Goal: Task Accomplishment & Management: Manage account settings

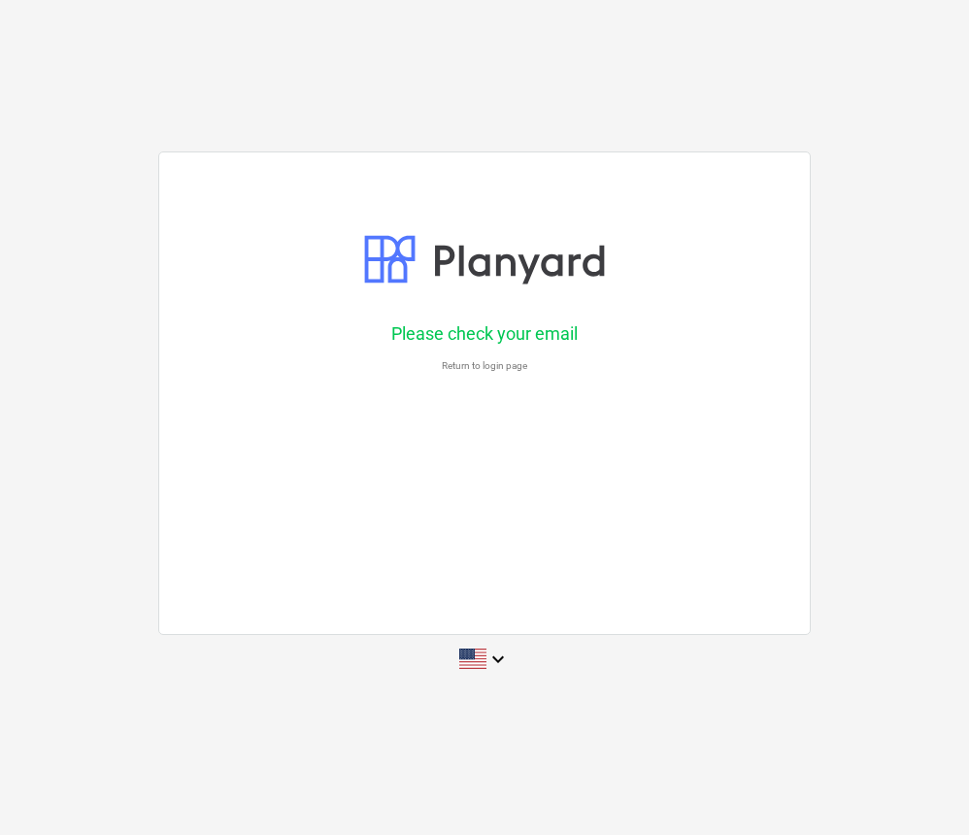
click at [496, 363] on p "Return to login page" at bounding box center [484, 365] width 583 height 13
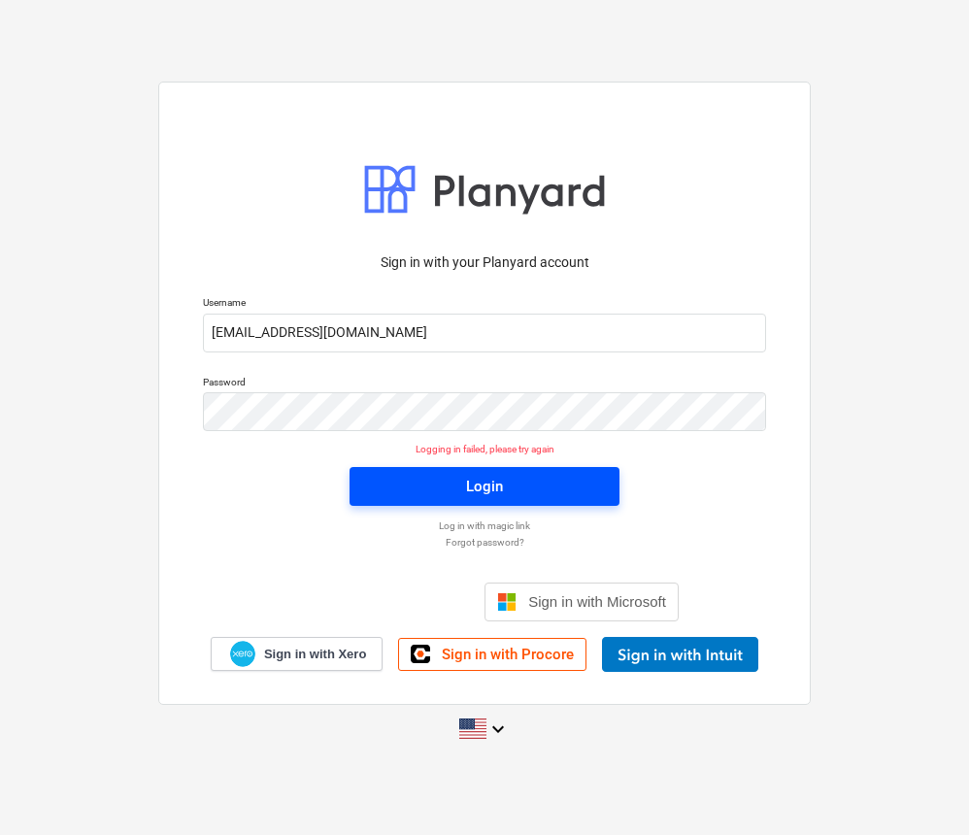
click at [371, 481] on button "Login" at bounding box center [485, 486] width 270 height 39
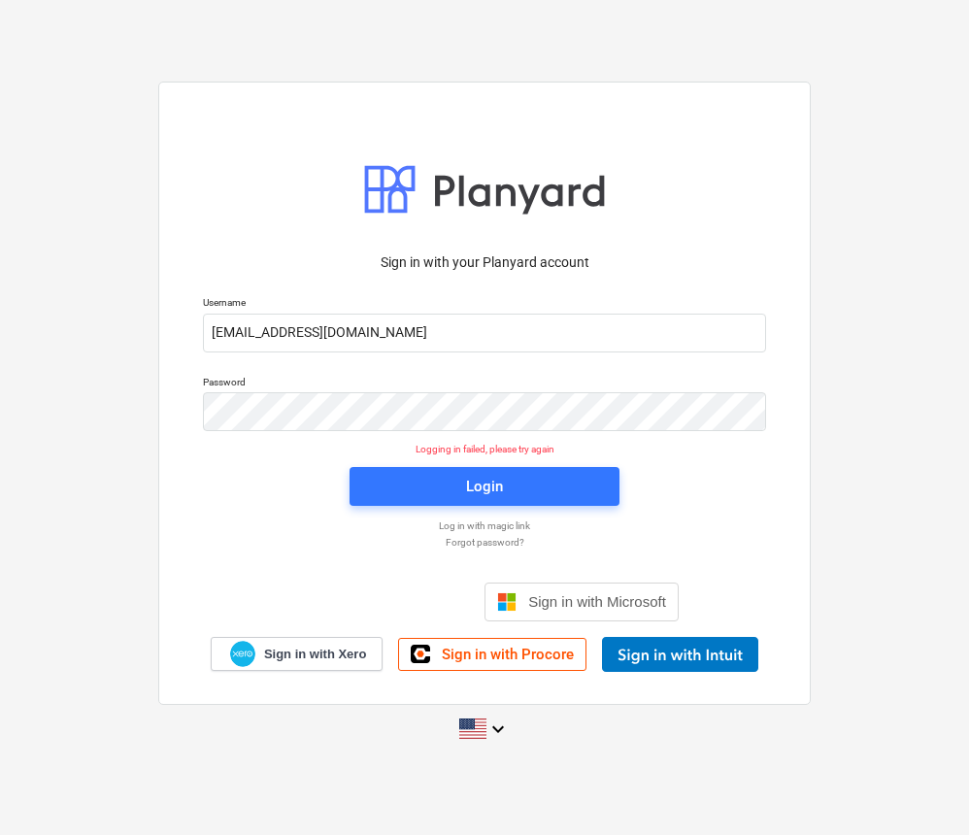
click at [473, 545] on p "Forgot password?" at bounding box center [484, 542] width 583 height 13
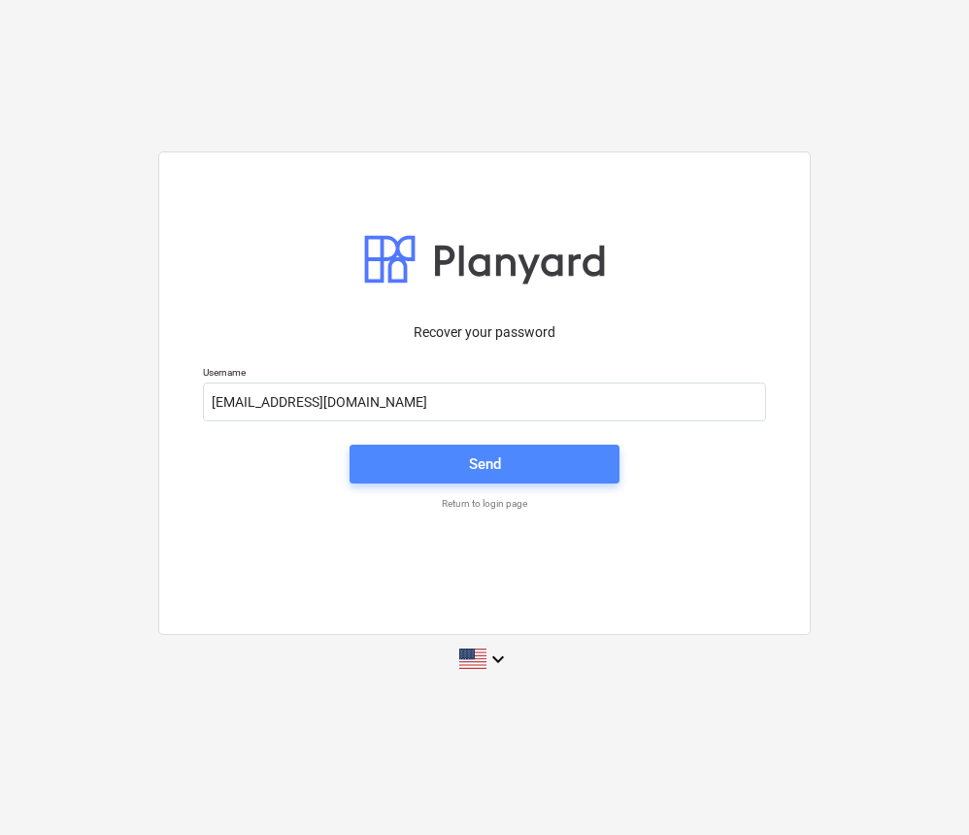
click at [448, 468] on span "Send" at bounding box center [484, 464] width 223 height 25
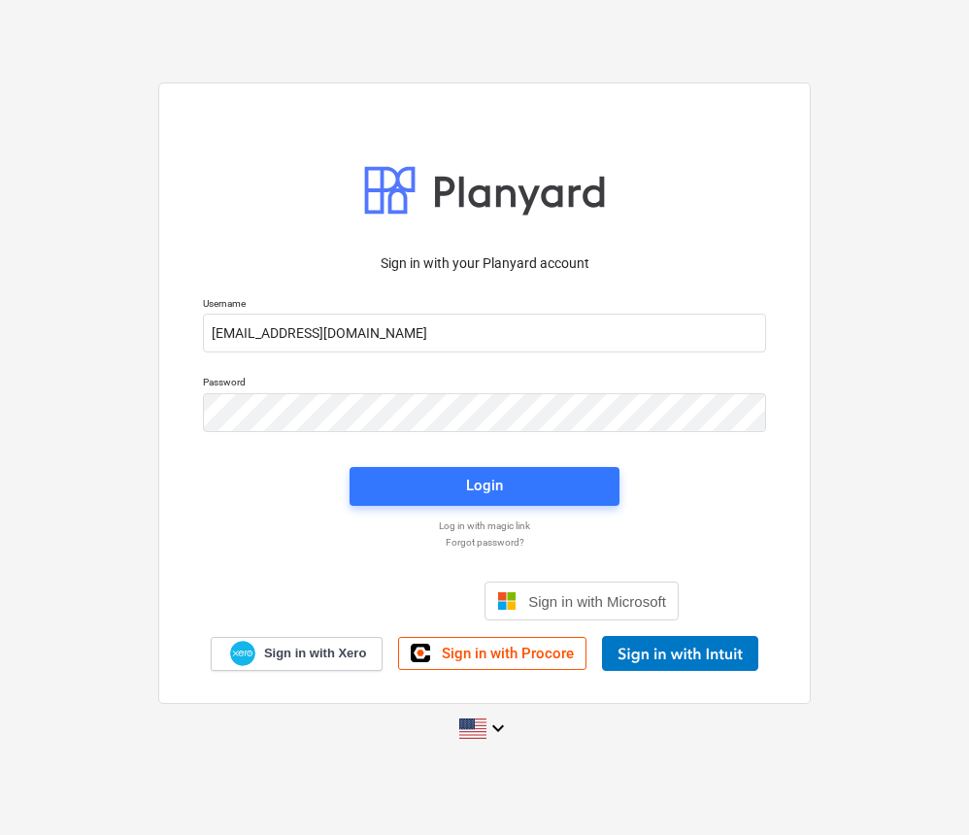
type input "[EMAIL_ADDRESS][DOMAIN_NAME]"
click at [558, 491] on span "Login" at bounding box center [484, 485] width 223 height 25
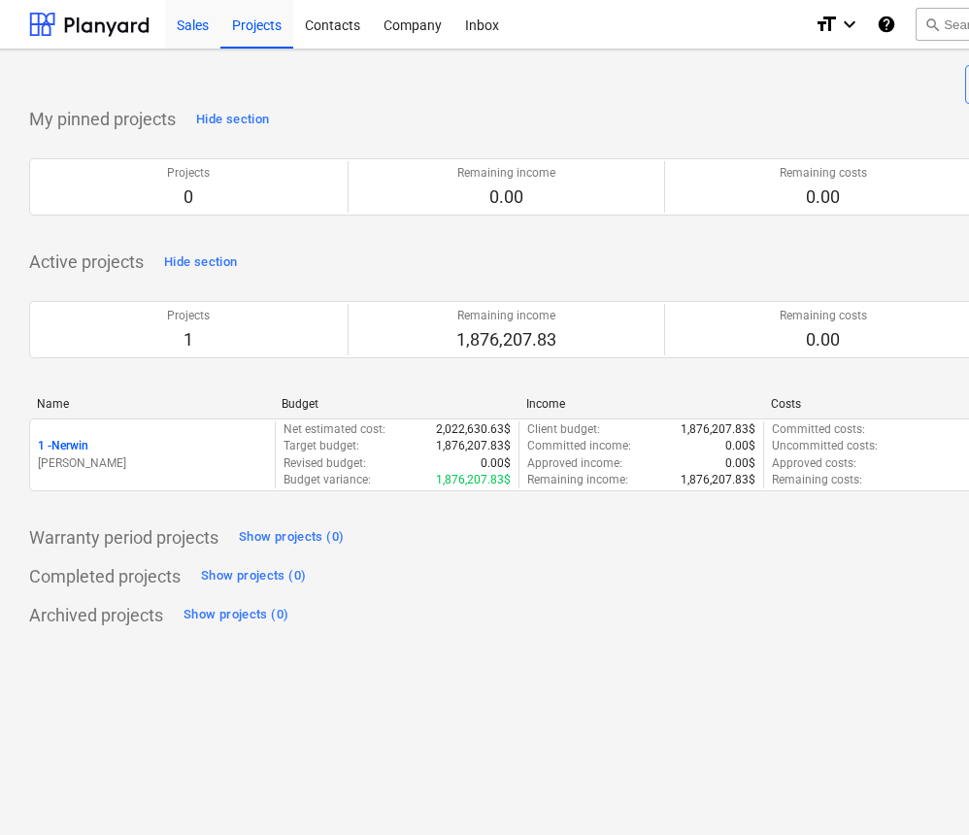
click at [192, 31] on div "Sales" at bounding box center [192, 24] width 55 height 50
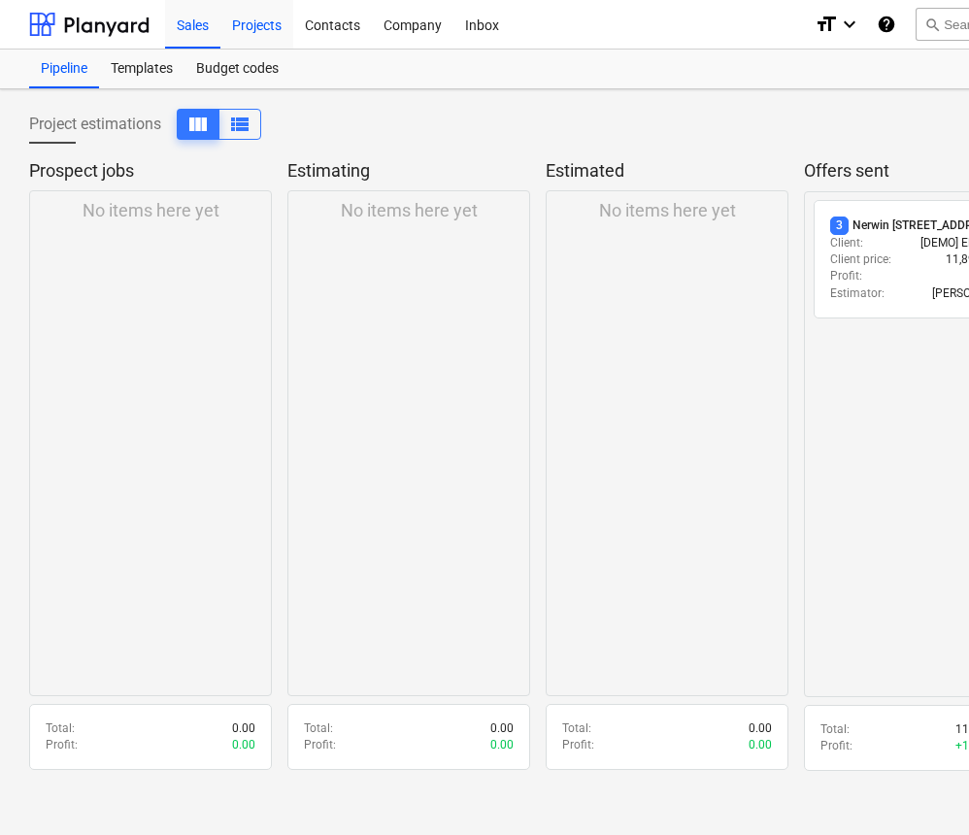
click at [255, 34] on div "Projects" at bounding box center [257, 24] width 73 height 50
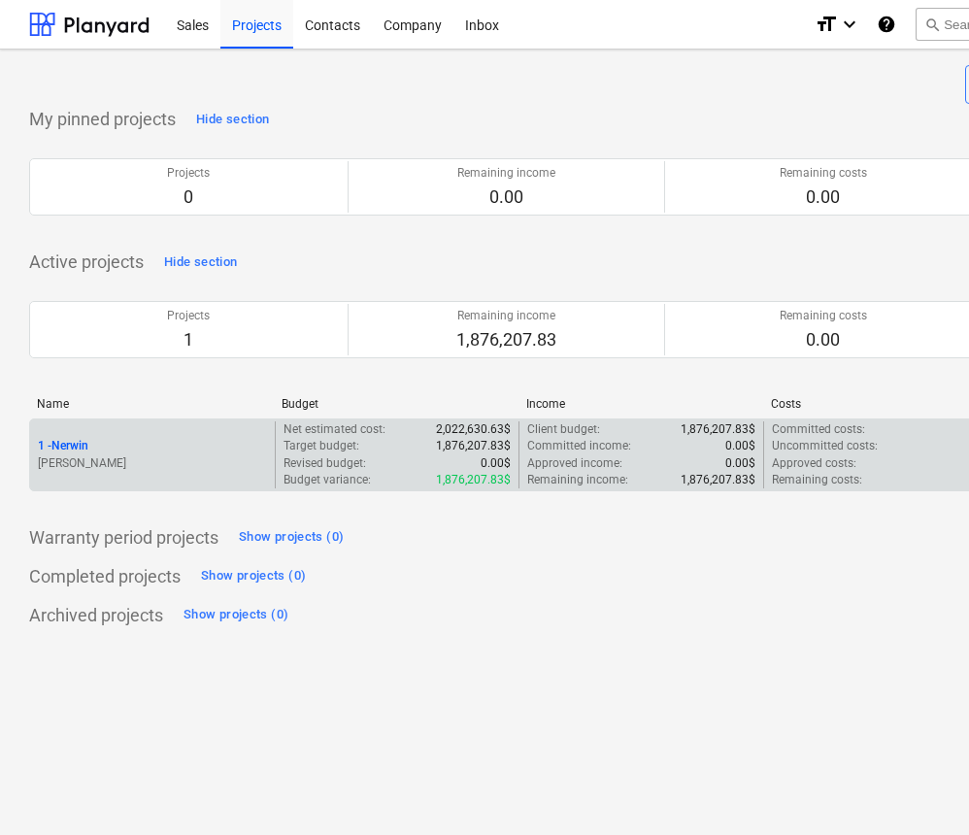
click at [249, 429] on div "1 - [PERSON_NAME]" at bounding box center [152, 455] width 245 height 67
click at [91, 442] on div "1 - Nerwin" at bounding box center [152, 446] width 229 height 17
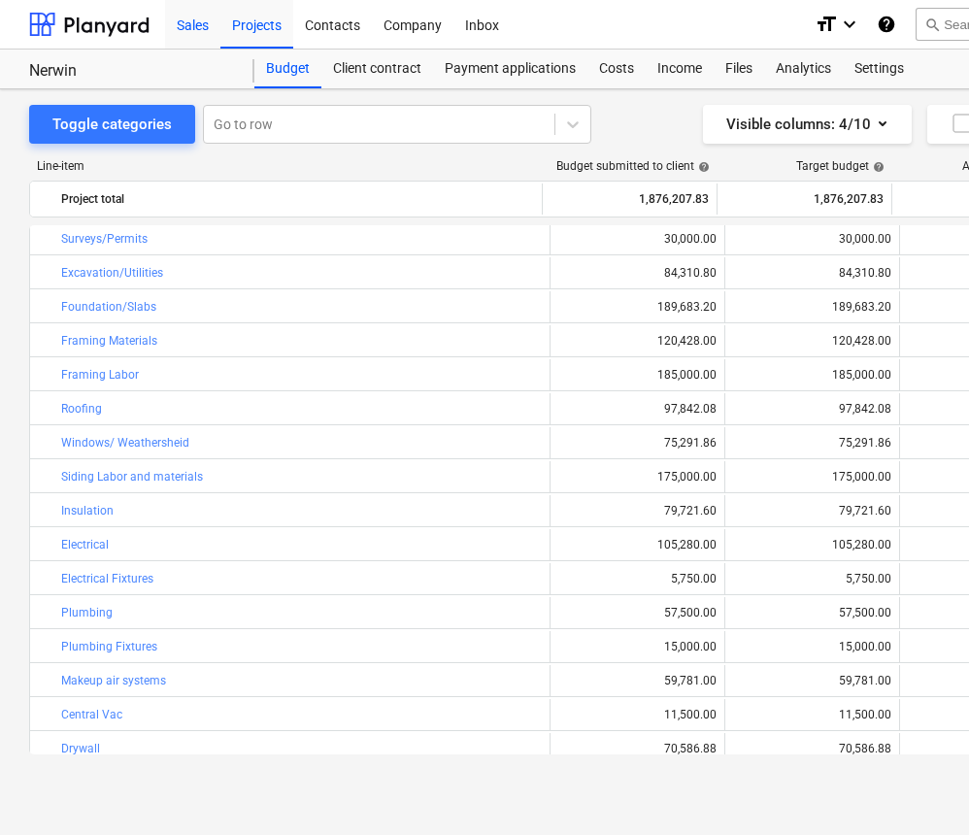
click at [198, 22] on div "Sales" at bounding box center [192, 24] width 55 height 50
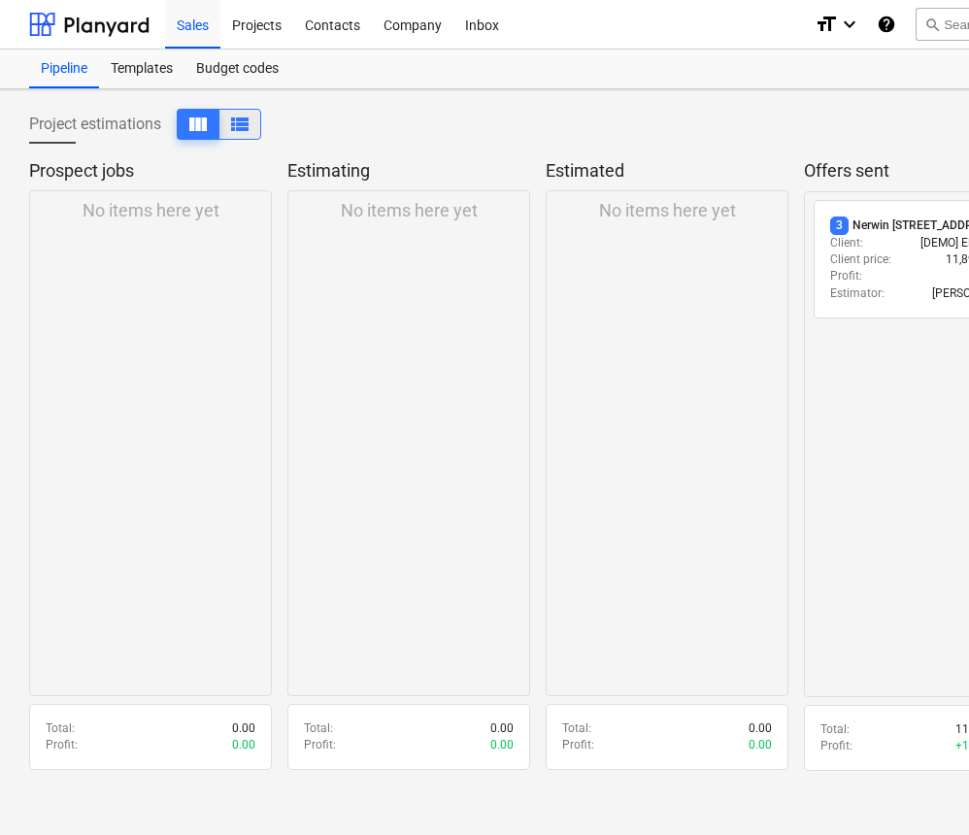
click at [243, 120] on span "view_list" at bounding box center [239, 124] width 23 height 23
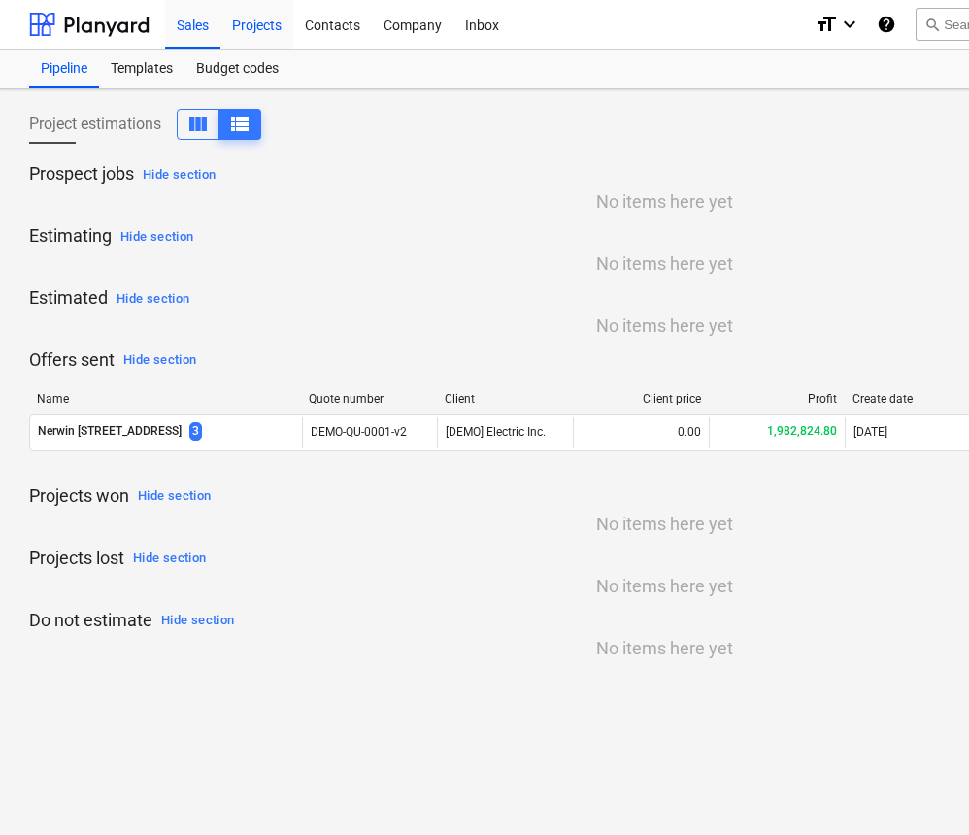
click at [244, 24] on div "Projects" at bounding box center [257, 24] width 73 height 50
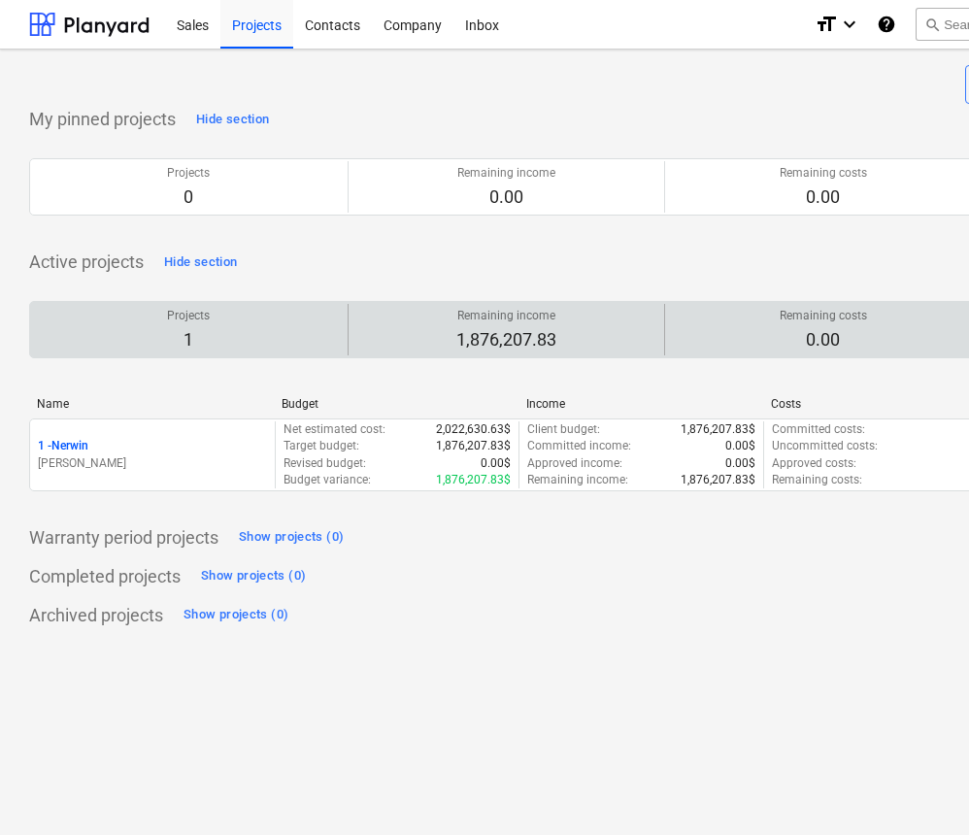
click at [173, 325] on div "Projects 1" at bounding box center [189, 329] width 302 height 51
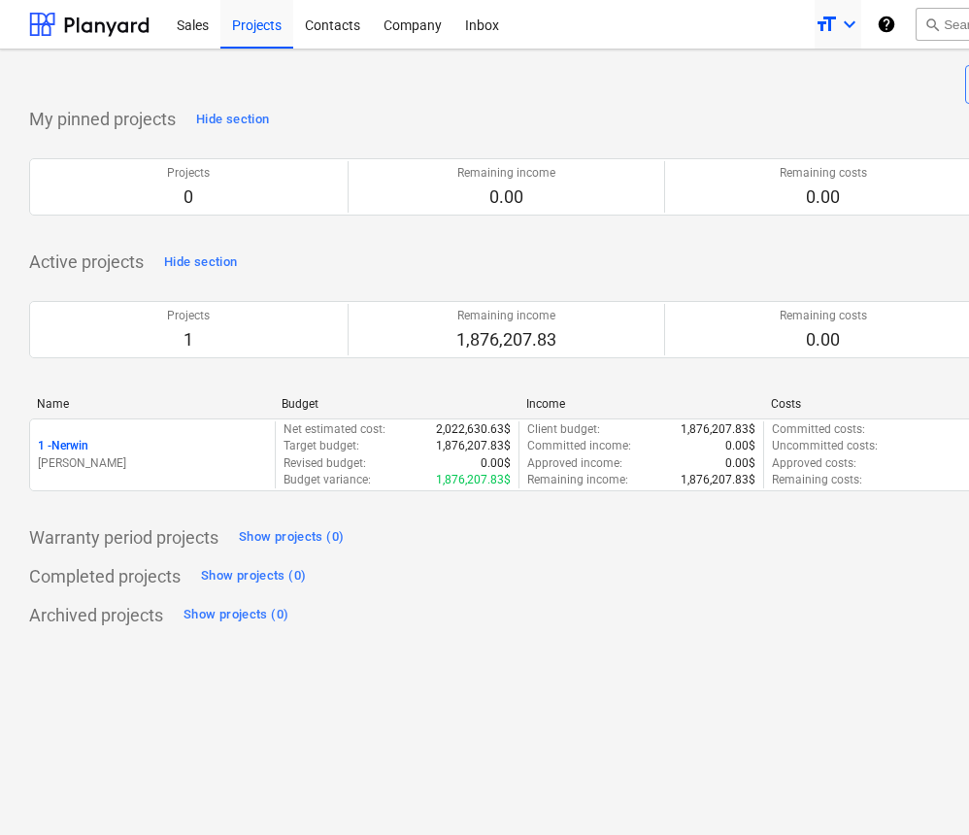
click at [862, 26] on icon "keyboard_arrow_down" at bounding box center [849, 24] width 23 height 23
click at [685, 81] on div at bounding box center [484, 417] width 969 height 835
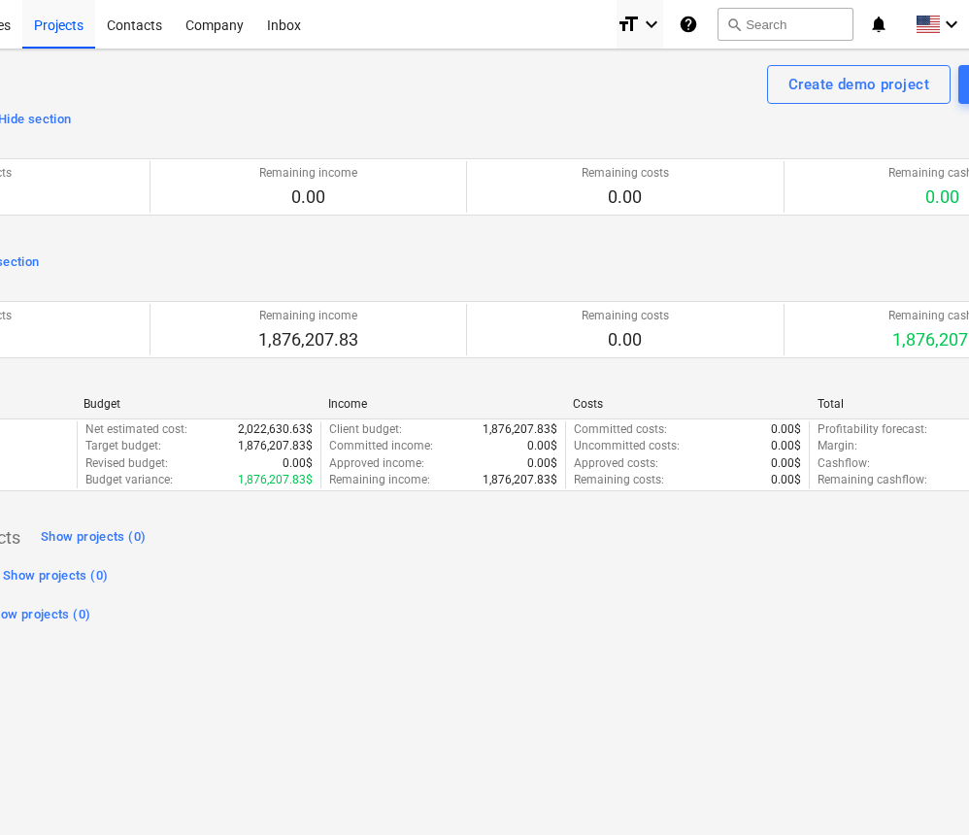
scroll to position [0, 344]
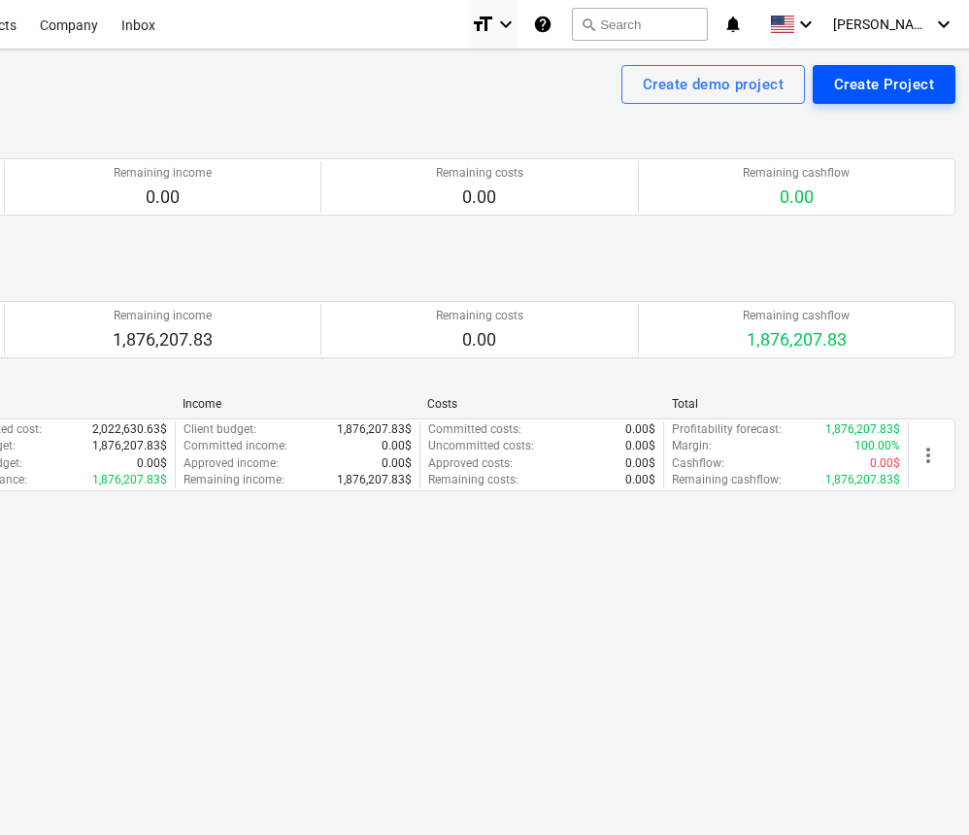
click at [881, 85] on div "Create Project" at bounding box center [884, 84] width 100 height 25
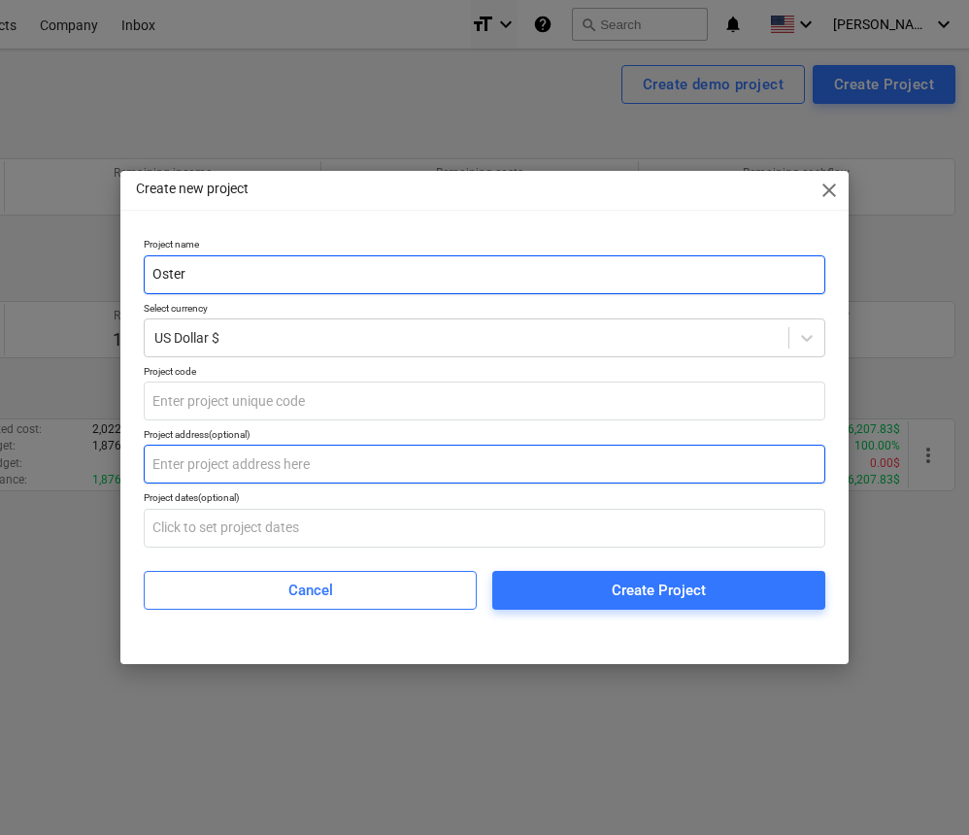
type input "Oster"
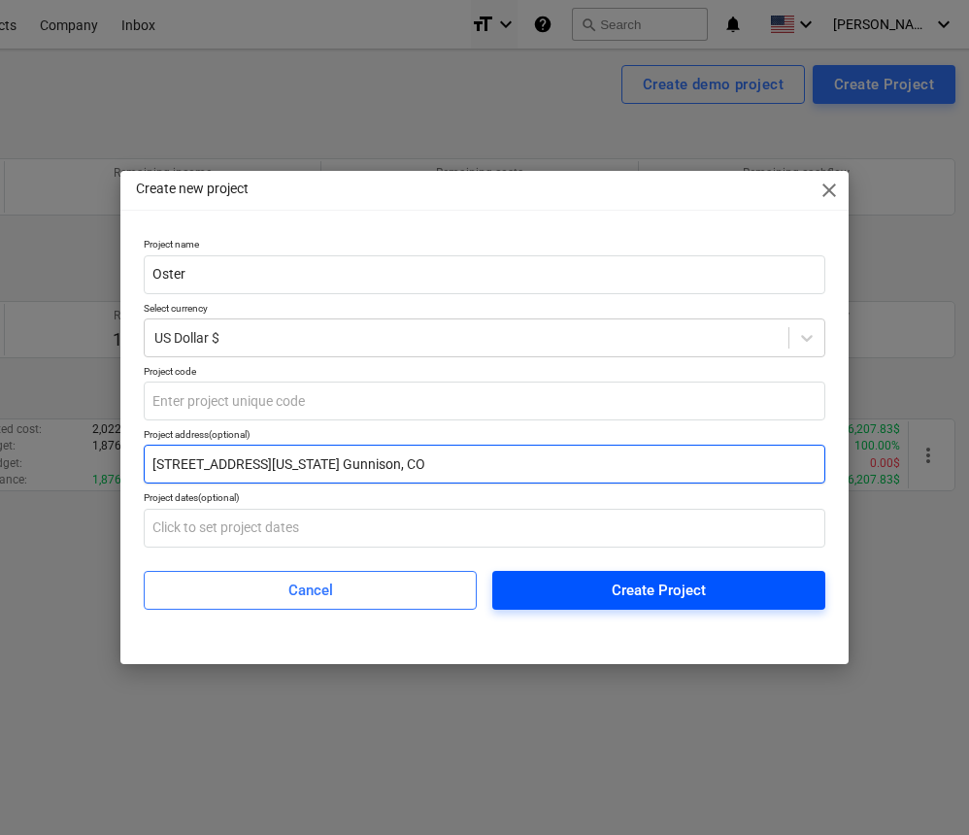
type input "[STREET_ADDRESS][US_STATE] Gunnison, CO"
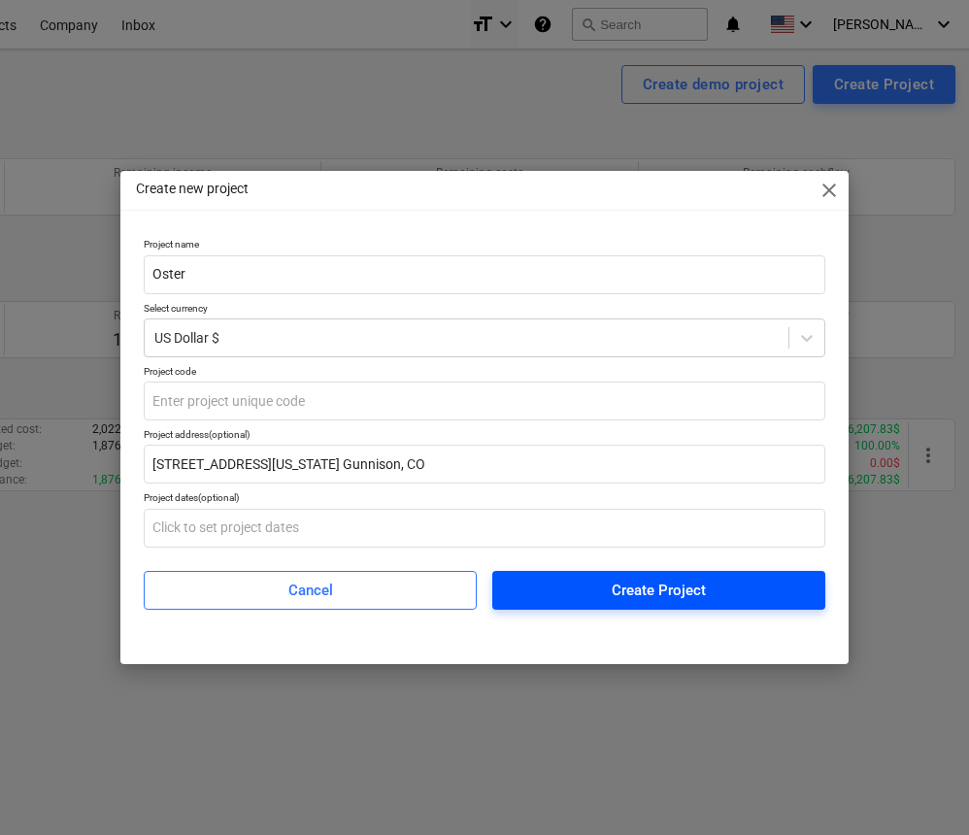
click at [601, 593] on span "Create Project" at bounding box center [659, 590] width 287 height 25
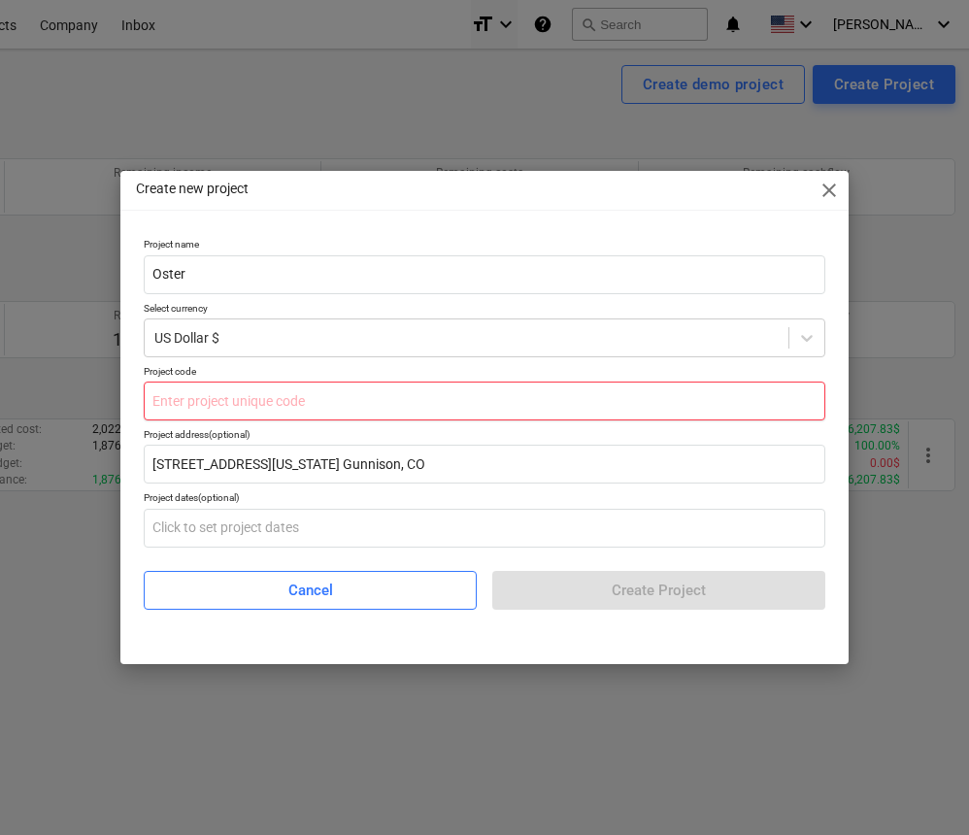
click at [155, 403] on input "text" at bounding box center [485, 401] width 682 height 39
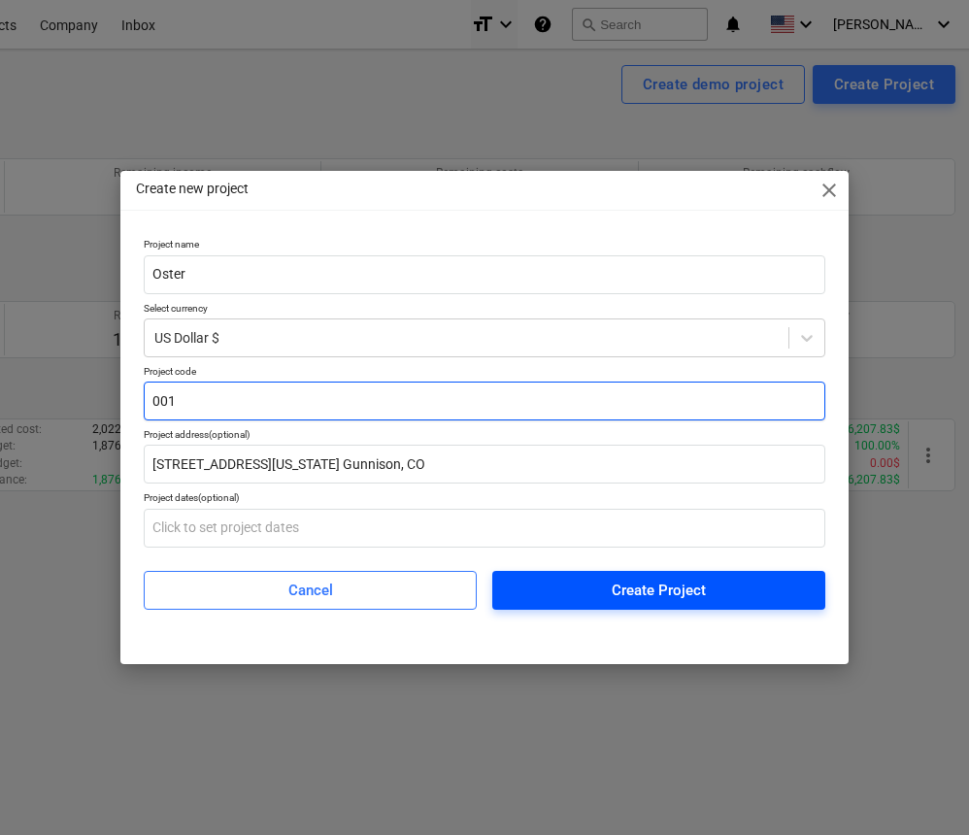
type input "001"
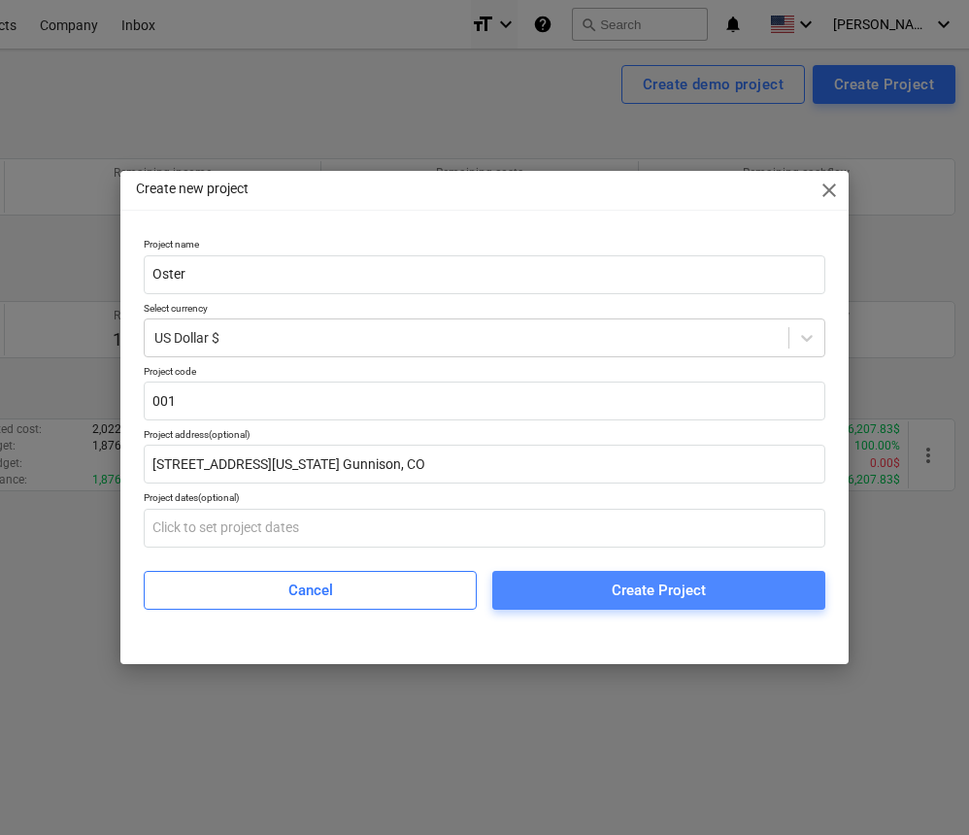
click at [601, 593] on span "Create Project" at bounding box center [659, 590] width 287 height 25
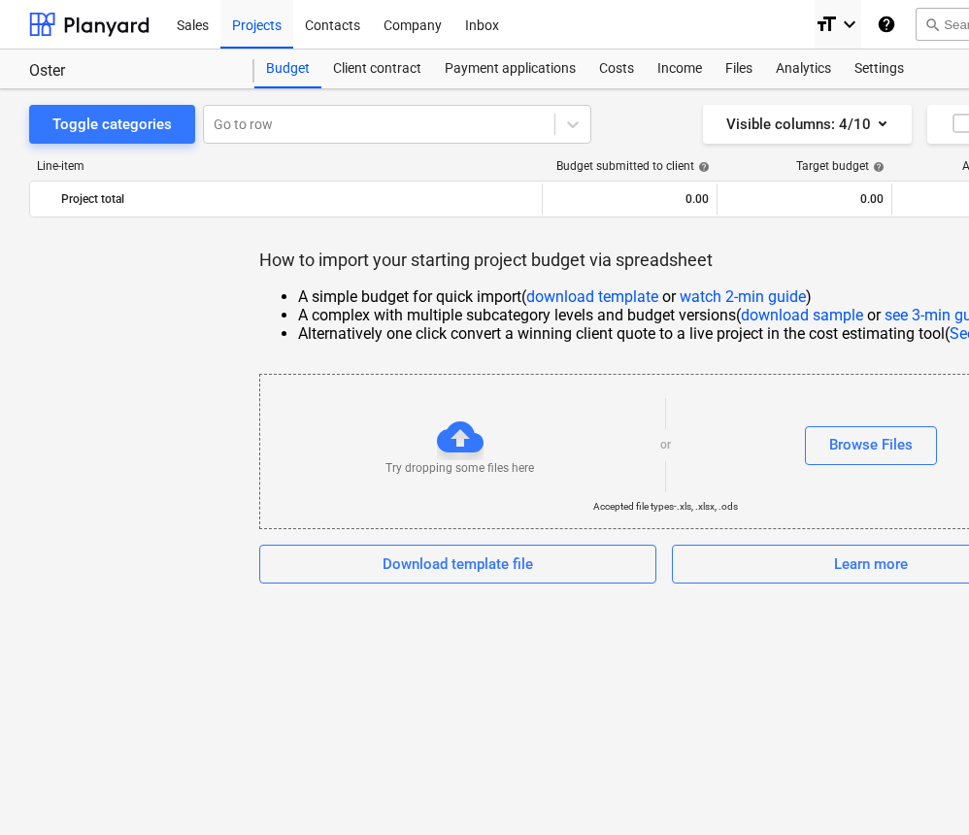
click at [612, 296] on link "download template" at bounding box center [592, 297] width 132 height 18
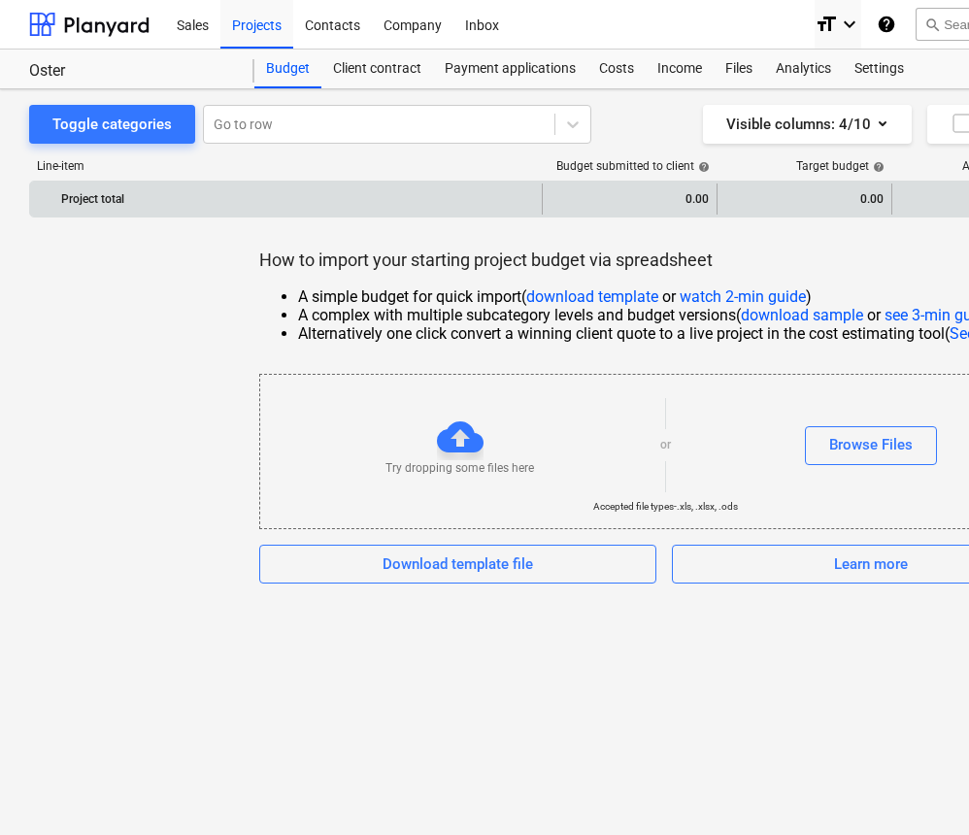
click at [70, 199] on div "Project total" at bounding box center [297, 199] width 473 height 31
click at [362, 188] on div "Project total" at bounding box center [297, 199] width 473 height 31
click at [669, 196] on div "0.00" at bounding box center [630, 199] width 158 height 31
click at [702, 203] on div "0.00" at bounding box center [630, 199] width 158 height 31
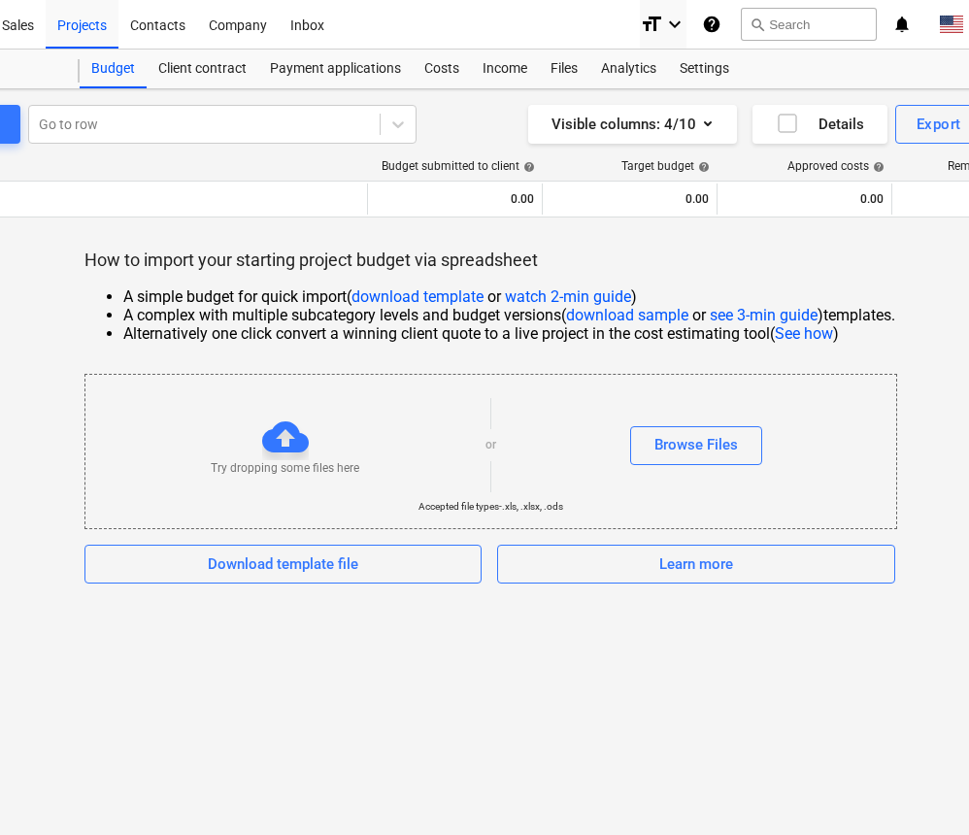
scroll to position [0, 176]
click at [707, 119] on icon "button" at bounding box center [707, 123] width 23 height 23
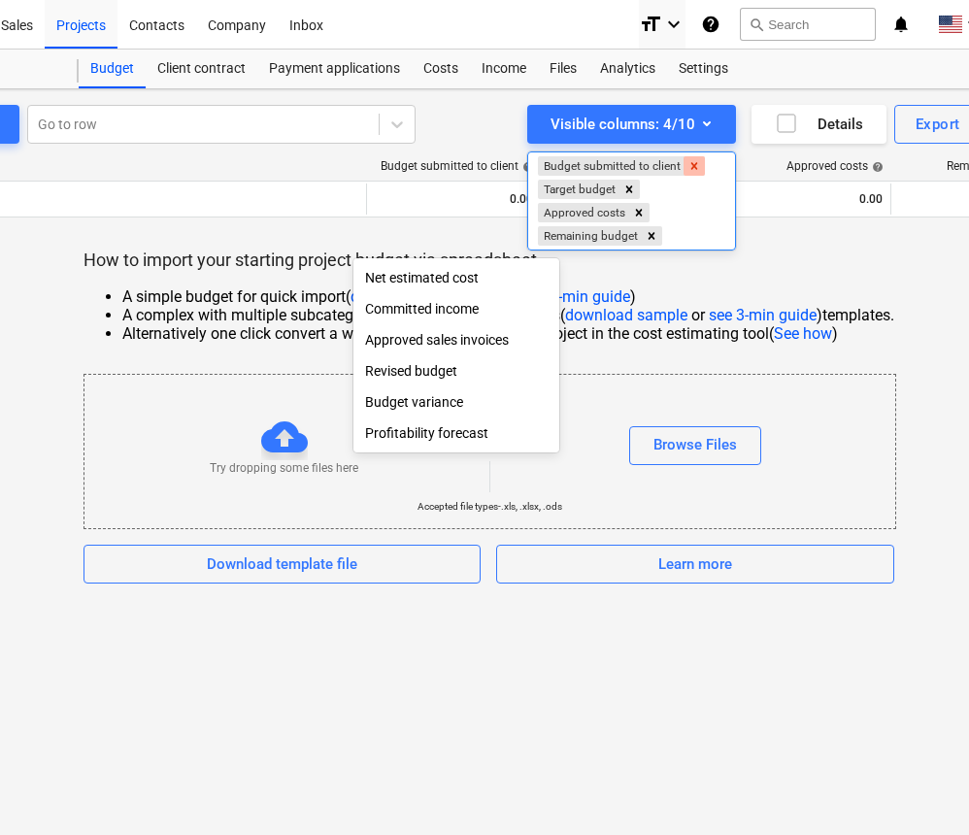
click at [695, 169] on icon "Remove Budget submitted to client" at bounding box center [695, 165] width 7 height 7
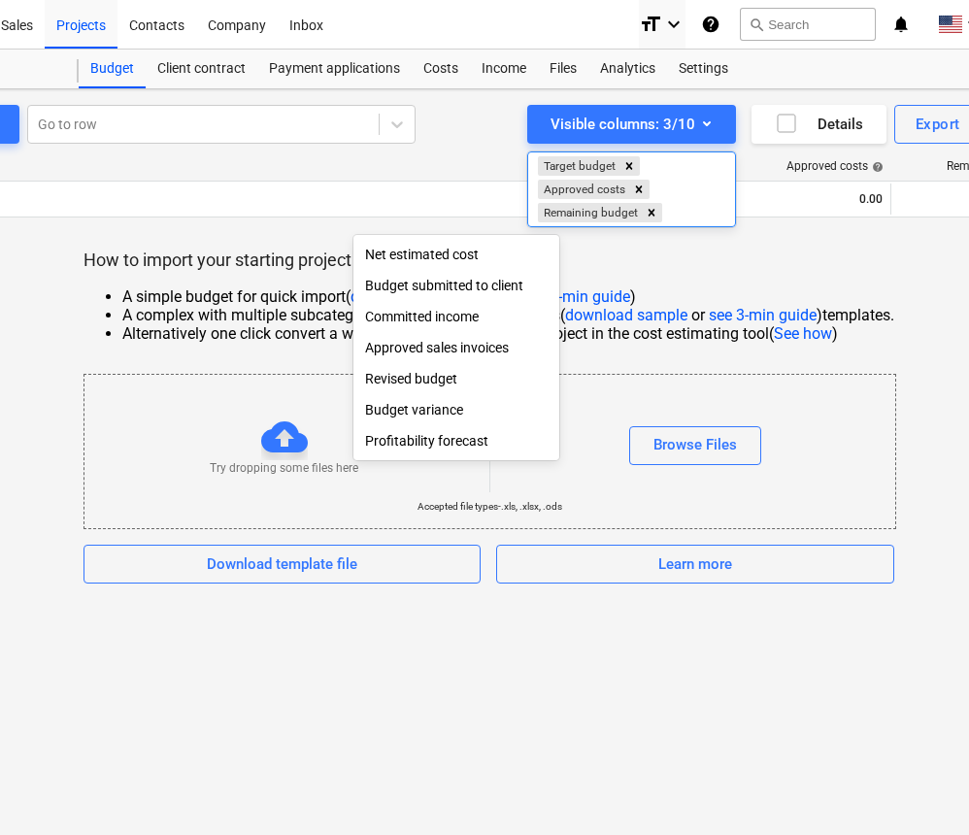
scroll to position [0, 178]
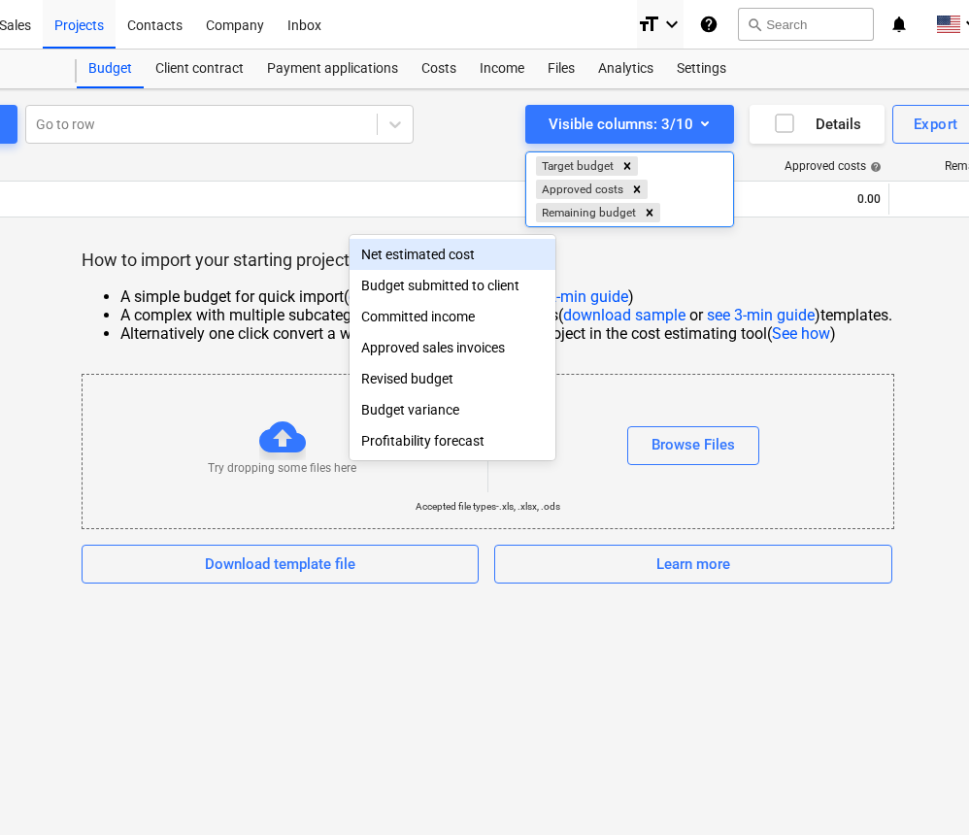
click at [475, 254] on div "Net estimated cost" at bounding box center [453, 254] width 206 height 31
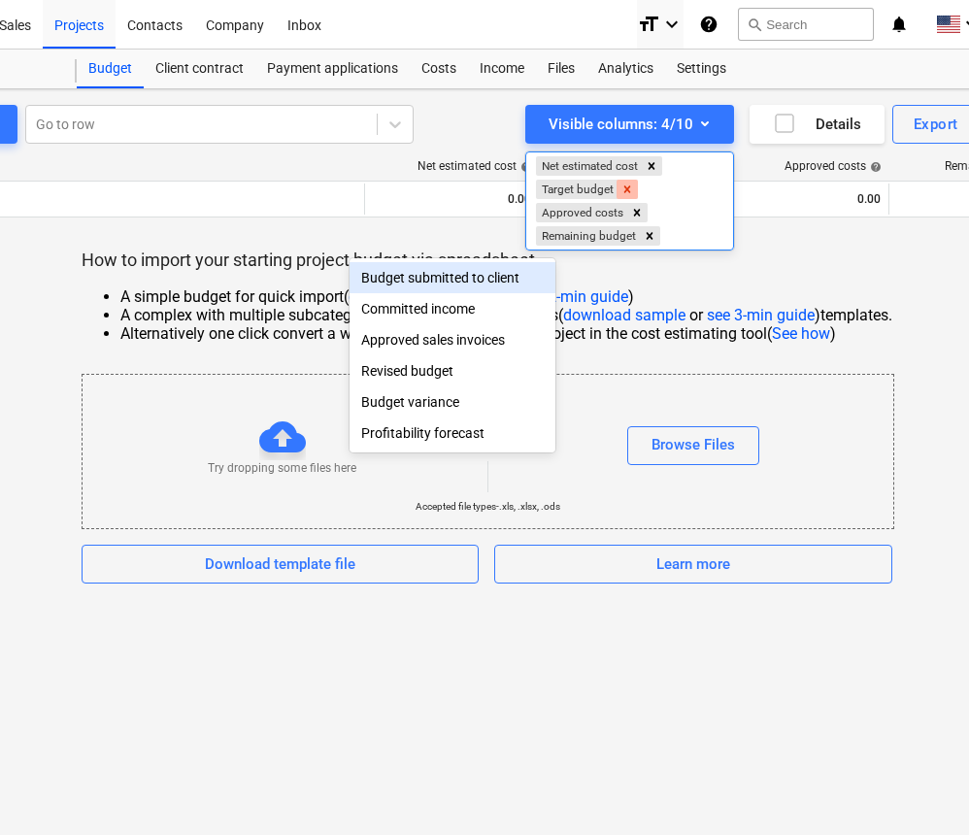
click at [625, 191] on icon "Remove Target budget" at bounding box center [628, 190] width 14 height 14
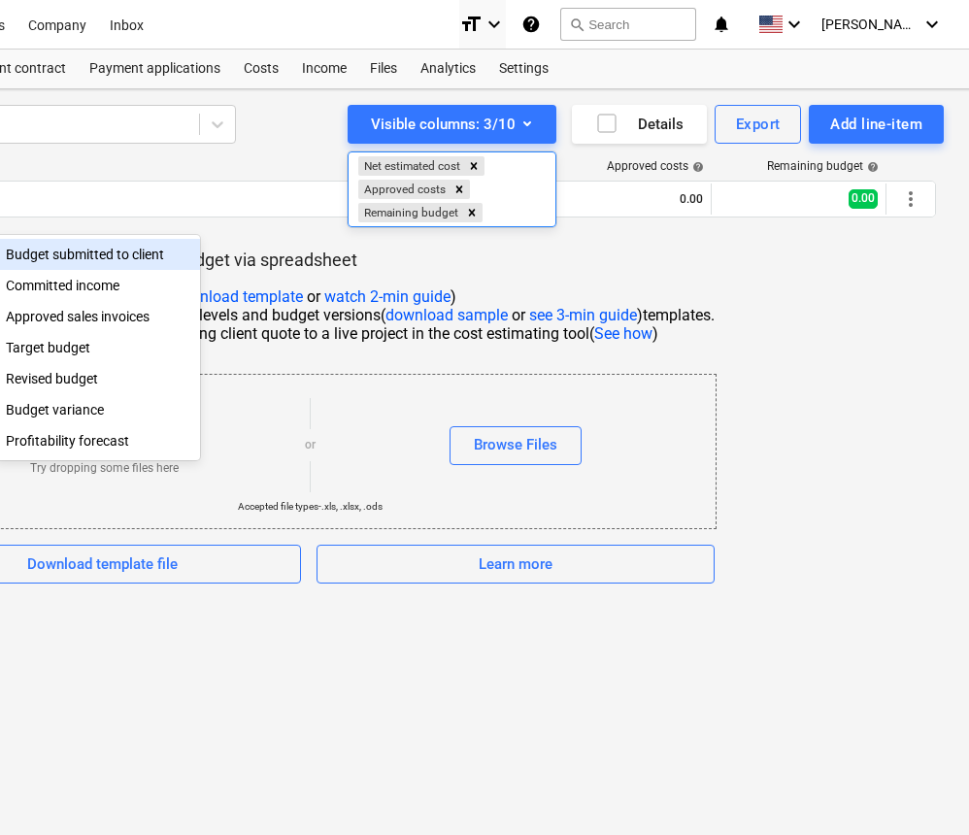
scroll to position [0, 356]
click at [690, 270] on div at bounding box center [484, 417] width 969 height 835
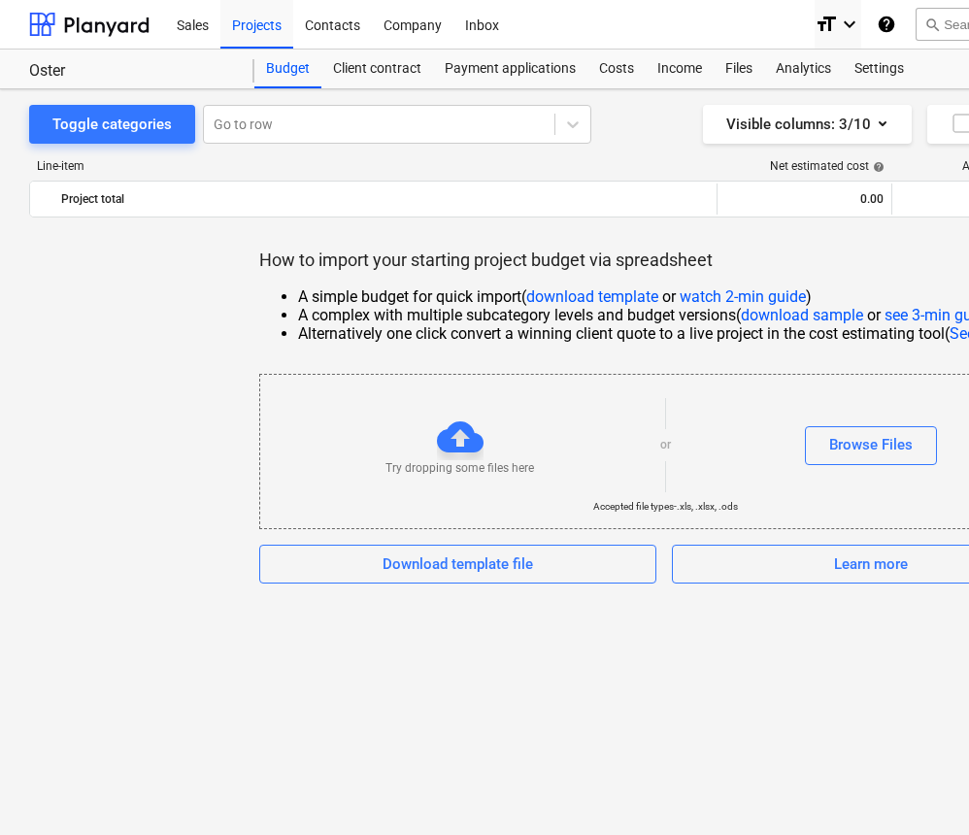
scroll to position [0, 0]
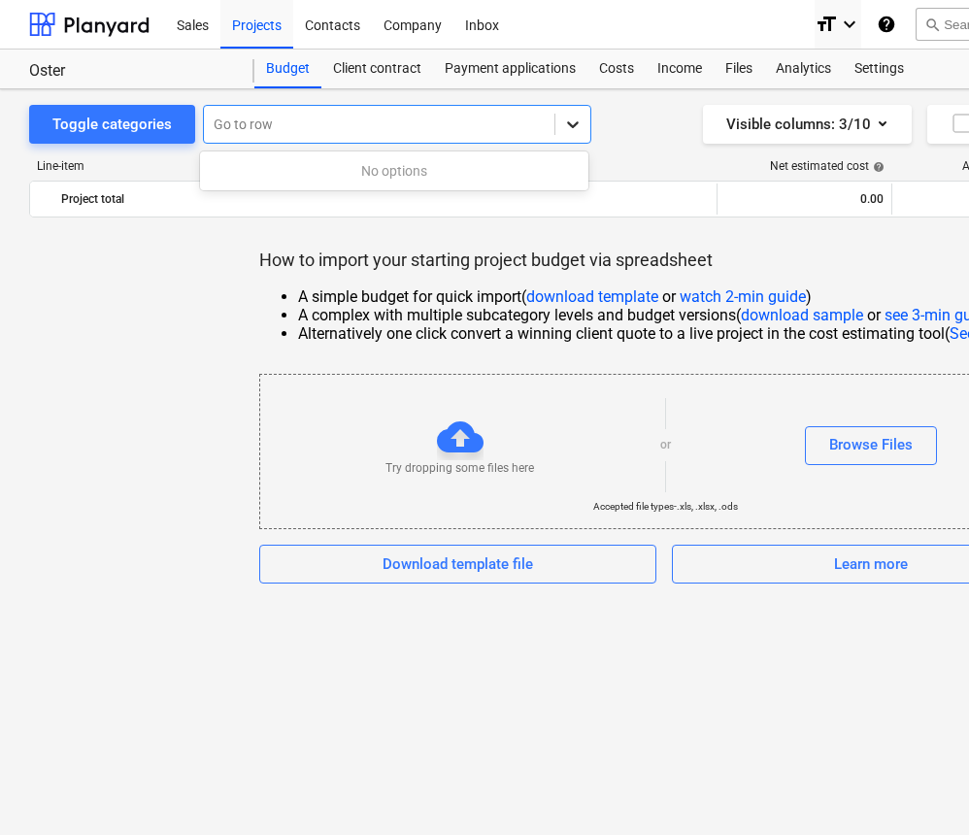
click at [570, 130] on icon at bounding box center [572, 124] width 19 height 19
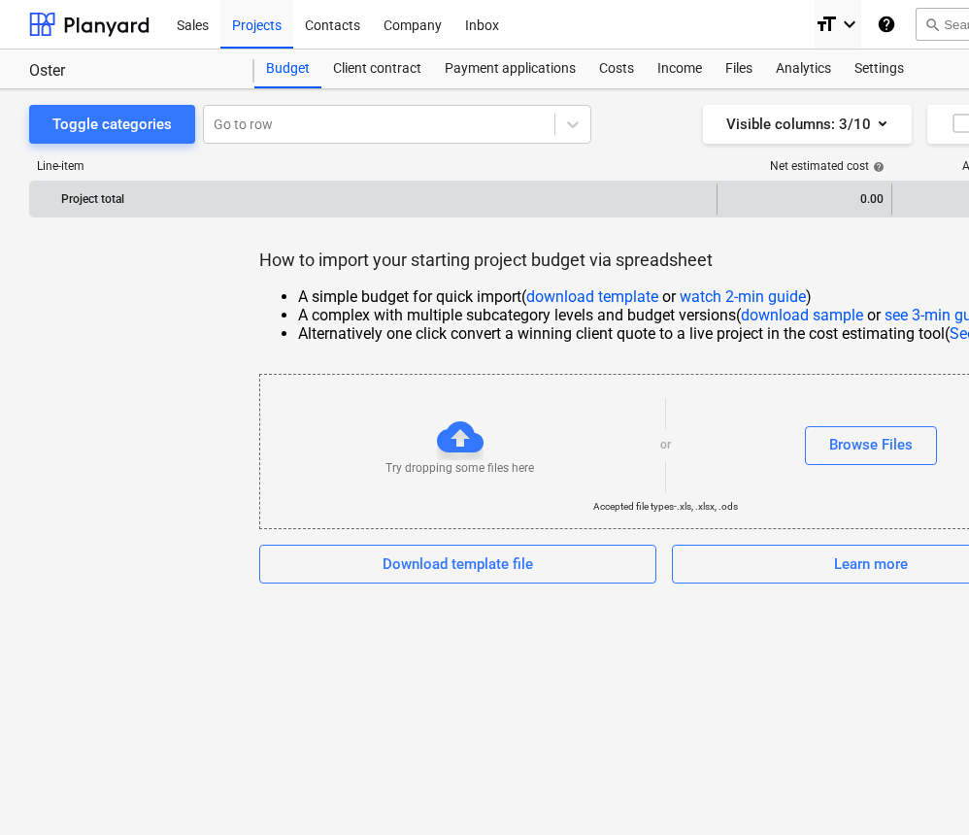
click at [141, 206] on div "Project total" at bounding box center [385, 199] width 648 height 31
click at [114, 200] on div "Project total" at bounding box center [385, 199] width 648 height 31
click at [148, 197] on div "Project total" at bounding box center [385, 199] width 648 height 31
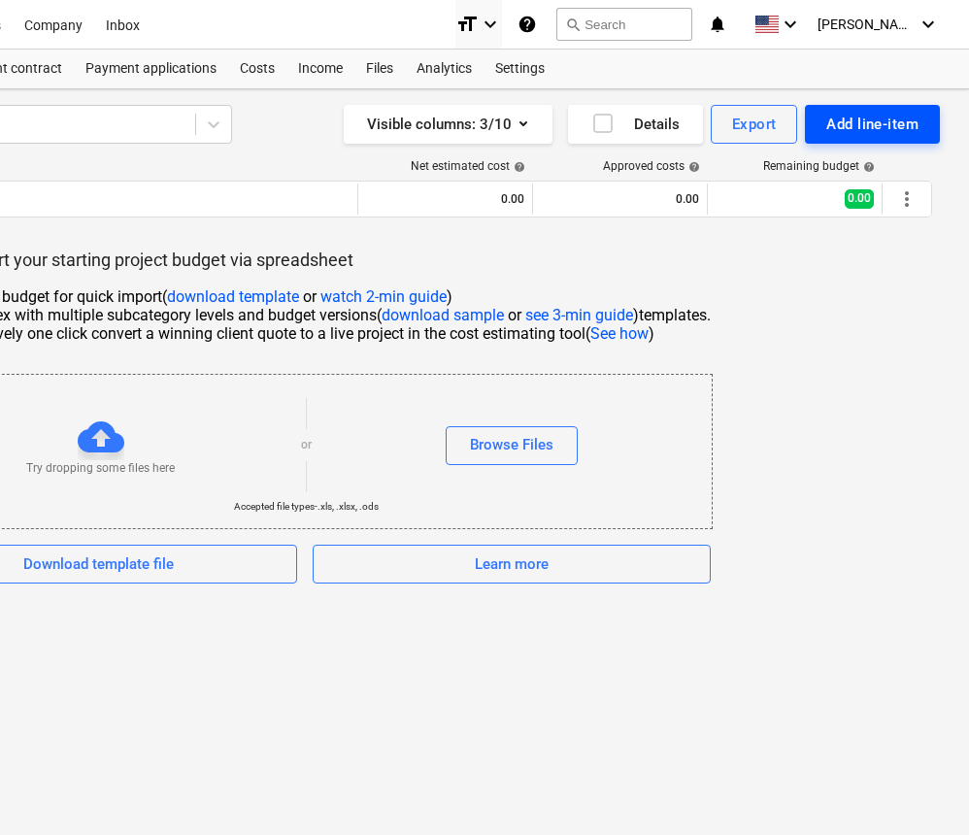
click at [894, 130] on div "Add line-item" at bounding box center [873, 124] width 92 height 25
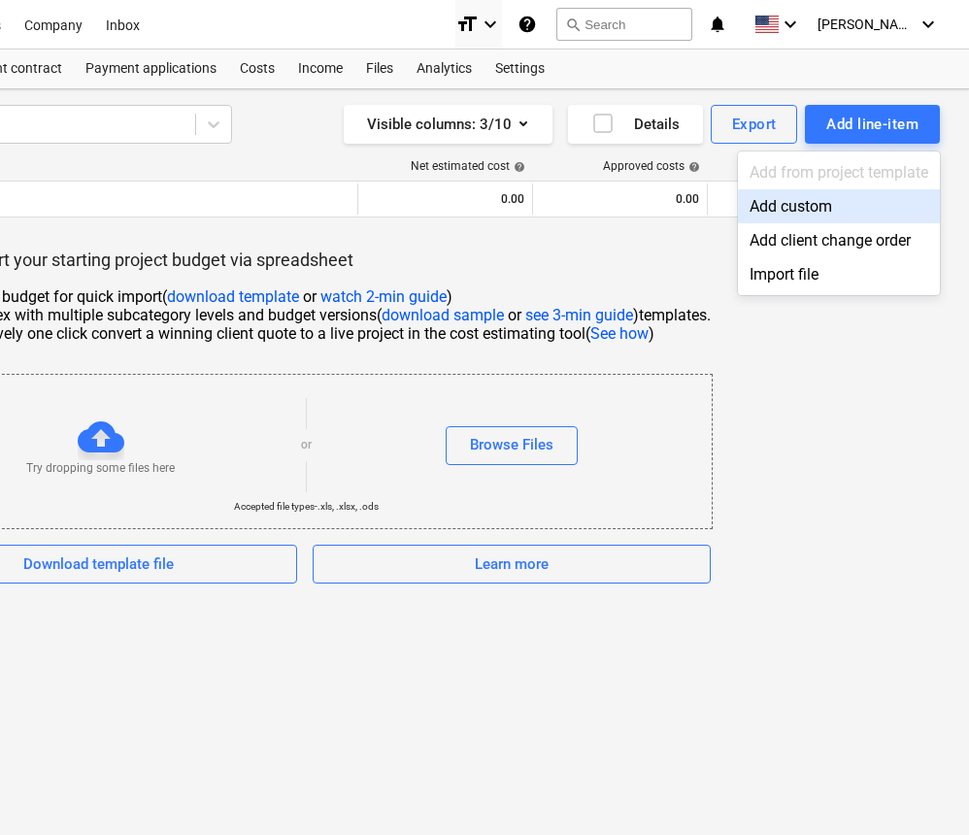
click at [779, 207] on div "Add custom" at bounding box center [839, 206] width 202 height 34
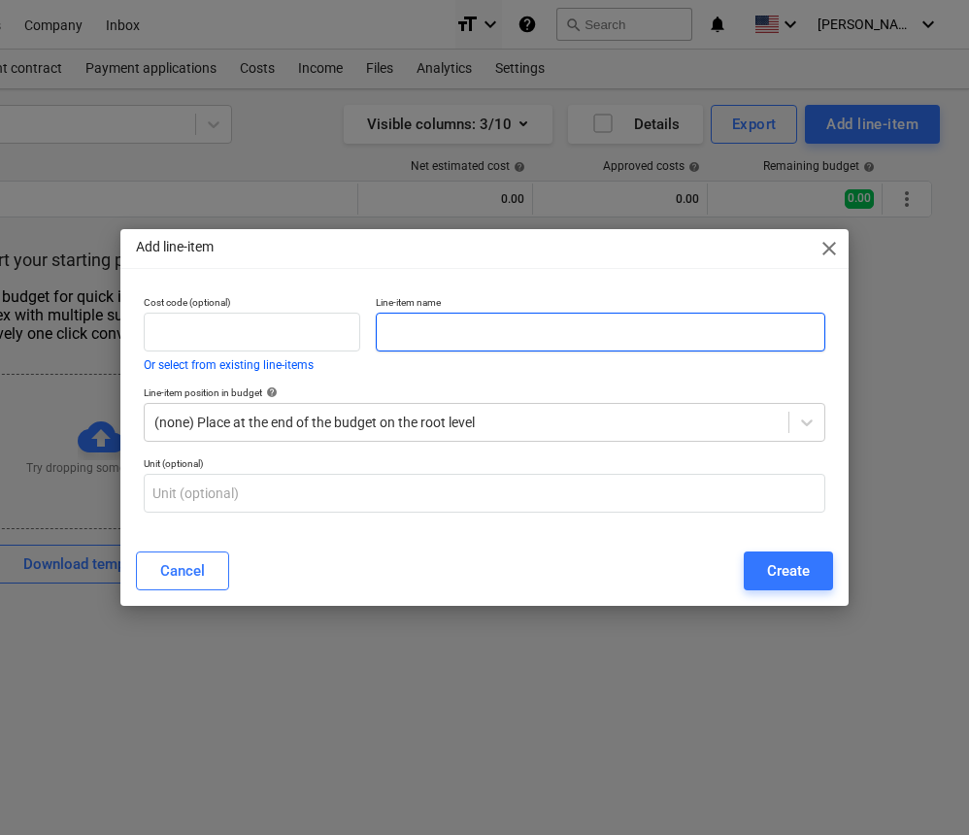
click at [434, 336] on input "text" at bounding box center [601, 332] width 450 height 39
type input "survey/permits"
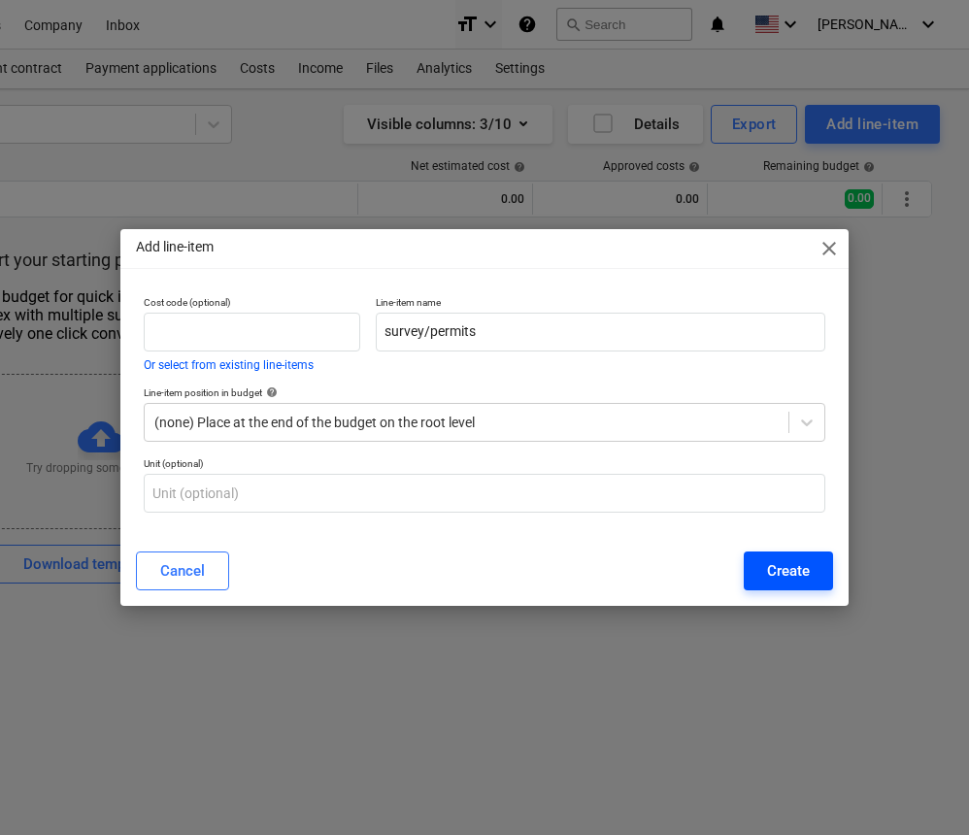
click at [768, 576] on div "Create" at bounding box center [788, 571] width 43 height 25
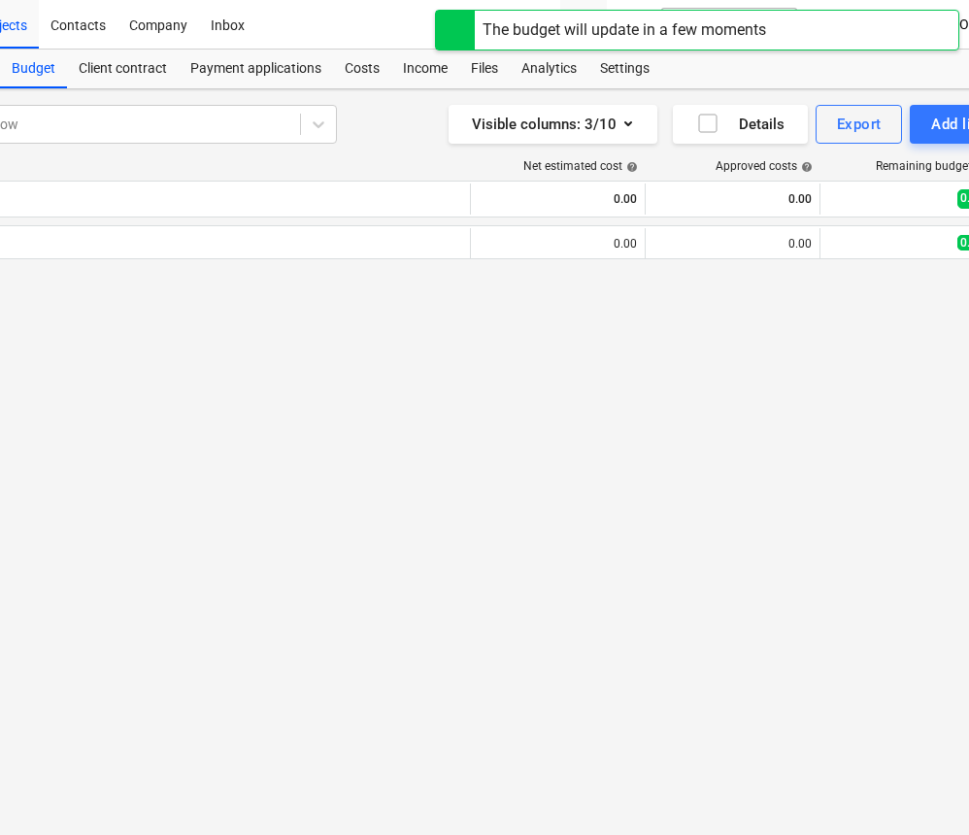
scroll to position [0, 265]
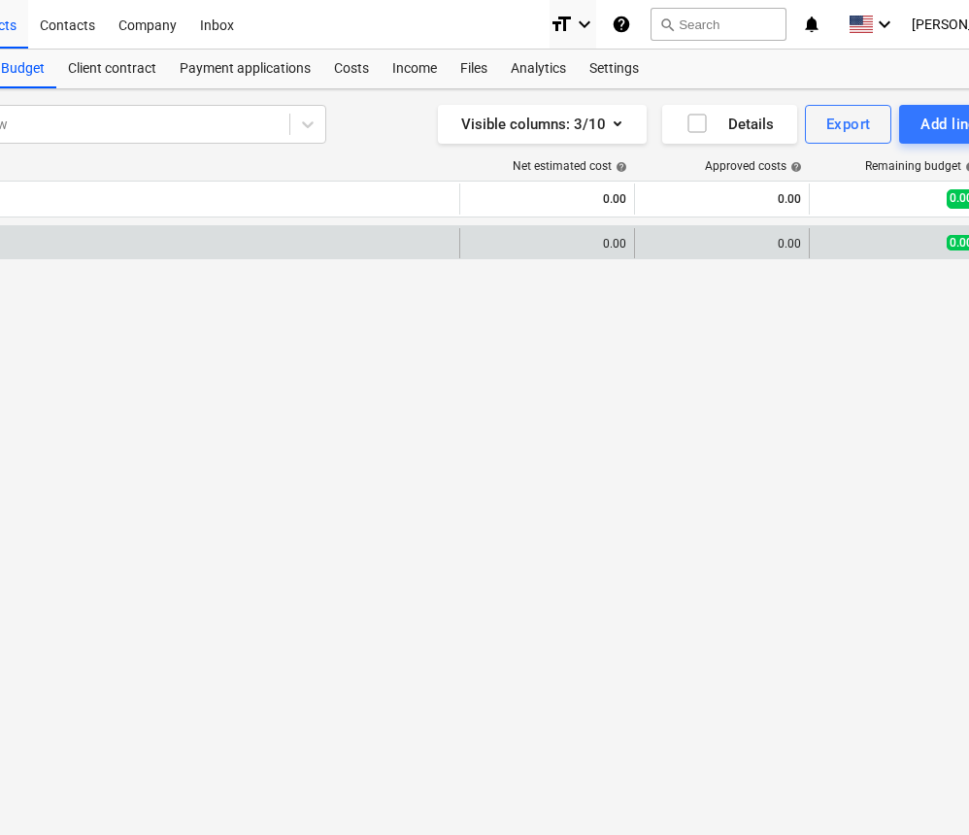
click at [627, 245] on div "edit 0.00" at bounding box center [547, 243] width 175 height 31
click at [625, 245] on div "0.00" at bounding box center [547, 244] width 158 height 14
click at [484, 240] on span "edit" at bounding box center [480, 244] width 16 height 16
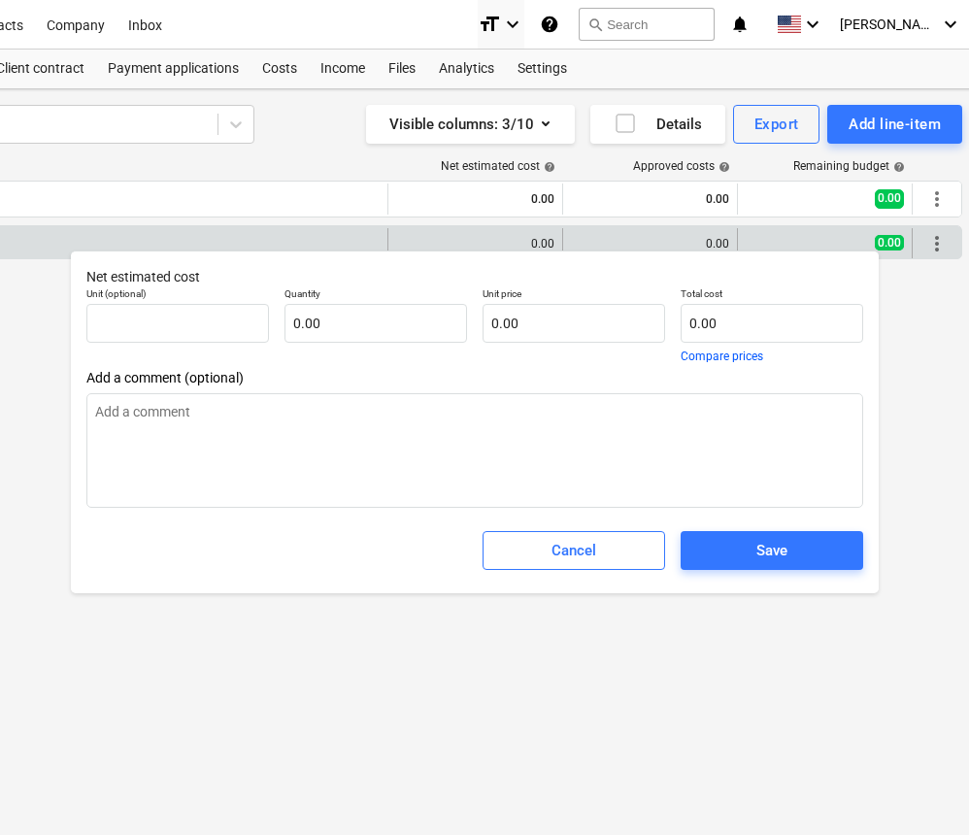
scroll to position [1, 338]
type textarea "x"
click at [716, 323] on input "text" at bounding box center [771, 323] width 183 height 39
type input "pcs"
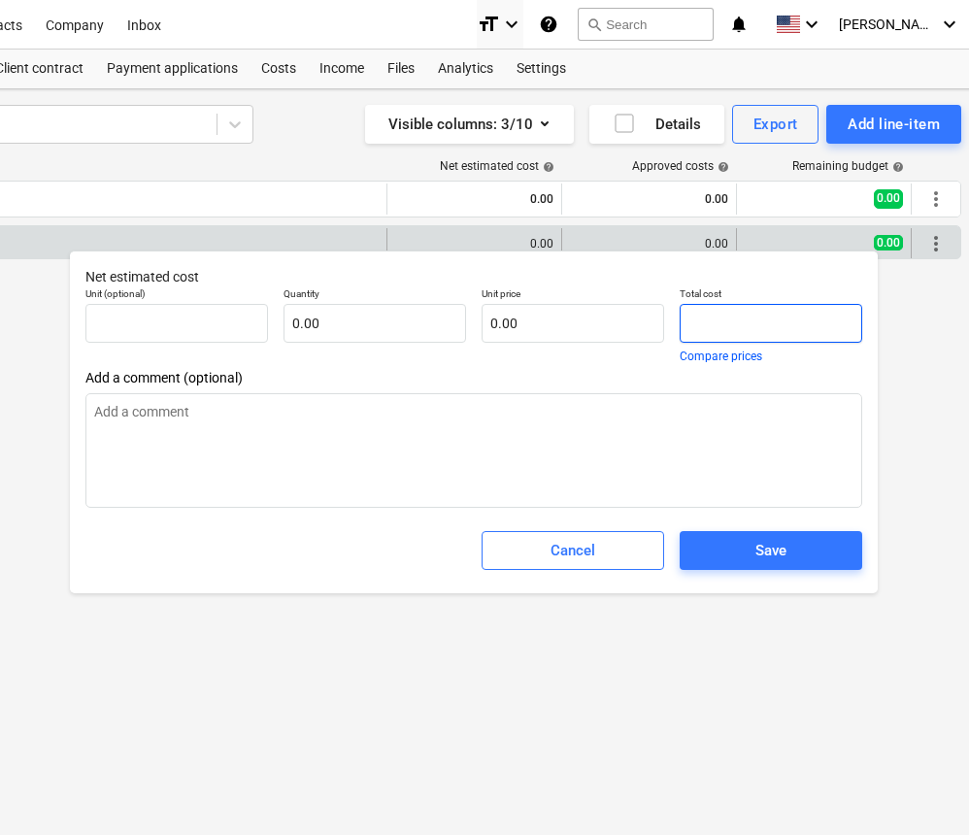
type input "2"
type textarea "x"
type input "1.00"
type input "2.00"
type input "20"
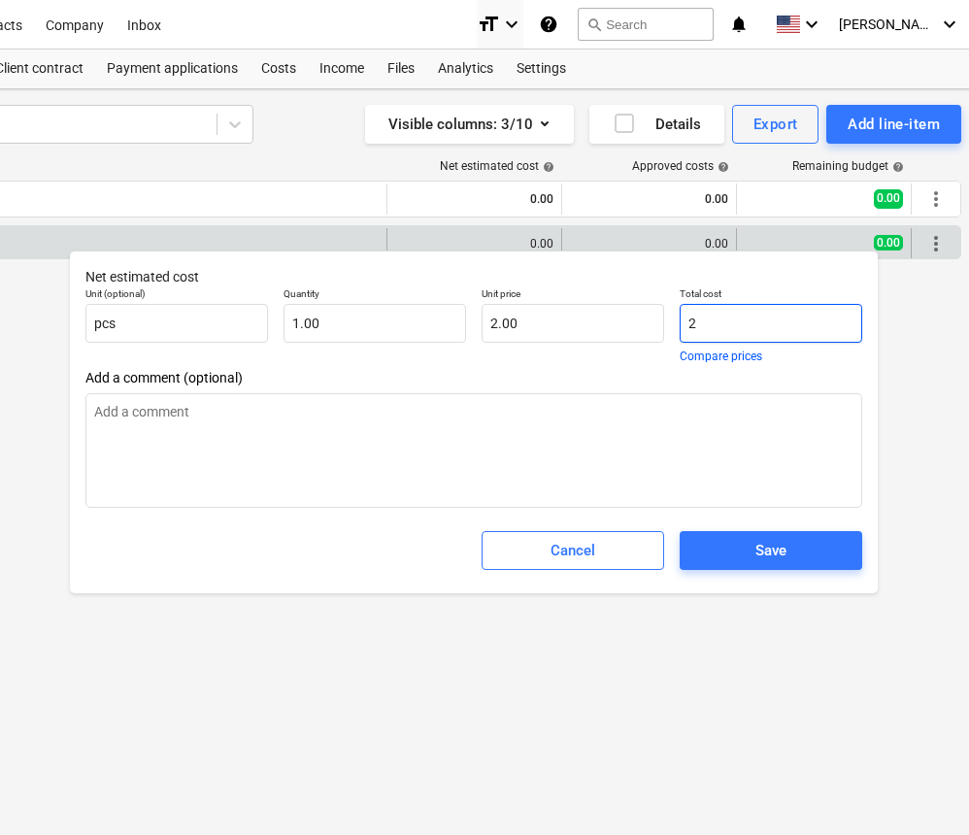
type textarea "x"
type input "20.00"
type input "20,"
type textarea "x"
type input "0.00"
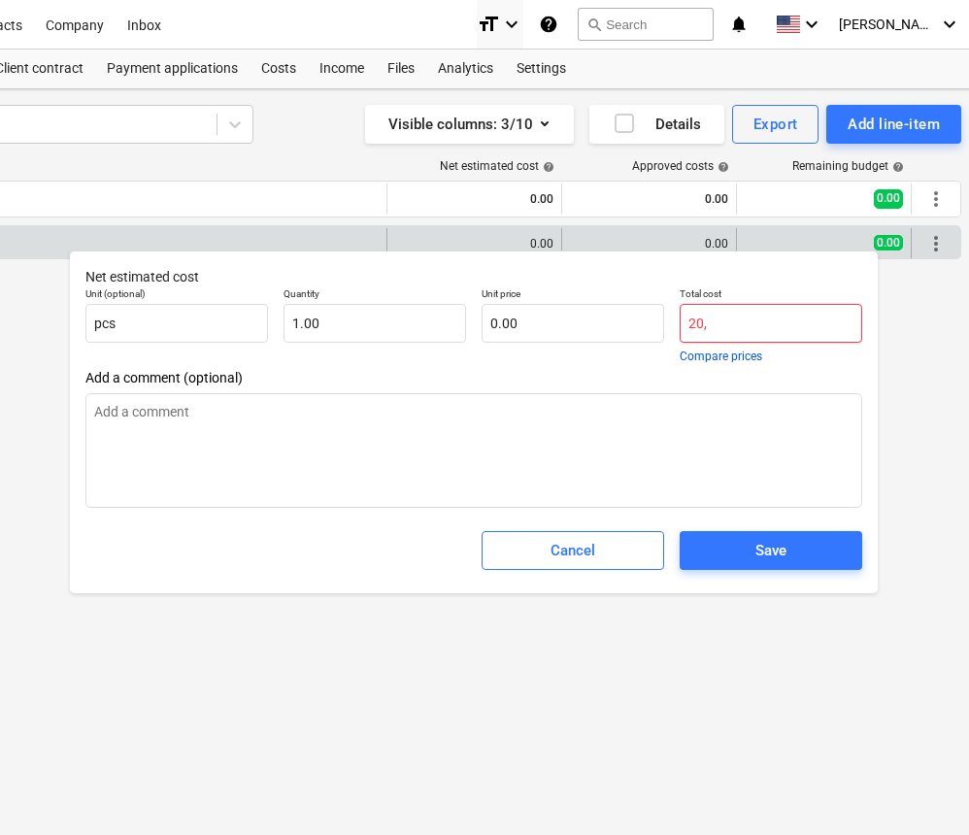
type input "20,0"
type textarea "x"
type input "20,00"
type textarea "x"
type input "20,000"
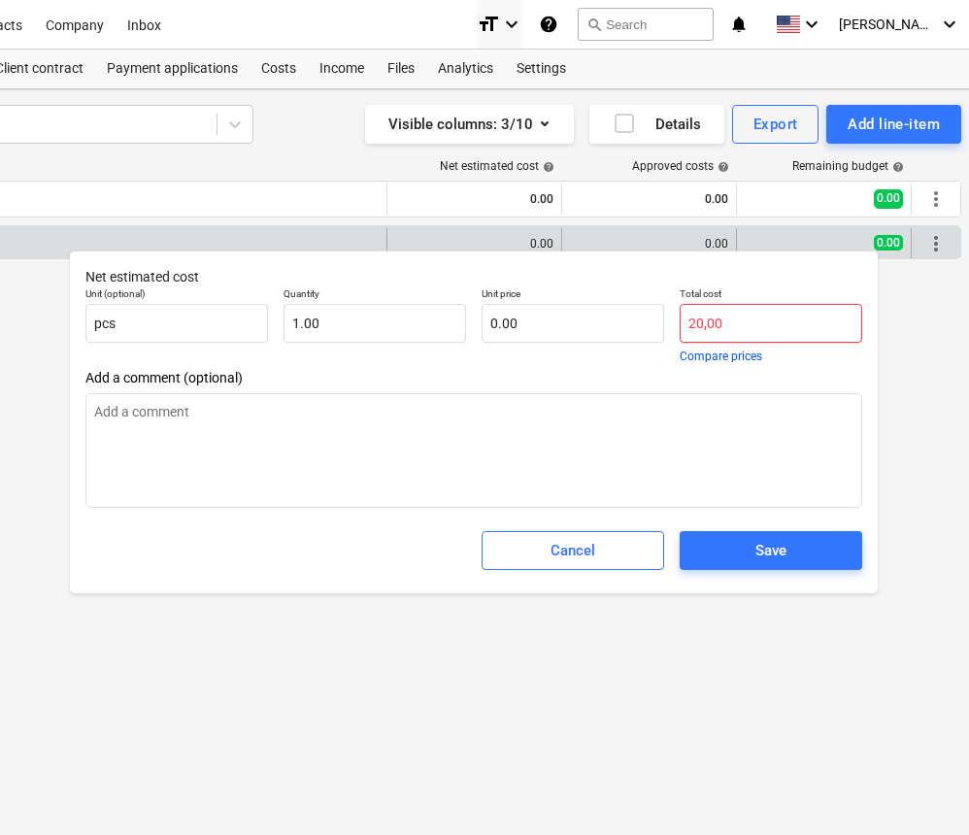
type textarea "x"
type input "20,000.00"
type input "20,000."
type textarea "x"
type input "20,000.0"
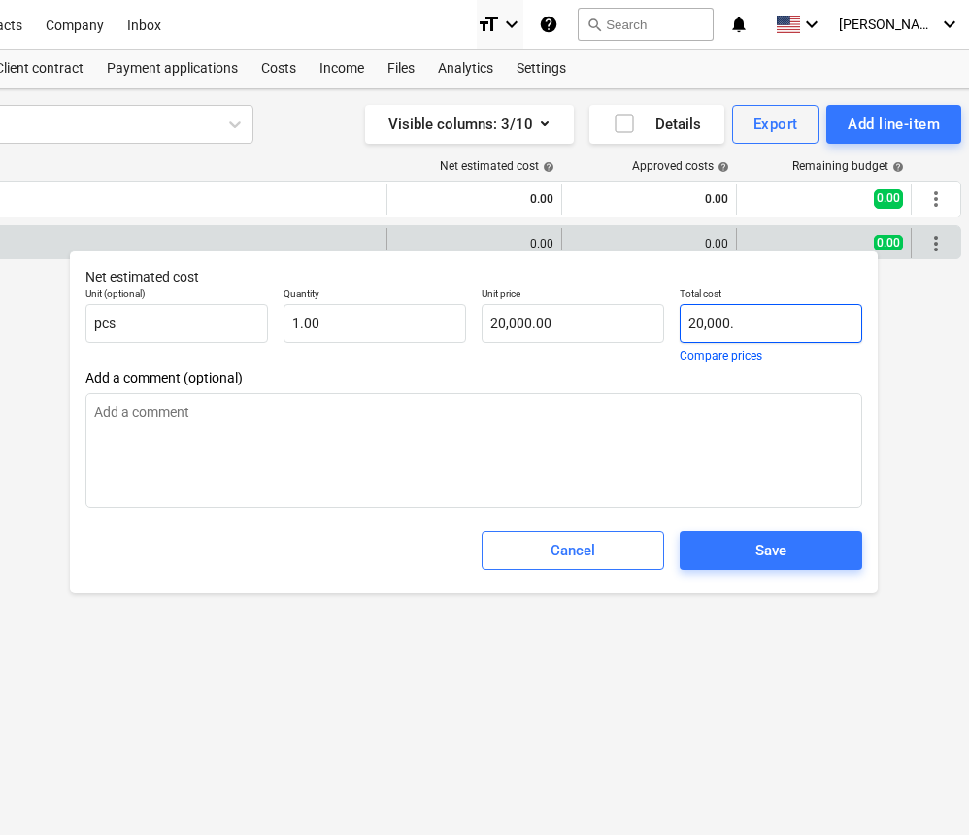
type textarea "x"
type input "20,000.00"
type textarea "x"
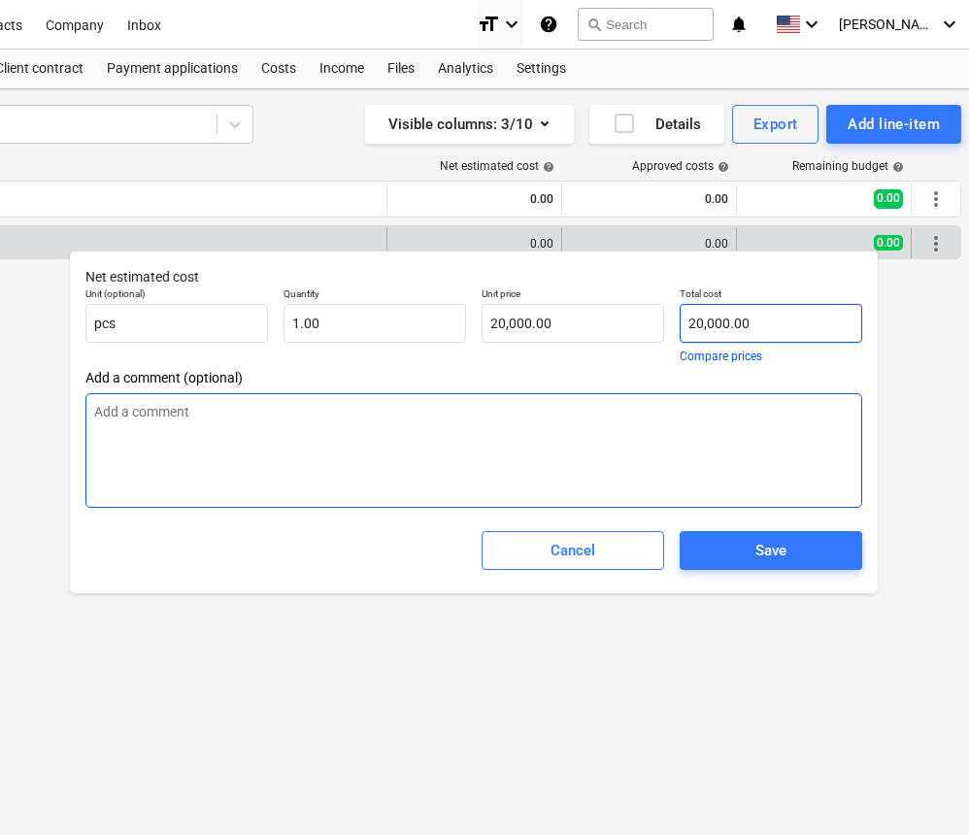
type input "20,000.0"
type textarea "x"
type input "20,000."
type textarea "x"
type input "20,000"
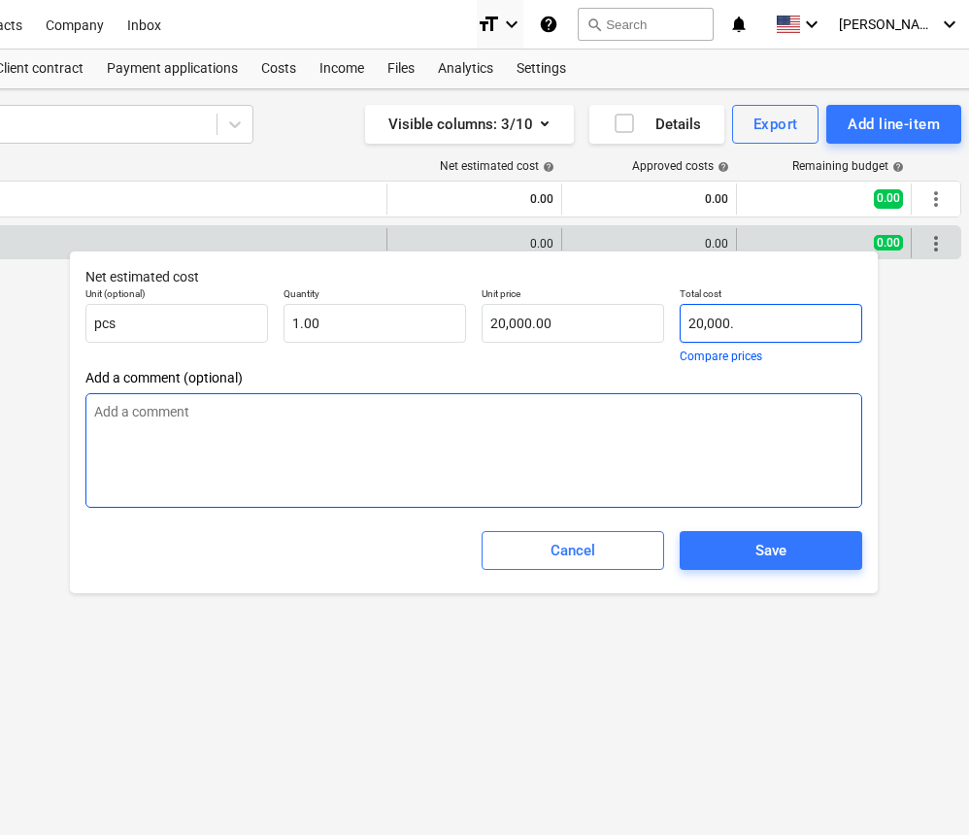
type textarea "x"
type input "20,00"
type textarea "x"
type input "0.00"
type input "20,0"
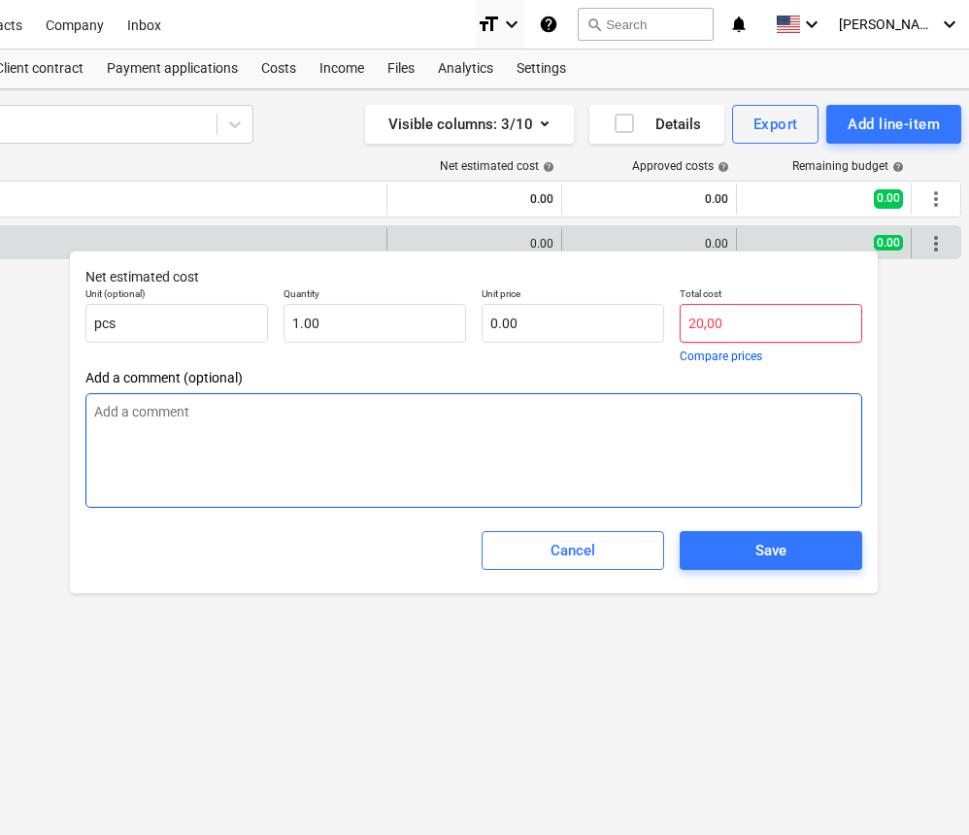
type textarea "x"
type input "20,"
type textarea "x"
type input "20"
type textarea "x"
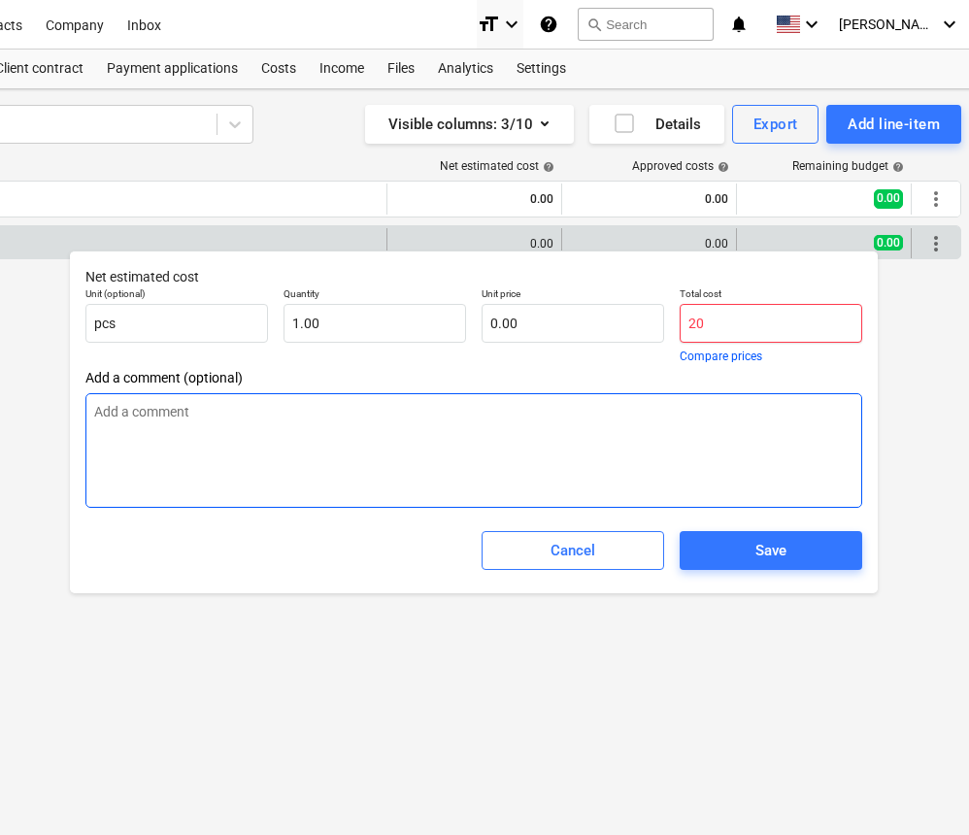
type input "20.00"
type input "2"
type textarea "x"
type input "2.00"
type textarea "x"
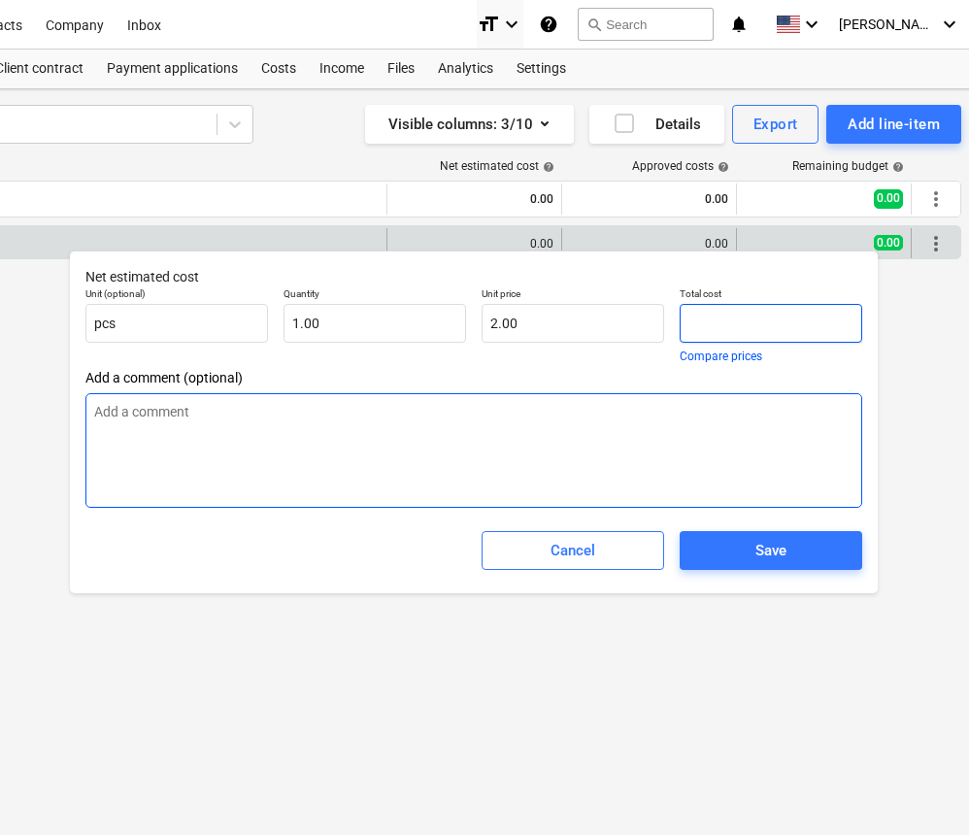
type input "0.00"
type input "1"
type textarea "x"
type input "1.00"
type input "15"
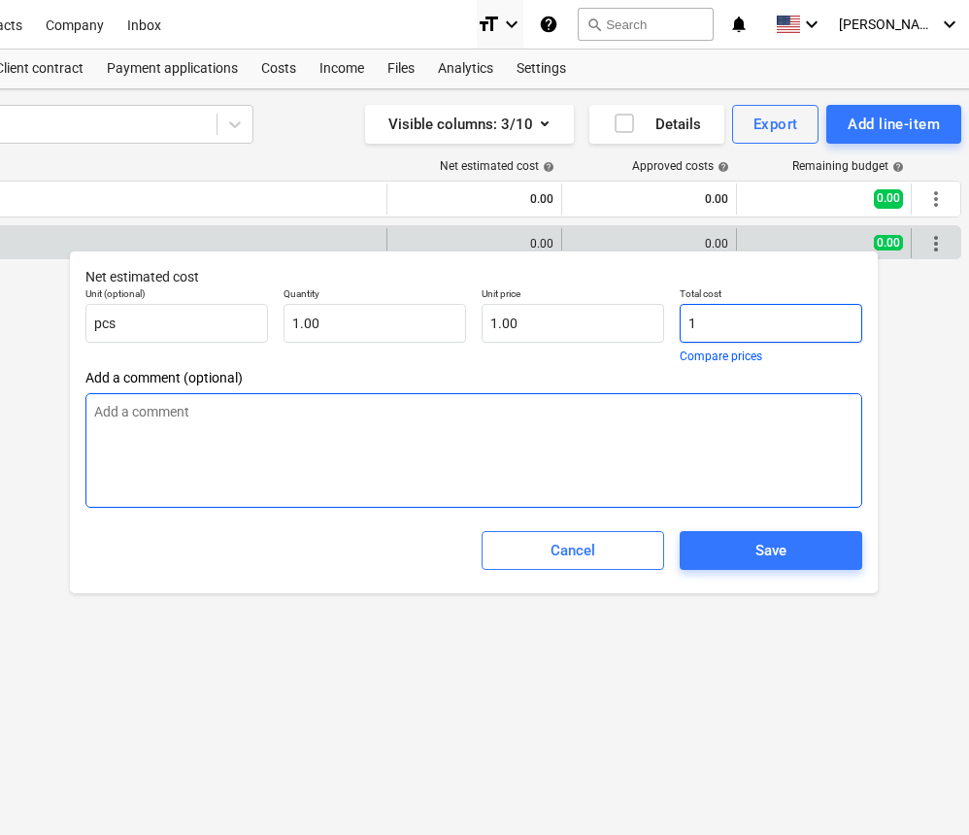
type textarea "x"
type input "15.00"
type input "15,"
type textarea "x"
type input "0.00"
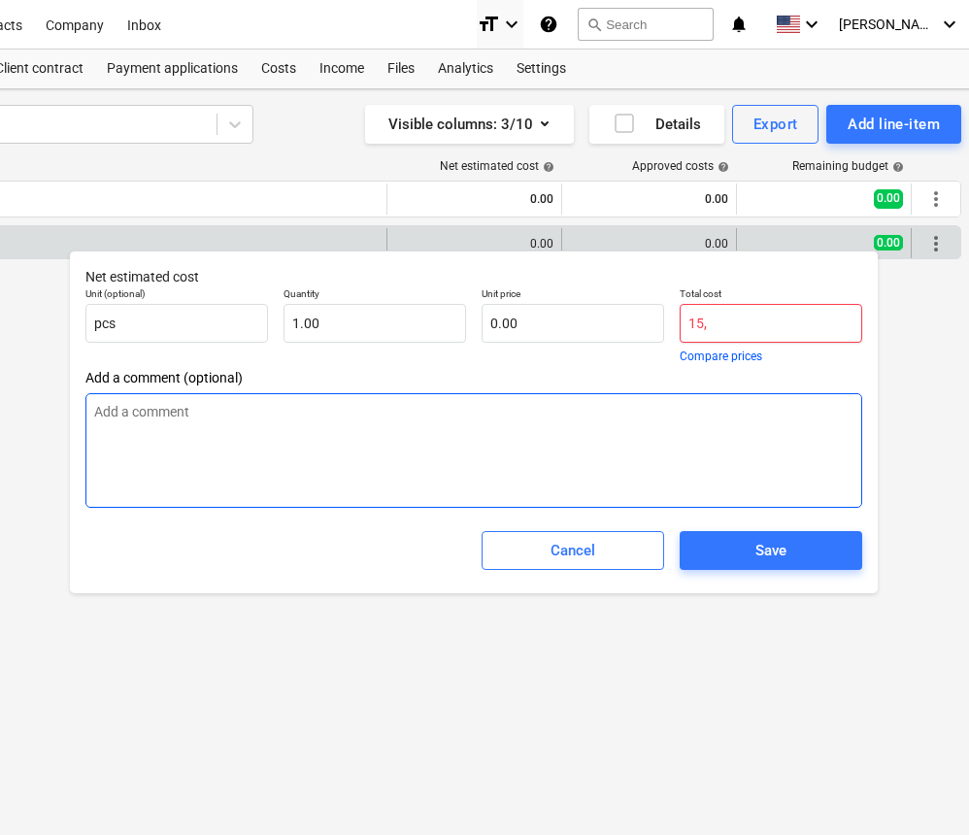
type input "15,0"
type textarea "x"
type input "15,00"
type textarea "x"
type input "15,000"
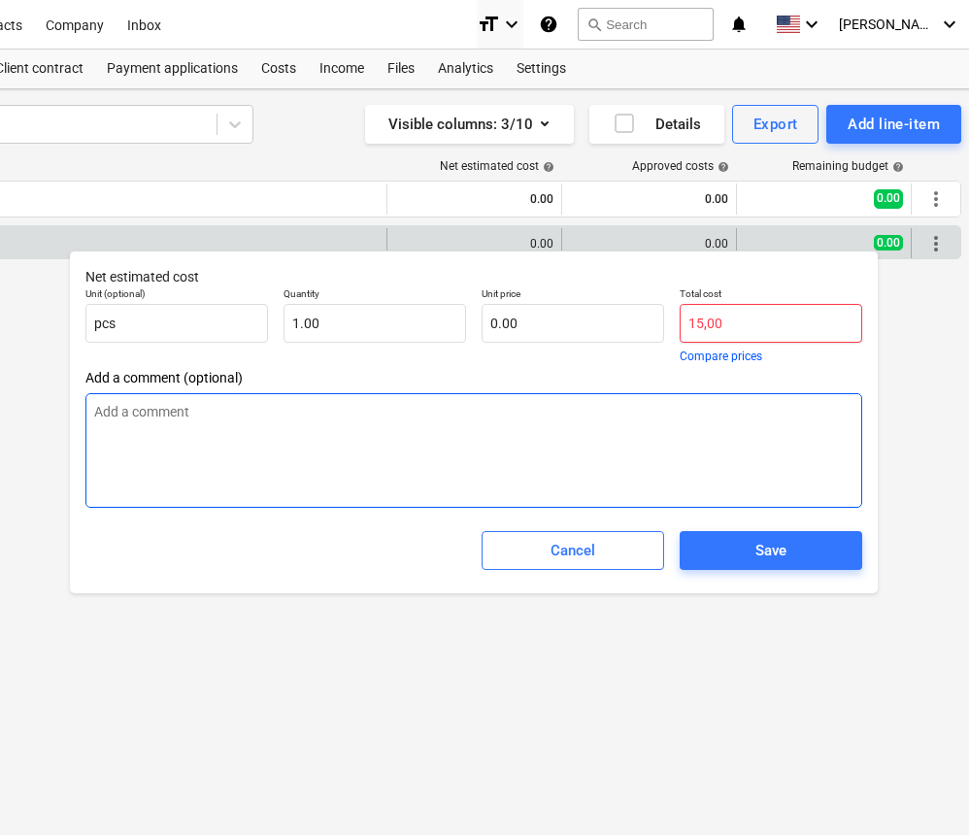
type textarea "x"
type input "15,000.00"
type input "15,000."
type textarea "x"
type input "15,000.0"
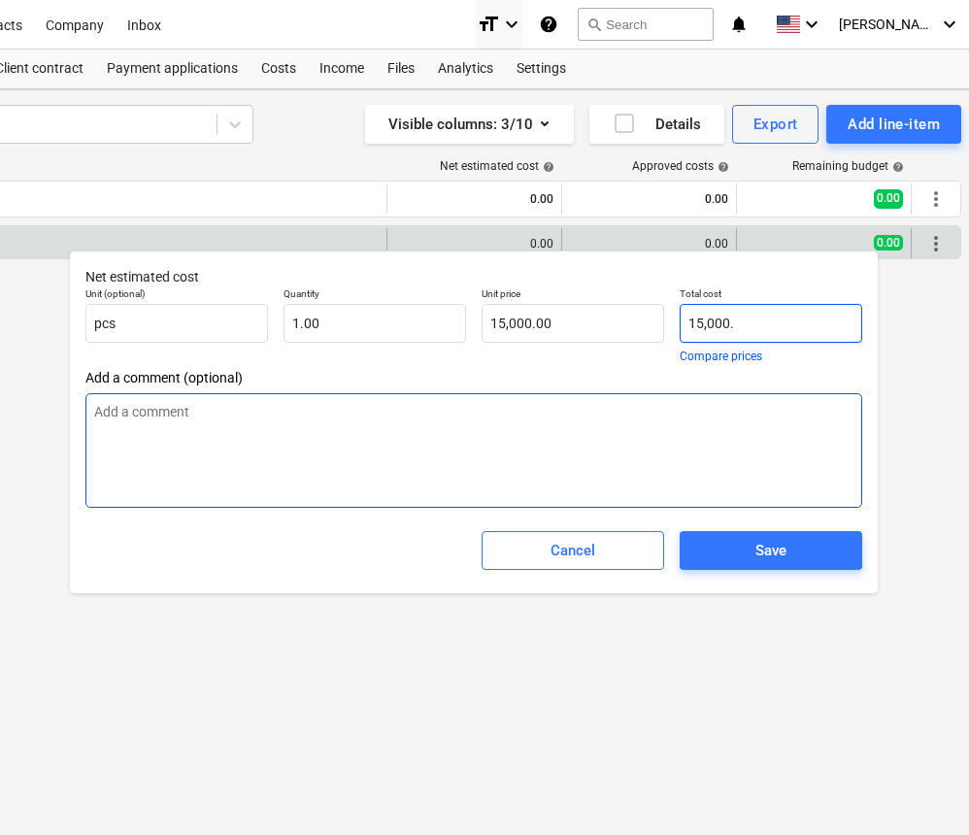
type textarea "x"
type input "15,000.00"
type textarea "x"
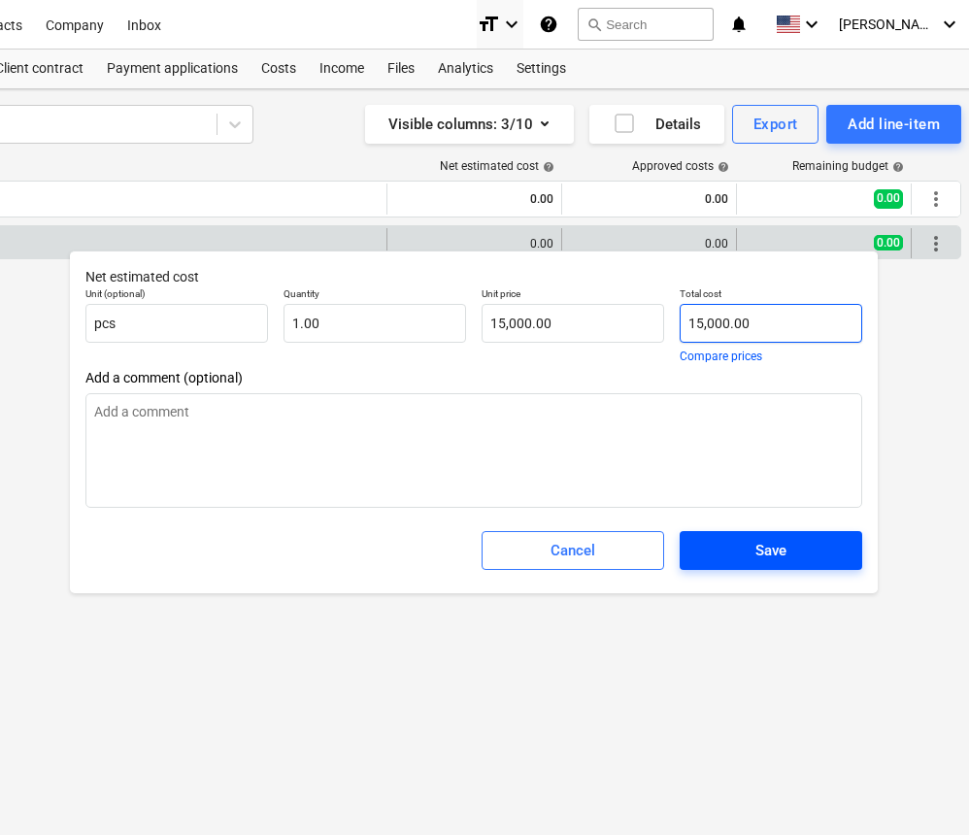
type input "15,000.00"
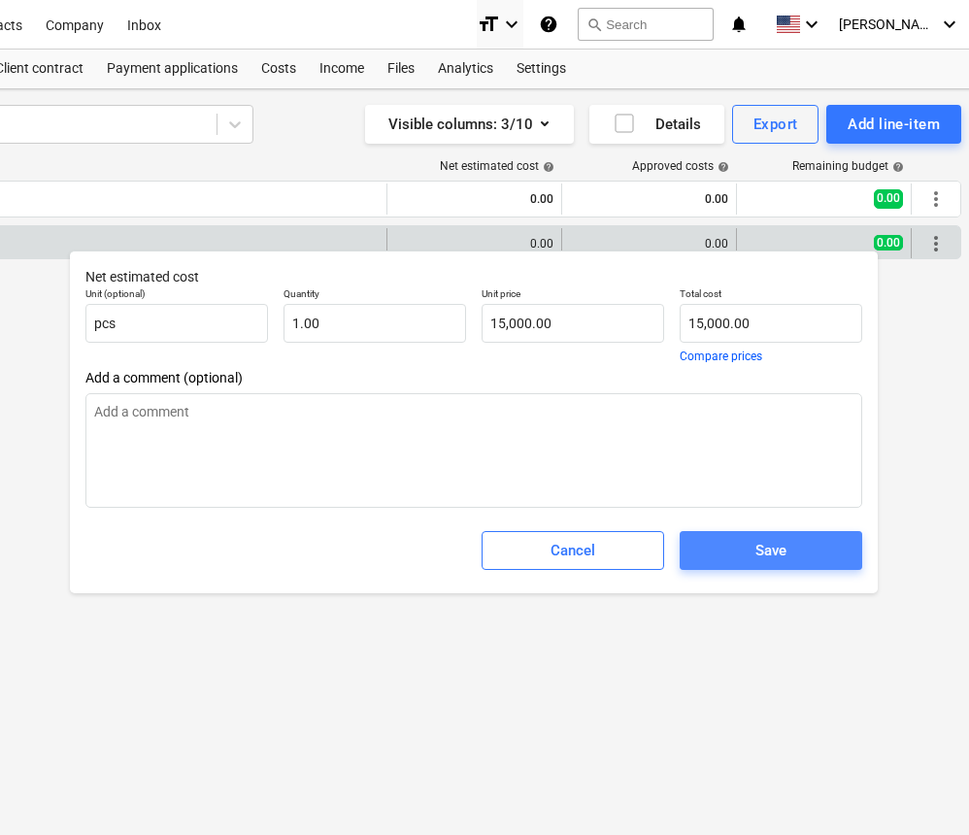
click at [784, 551] on div "Save" at bounding box center [771, 550] width 31 height 25
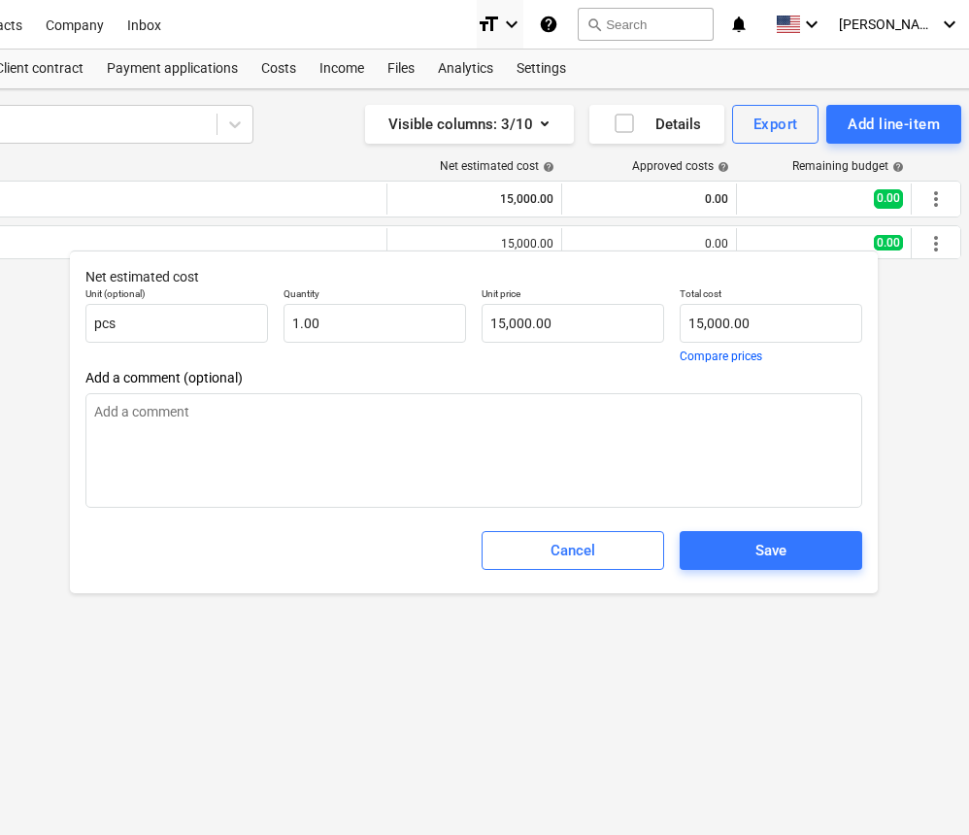
type textarea "x"
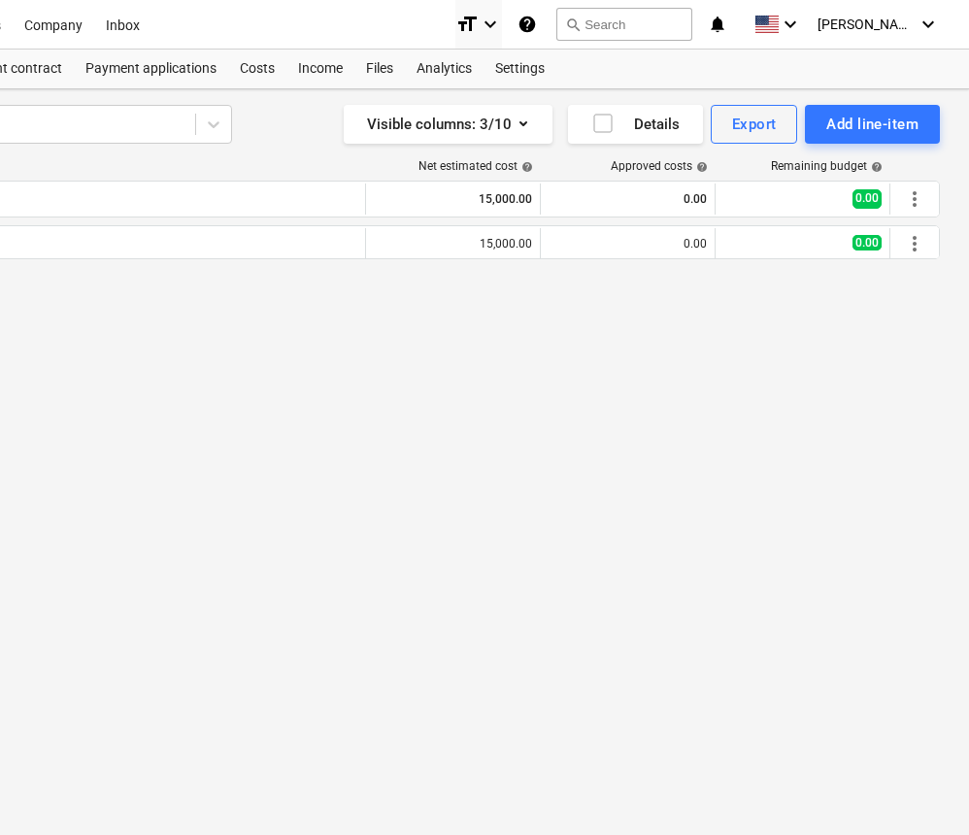
scroll to position [0, 359]
click at [870, 119] on div "Add line-item" at bounding box center [873, 124] width 92 height 25
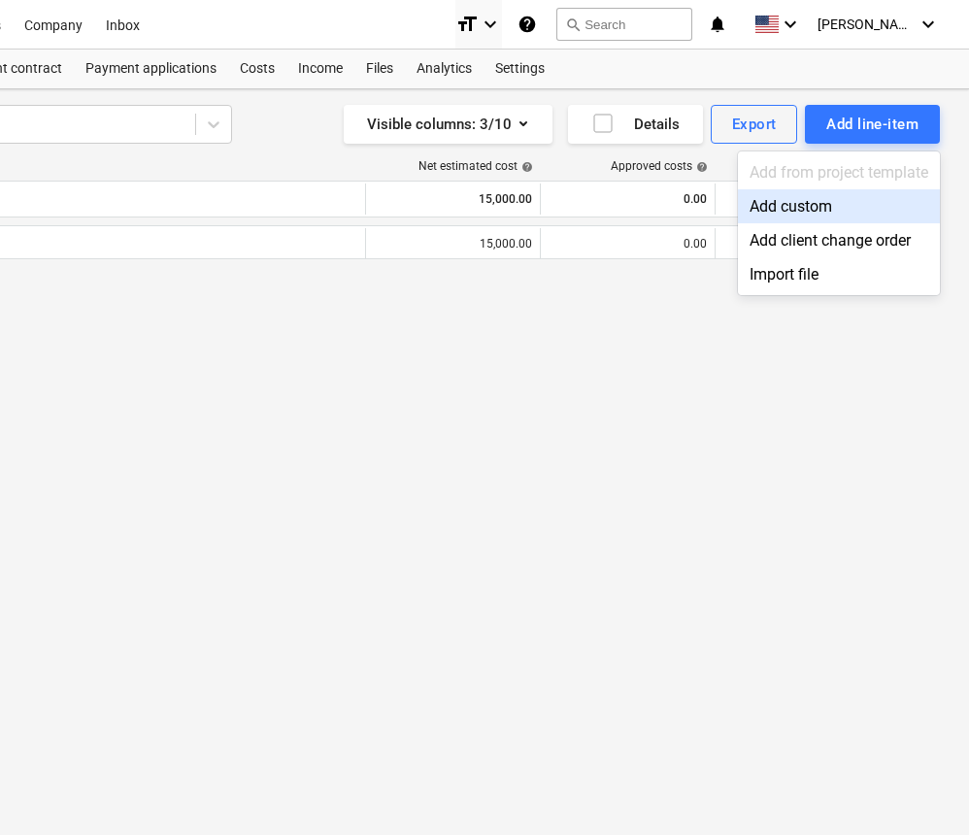
click at [802, 206] on div "Add custom" at bounding box center [839, 206] width 202 height 34
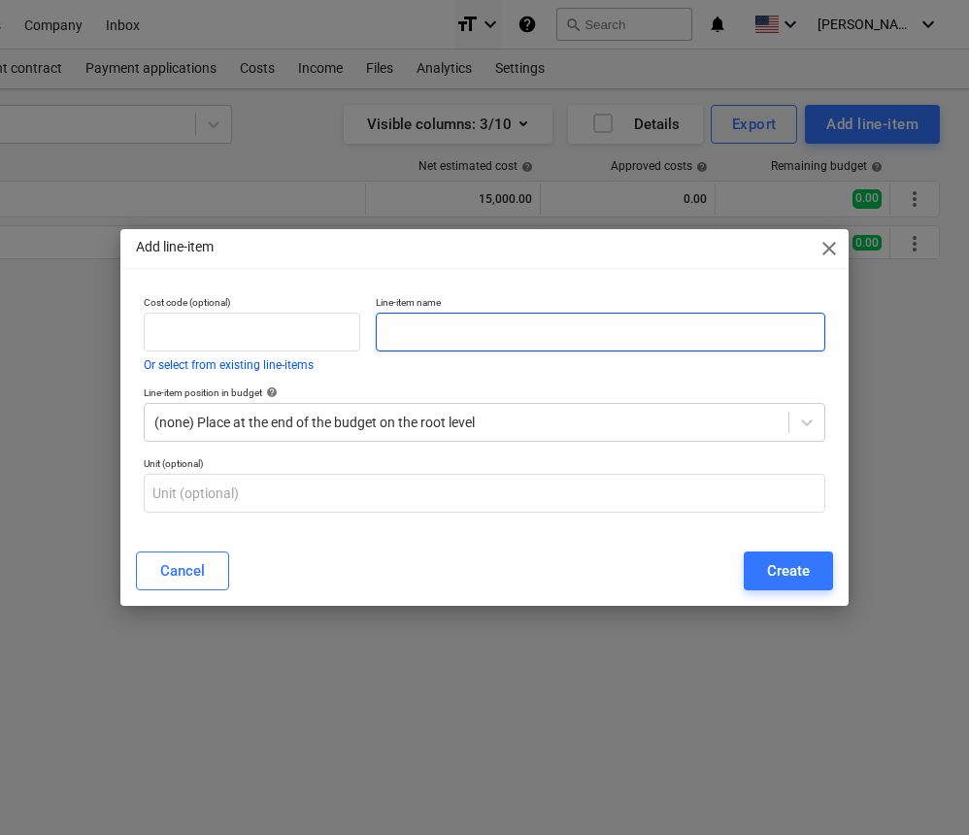
click at [404, 327] on input "text" at bounding box center [601, 332] width 450 height 39
type input "demolition and disposal existing home"
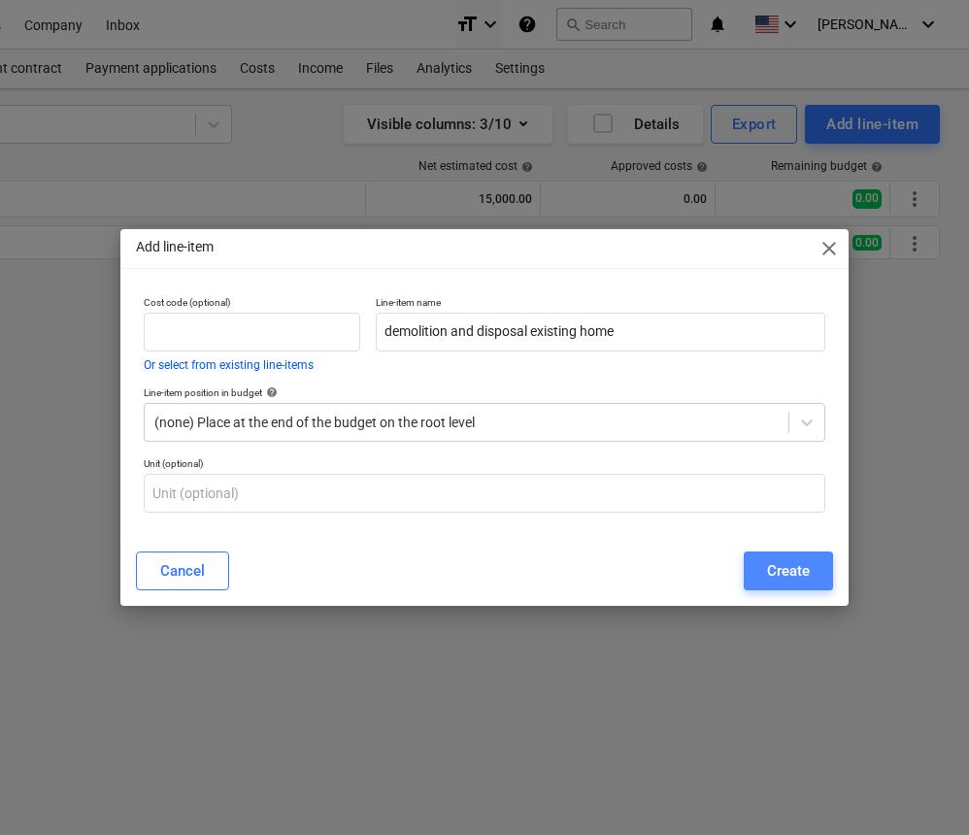
click at [765, 578] on button "Create" at bounding box center [788, 571] width 89 height 39
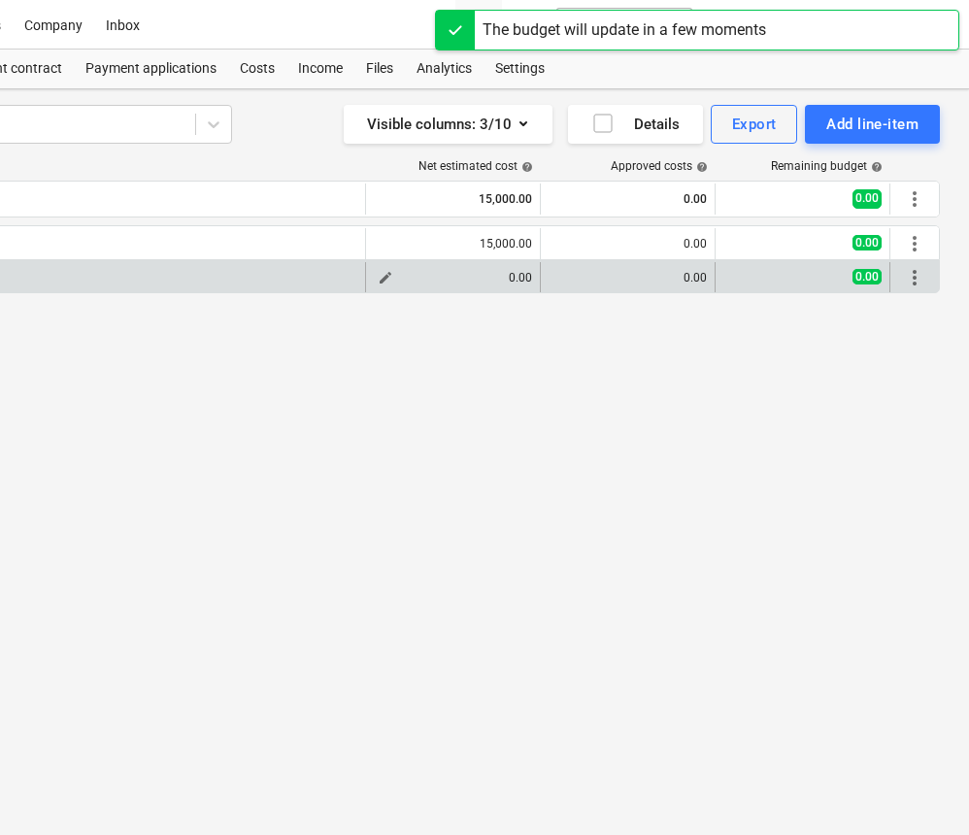
scroll to position [0, 359]
click at [531, 278] on div "0.00" at bounding box center [453, 278] width 158 height 14
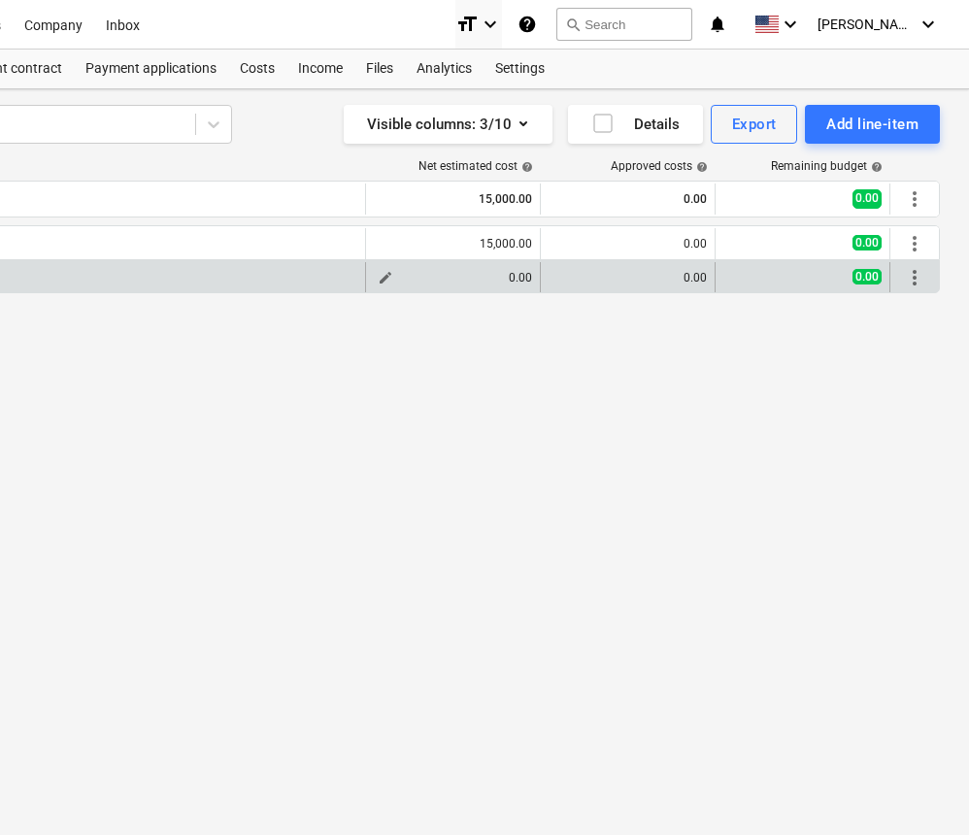
click at [389, 276] on span "edit" at bounding box center [386, 278] width 16 height 16
type textarea "x"
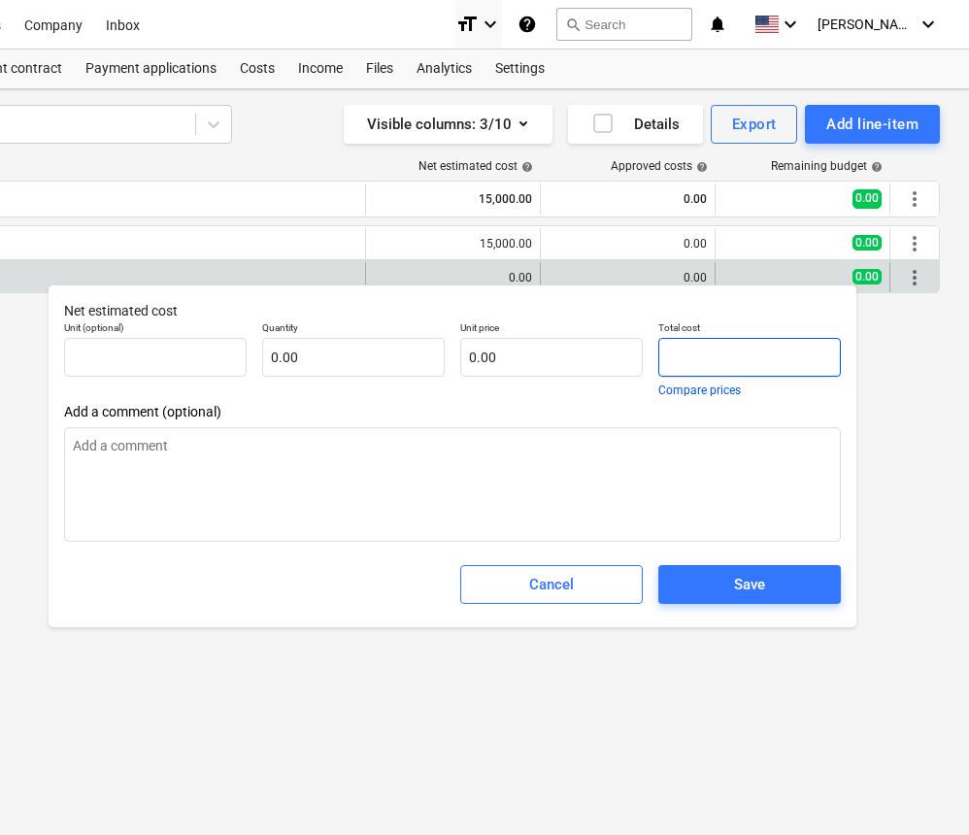
click at [698, 355] on input "text" at bounding box center [750, 357] width 183 height 39
type textarea "x"
type input "pcs"
type input "3"
type input "1.00"
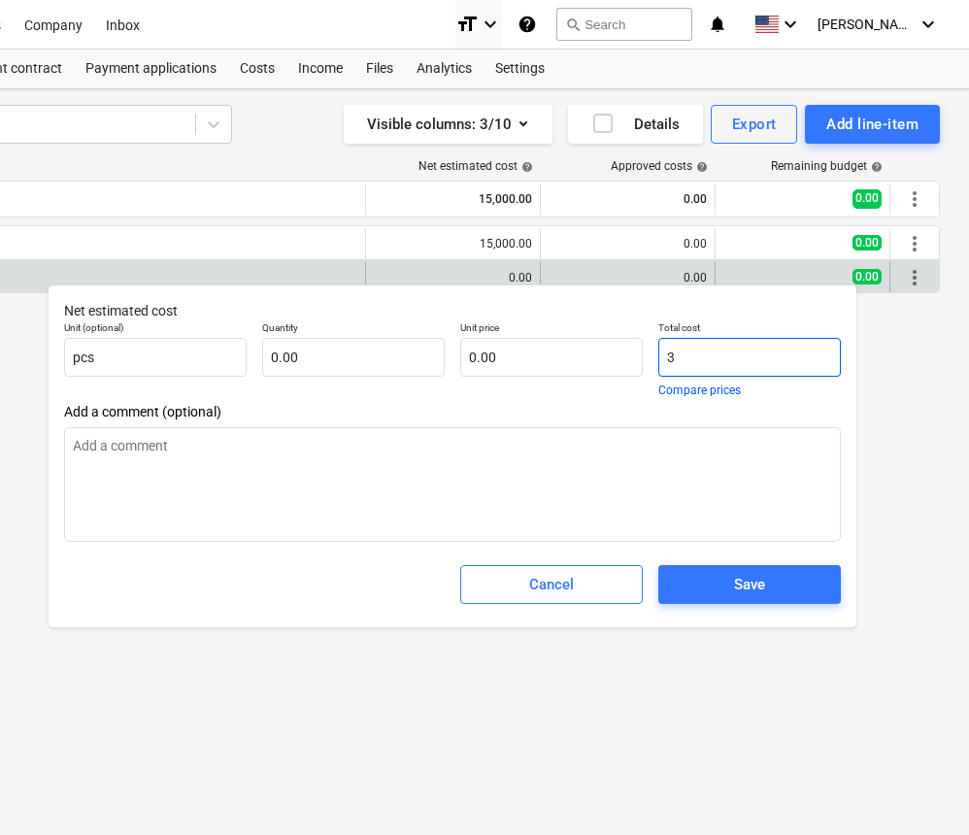
type input "3.00"
type textarea "x"
type input "35"
type input "35.00"
type textarea "x"
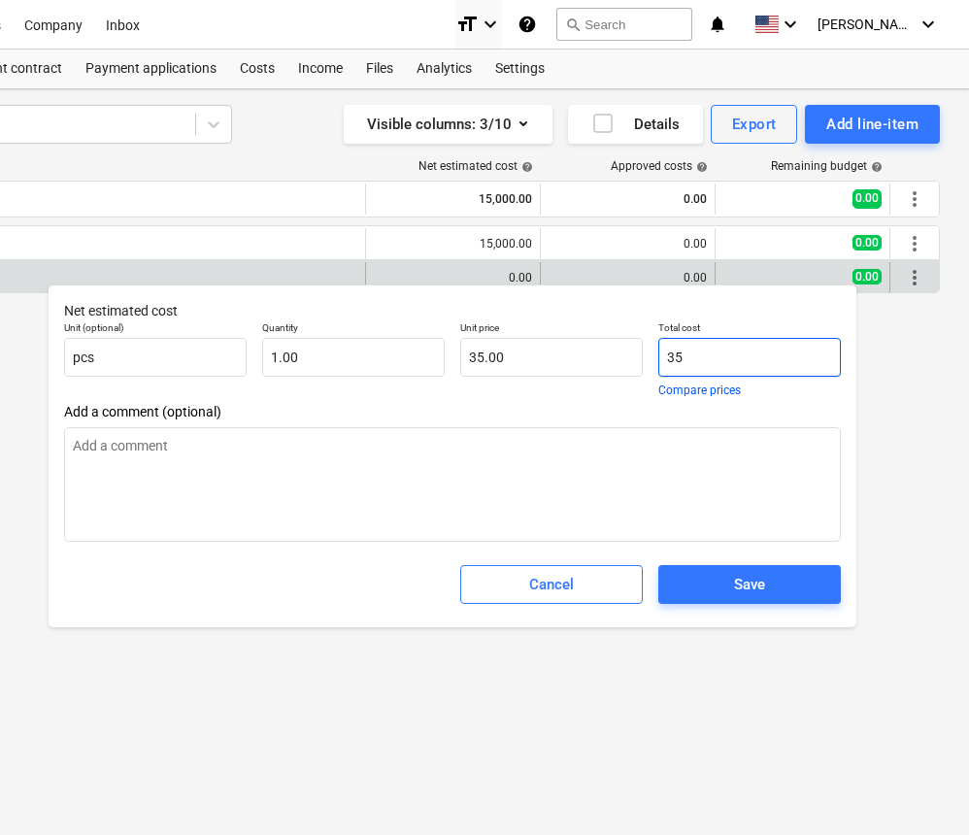
type input "35,"
type input "0.00"
type textarea "x"
type input "35,0"
type textarea "x"
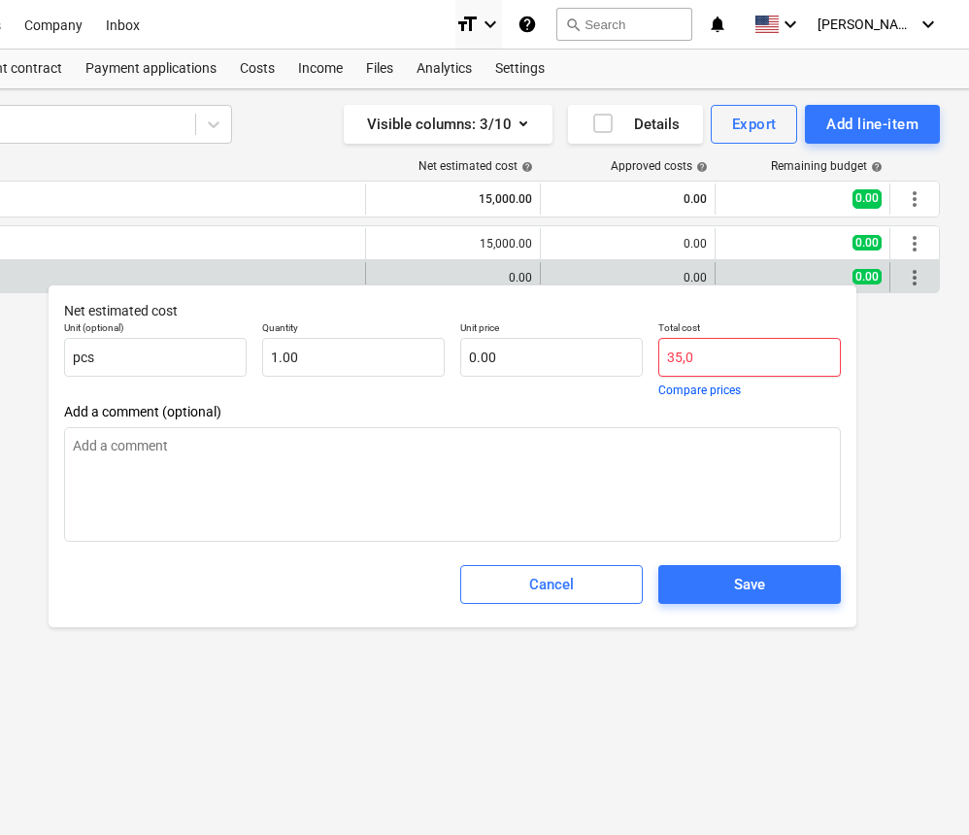
type input "35,00"
type textarea "x"
type input "35,000"
type input "35,000.00"
type textarea "x"
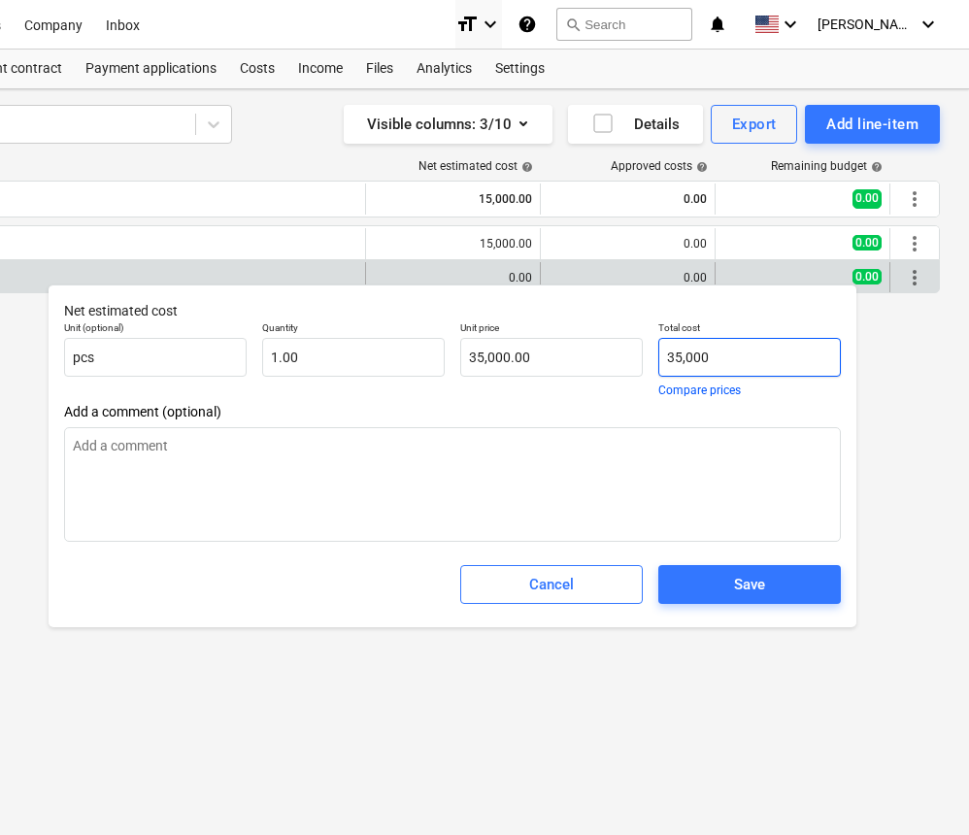
type input "35,000."
type textarea "x"
type input "35,000.0"
type textarea "x"
type input "35,000.00"
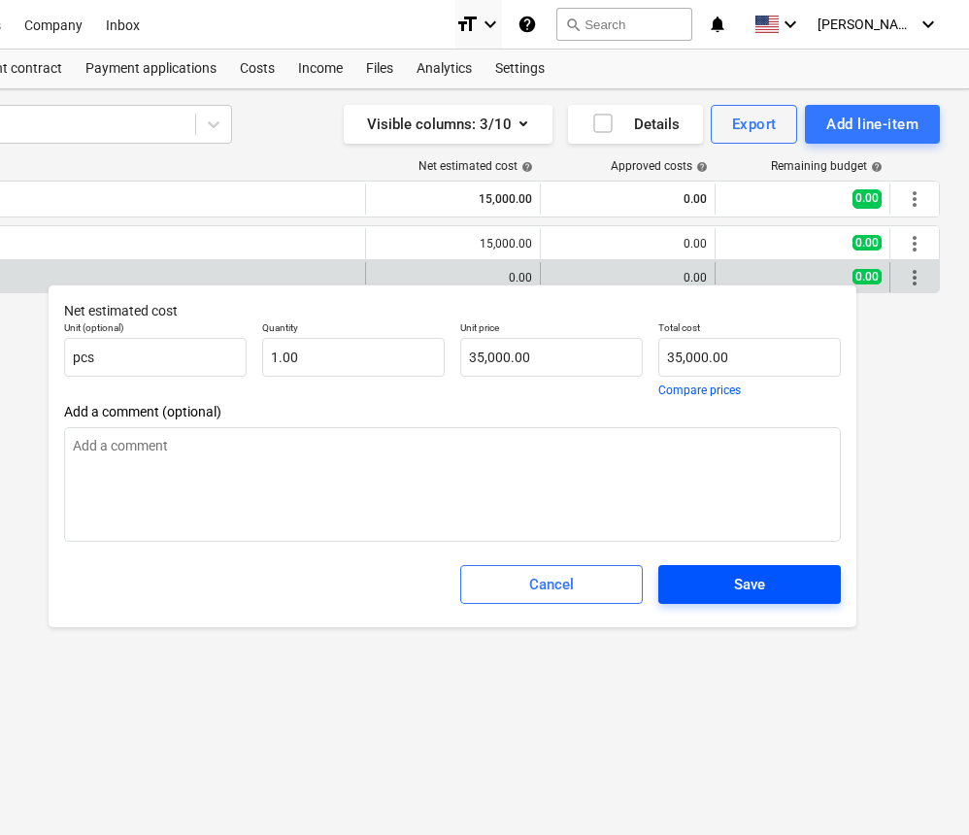
click at [746, 582] on div "Save" at bounding box center [749, 584] width 31 height 25
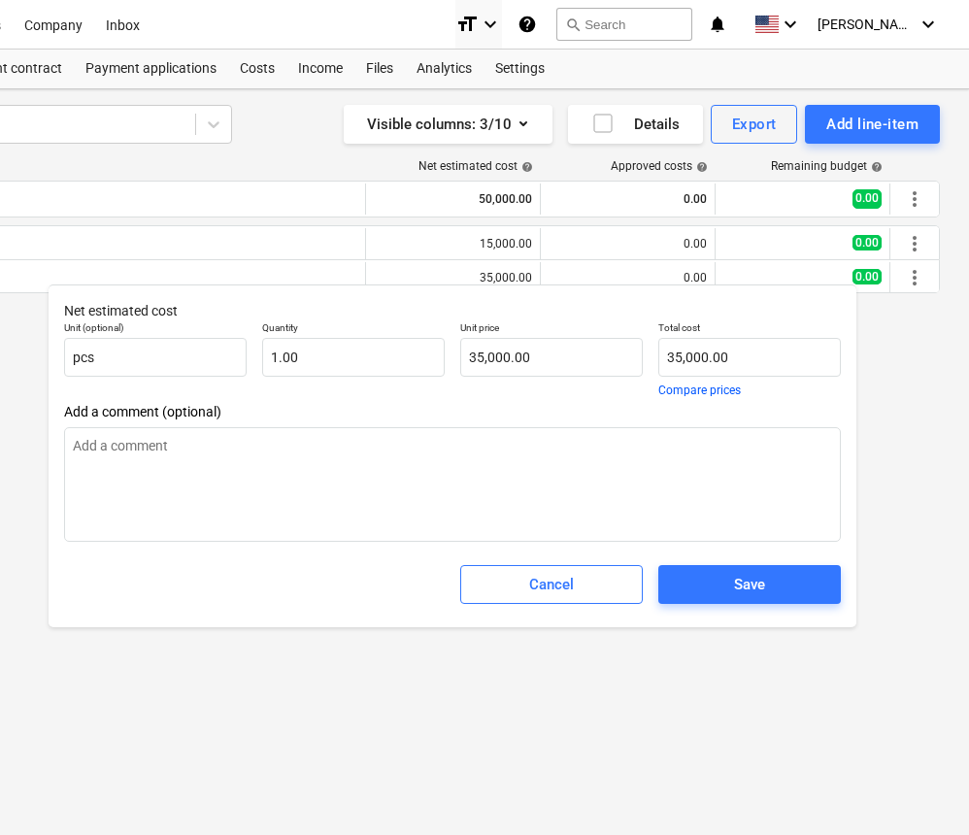
type textarea "x"
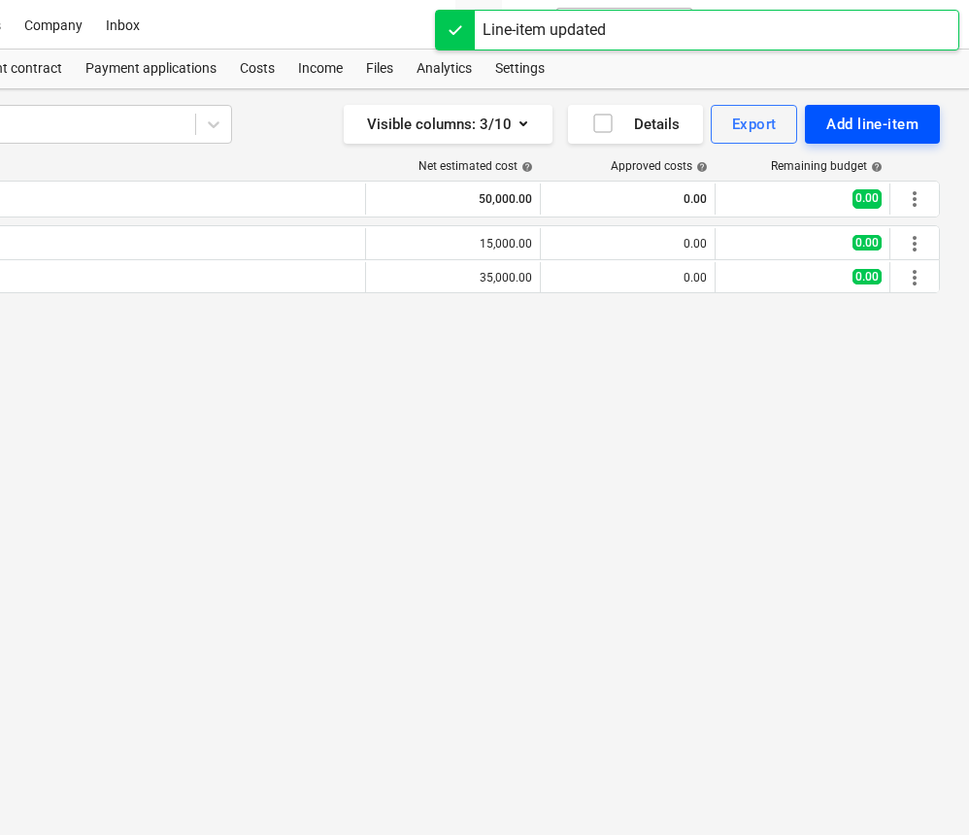
click at [865, 123] on div "Add line-item" at bounding box center [873, 124] width 92 height 25
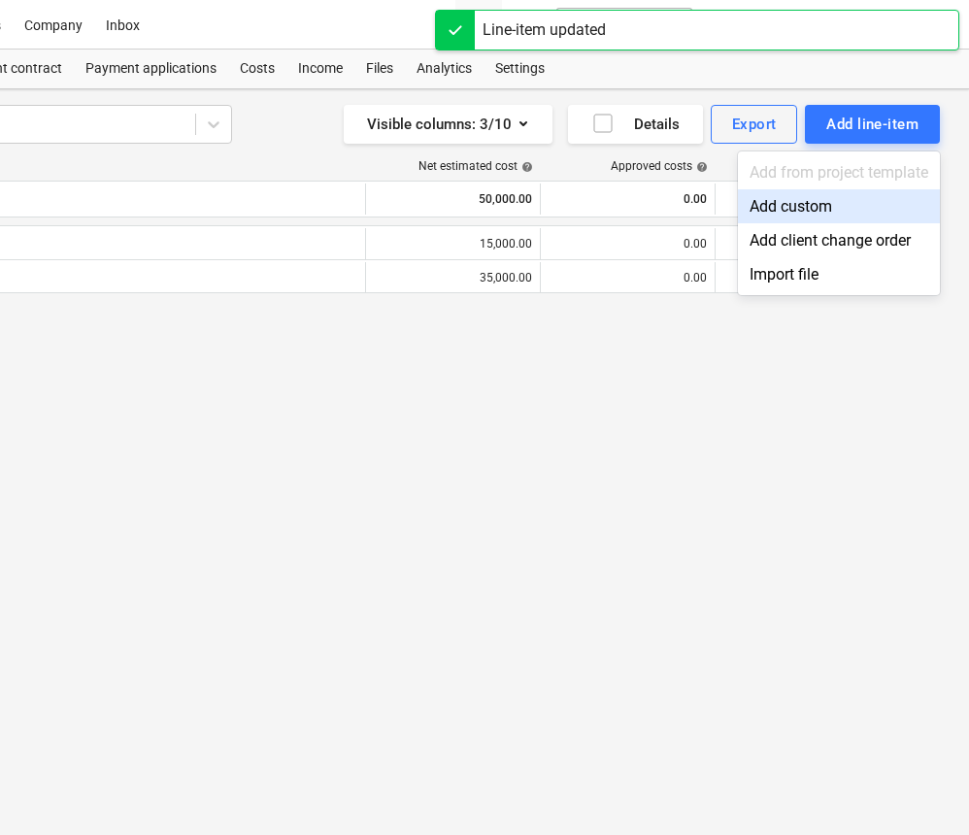
click at [815, 213] on div "Add custom" at bounding box center [839, 206] width 202 height 34
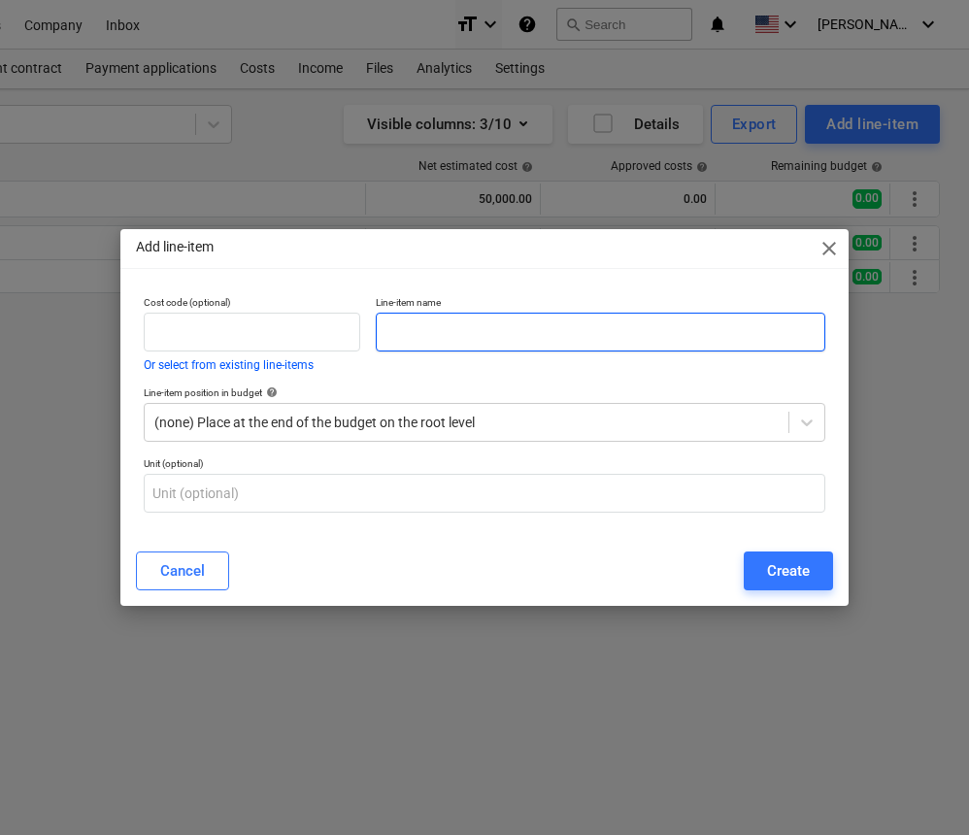
click at [501, 329] on input "text" at bounding box center [601, 332] width 450 height 39
type input "f"
type input "excavation/utilities"
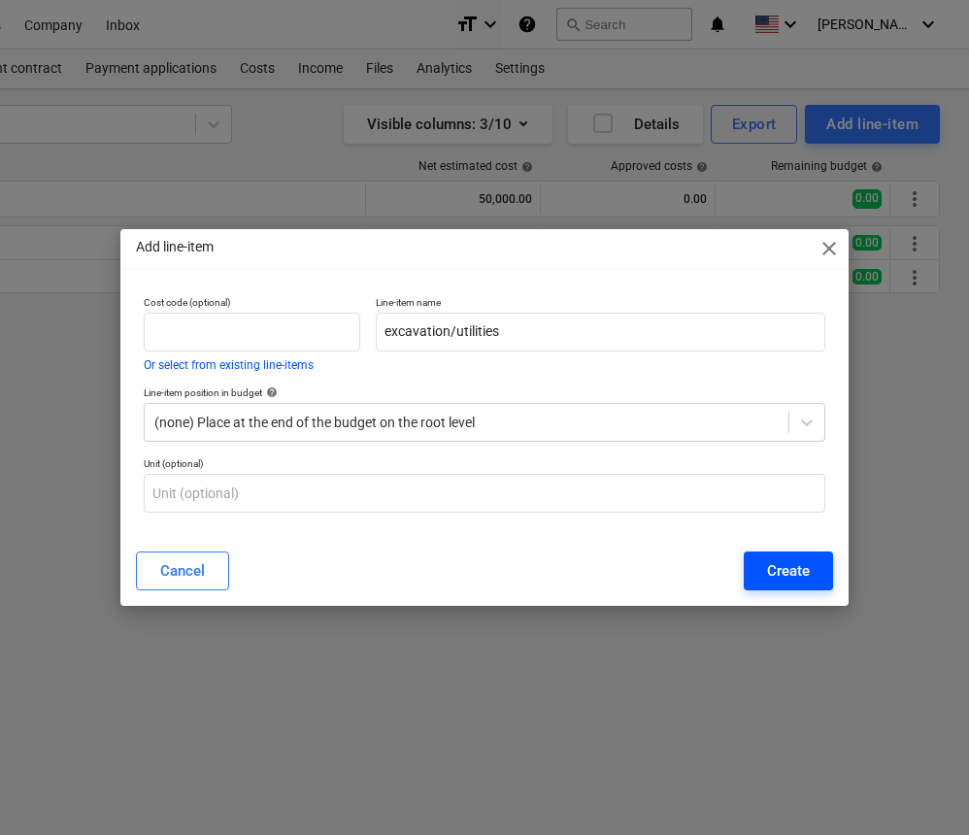
click at [812, 573] on button "Create" at bounding box center [788, 571] width 89 height 39
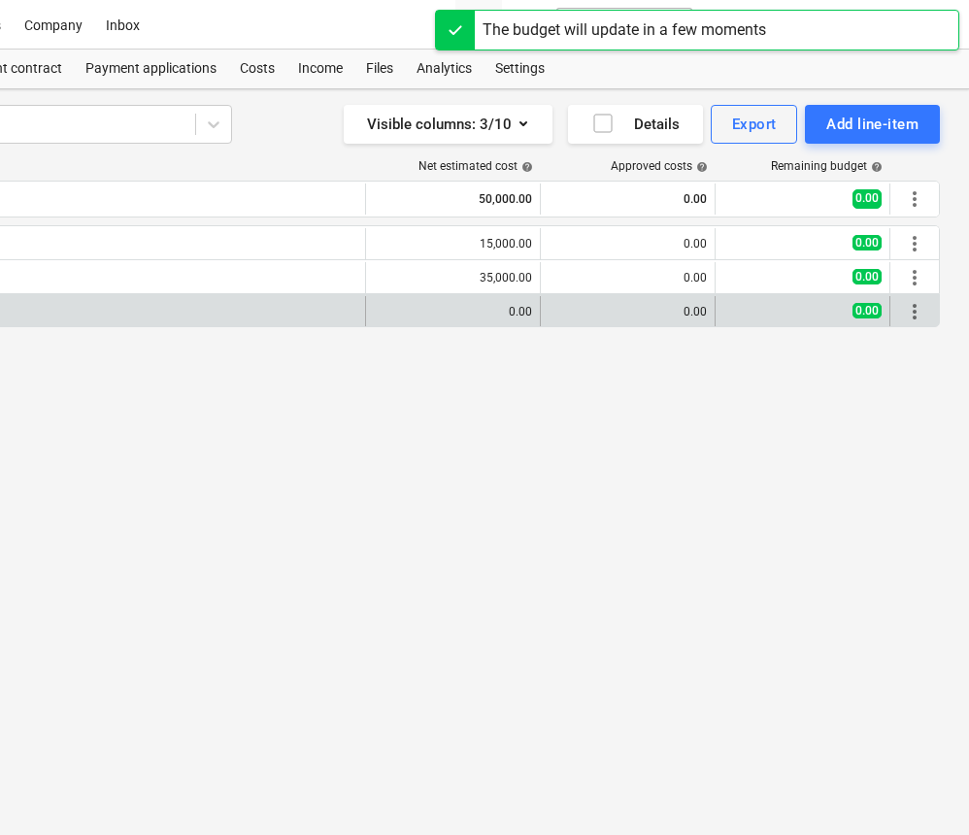
click at [533, 311] on div "edit 0.00" at bounding box center [453, 311] width 175 height 31
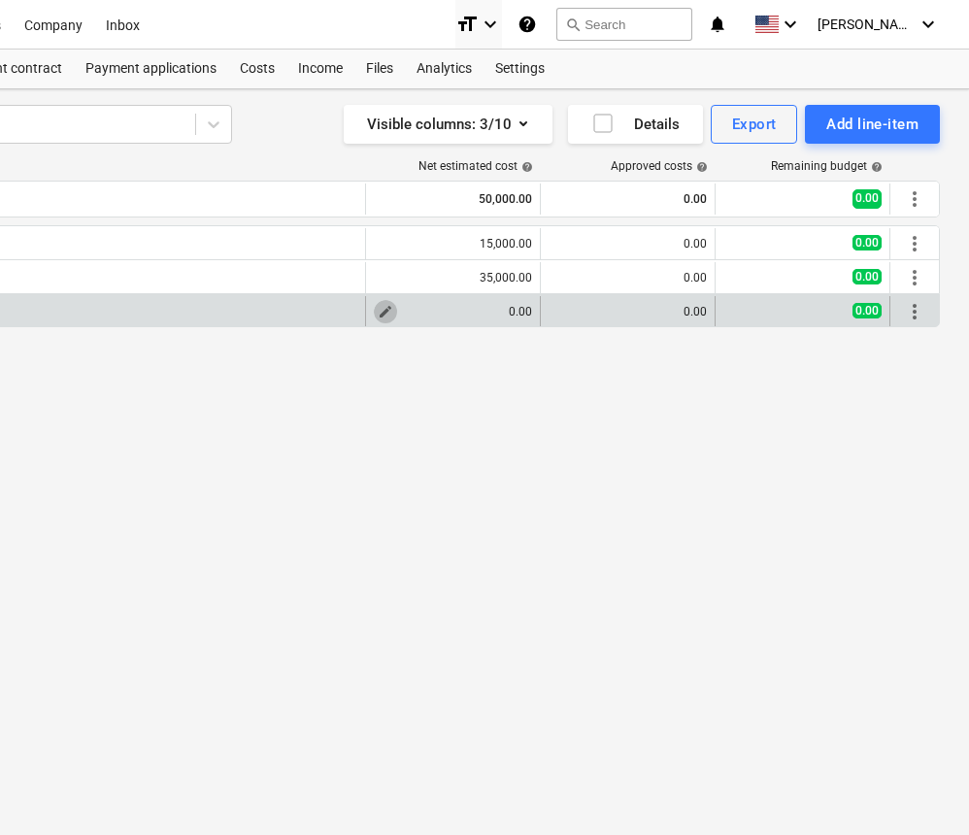
click at [391, 311] on span "edit" at bounding box center [386, 312] width 16 height 16
type textarea "x"
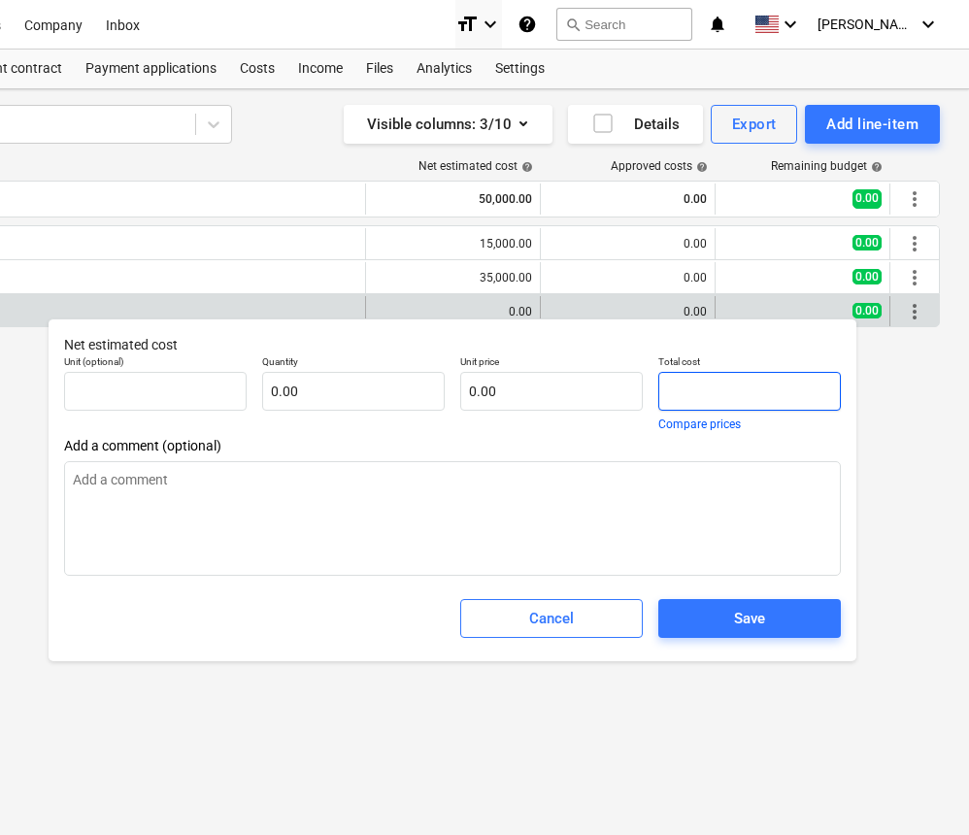
click at [664, 391] on input "text" at bounding box center [750, 391] width 183 height 39
type textarea "x"
type input "pcs"
type input "4"
type input "1.00"
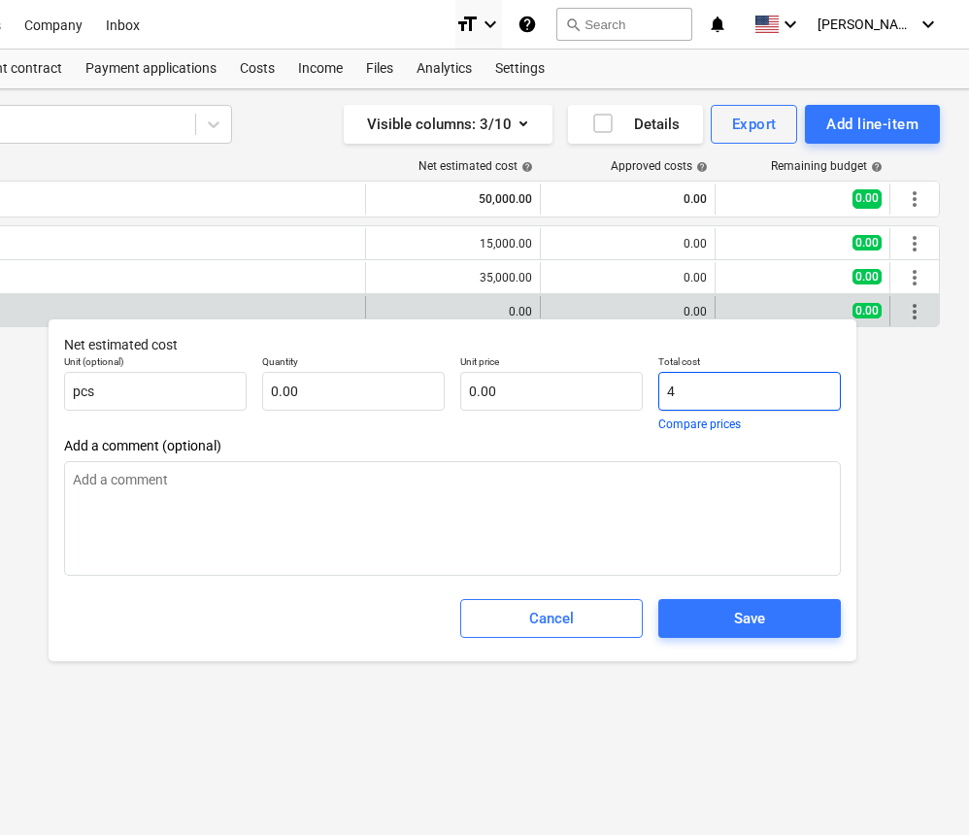
type input "4.00"
type textarea "x"
type input "45"
type input "45.00"
type textarea "x"
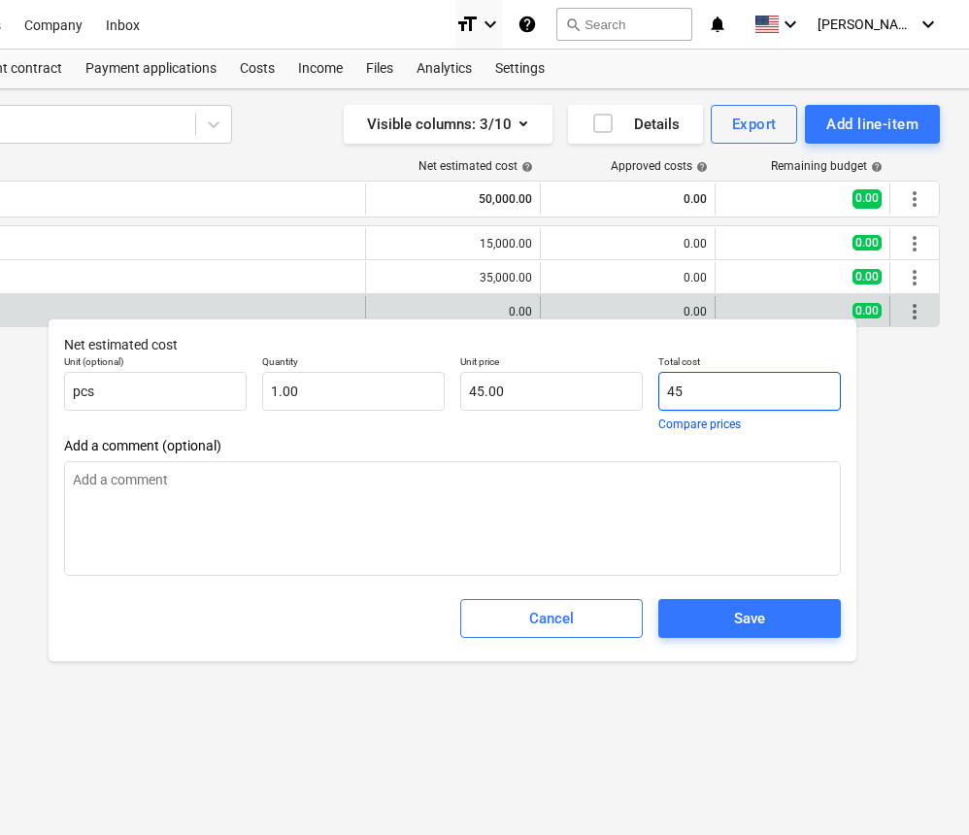
type input "45,"
type input "0.00"
type textarea "x"
type input "45,0"
type textarea "x"
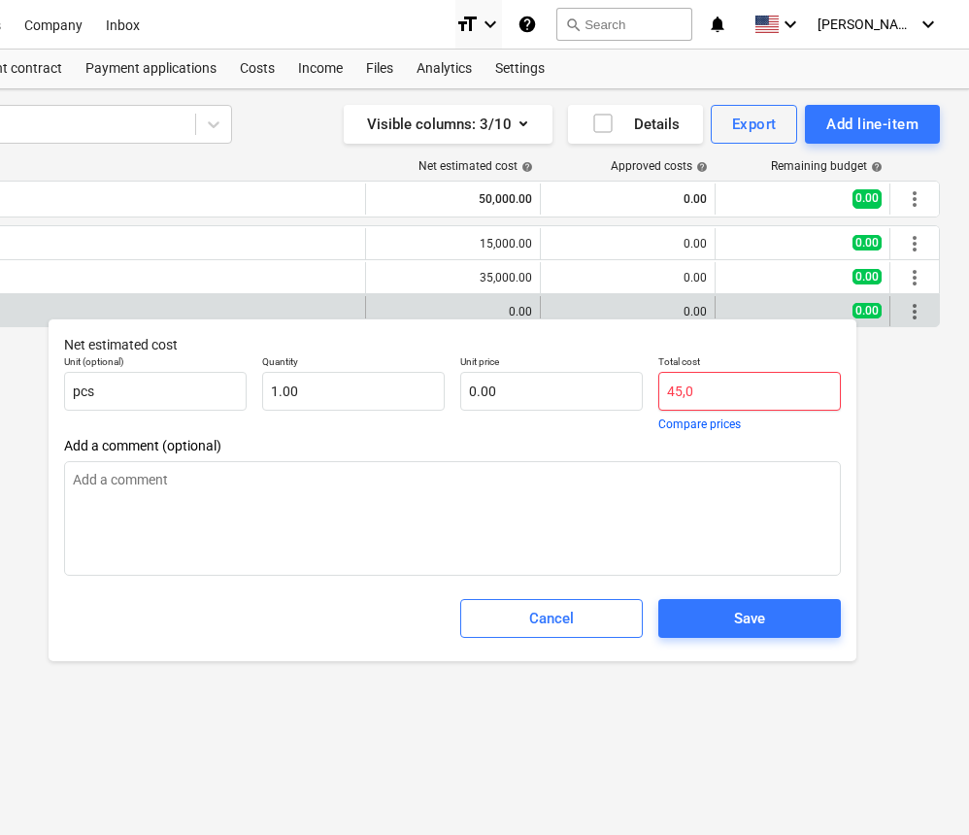
type input "45,00"
type textarea "x"
type input "45,000"
type input "45,000.00"
type textarea "x"
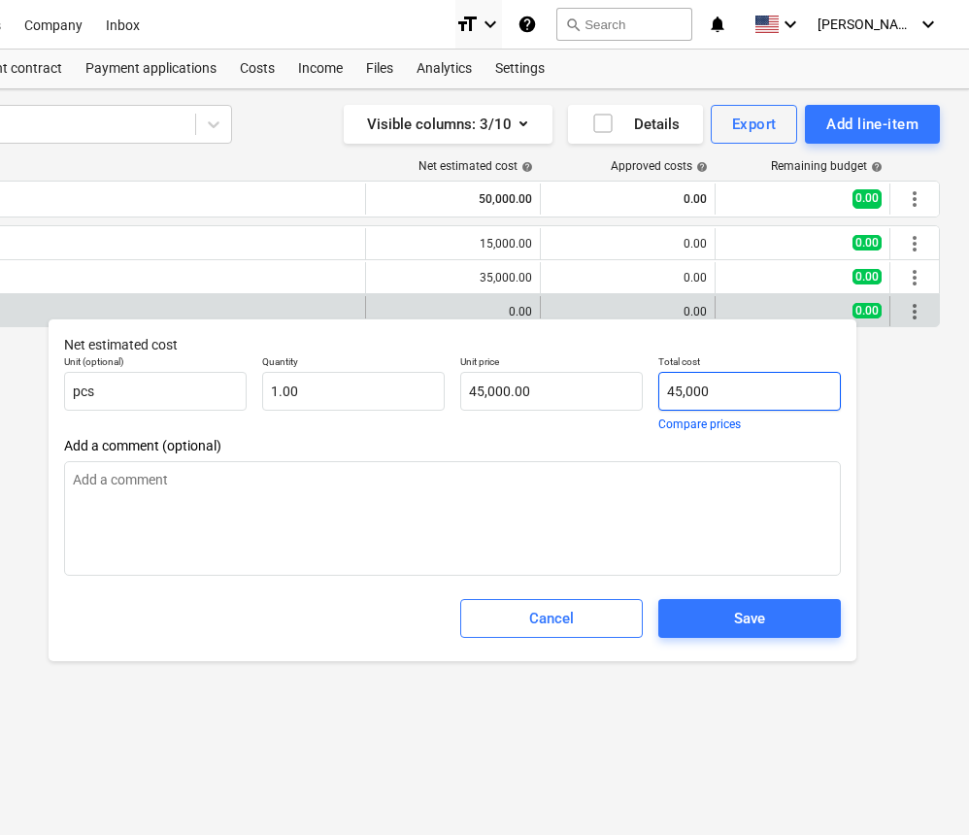
type input "45,000."
type textarea "x"
type input "45,000.0"
type textarea "x"
type input "45,000.00"
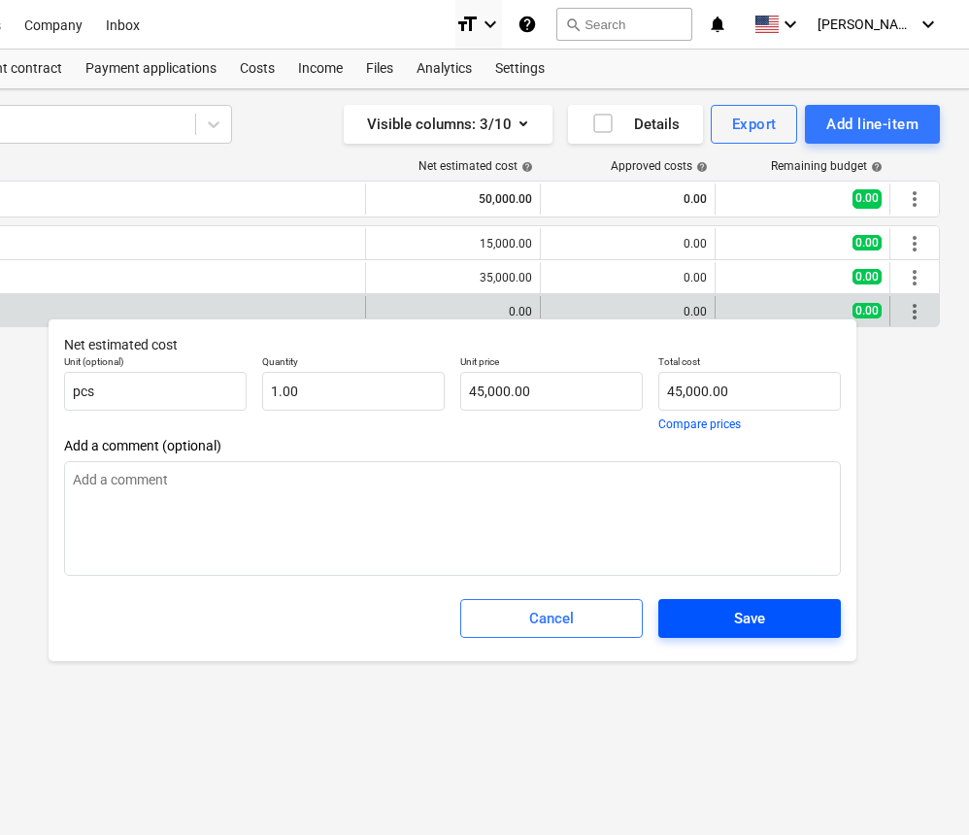
click at [778, 619] on span "Save" at bounding box center [750, 618] width 136 height 25
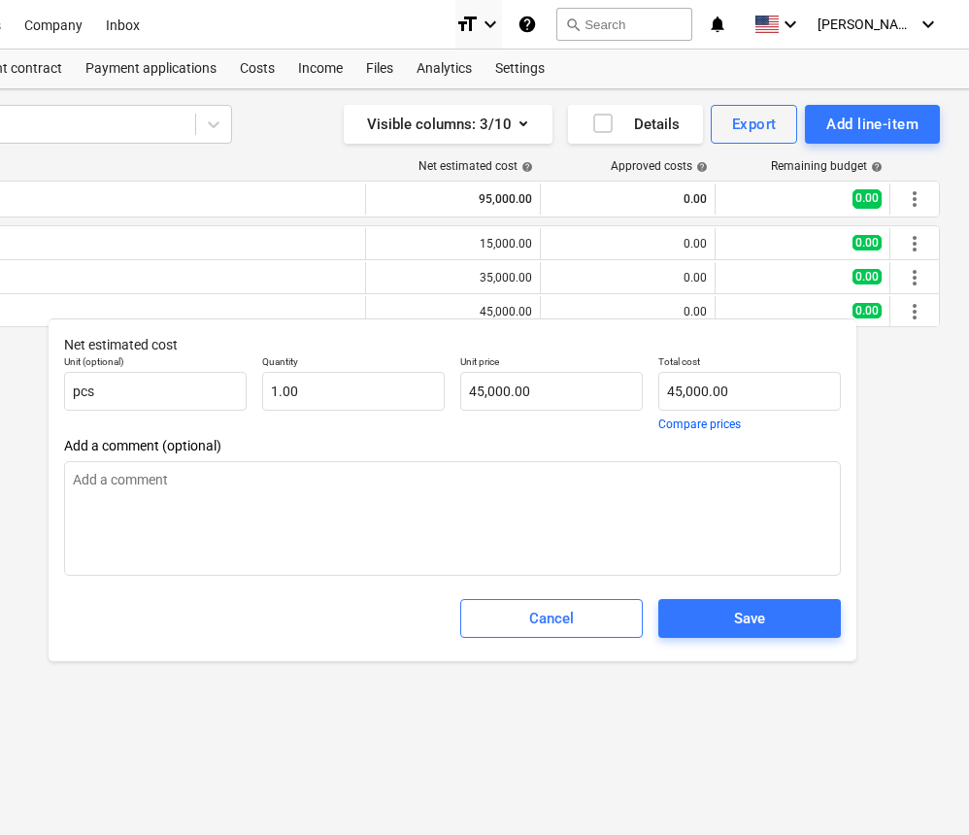
type textarea "x"
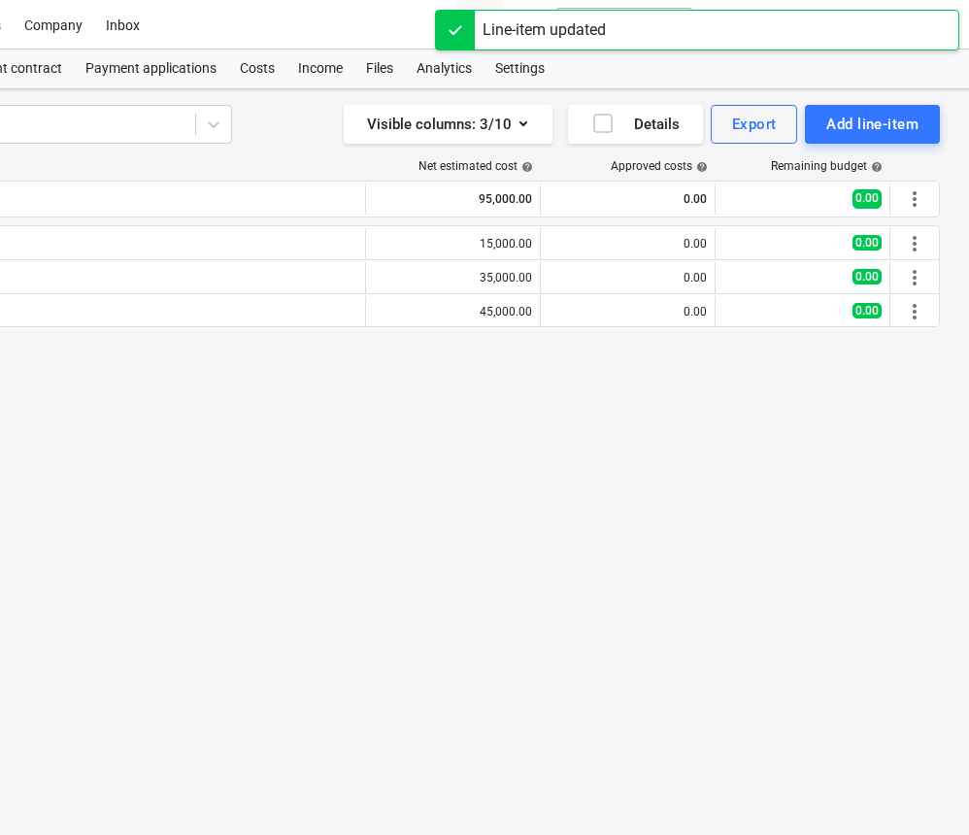
scroll to position [0, 359]
click at [868, 130] on div "Add line-item" at bounding box center [873, 124] width 92 height 25
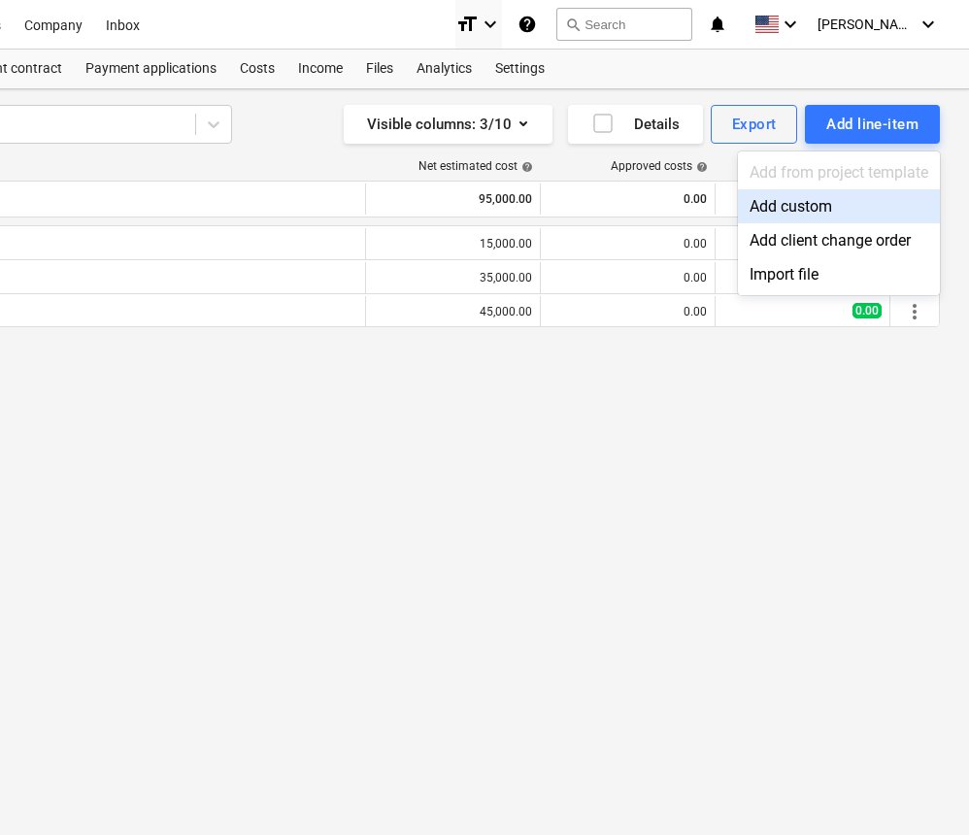
click at [784, 205] on div "Add custom" at bounding box center [839, 206] width 202 height 34
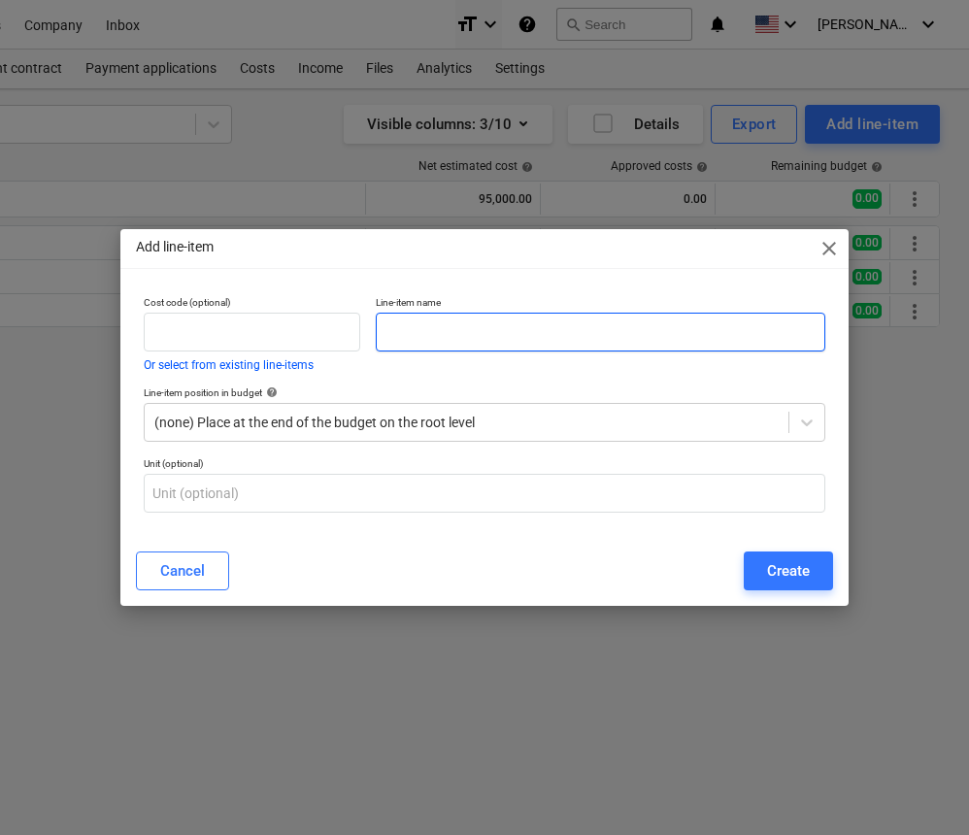
click at [403, 331] on input "text" at bounding box center [601, 332] width 450 height 39
type input "Foundation/Concrete"
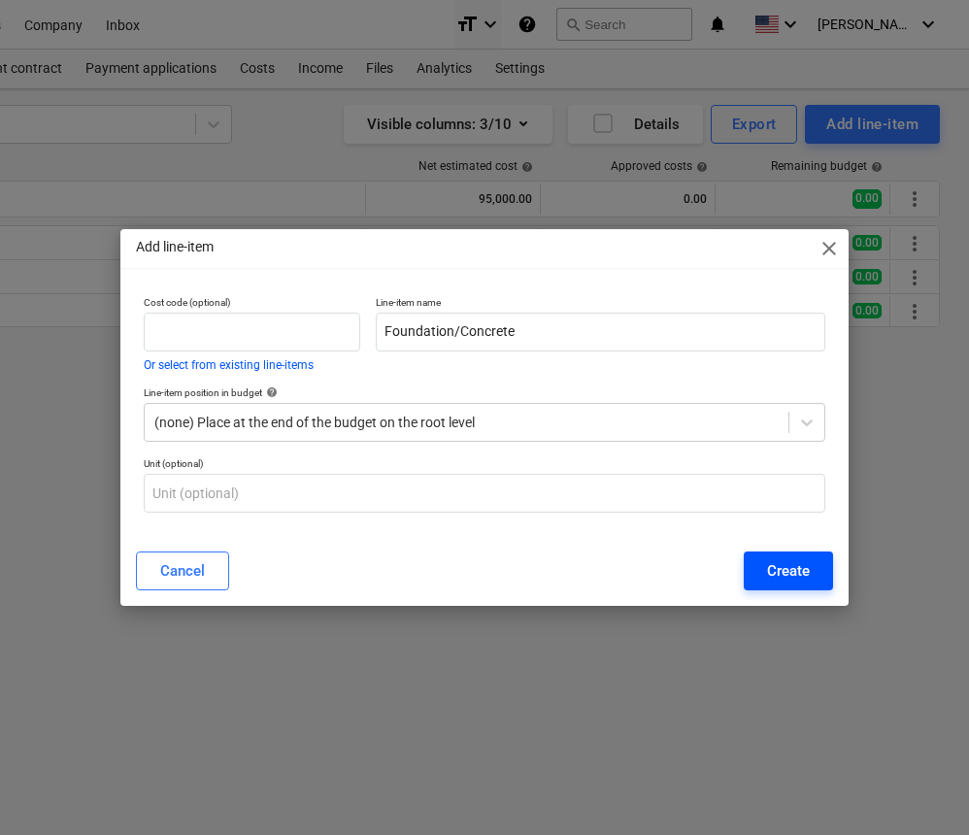
click at [782, 569] on div "Create" at bounding box center [788, 571] width 43 height 25
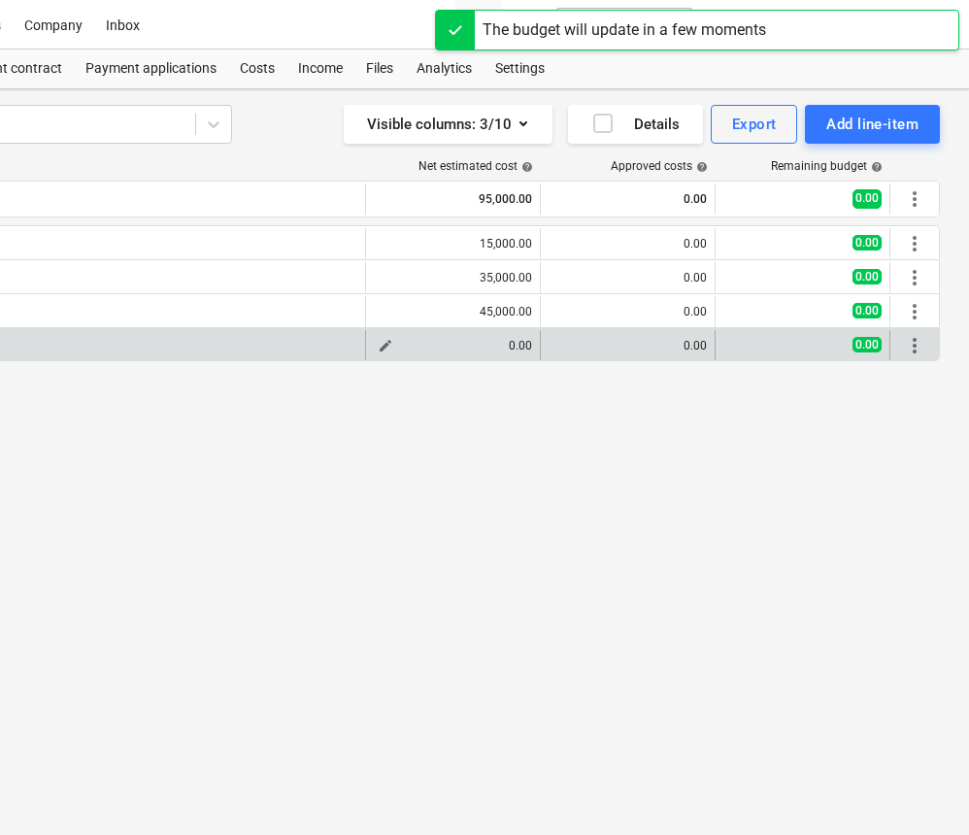
click at [388, 350] on span "edit" at bounding box center [386, 346] width 16 height 16
type textarea "x"
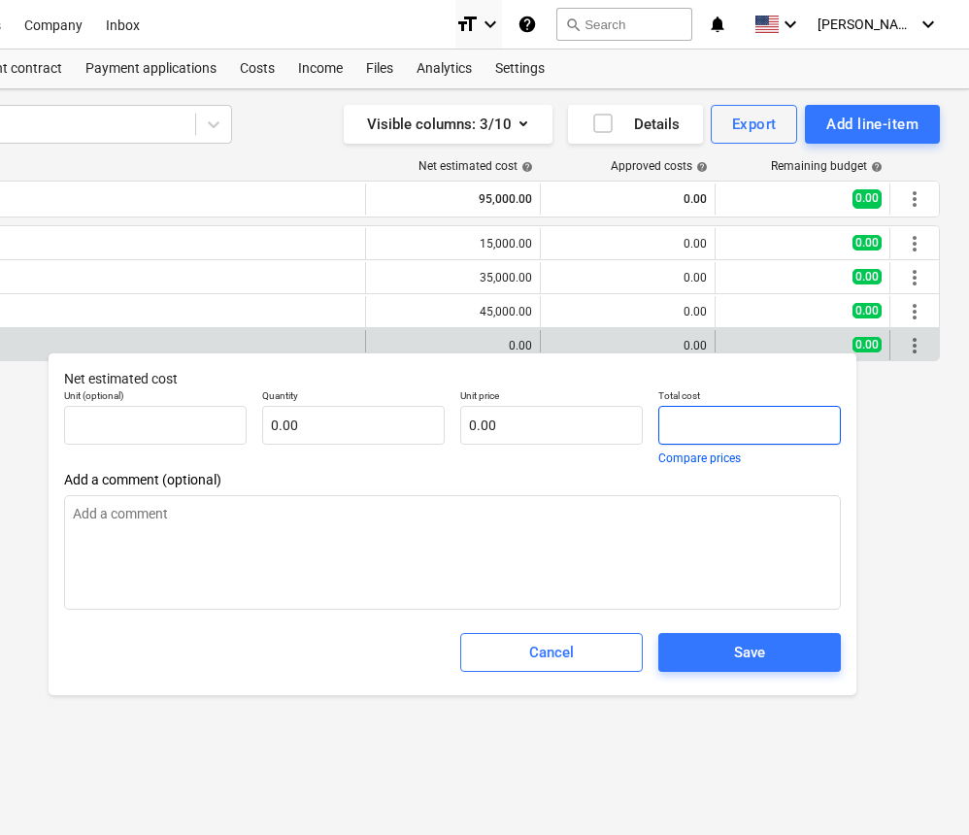
click at [696, 424] on input "text" at bounding box center [750, 425] width 183 height 39
type textarea "x"
type input "pcs"
type input "1"
type input "1.00"
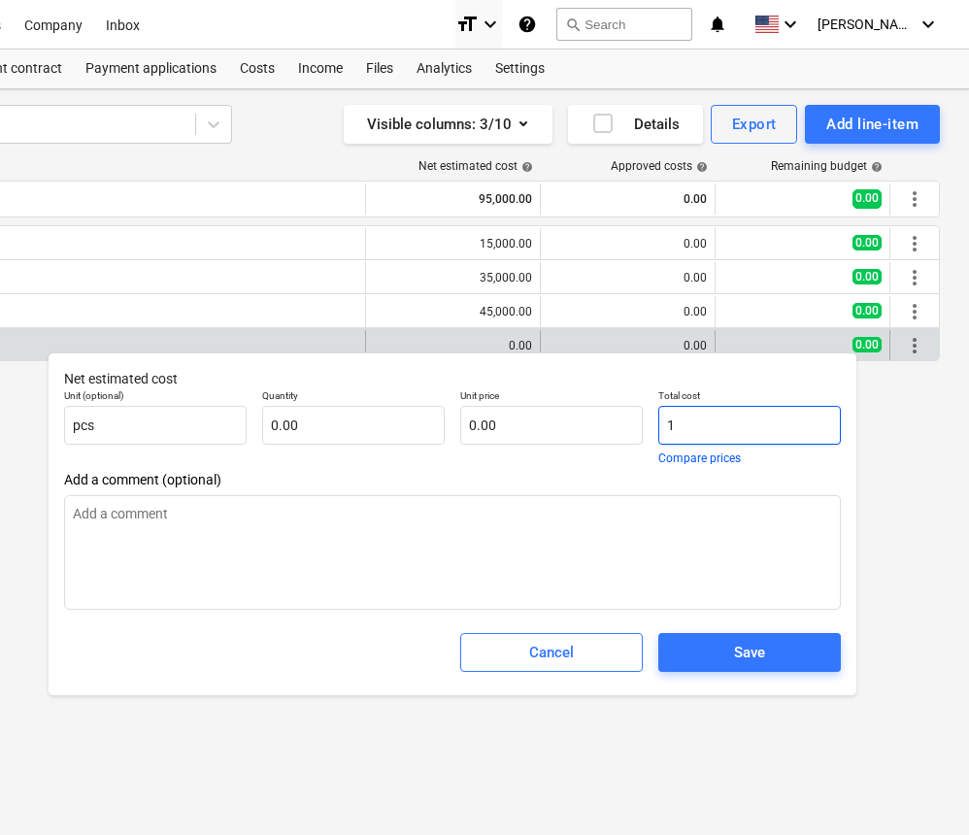
type input "1.00"
type textarea "x"
type input "12"
type input "12.00"
type textarea "x"
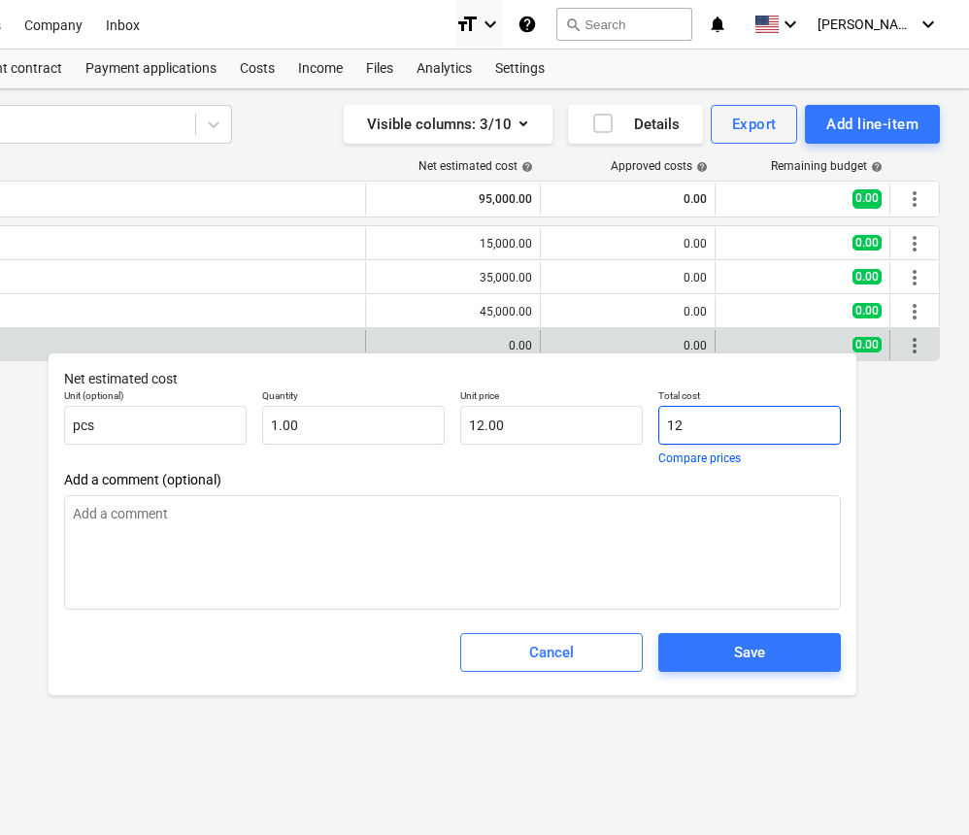
type input "120"
type input "120.00"
type textarea "x"
type input "120,"
type input "0.00"
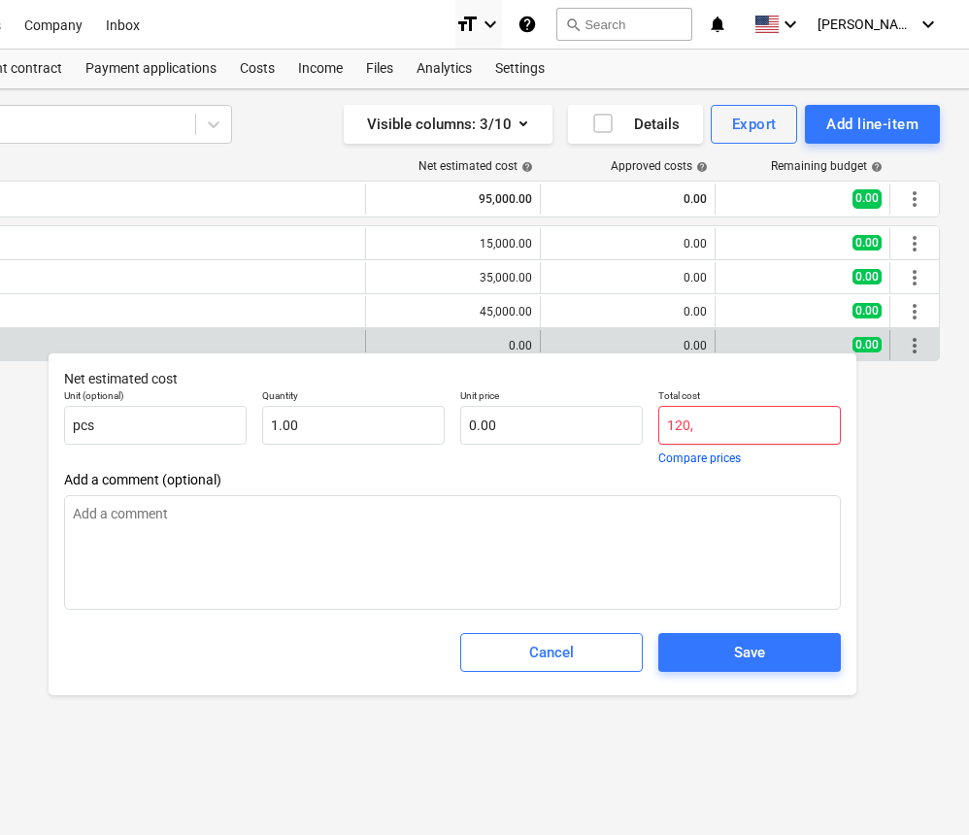
type textarea "x"
type input "120,0"
type textarea "x"
type input "120,00"
type textarea "x"
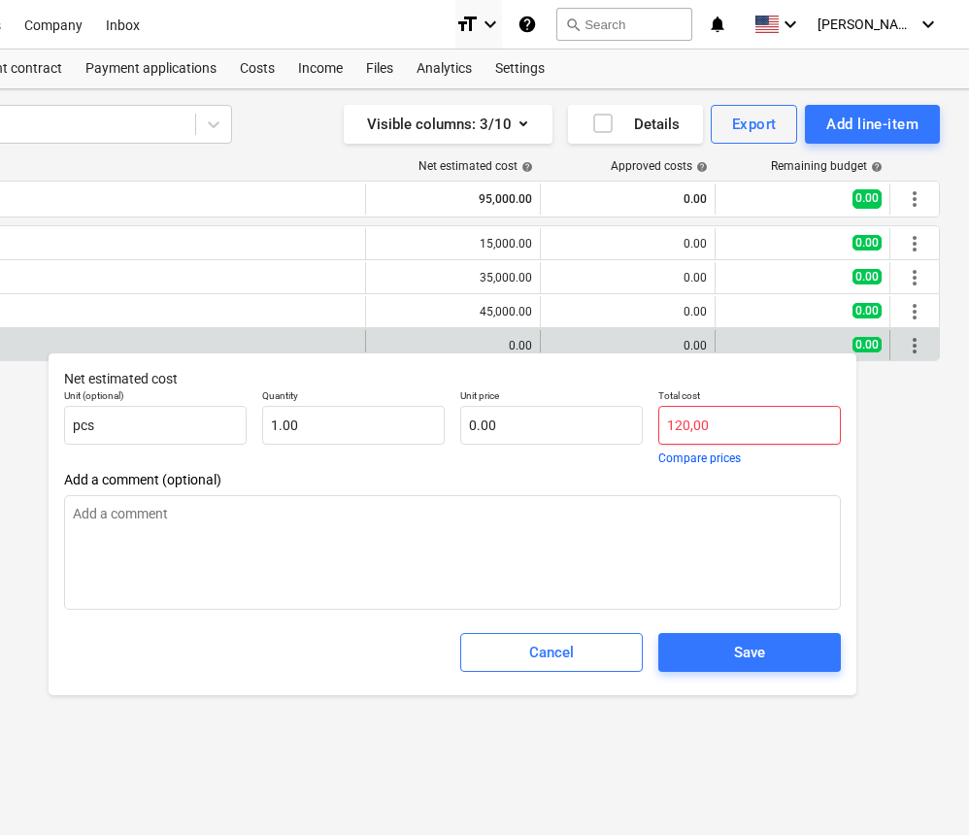
type input "120,000"
type input "120,000.00"
type textarea "x"
type input "120,000."
type textarea "x"
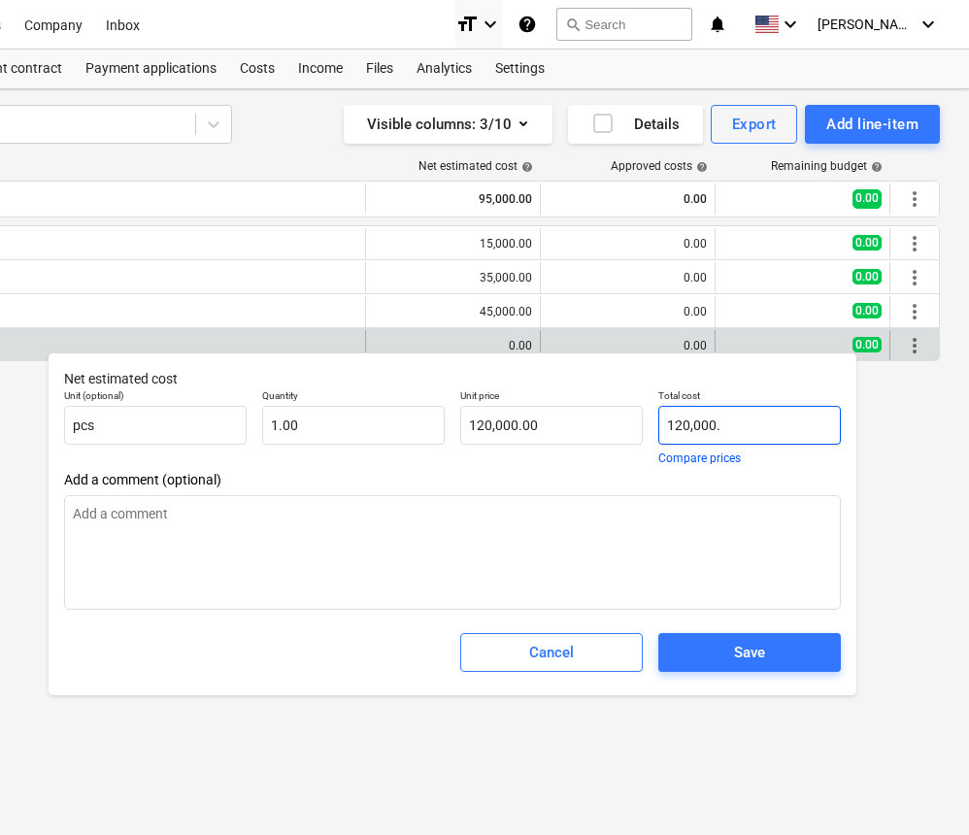
type input "120,000.0"
type textarea "x"
type input "120,000.00"
type textarea "x"
type input "120,000.0"
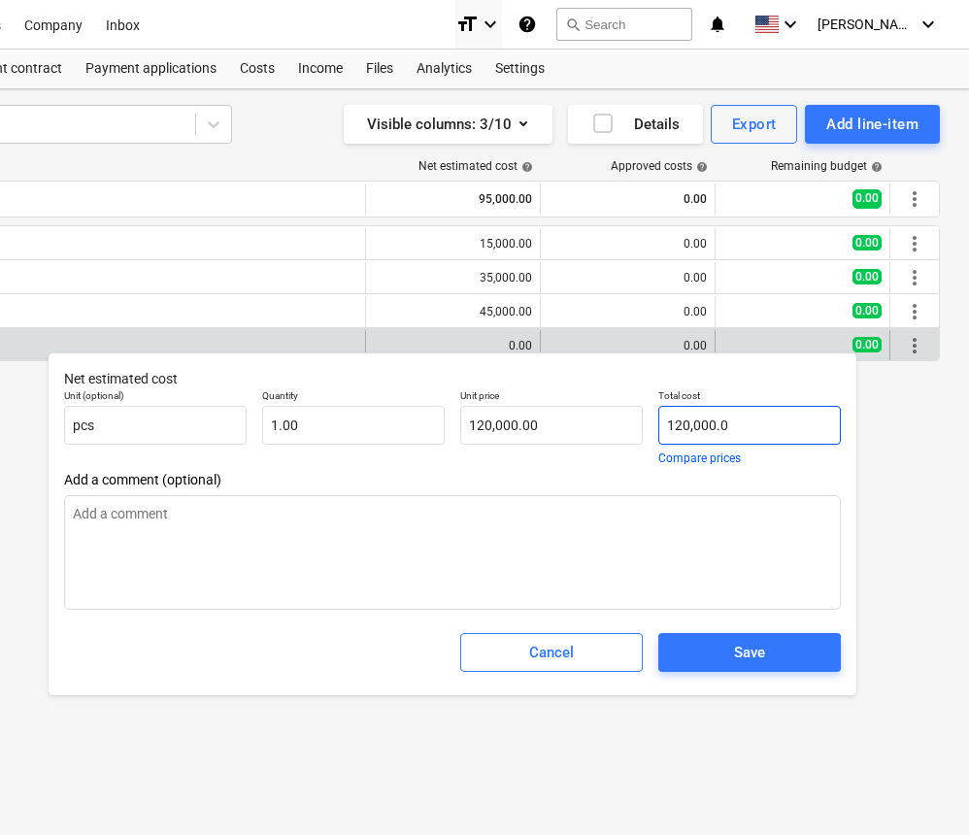
type textarea "x"
type input "120,000."
type textarea "x"
type input "120,000"
type textarea "x"
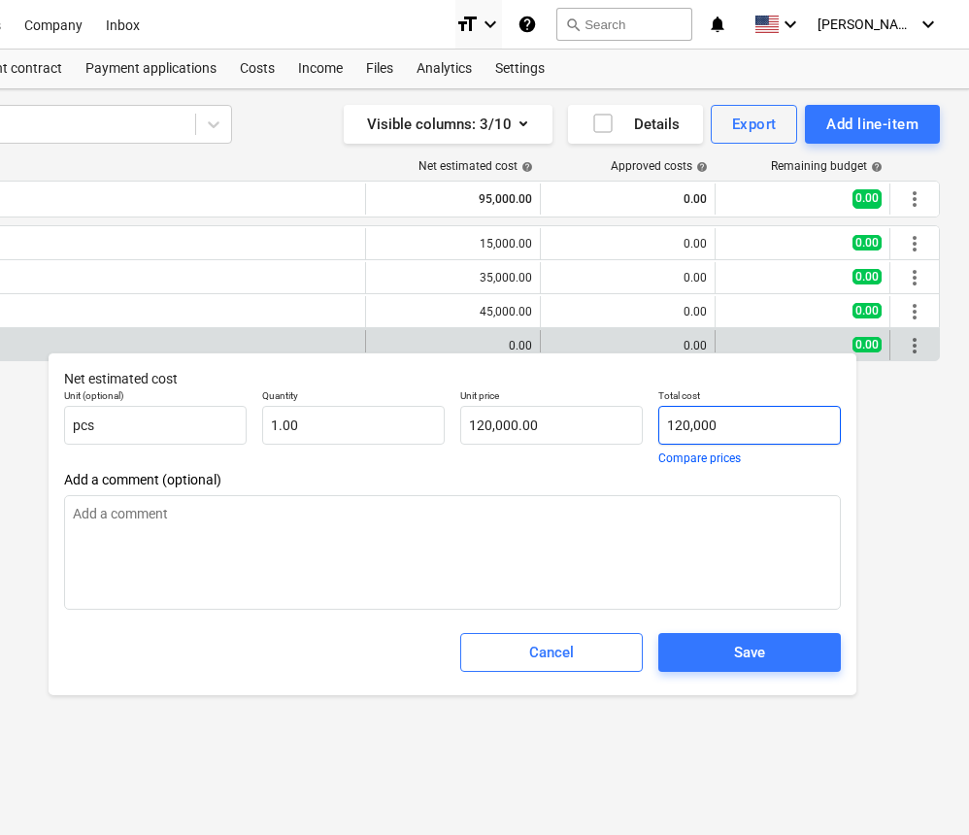
type input "120,00"
type input "0.00"
type textarea "x"
type input "120,0"
type textarea "x"
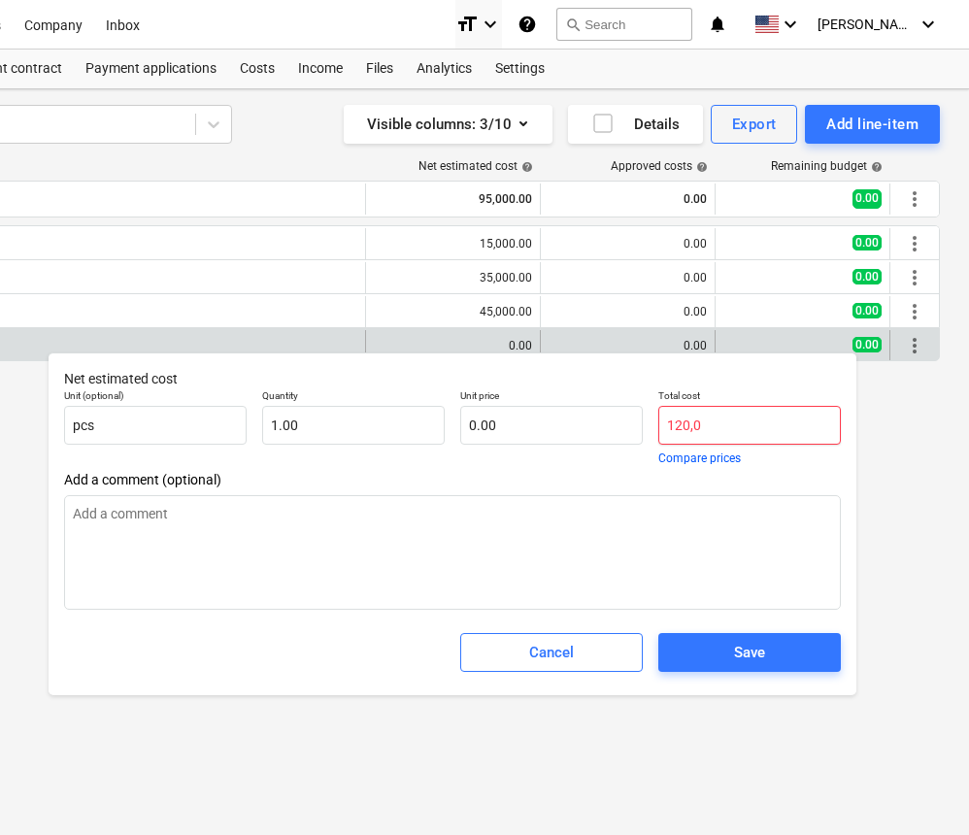
type input "120,"
type textarea "x"
type input "120"
type input "120.00"
type textarea "x"
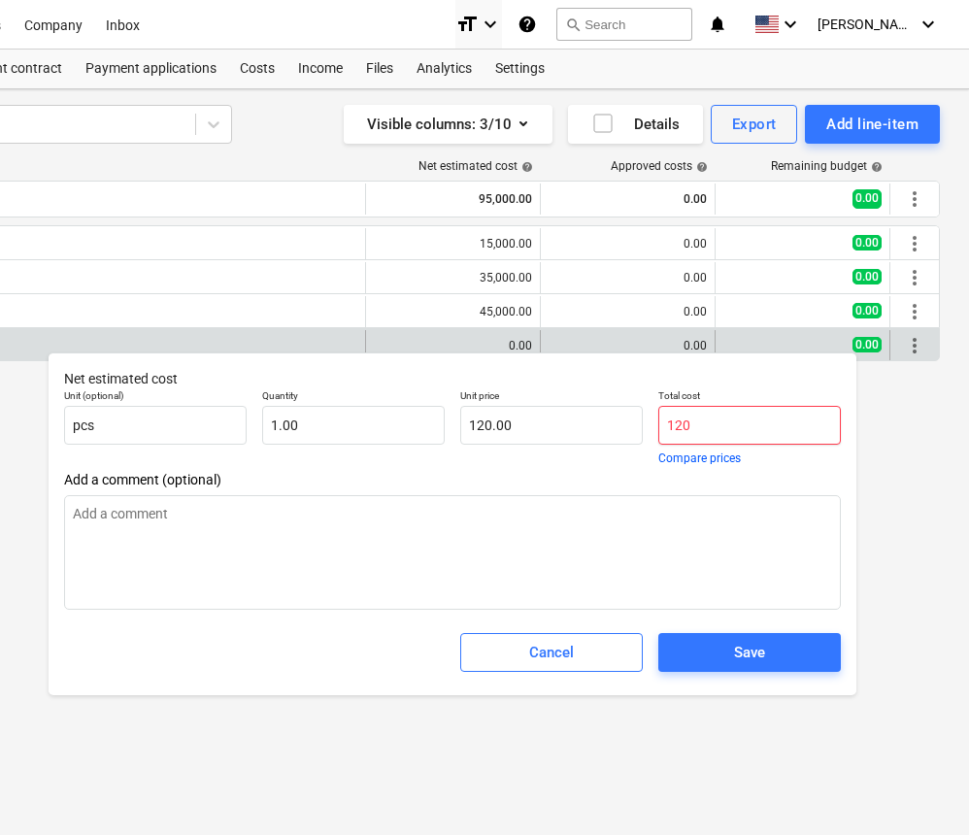
type input "12"
type input "12.00"
type textarea "x"
type input "1"
type input "1.00"
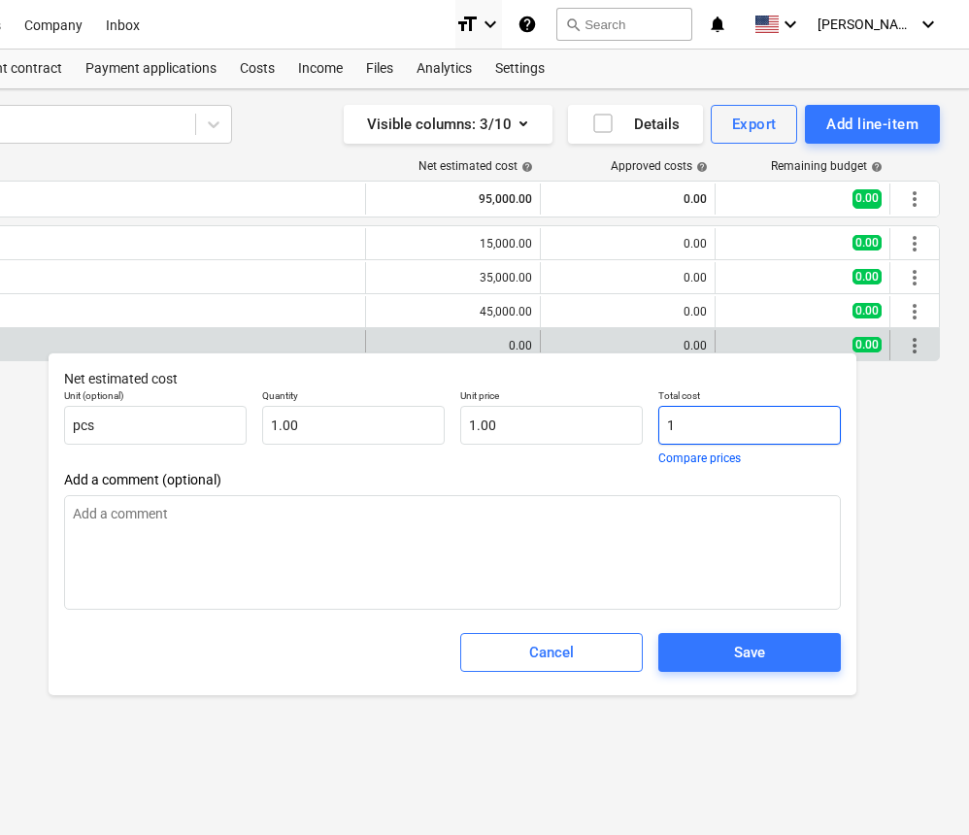
type textarea "x"
type input "0.00"
type textarea "x"
type input "9"
type input "9.00"
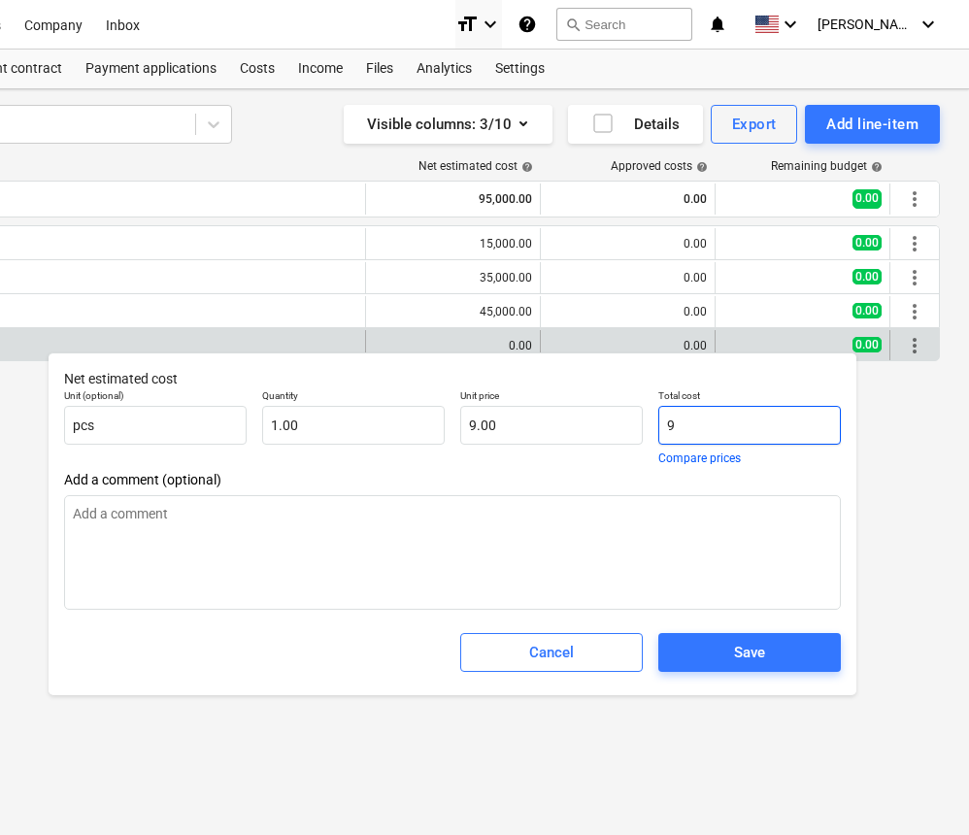
type textarea "x"
type input "95"
type input "95.00"
type textarea "x"
type input "95,"
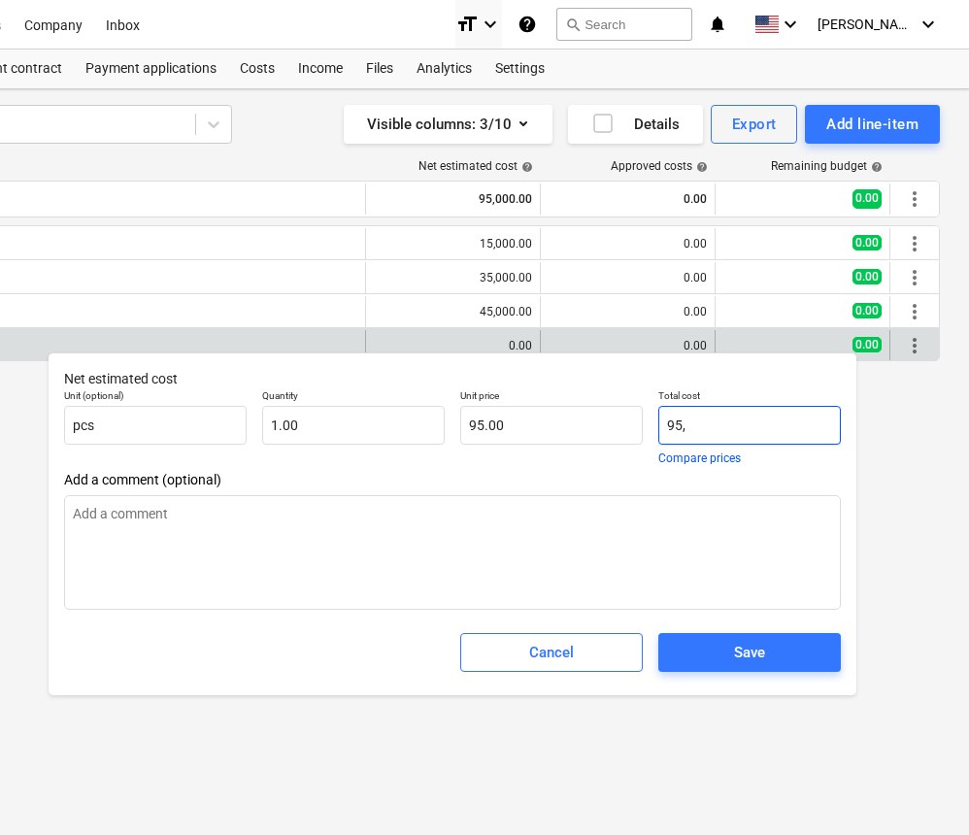
type input "0.00"
type textarea "x"
type input "95,0"
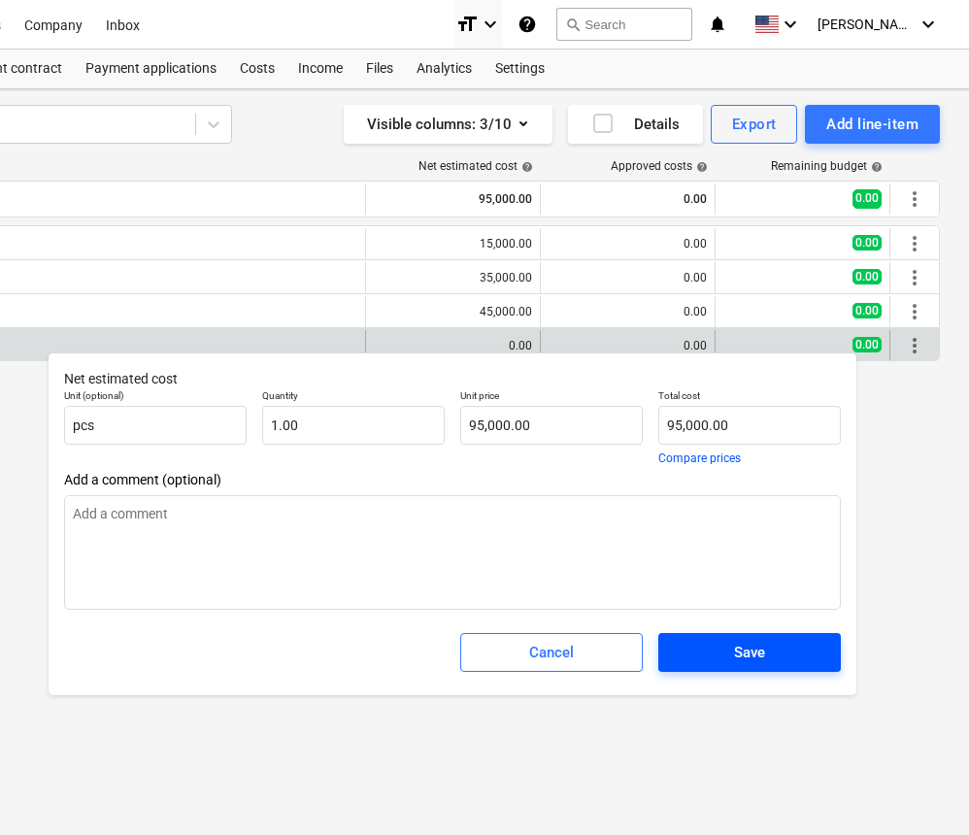
click at [758, 659] on div "Save" at bounding box center [749, 652] width 31 height 25
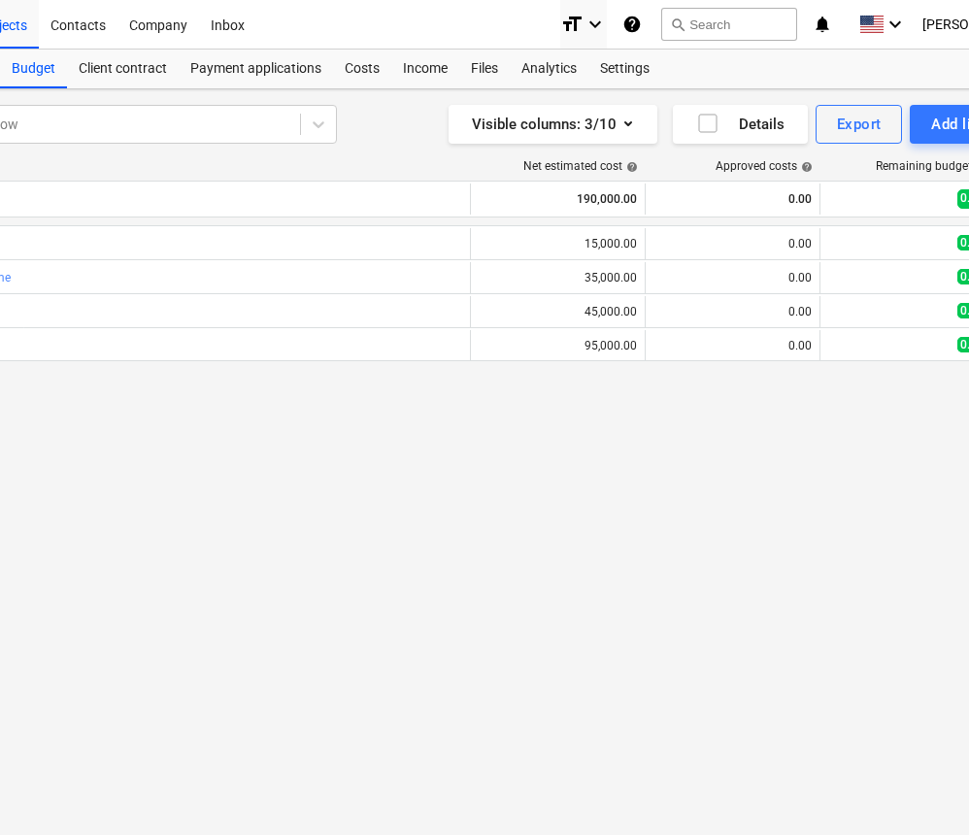
scroll to position [0, 321]
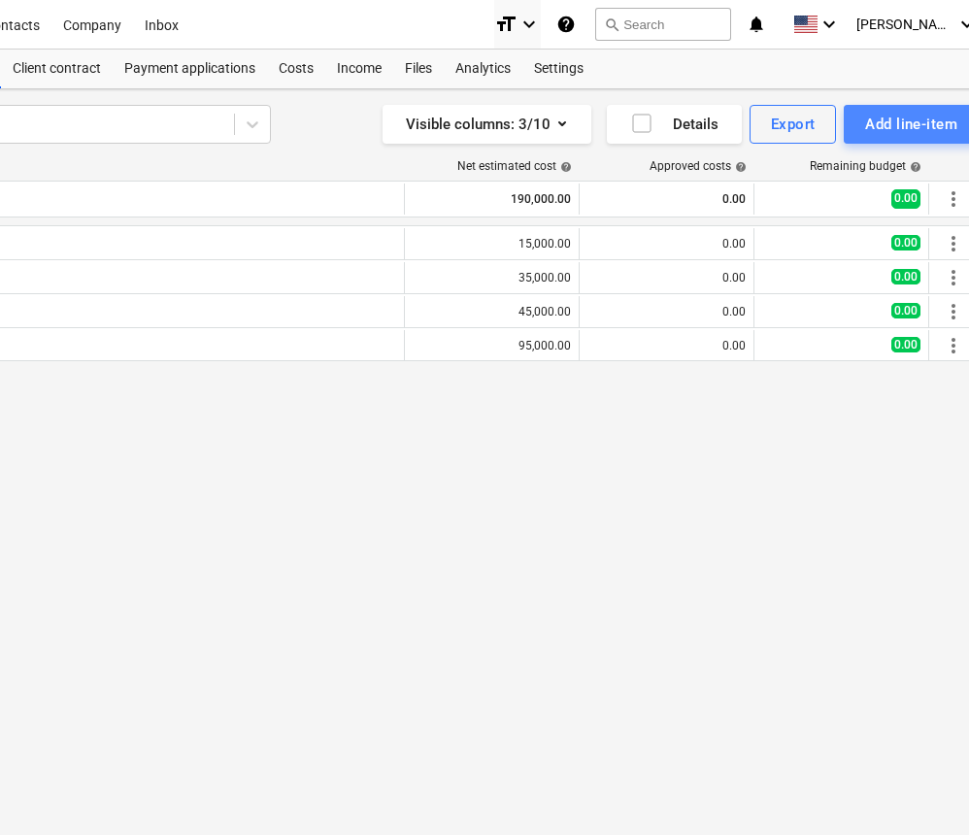
click at [874, 126] on div "Add line-item" at bounding box center [912, 124] width 92 height 25
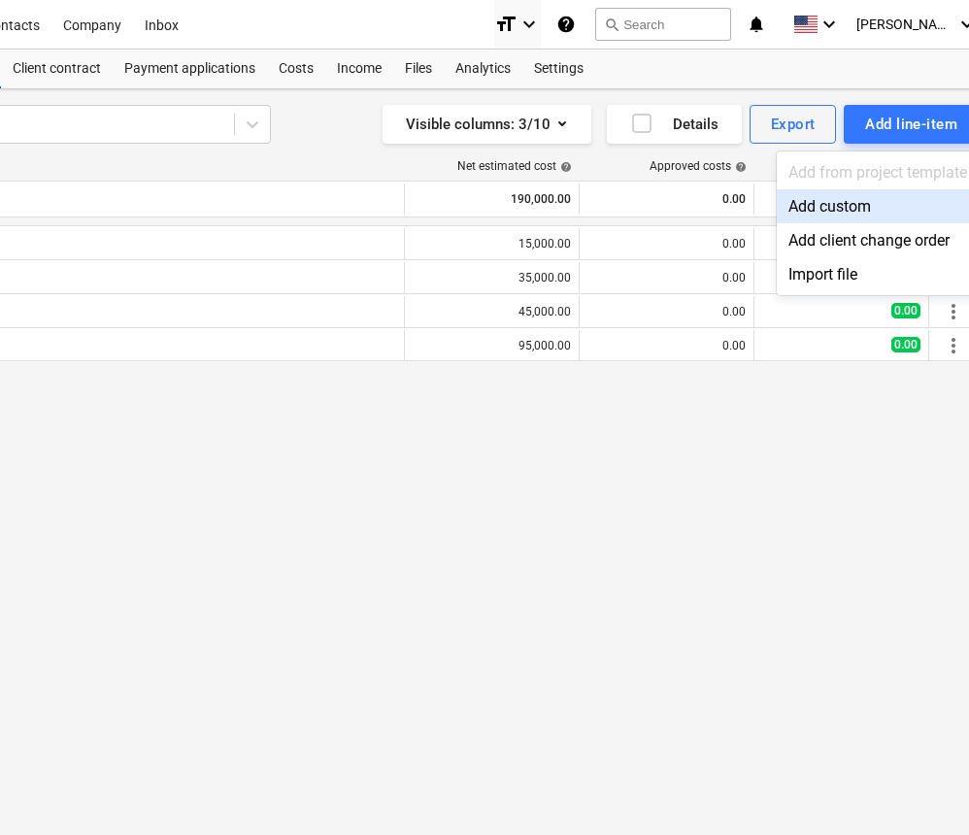
click at [848, 208] on div "Add custom" at bounding box center [878, 206] width 202 height 34
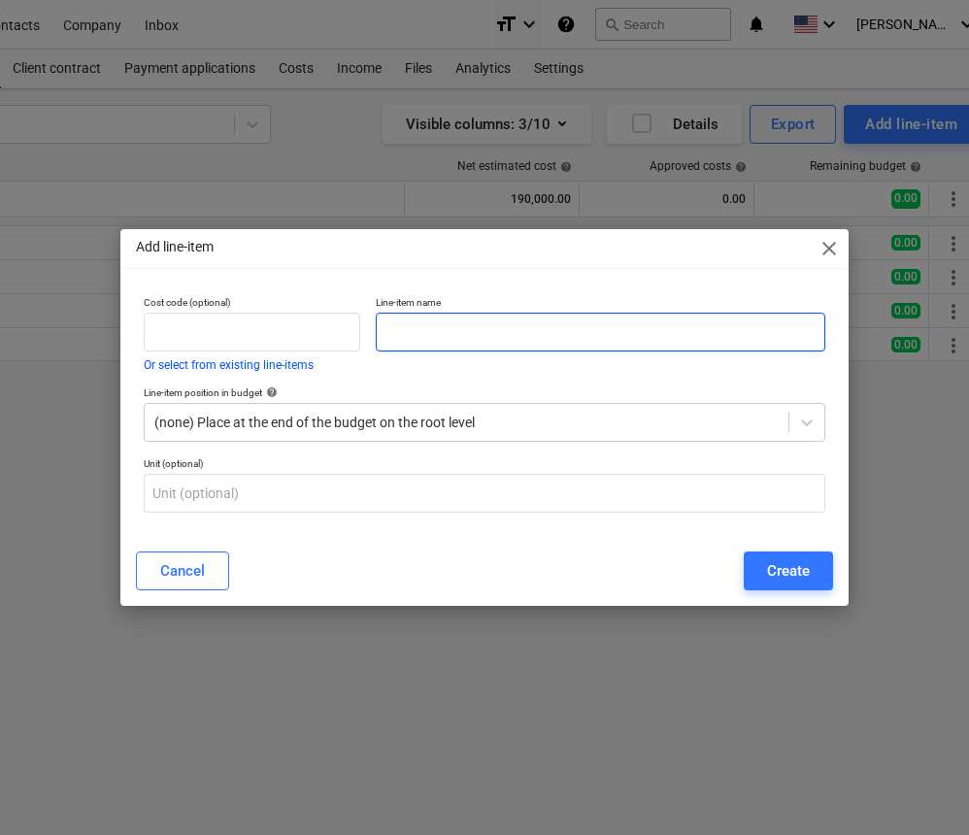
click at [530, 339] on input "text" at bounding box center [601, 332] width 450 height 39
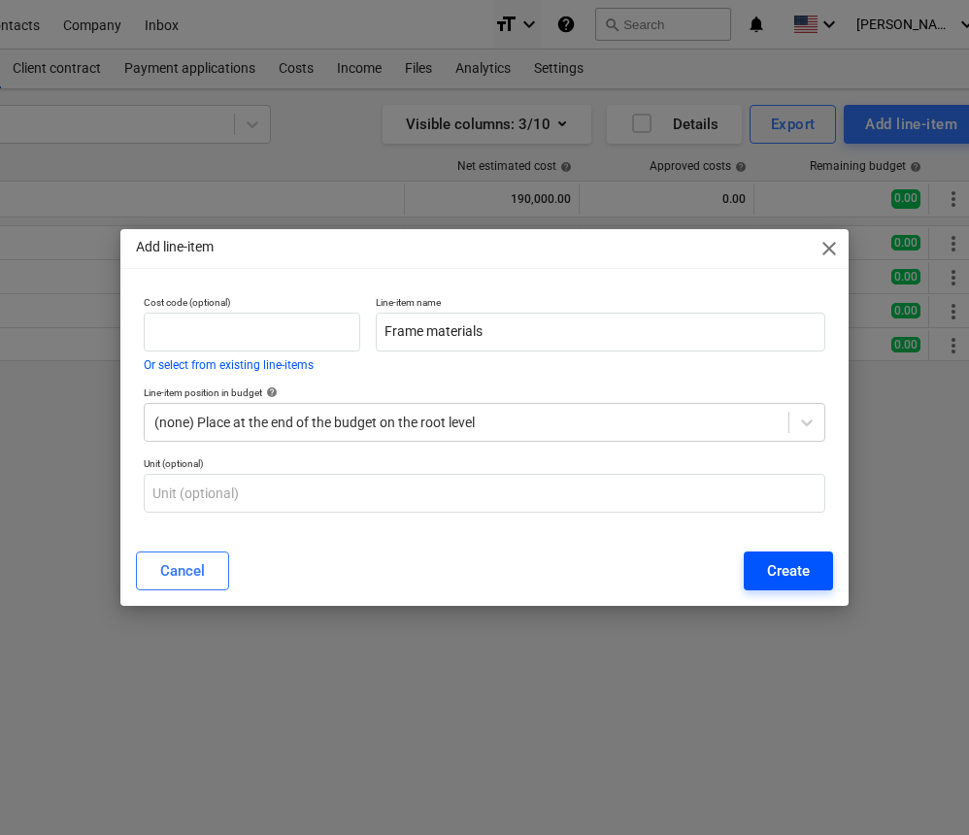
click at [774, 570] on div "Create" at bounding box center [788, 571] width 43 height 25
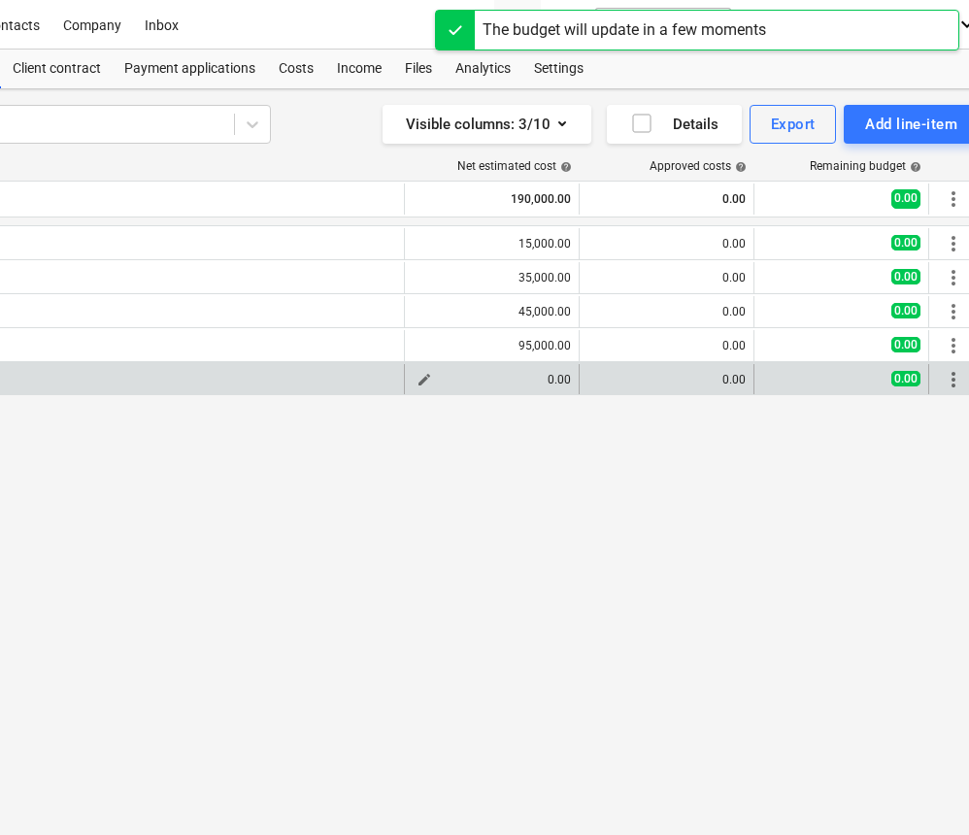
click at [428, 381] on span "edit" at bounding box center [425, 380] width 16 height 16
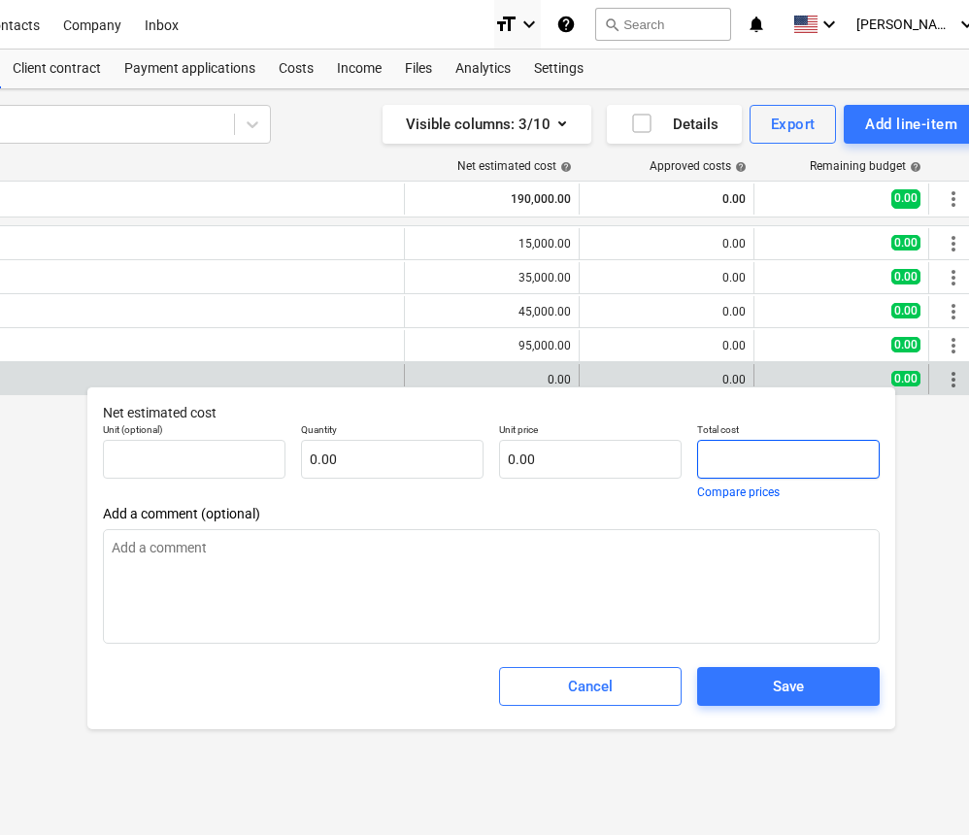
click at [733, 461] on input "text" at bounding box center [788, 459] width 183 height 39
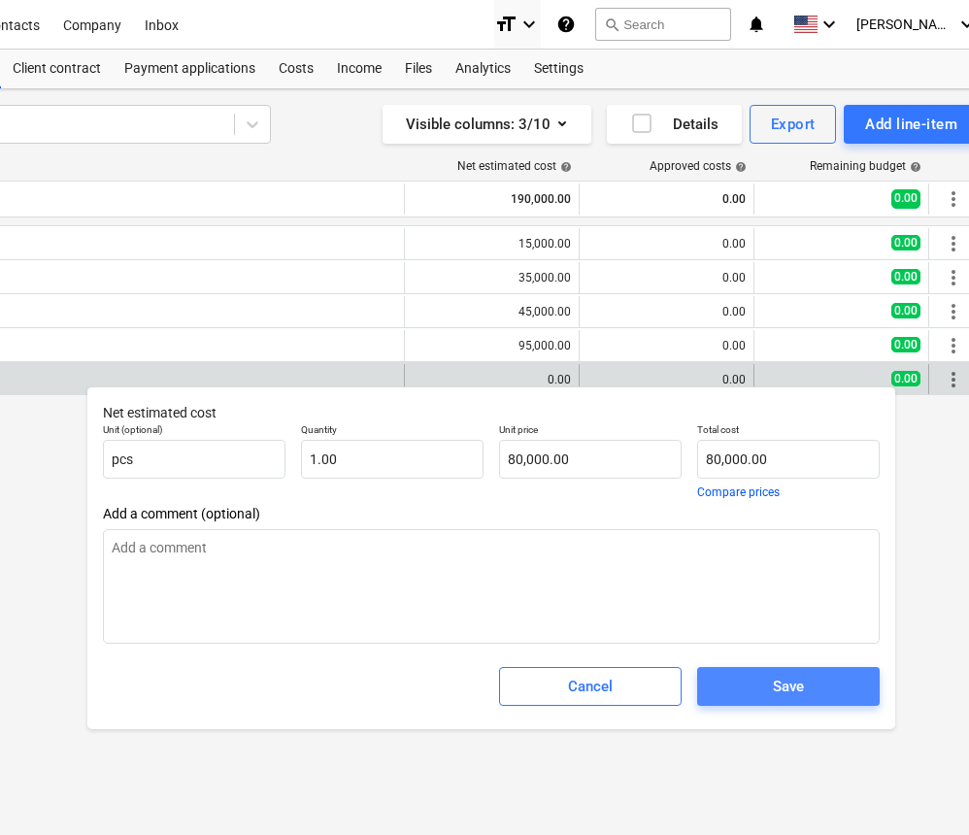
click at [779, 680] on div "Save" at bounding box center [788, 686] width 31 height 25
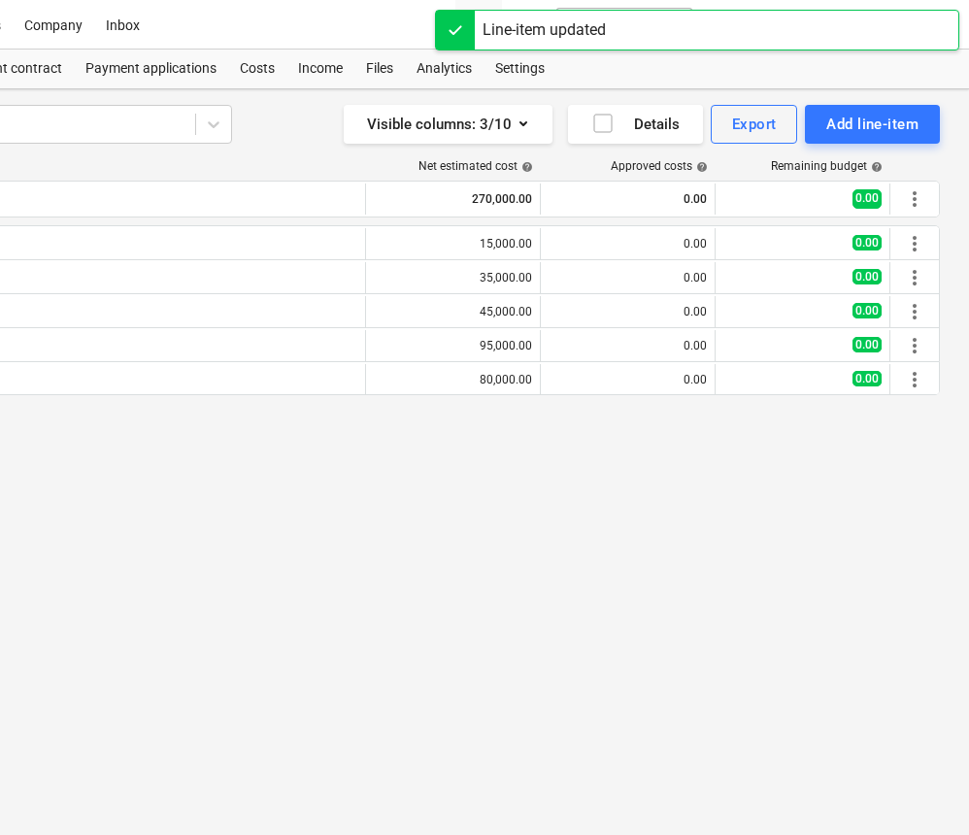
scroll to position [0, 359]
click at [883, 125] on div "Add line-item" at bounding box center [873, 124] width 92 height 25
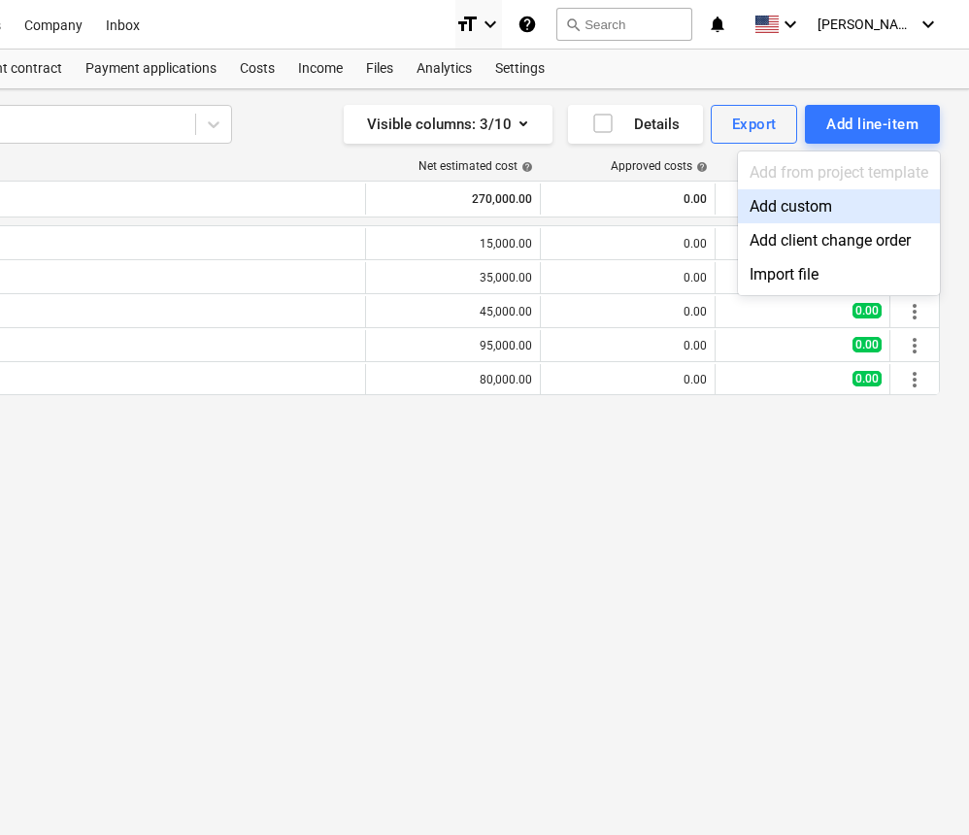
click at [797, 211] on div "Add custom" at bounding box center [839, 206] width 202 height 34
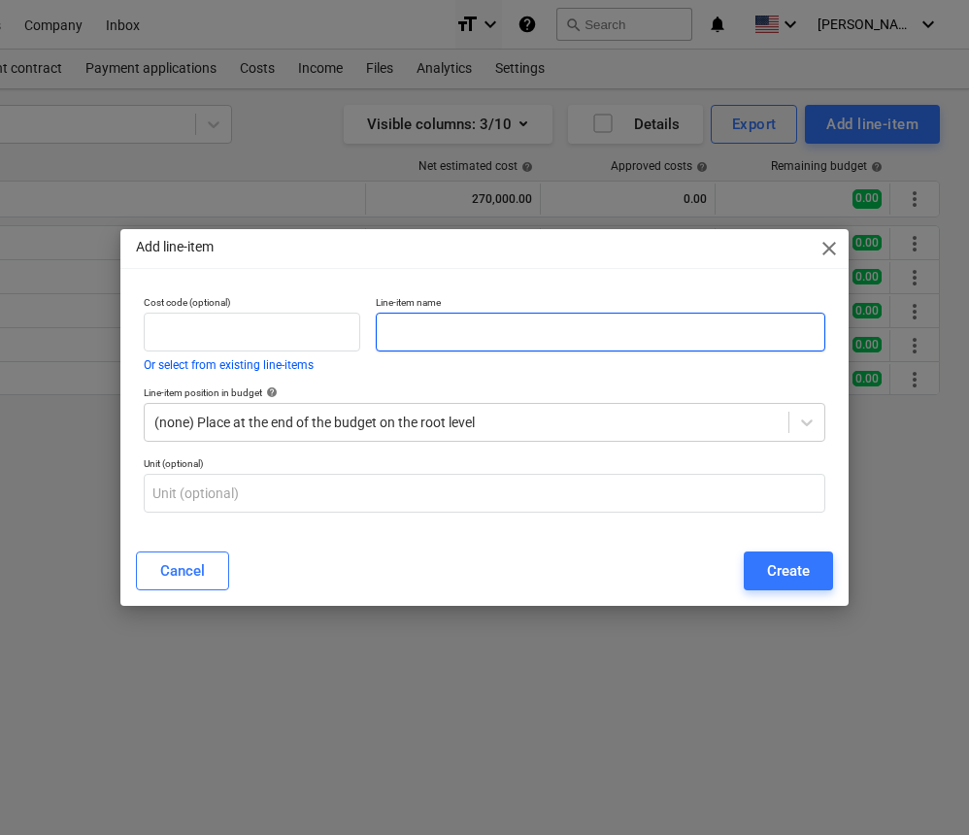
click at [492, 332] on input "text" at bounding box center [601, 332] width 450 height 39
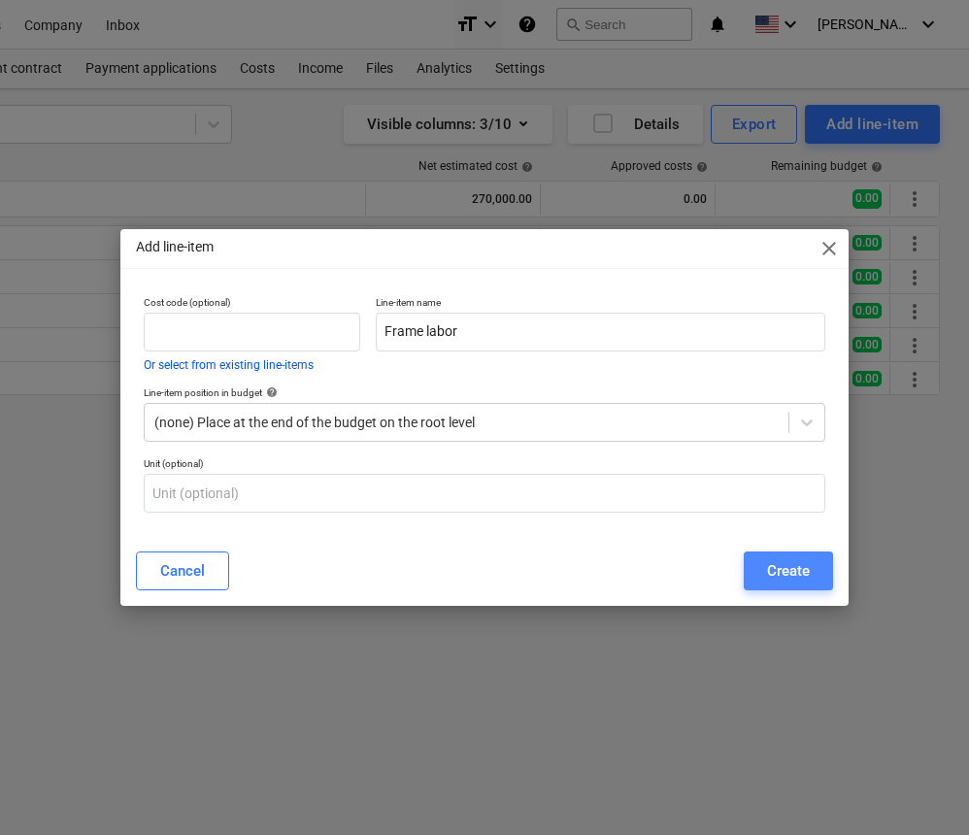
click at [798, 564] on div "Create" at bounding box center [788, 571] width 43 height 25
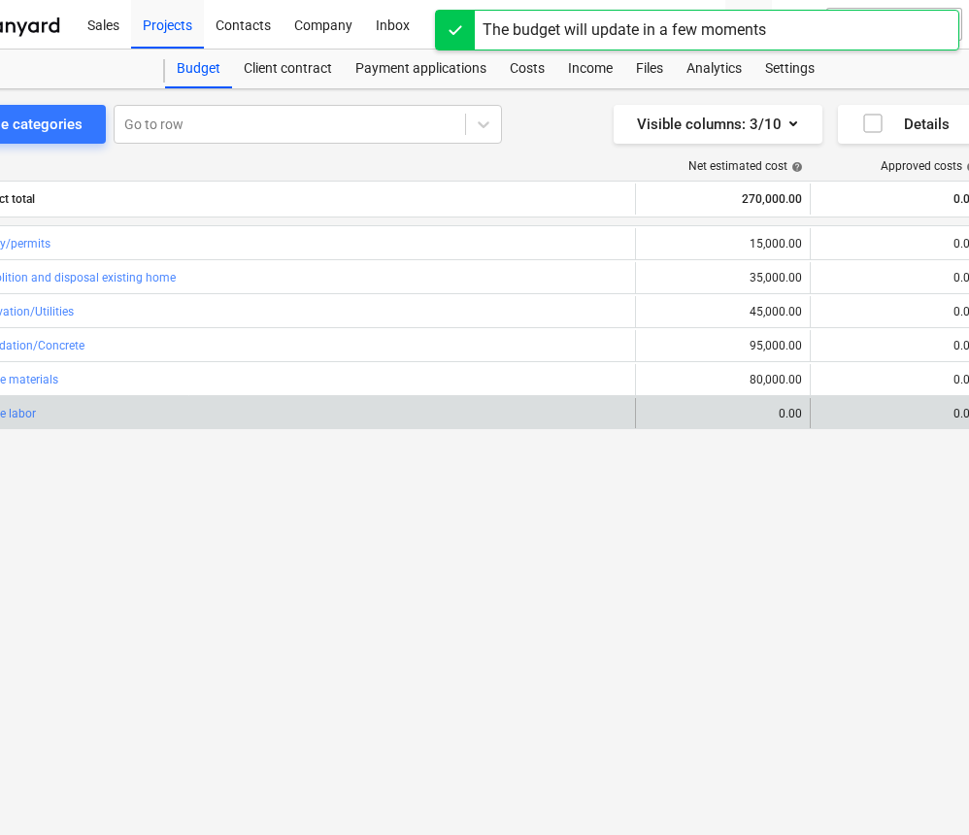
scroll to position [0, 96]
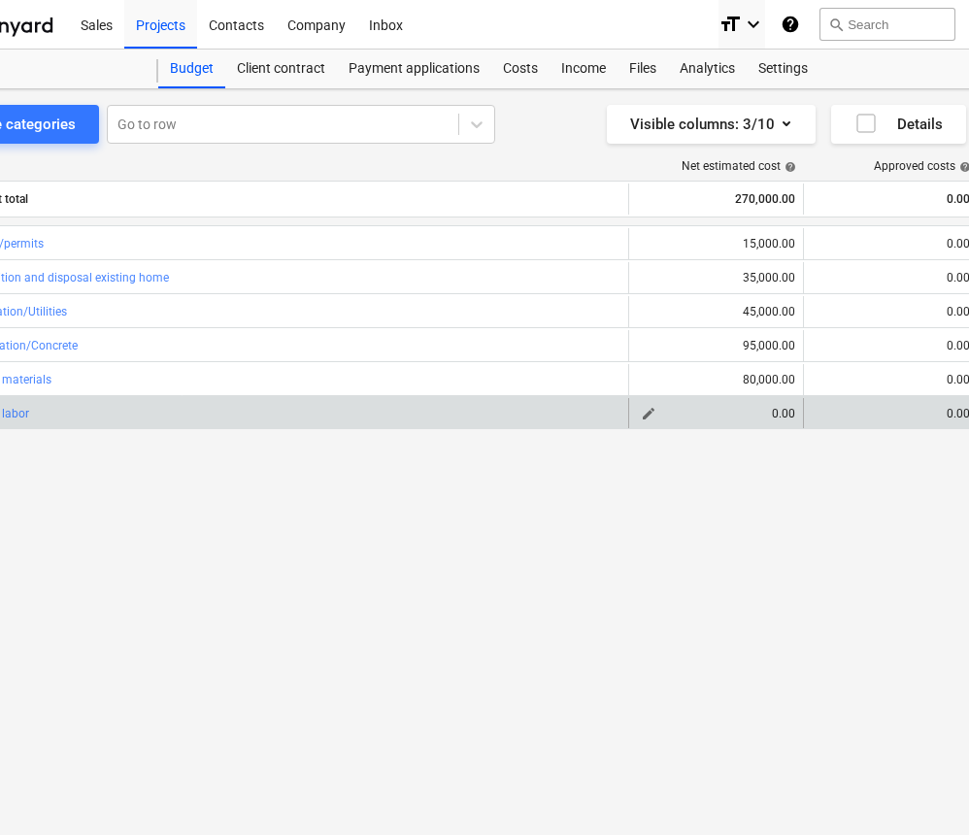
click at [646, 413] on span "edit" at bounding box center [649, 414] width 16 height 16
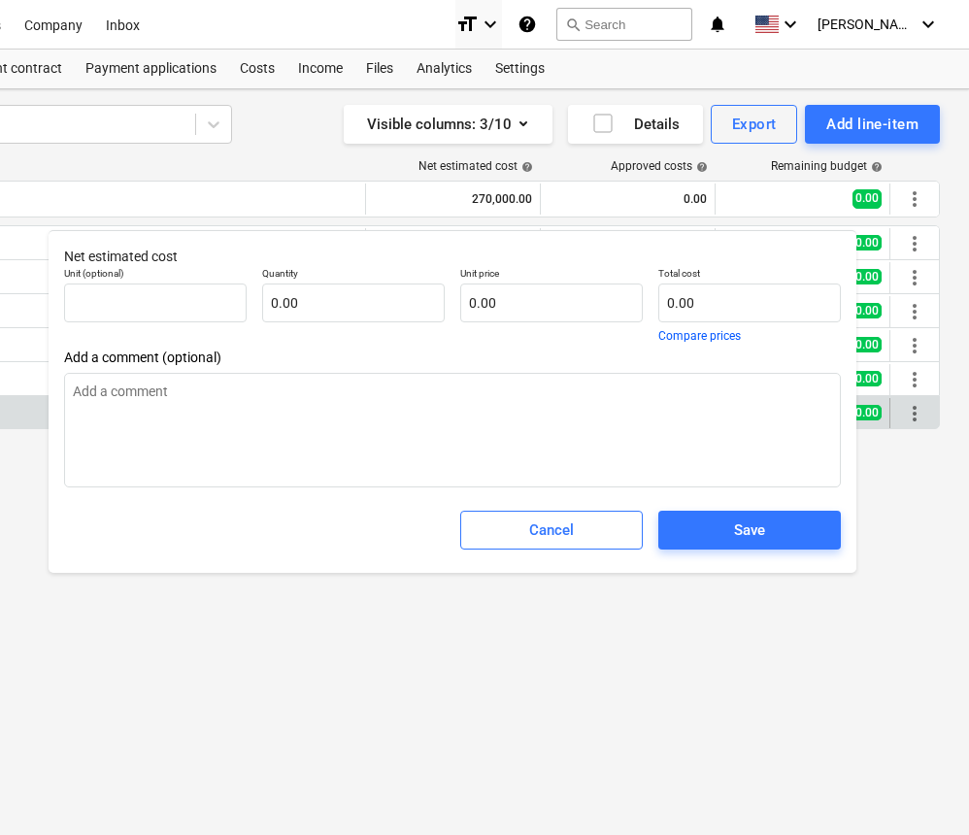
scroll to position [0, 359]
click at [697, 304] on input "text" at bounding box center [750, 303] width 183 height 39
click at [761, 529] on div "Save" at bounding box center [749, 530] width 31 height 25
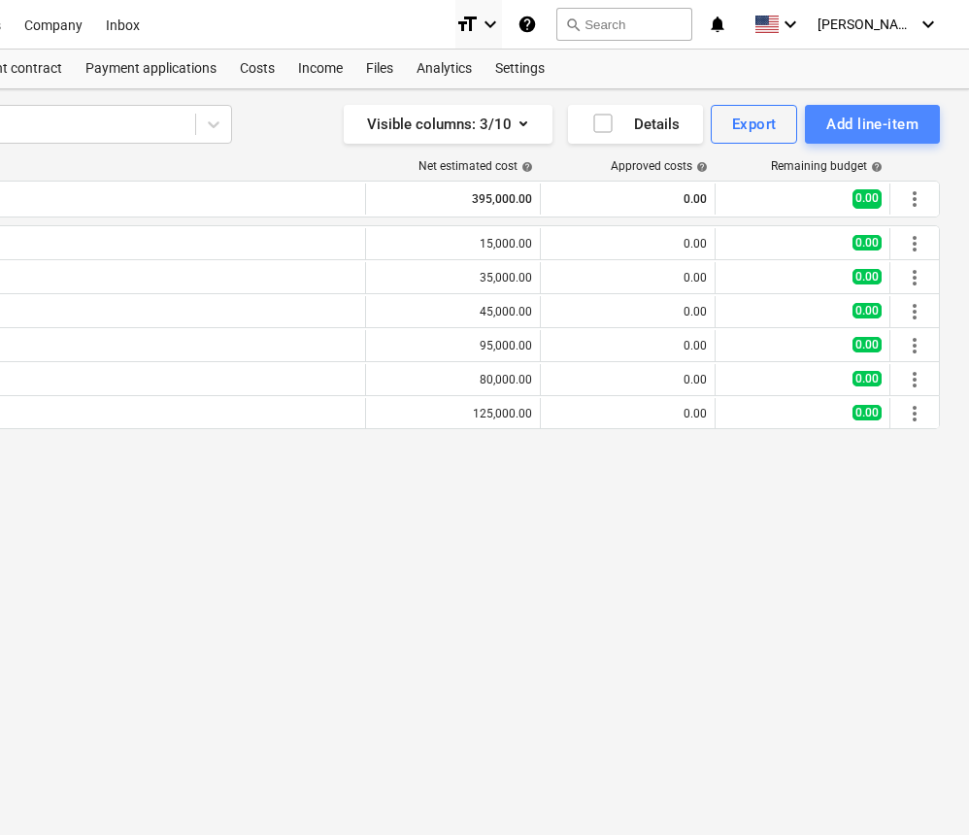
click at [882, 131] on div "Add line-item" at bounding box center [873, 124] width 92 height 25
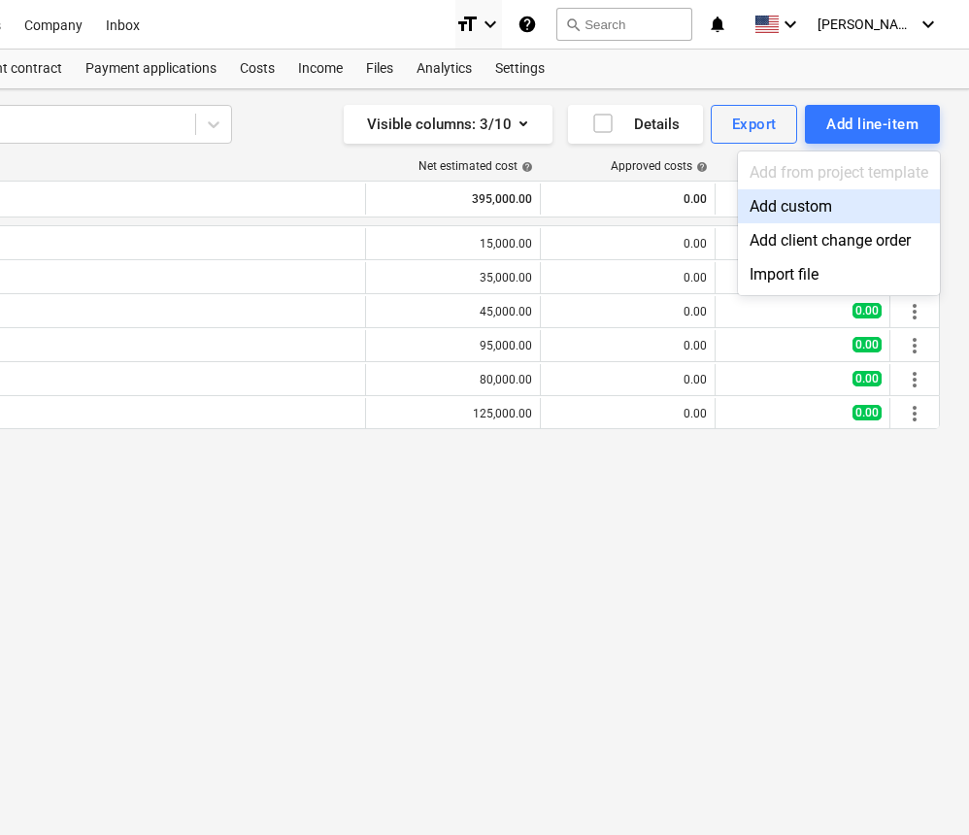
click at [823, 210] on div "Add custom" at bounding box center [839, 206] width 202 height 34
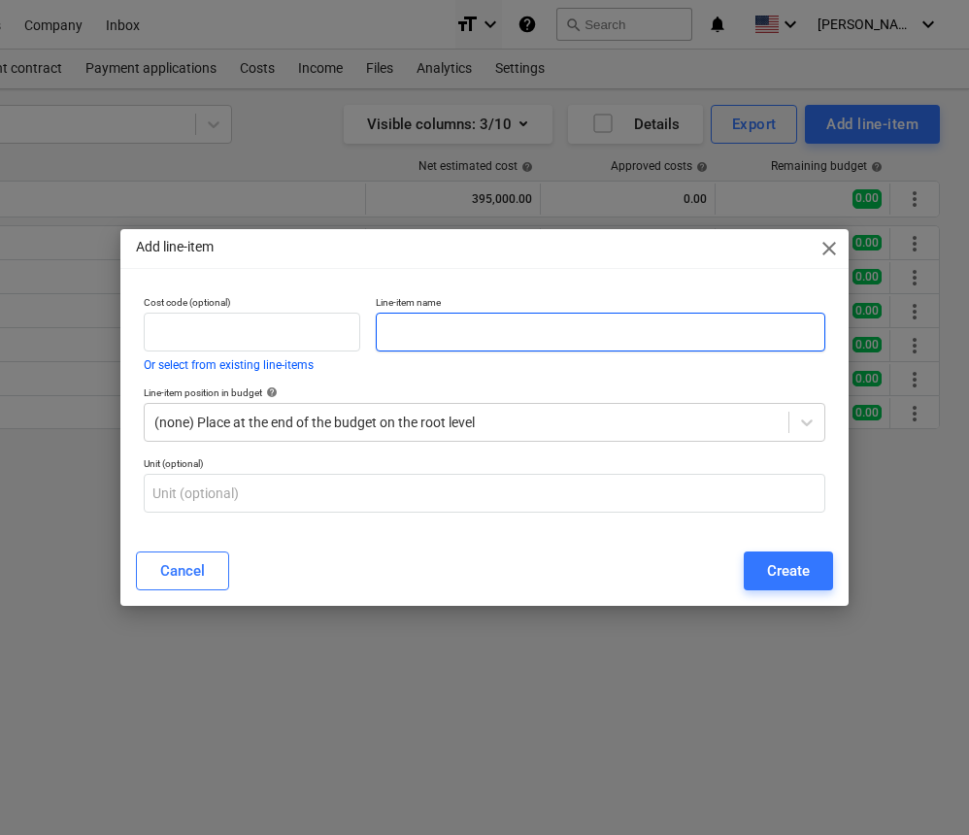
click at [618, 330] on input "text" at bounding box center [601, 332] width 450 height 39
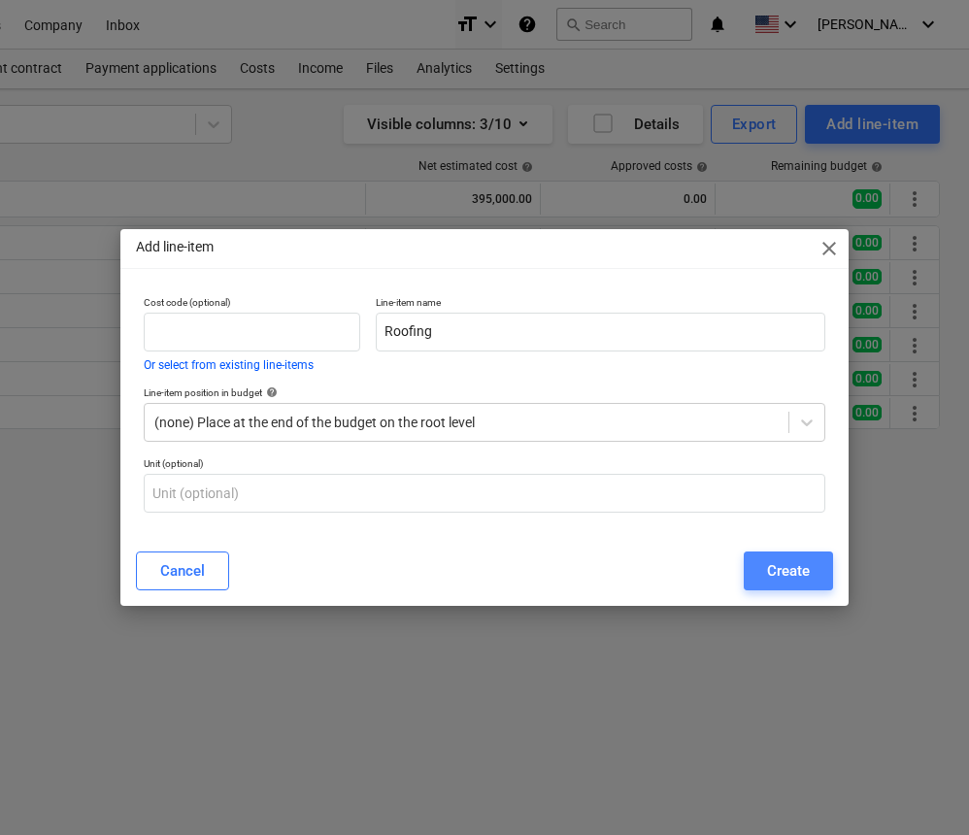
click at [815, 560] on button "Create" at bounding box center [788, 571] width 89 height 39
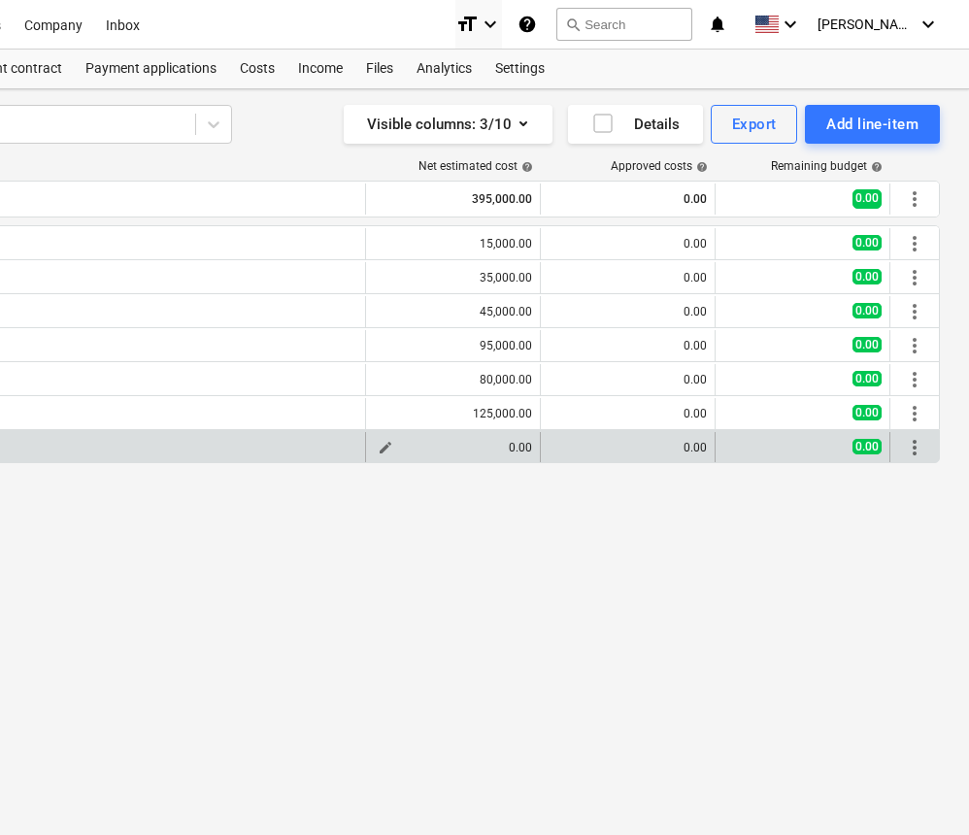
click at [385, 443] on span "edit" at bounding box center [386, 448] width 16 height 16
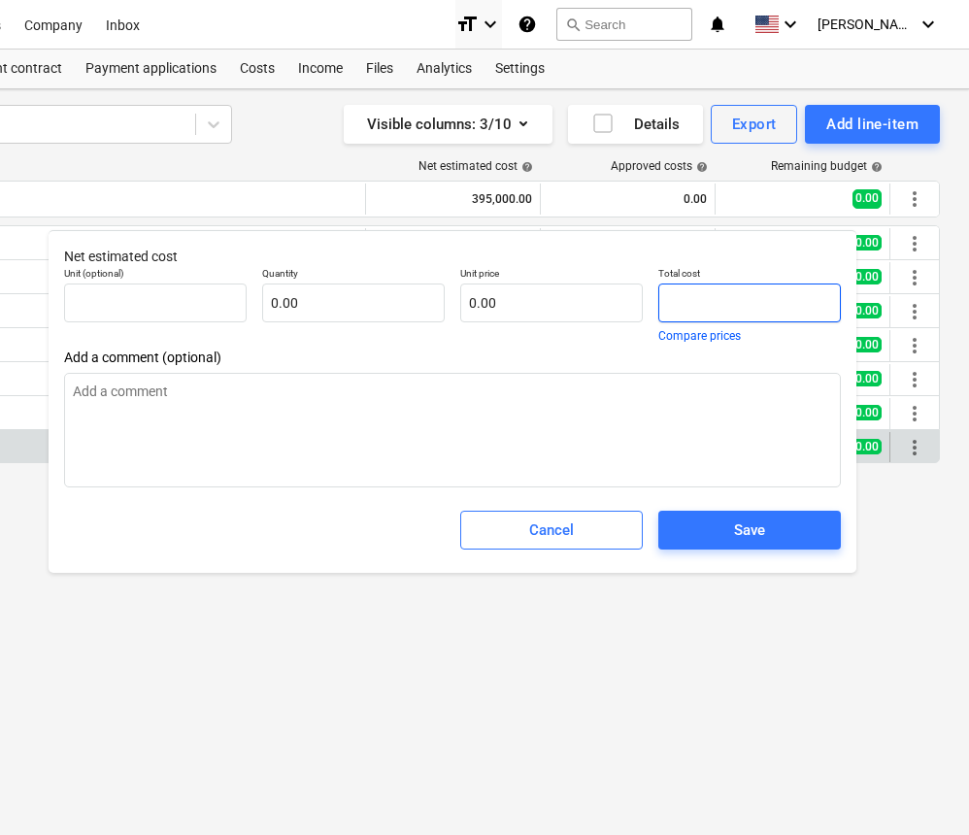
click at [697, 306] on input "text" at bounding box center [750, 303] width 183 height 39
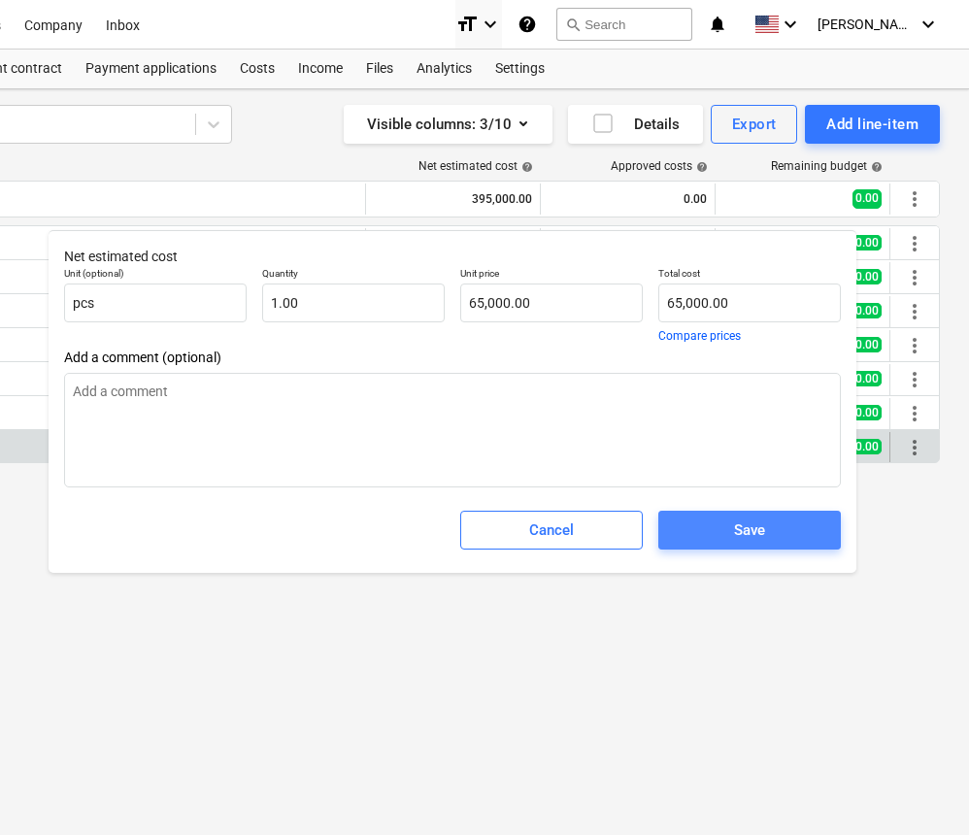
click at [739, 526] on div "Save" at bounding box center [749, 530] width 31 height 25
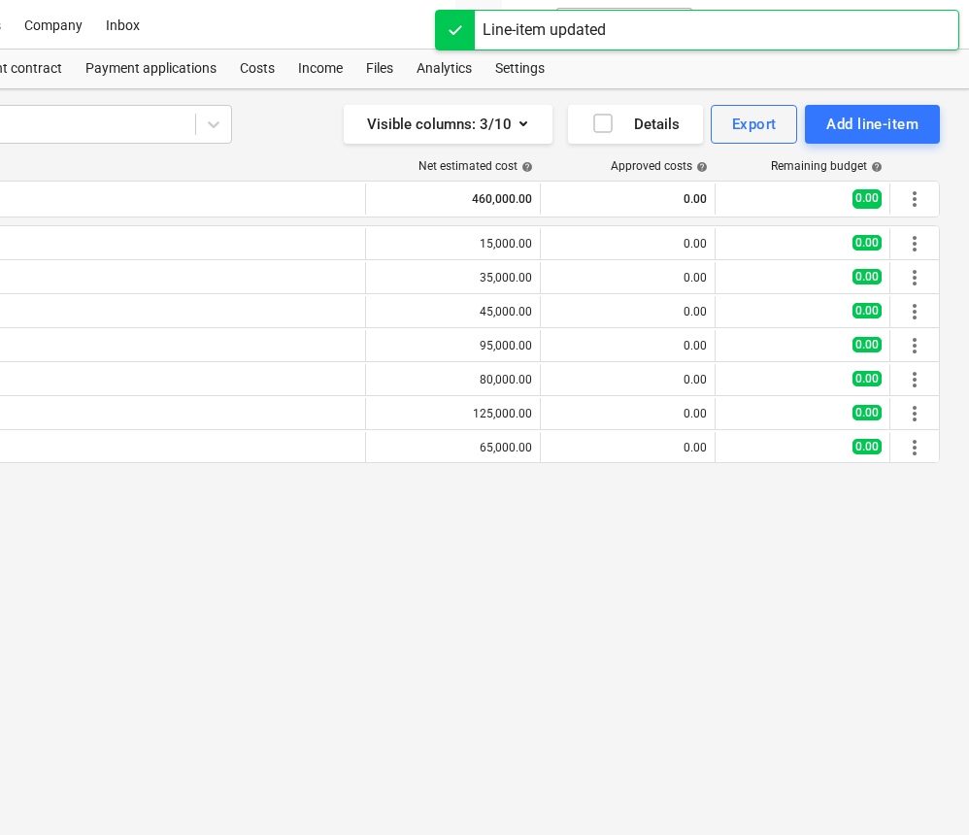
scroll to position [0, 359]
click at [906, 125] on div "Add line-item" at bounding box center [873, 124] width 92 height 25
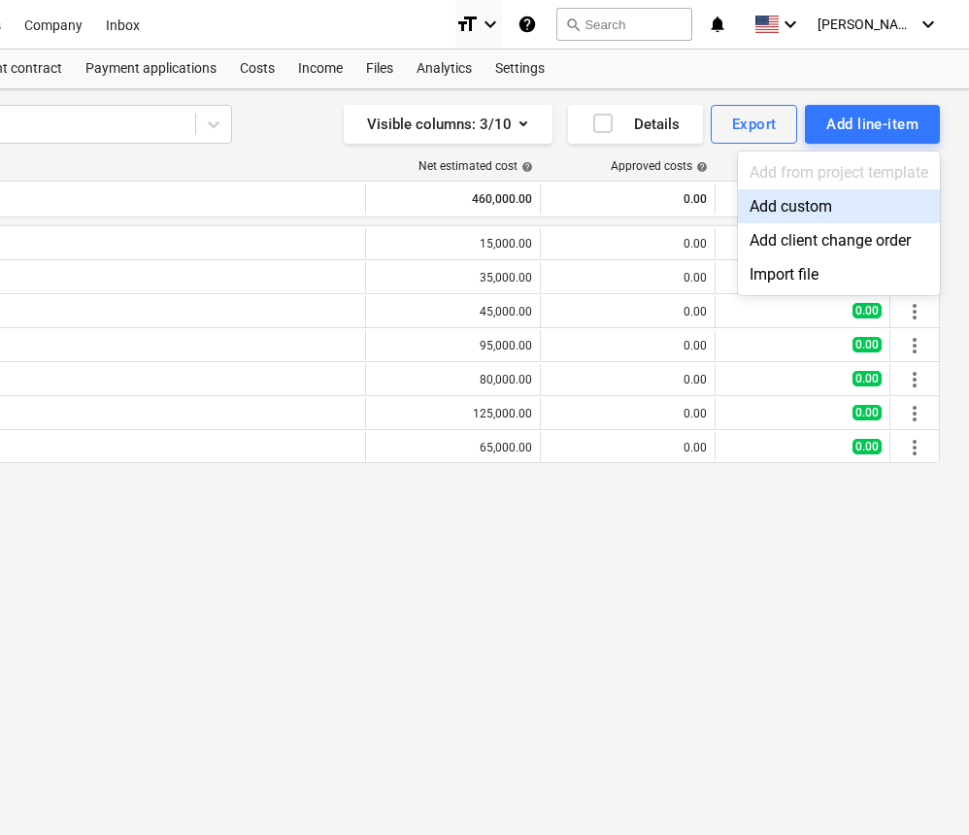
click at [817, 213] on div "Add custom" at bounding box center [839, 206] width 202 height 34
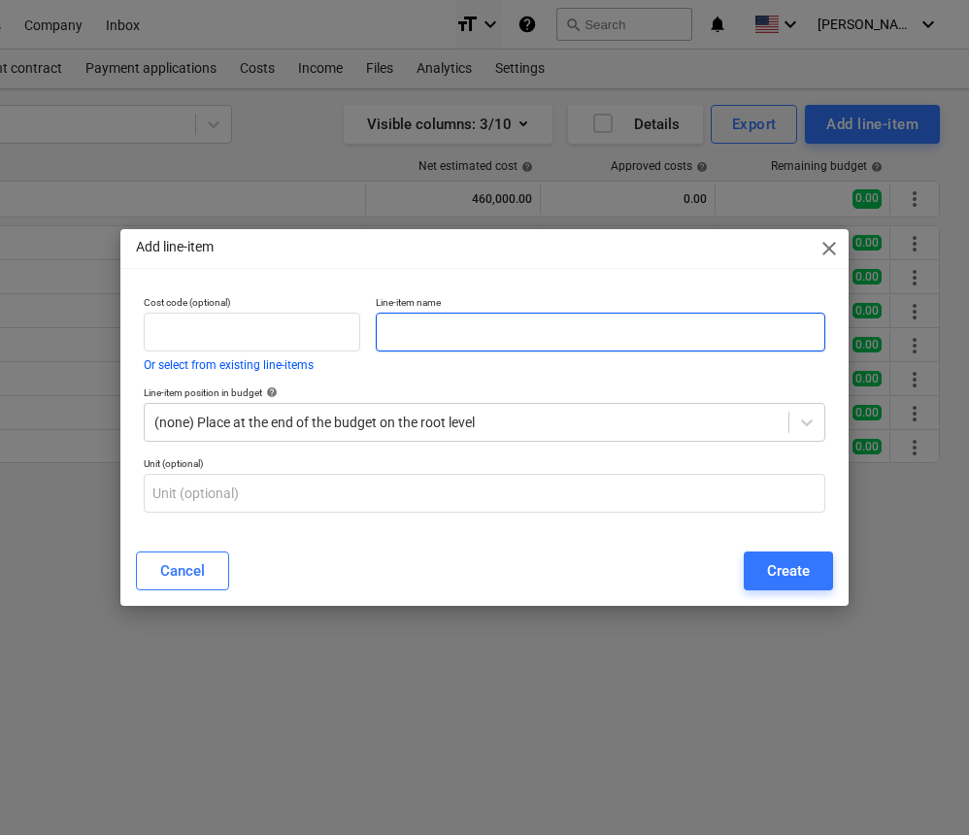
click at [680, 328] on input "text" at bounding box center [601, 332] width 450 height 39
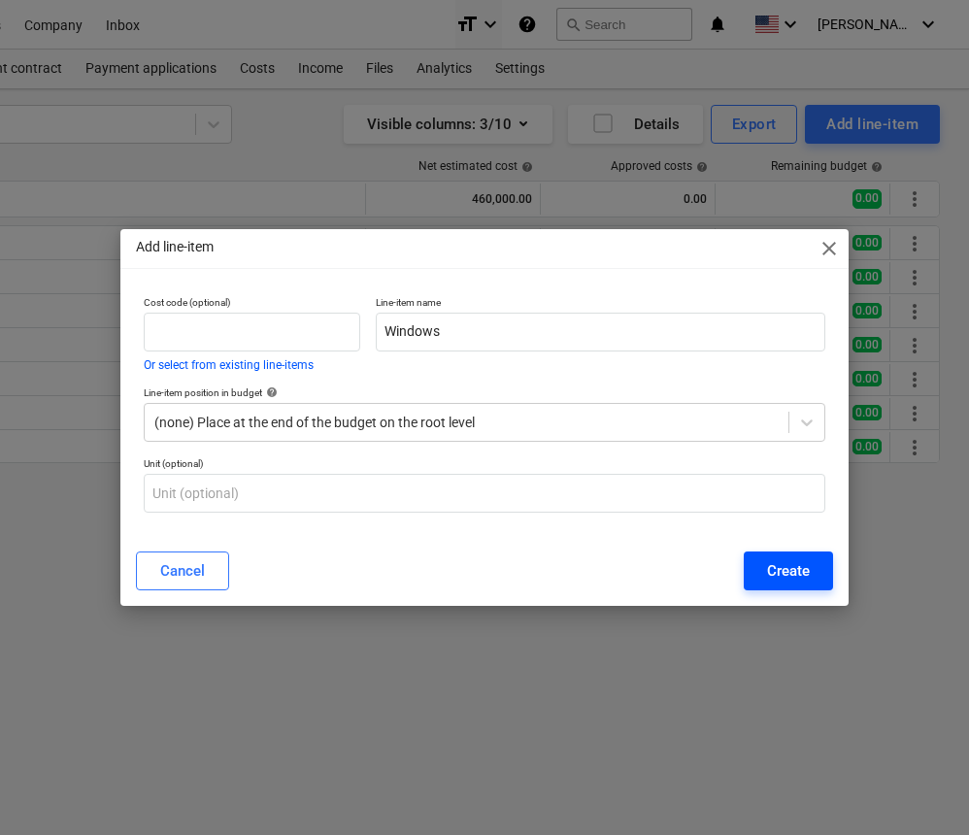
click at [792, 567] on div "Create" at bounding box center [788, 571] width 43 height 25
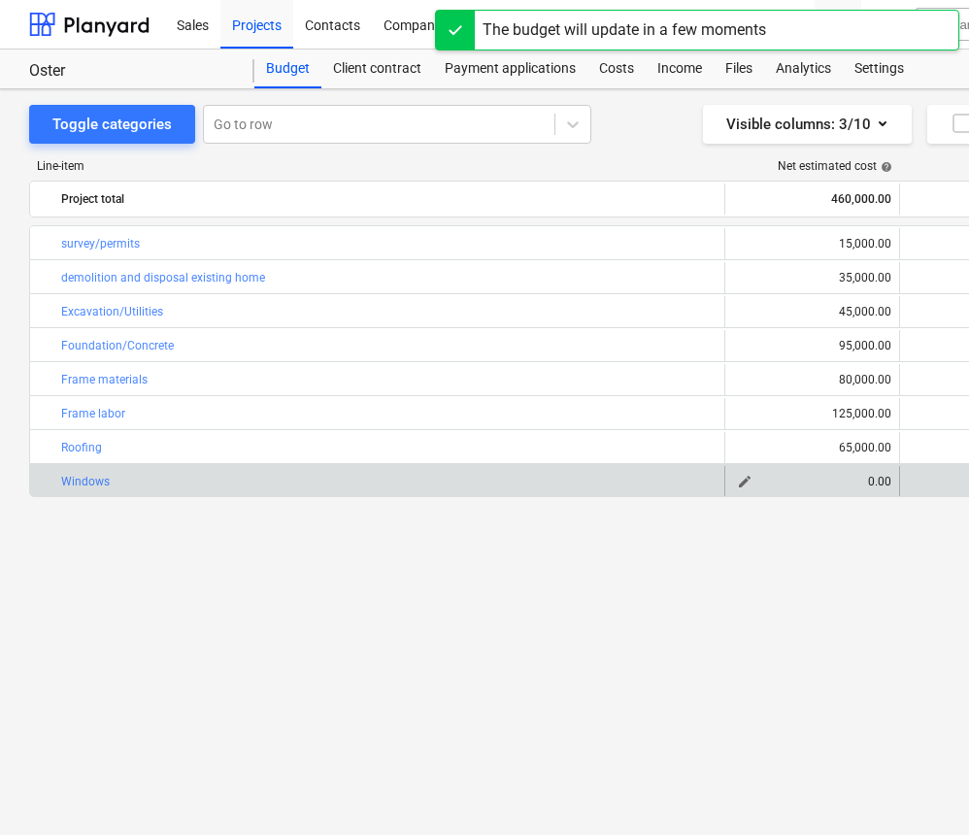
click at [745, 485] on span "edit" at bounding box center [745, 482] width 16 height 16
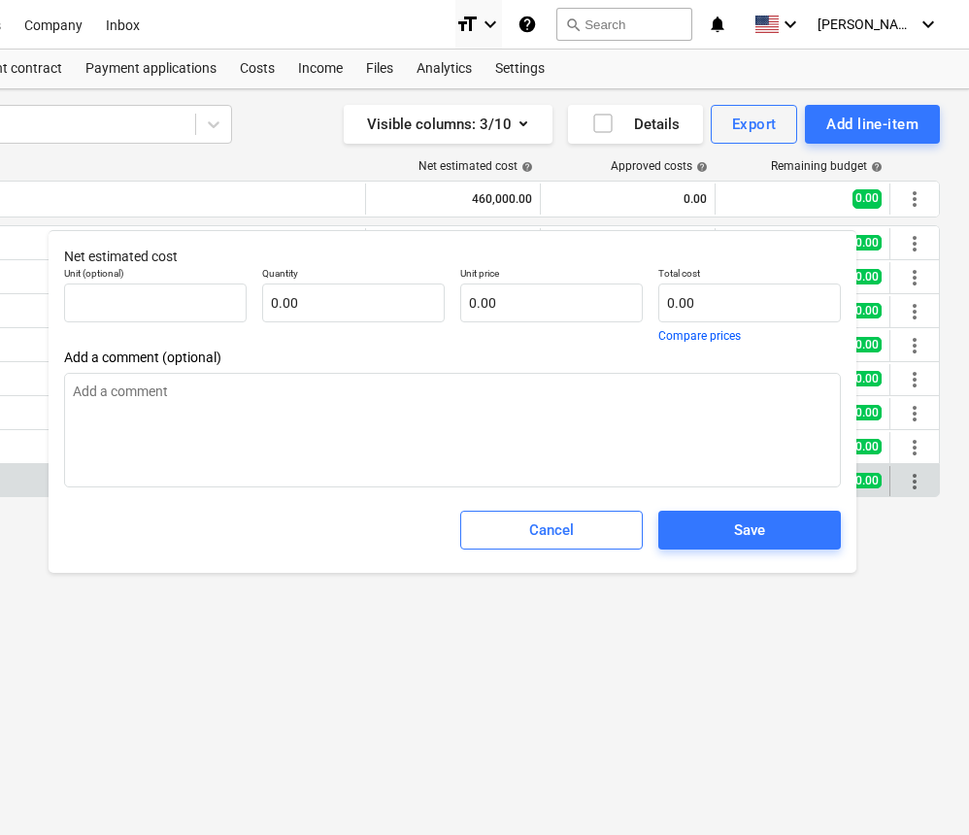
scroll to position [0, 359]
click at [702, 298] on input "text" at bounding box center [750, 303] width 183 height 39
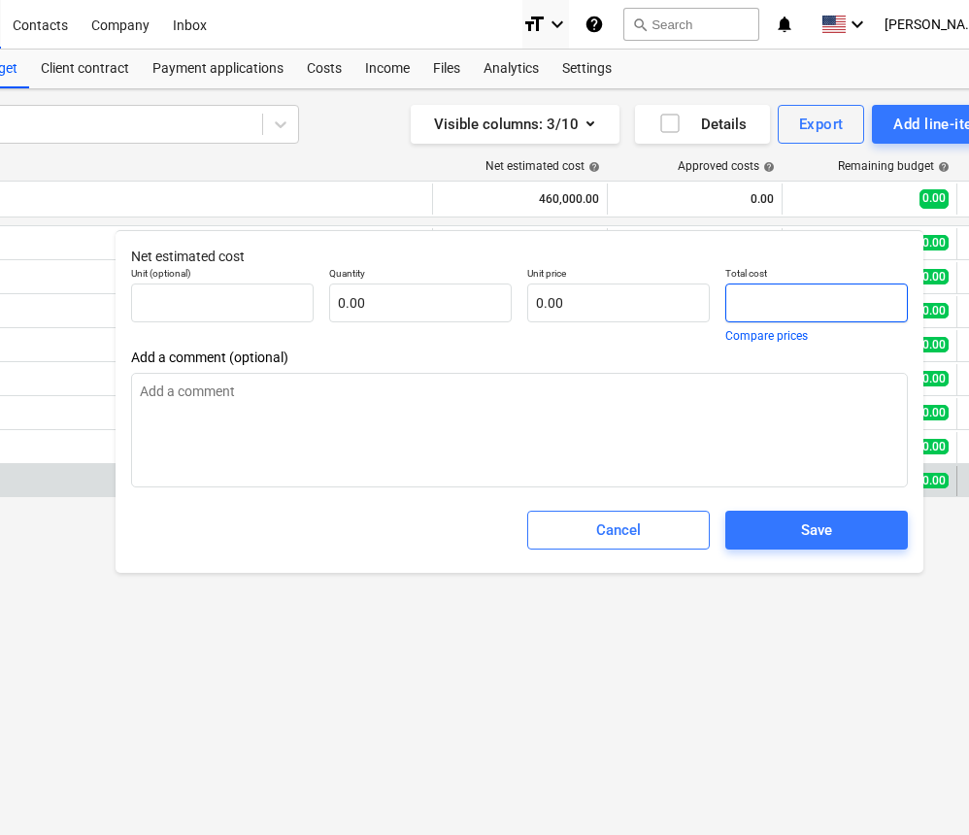
scroll to position [0, 292]
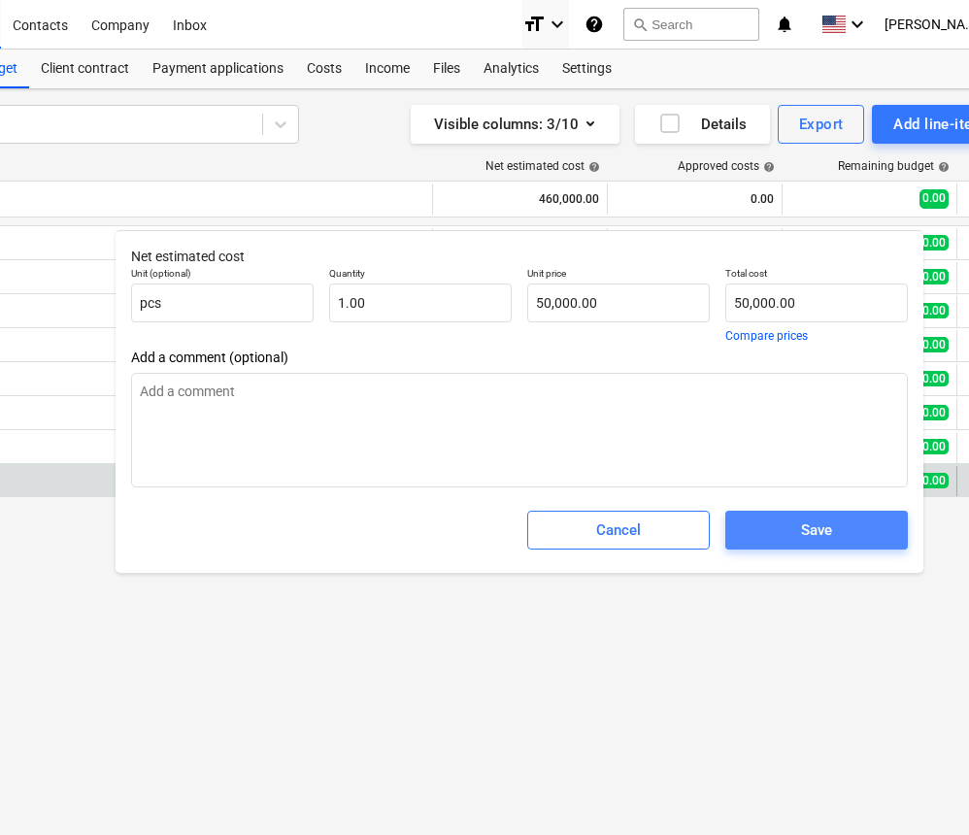
click at [793, 533] on span "Save" at bounding box center [817, 530] width 136 height 25
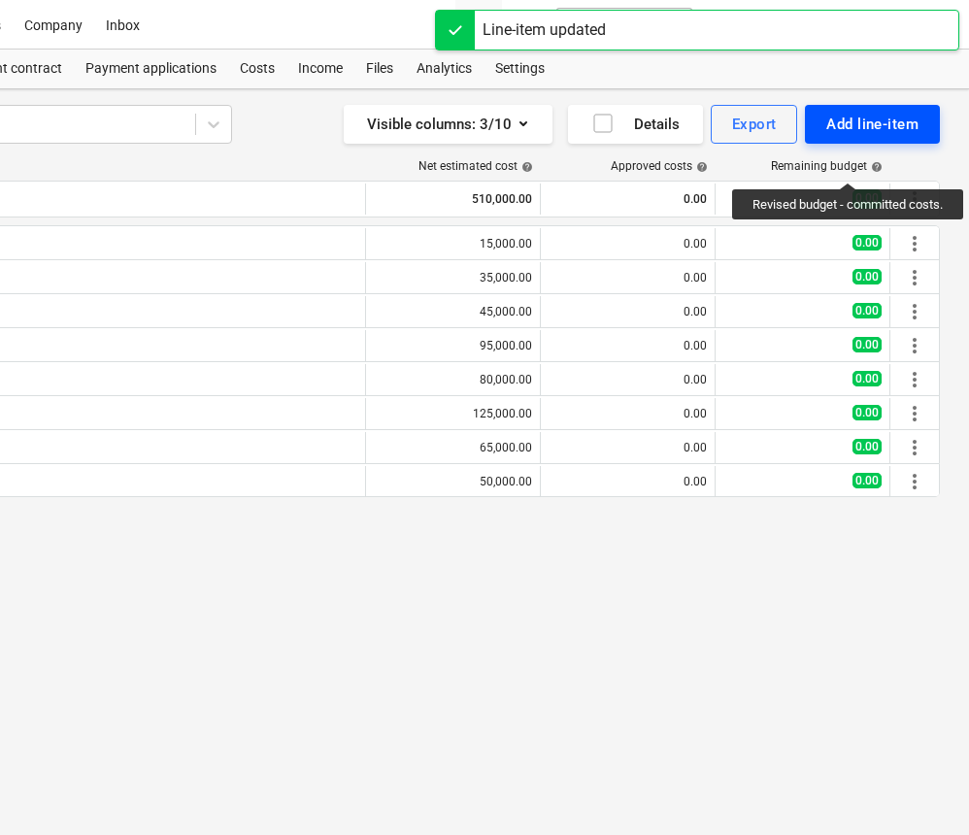
scroll to position [0, 359]
click at [858, 123] on div "Add line-item" at bounding box center [873, 124] width 92 height 25
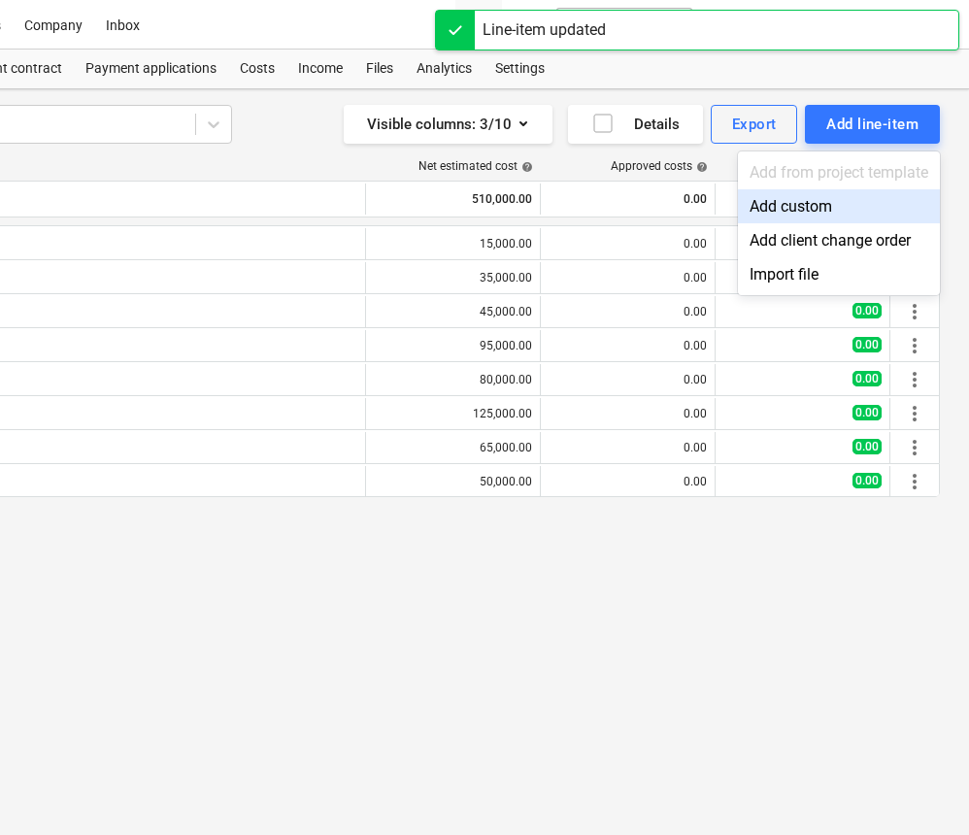
click at [799, 198] on div "Add custom" at bounding box center [839, 206] width 202 height 34
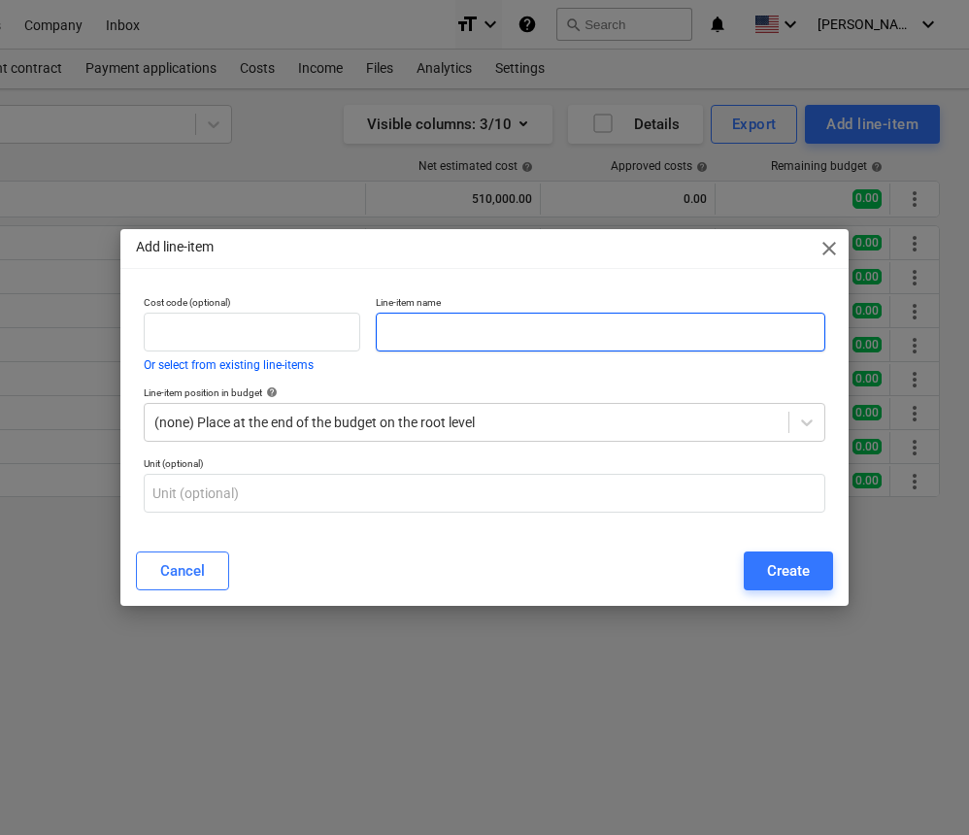
click at [611, 338] on input "text" at bounding box center [601, 332] width 450 height 39
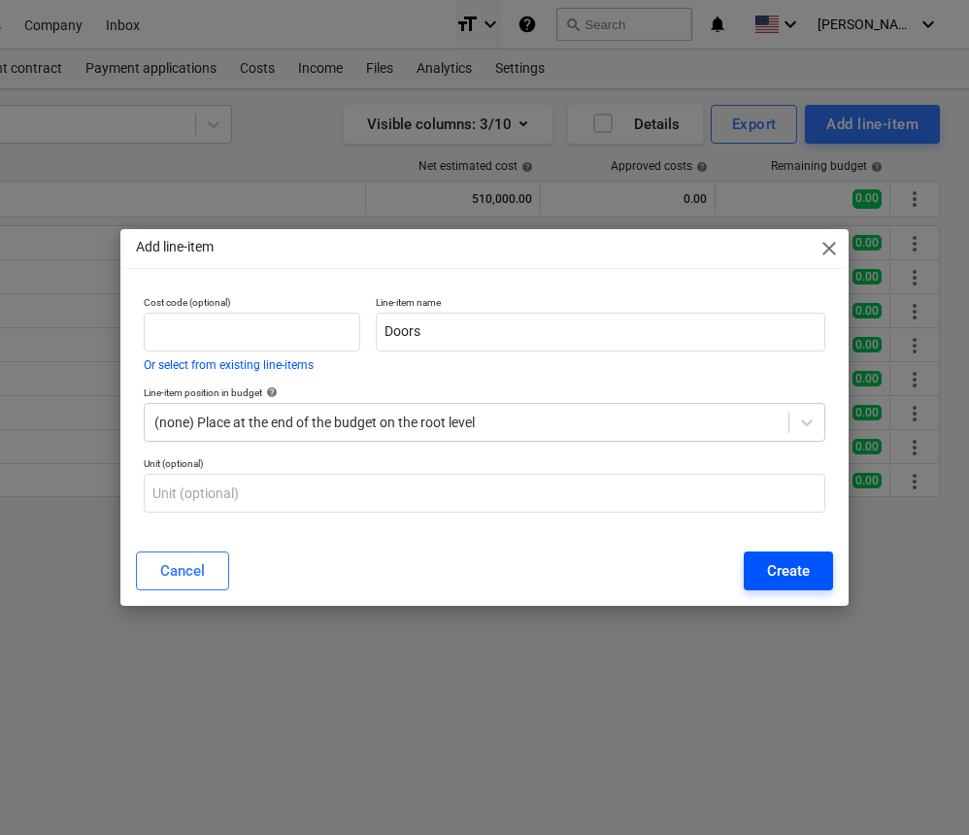
click at [772, 573] on div "Create" at bounding box center [788, 571] width 43 height 25
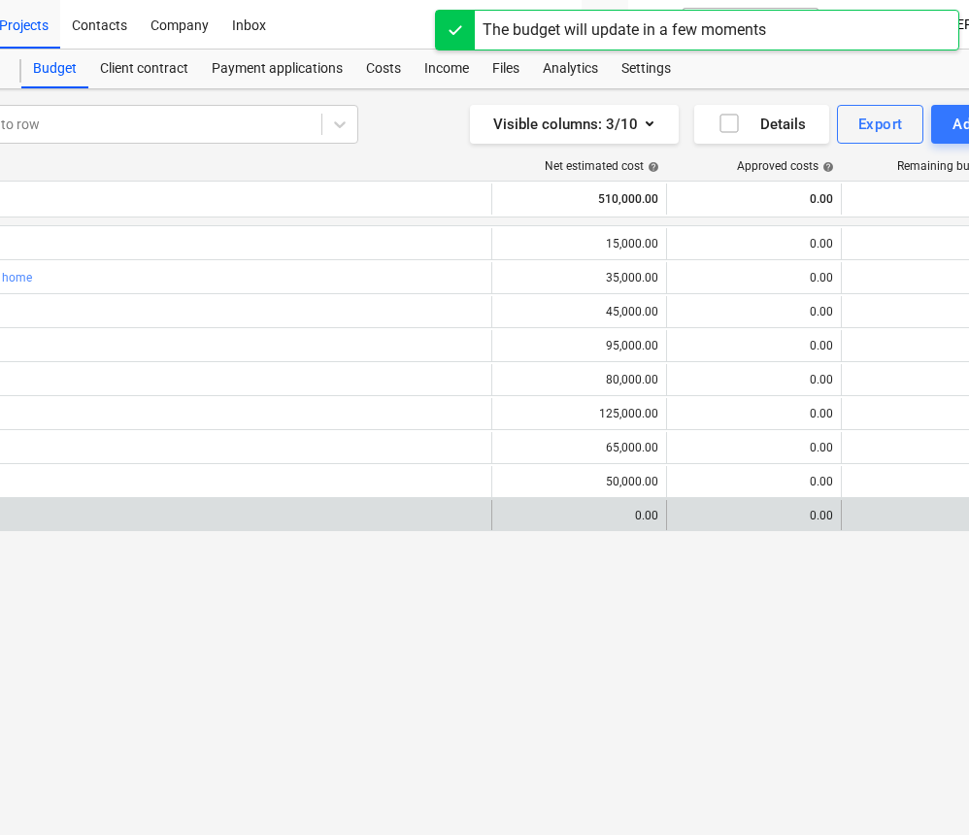
scroll to position [0, 226]
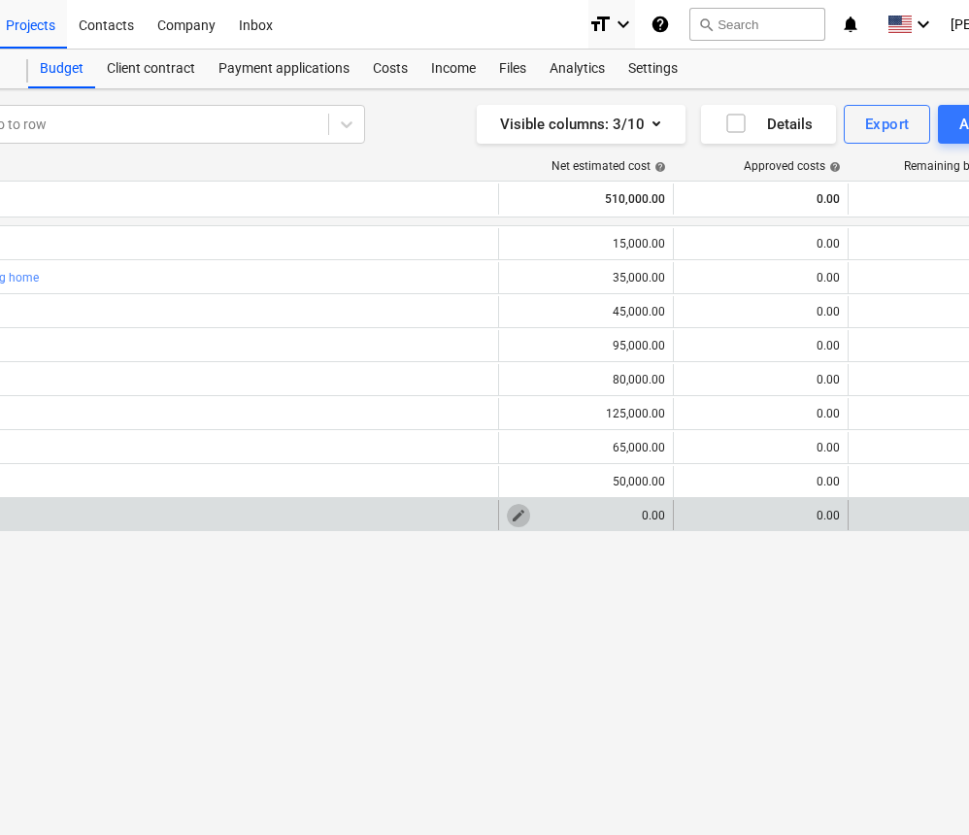
click at [521, 514] on span "edit" at bounding box center [519, 516] width 16 height 16
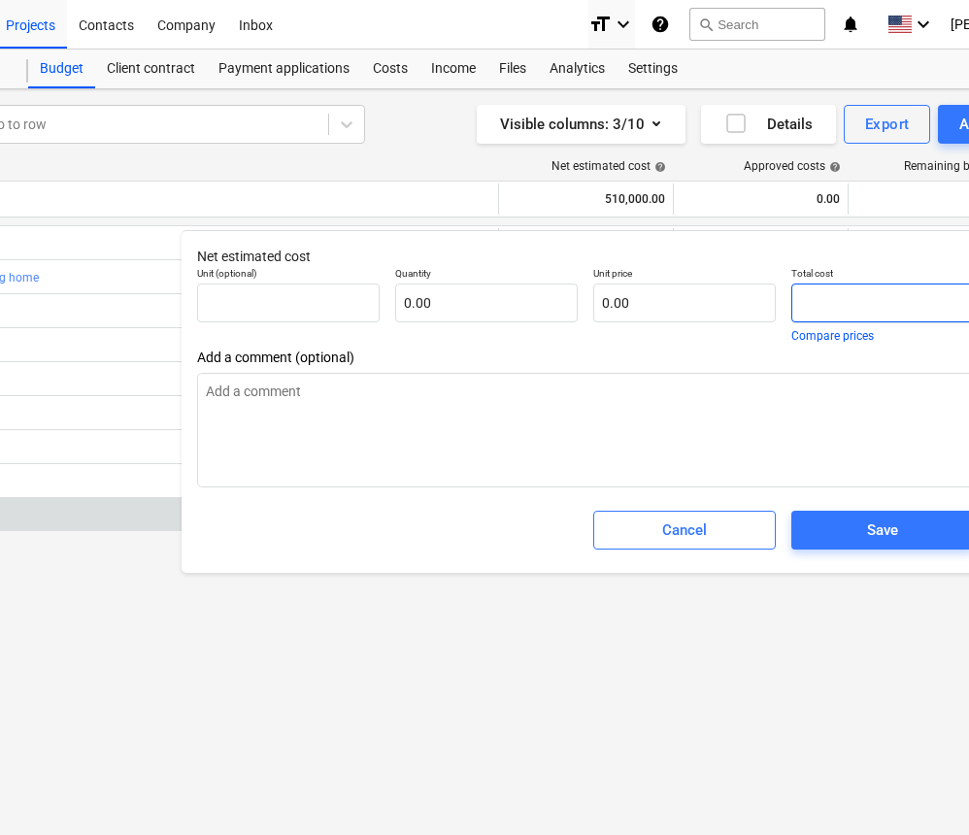
click at [820, 301] on input "text" at bounding box center [883, 303] width 183 height 39
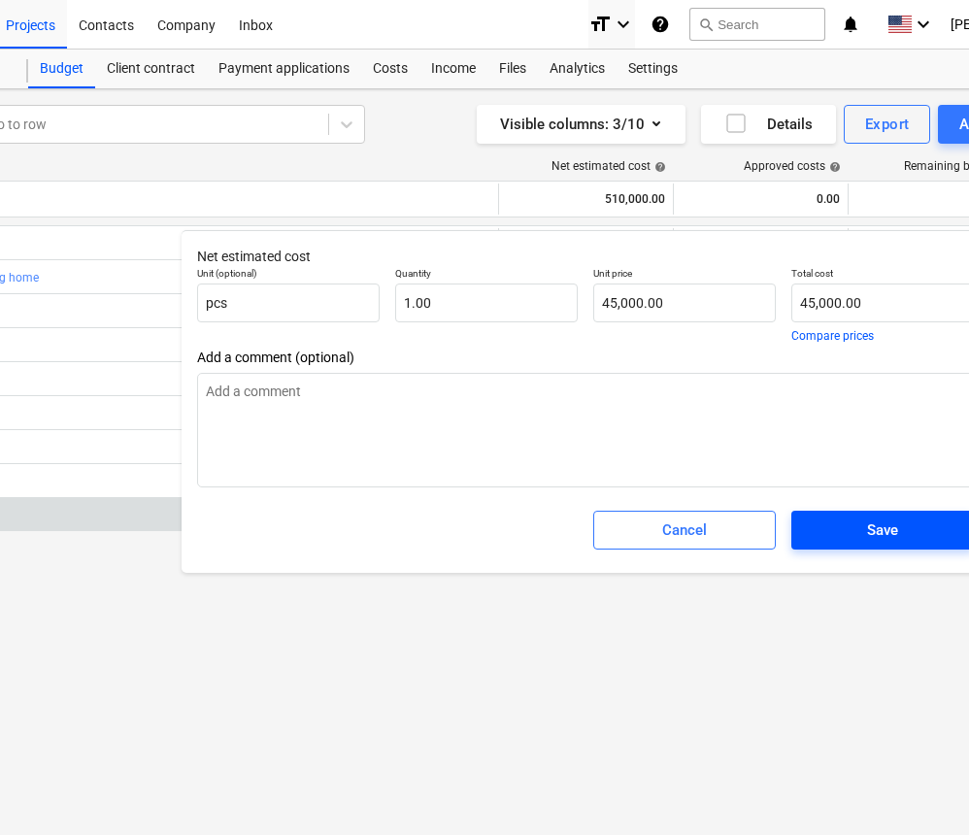
click at [870, 532] on div "Save" at bounding box center [882, 530] width 31 height 25
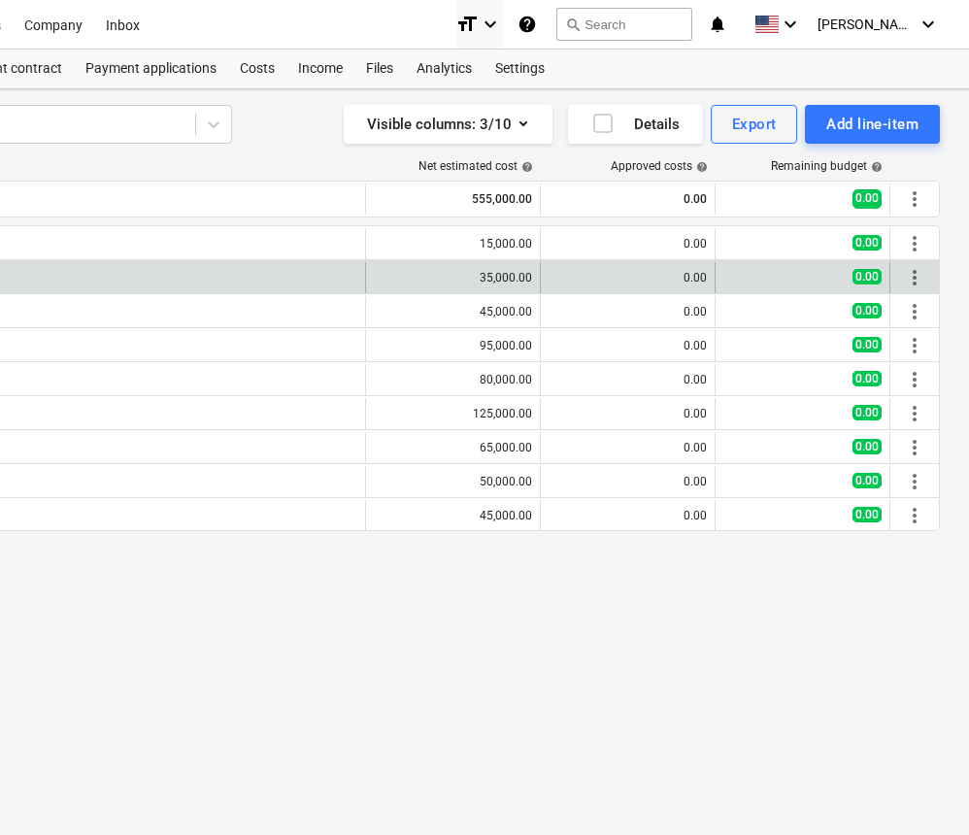
scroll to position [0, 359]
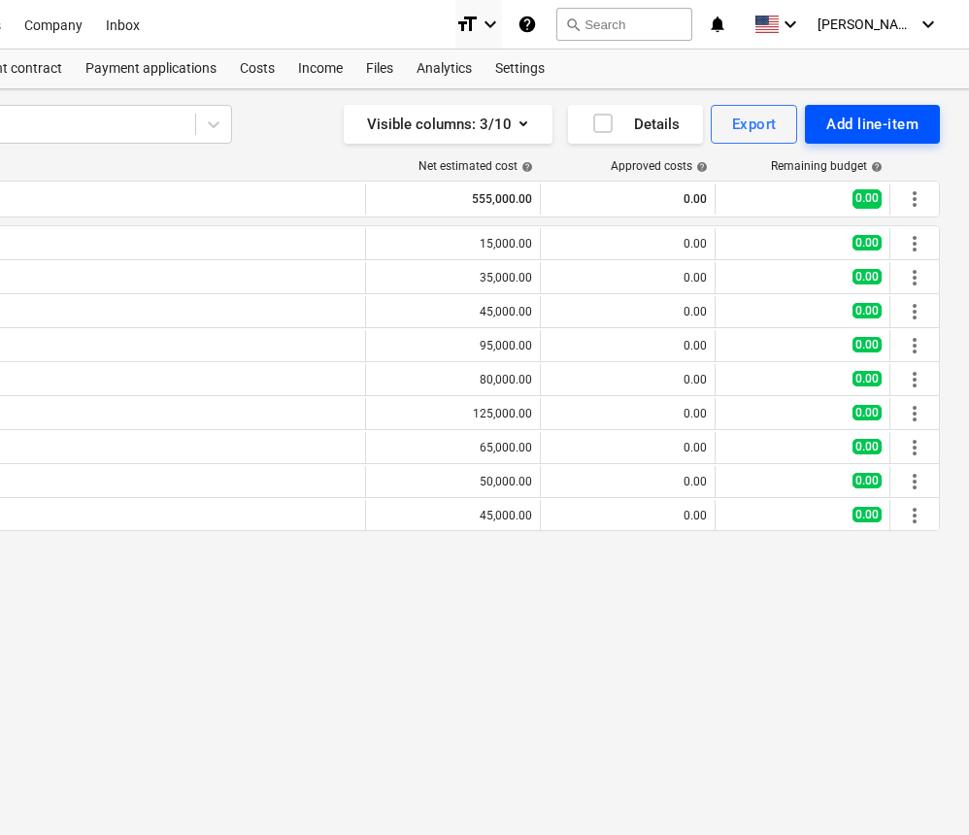
click at [865, 125] on div "Add line-item" at bounding box center [873, 124] width 92 height 25
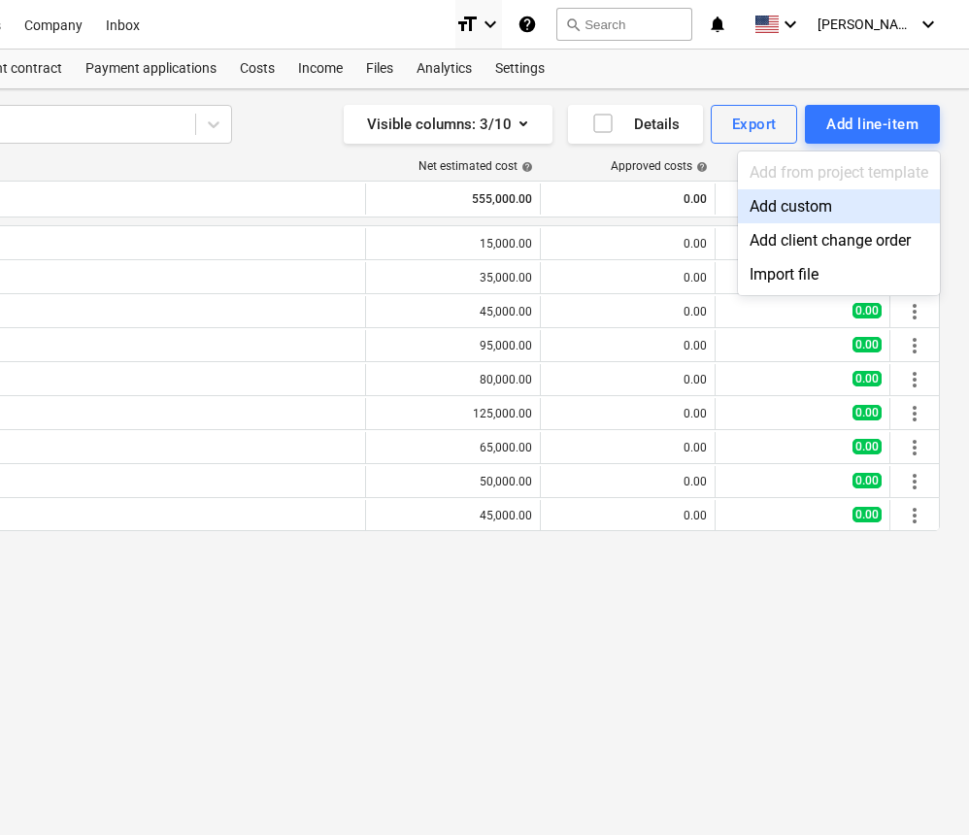
click at [803, 213] on div "Add custom" at bounding box center [839, 206] width 202 height 34
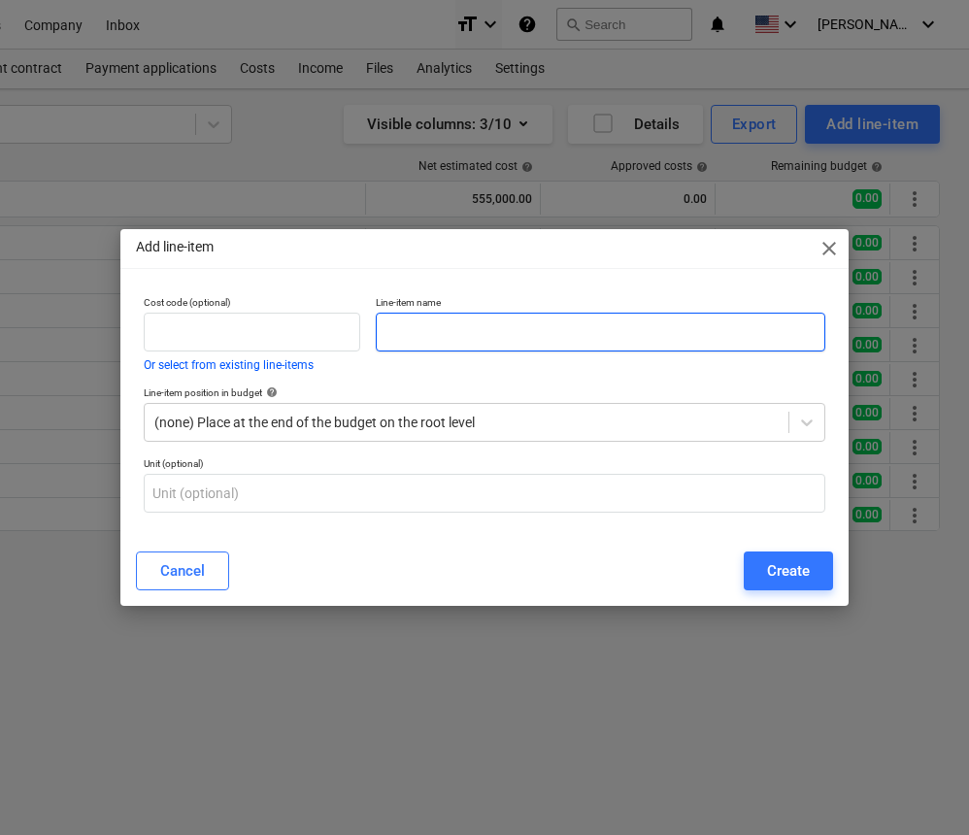
click at [463, 321] on input "text" at bounding box center [601, 332] width 450 height 39
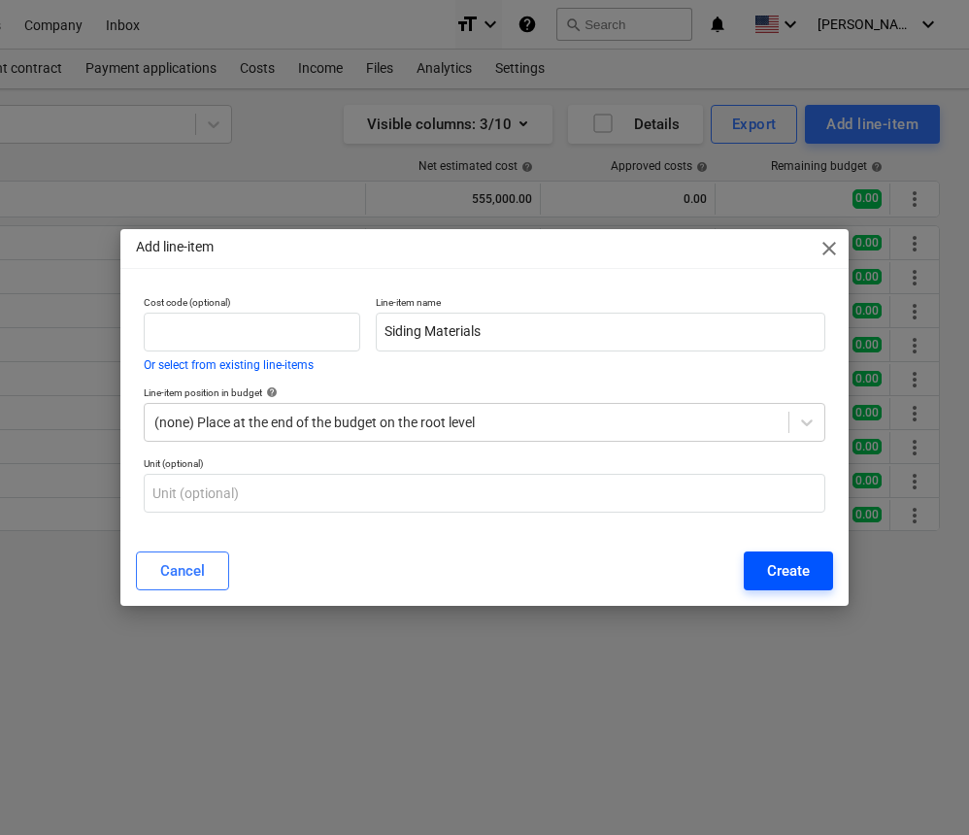
click at [796, 569] on div "Create" at bounding box center [788, 571] width 43 height 25
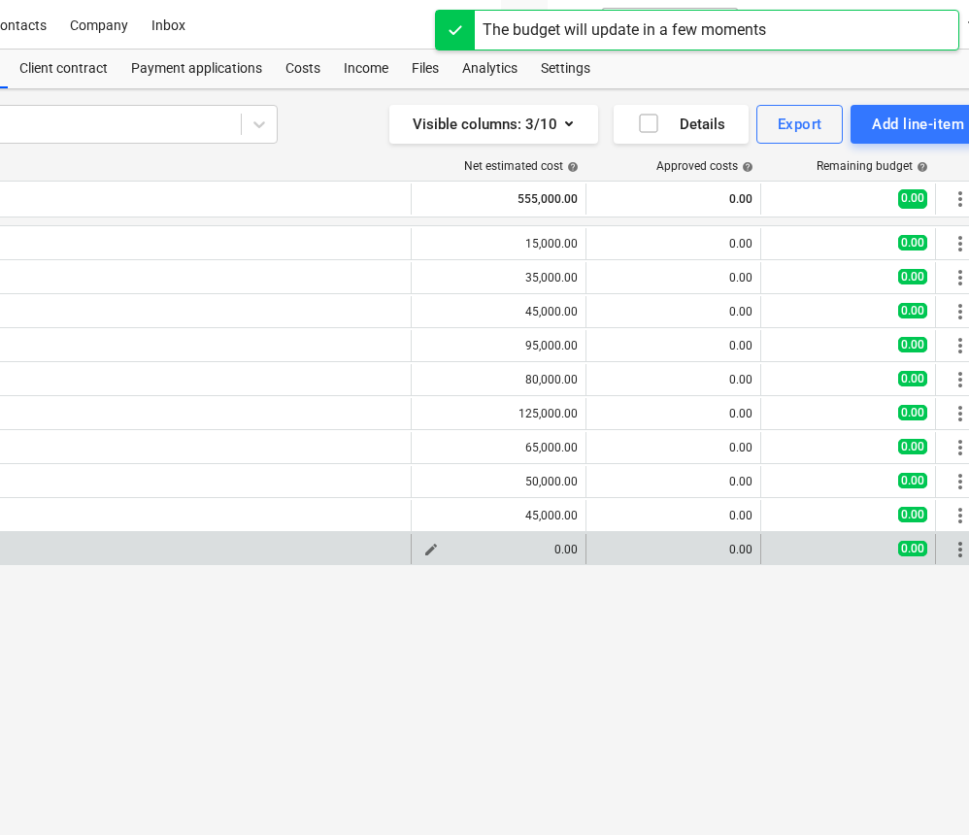
scroll to position [0, 304]
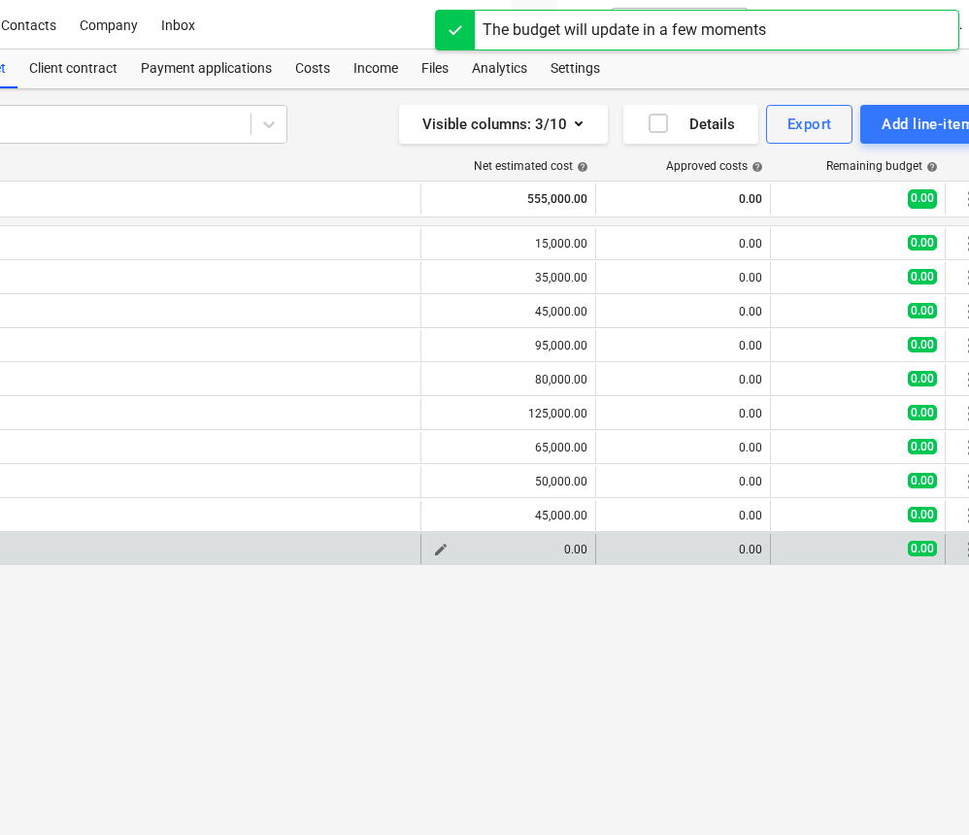
click at [448, 548] on span "edit" at bounding box center [441, 550] width 16 height 16
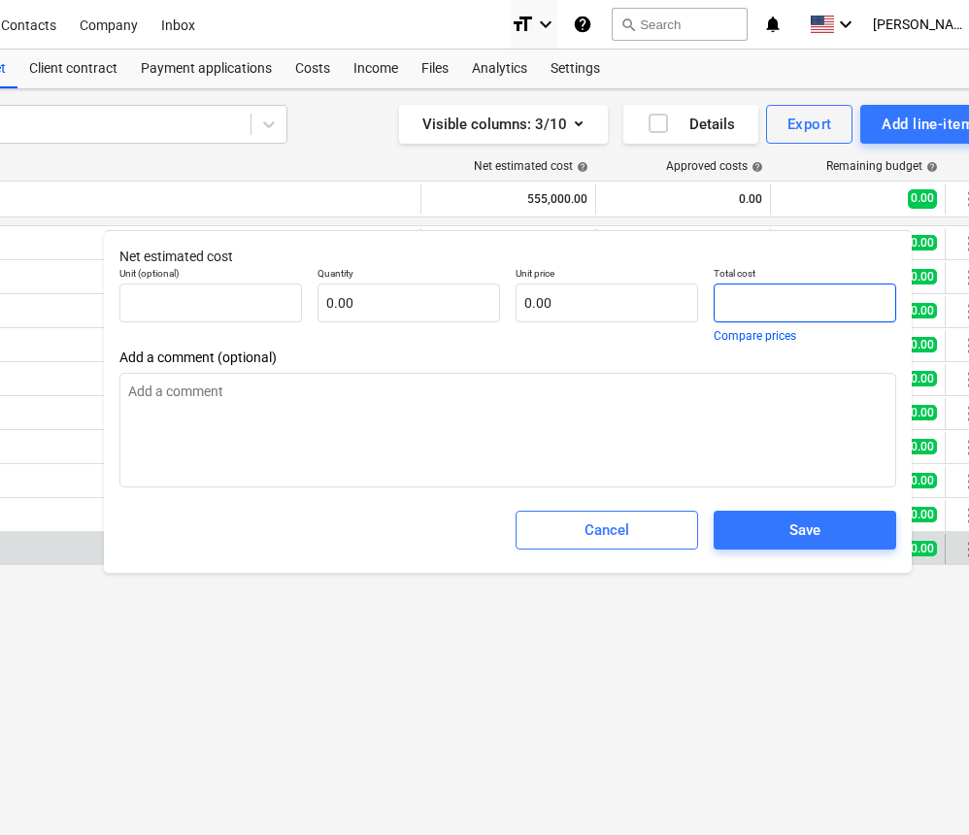
click at [758, 296] on input "text" at bounding box center [805, 303] width 183 height 39
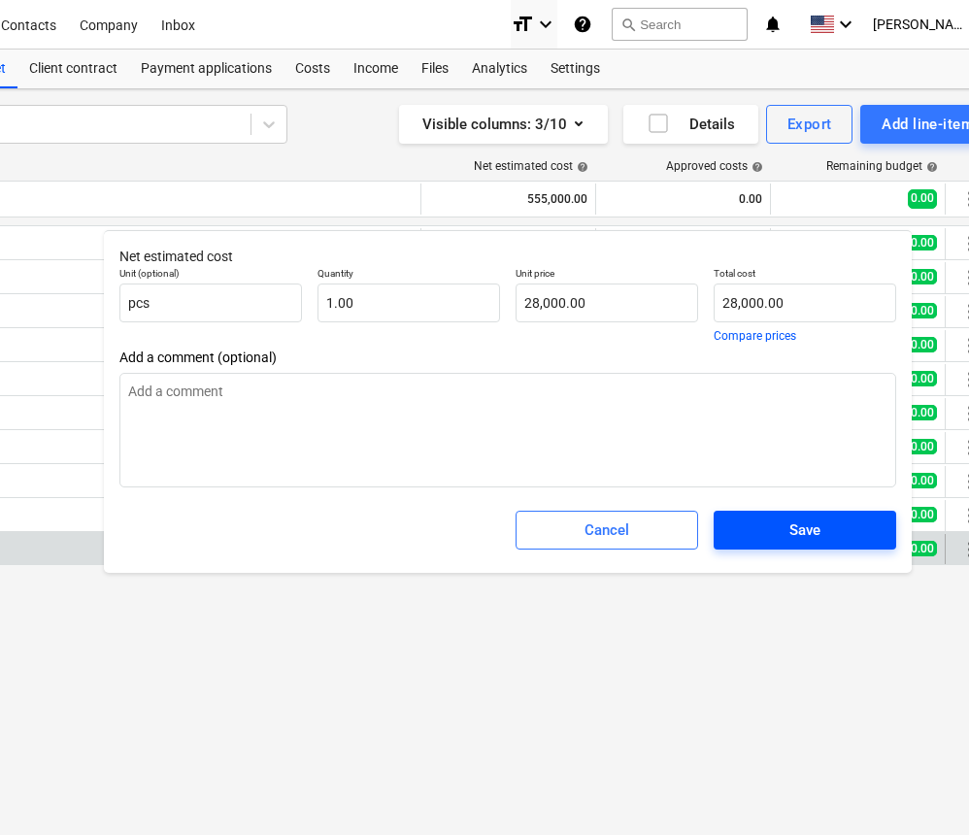
click at [764, 517] on button "Save" at bounding box center [805, 530] width 183 height 39
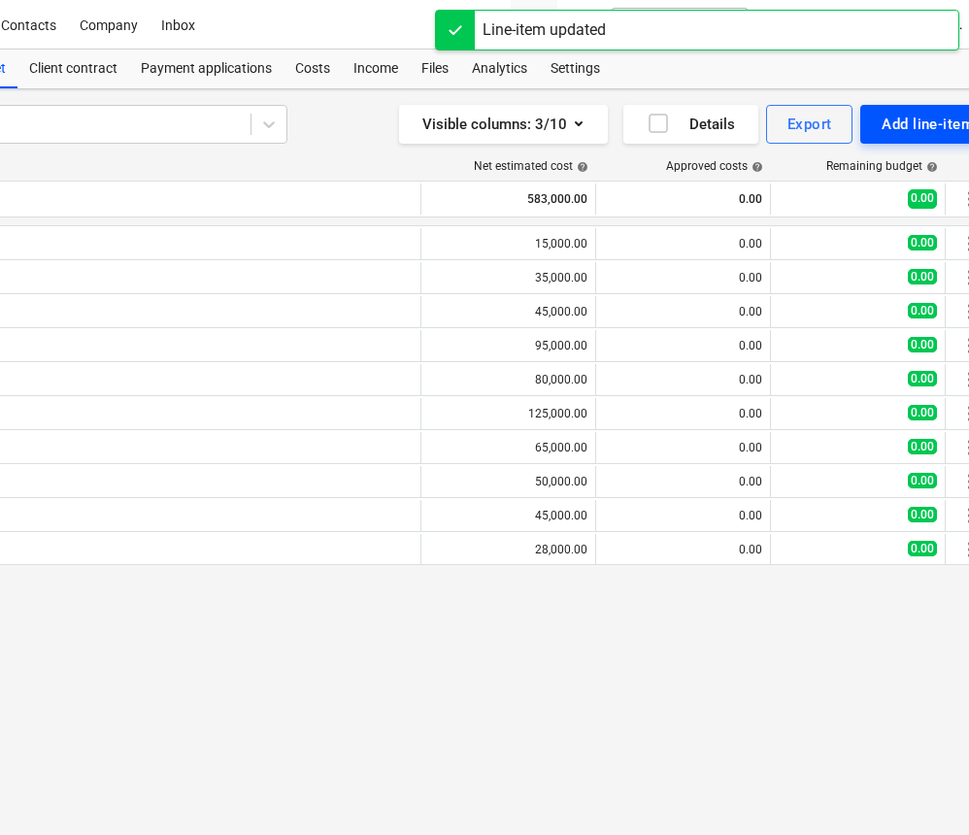
click at [892, 142] on button "Add line-item" at bounding box center [928, 124] width 135 height 39
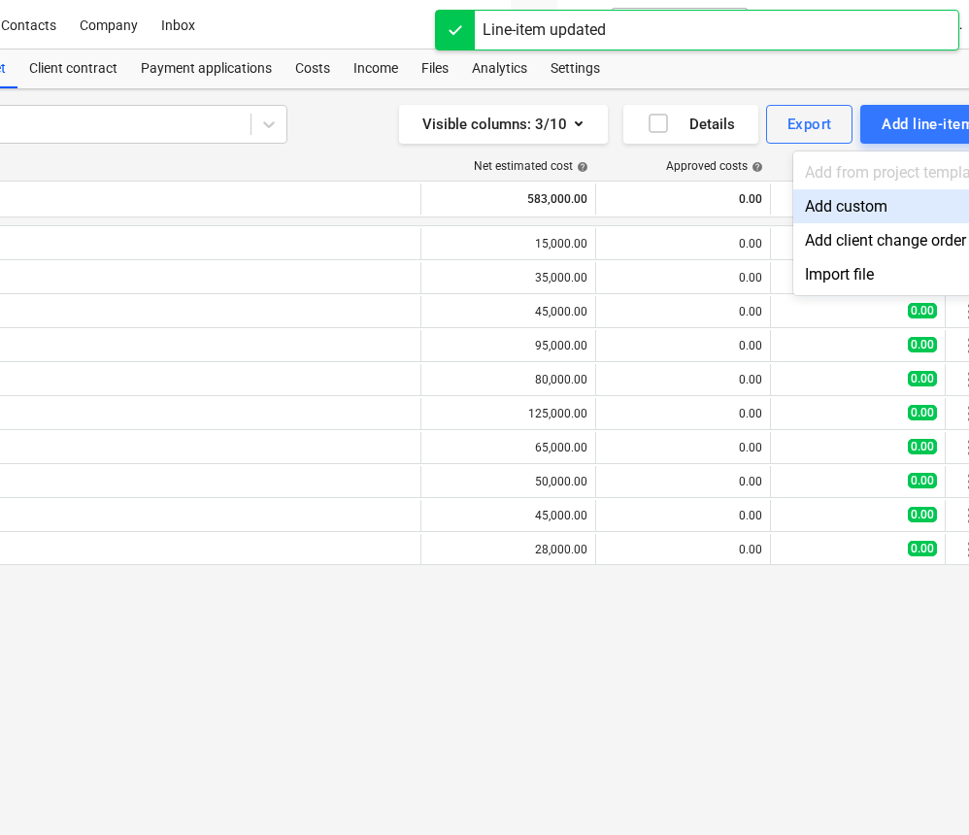
click at [870, 197] on div "Add custom" at bounding box center [895, 206] width 202 height 34
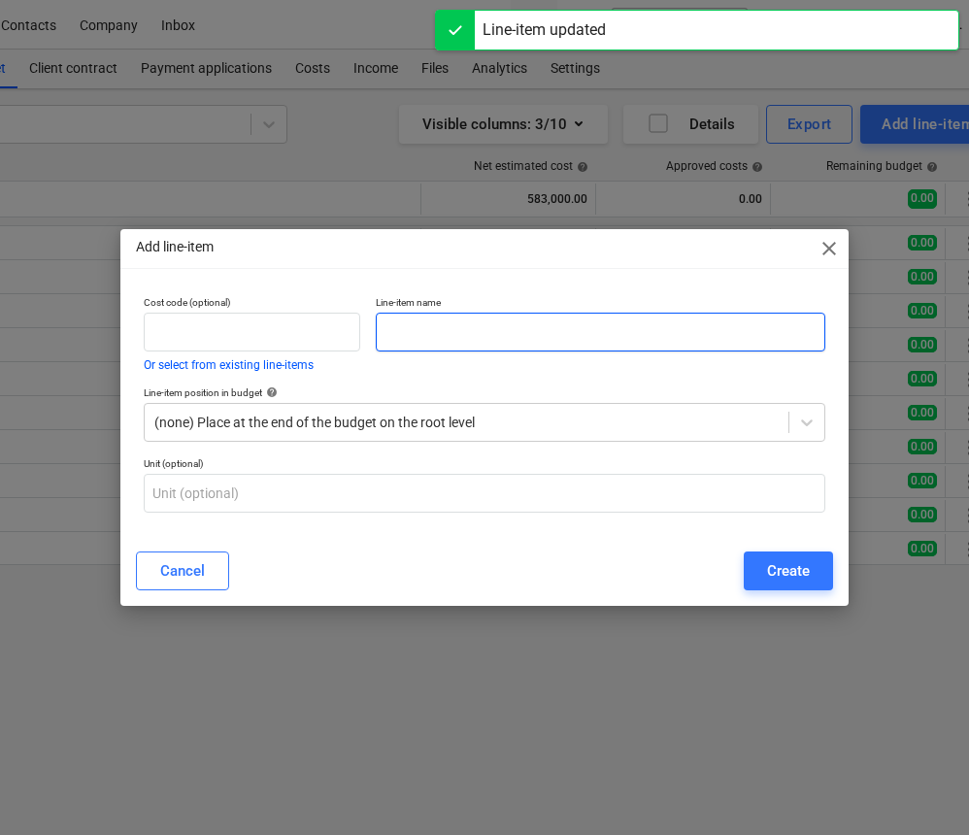
click at [574, 323] on input "text" at bounding box center [601, 332] width 450 height 39
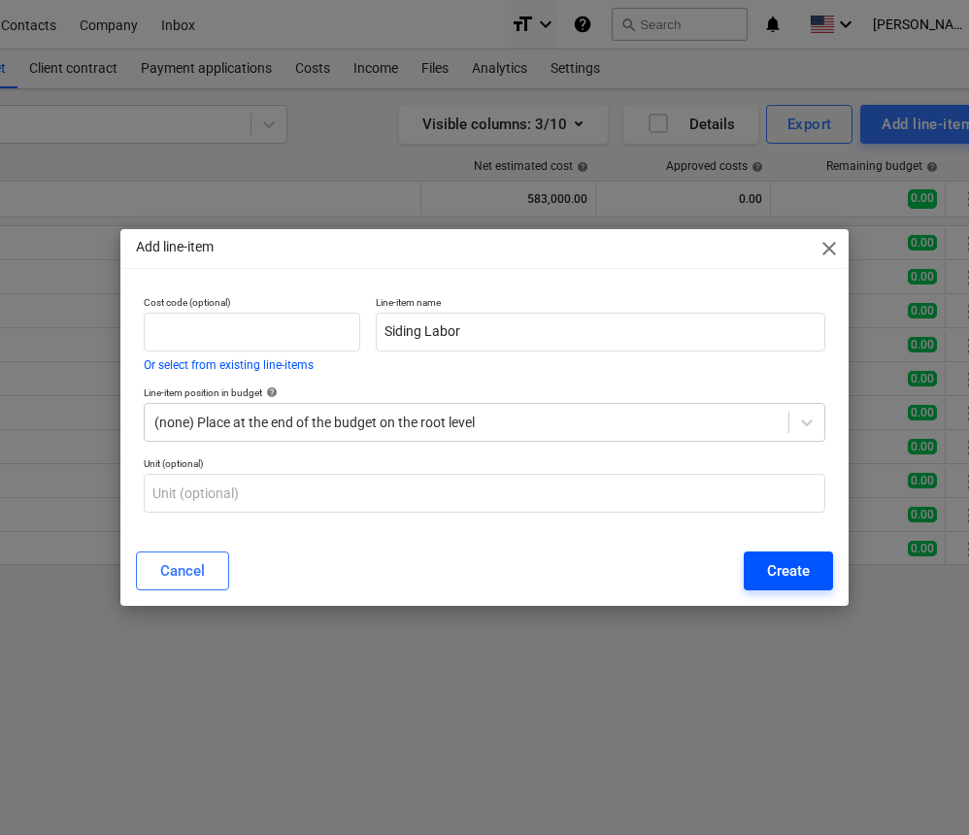
click at [795, 562] on div "Create" at bounding box center [788, 571] width 43 height 25
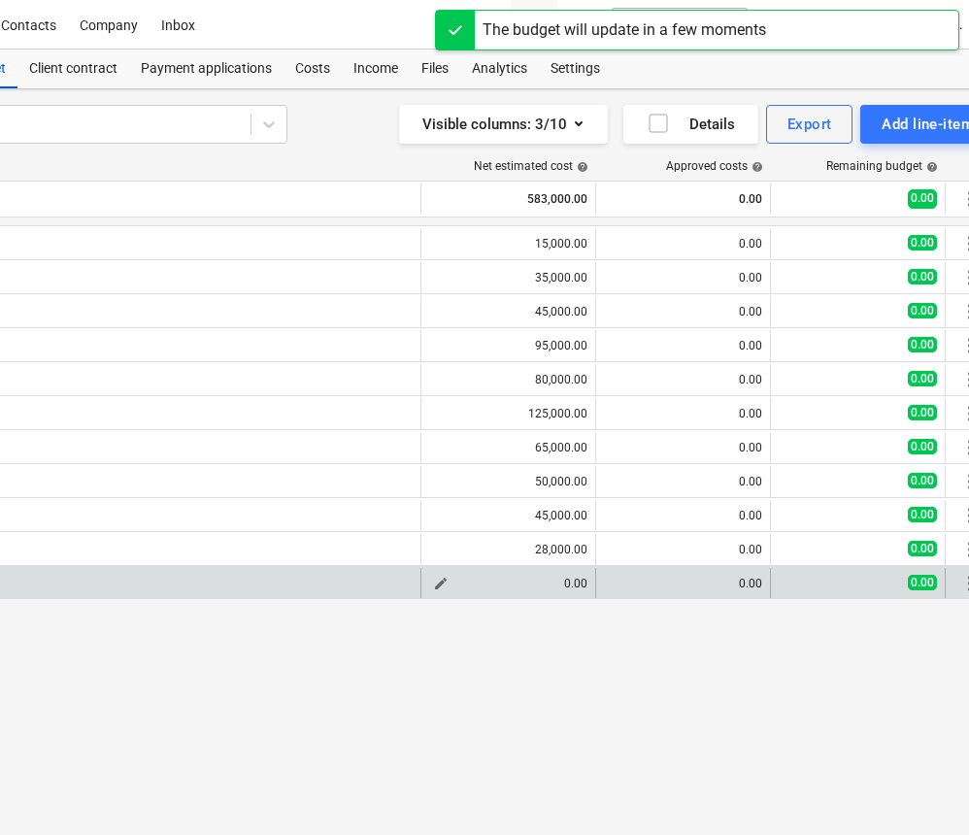
click at [446, 581] on span "edit" at bounding box center [441, 584] width 16 height 16
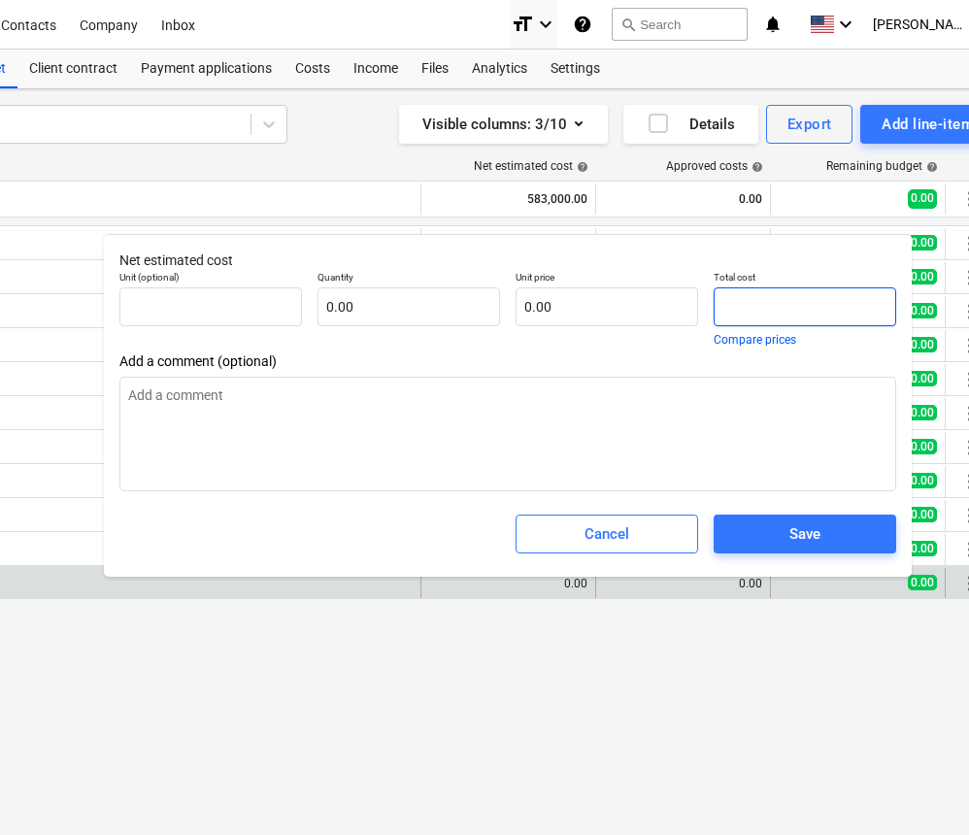
click at [723, 308] on input "text" at bounding box center [805, 307] width 183 height 39
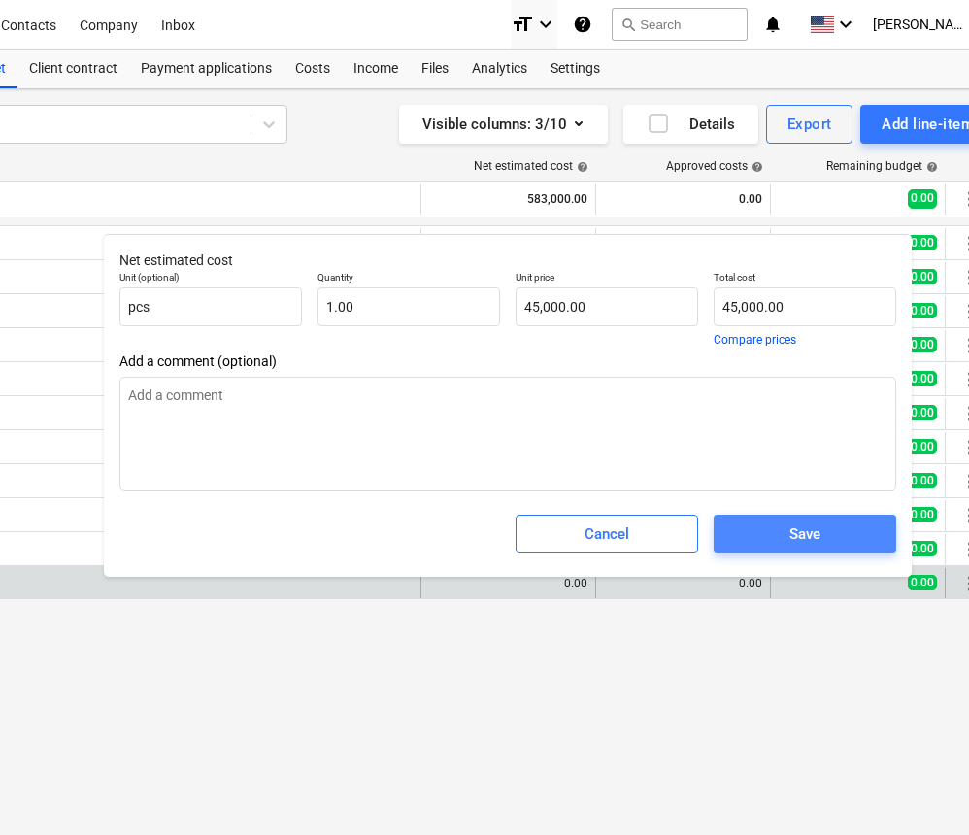
click at [782, 545] on span "Save" at bounding box center [805, 534] width 136 height 25
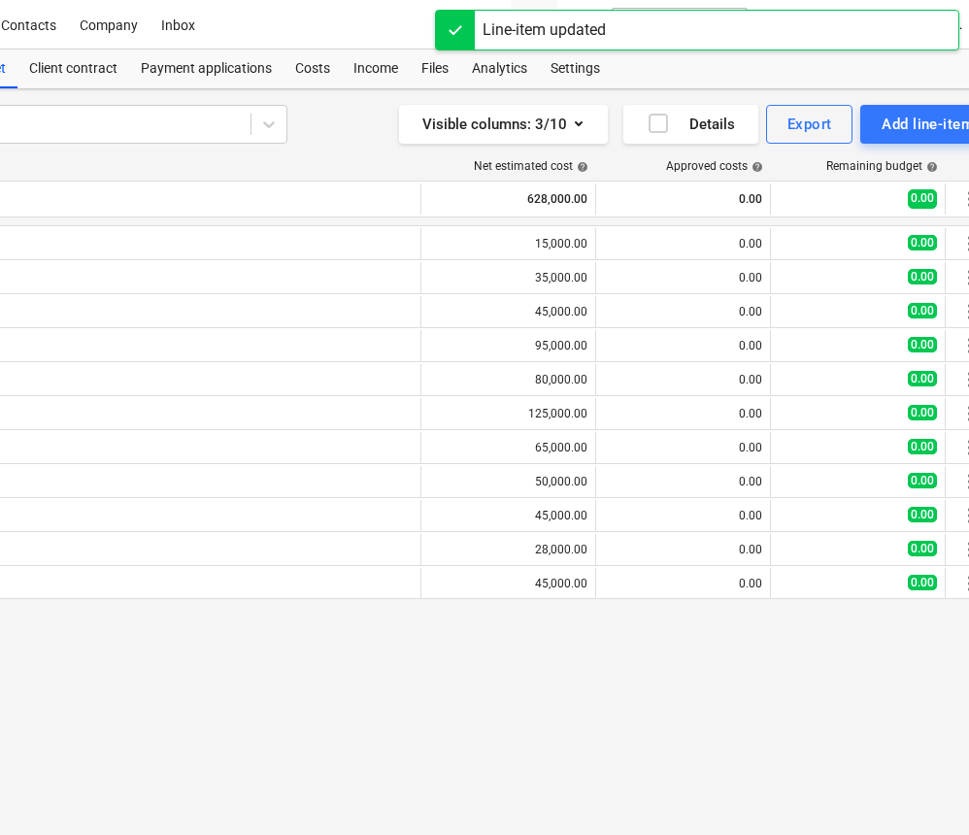
scroll to position [0, 304]
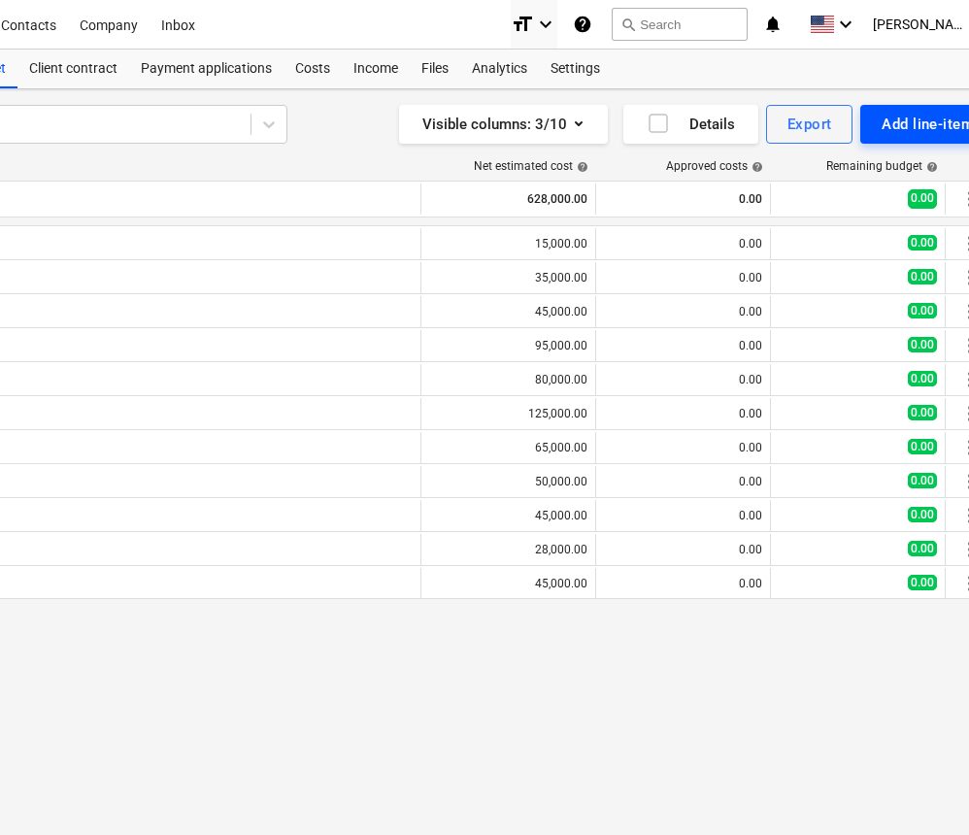
click at [926, 131] on div "Add line-item" at bounding box center [928, 124] width 92 height 25
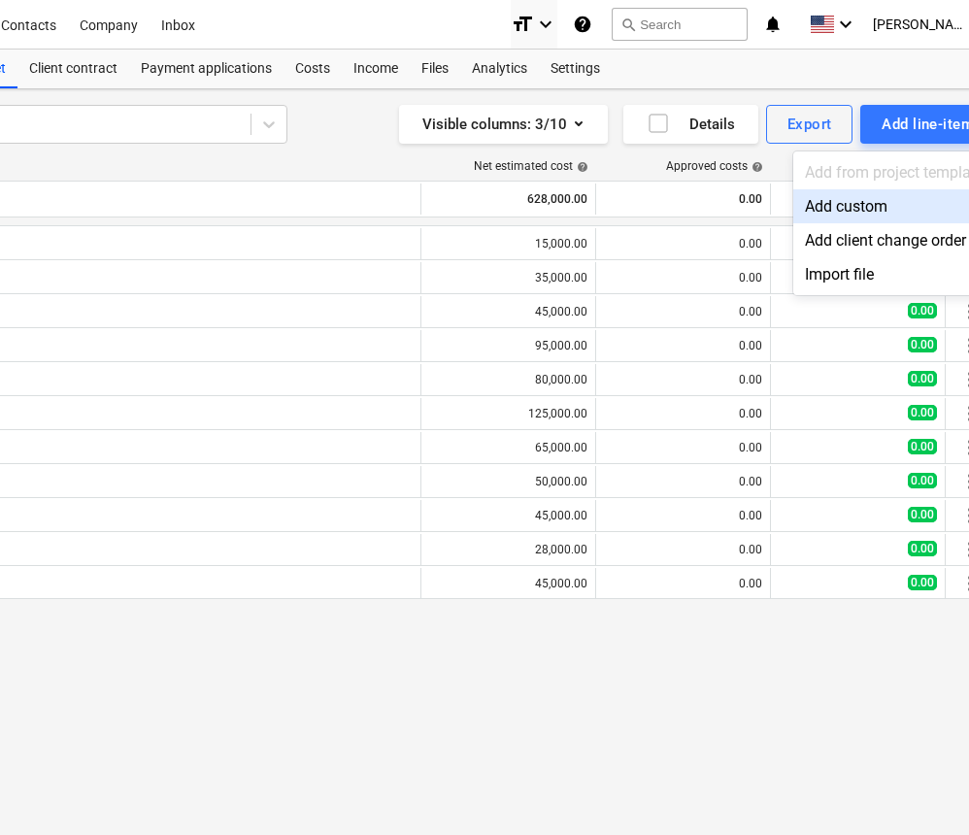
click at [871, 205] on div "Add custom" at bounding box center [895, 206] width 202 height 34
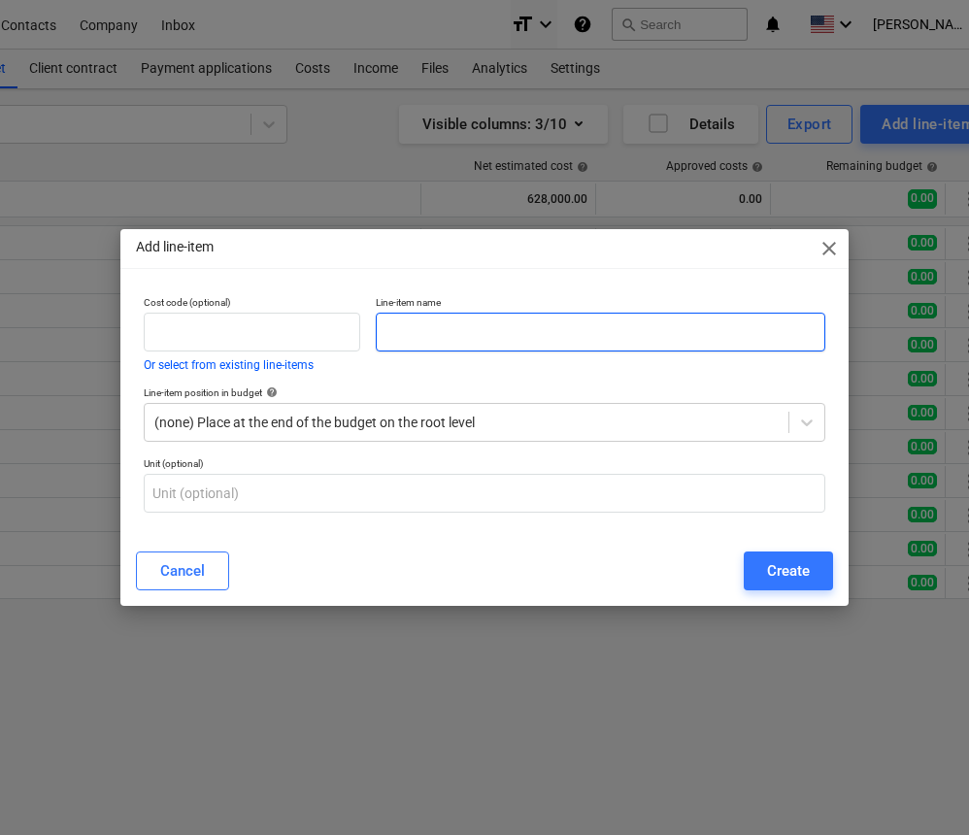
click at [627, 338] on input "text" at bounding box center [601, 332] width 450 height 39
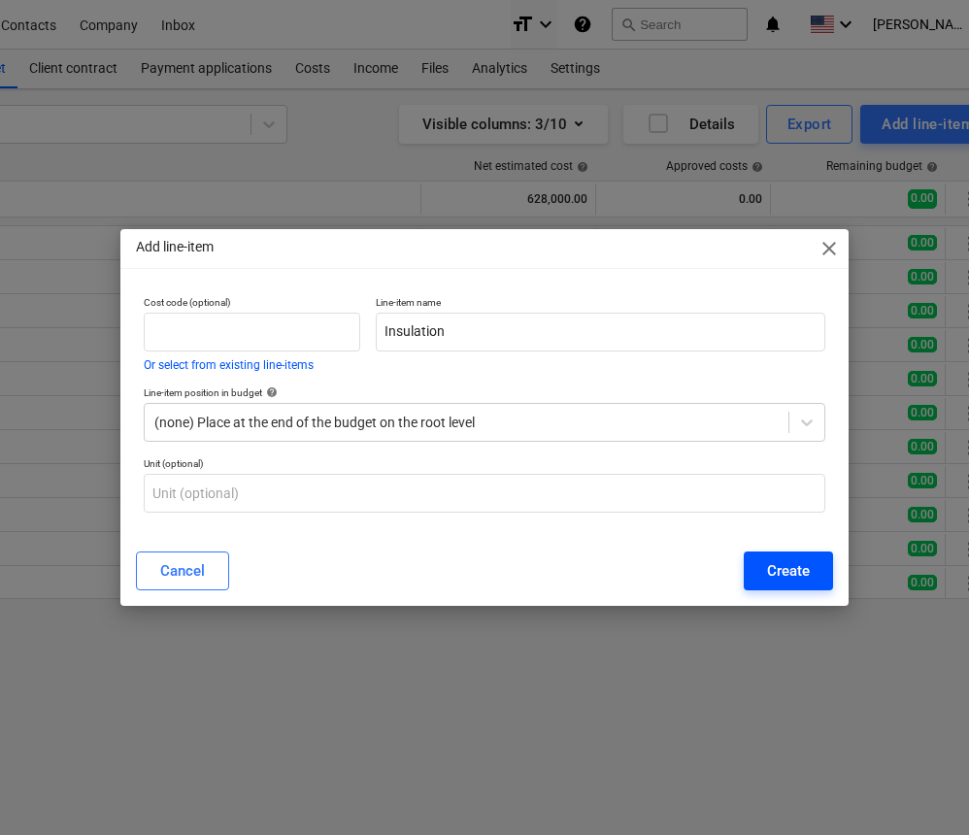
click at [822, 571] on button "Create" at bounding box center [788, 571] width 89 height 39
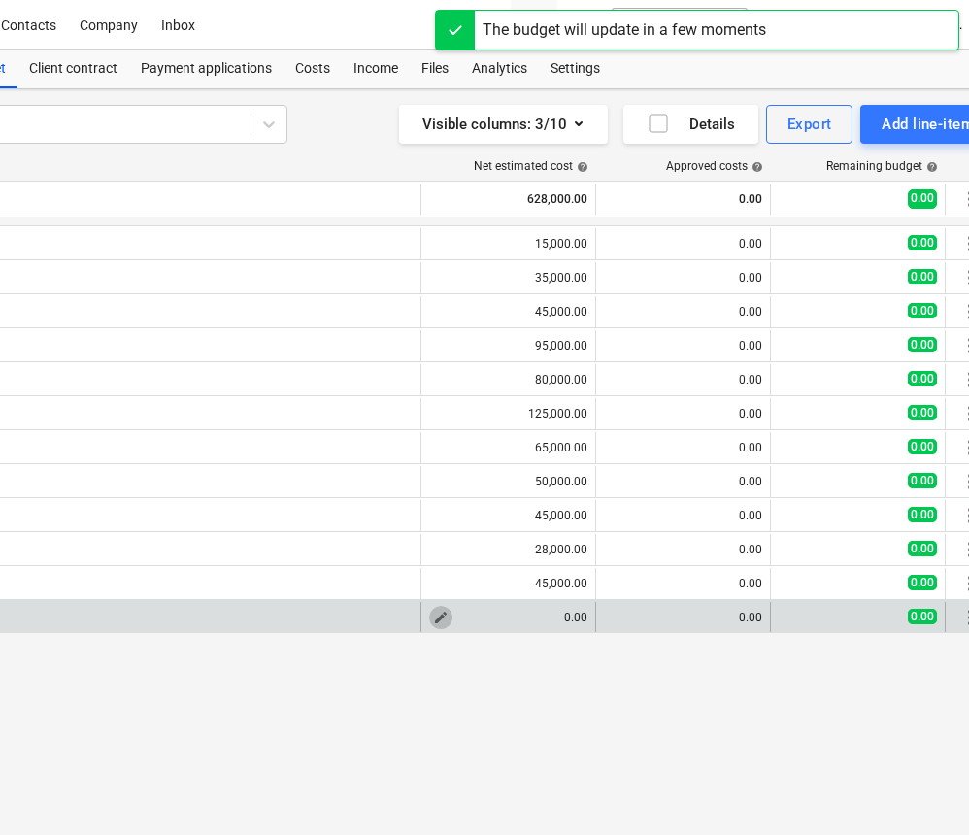
click at [450, 616] on button "edit" at bounding box center [440, 617] width 23 height 23
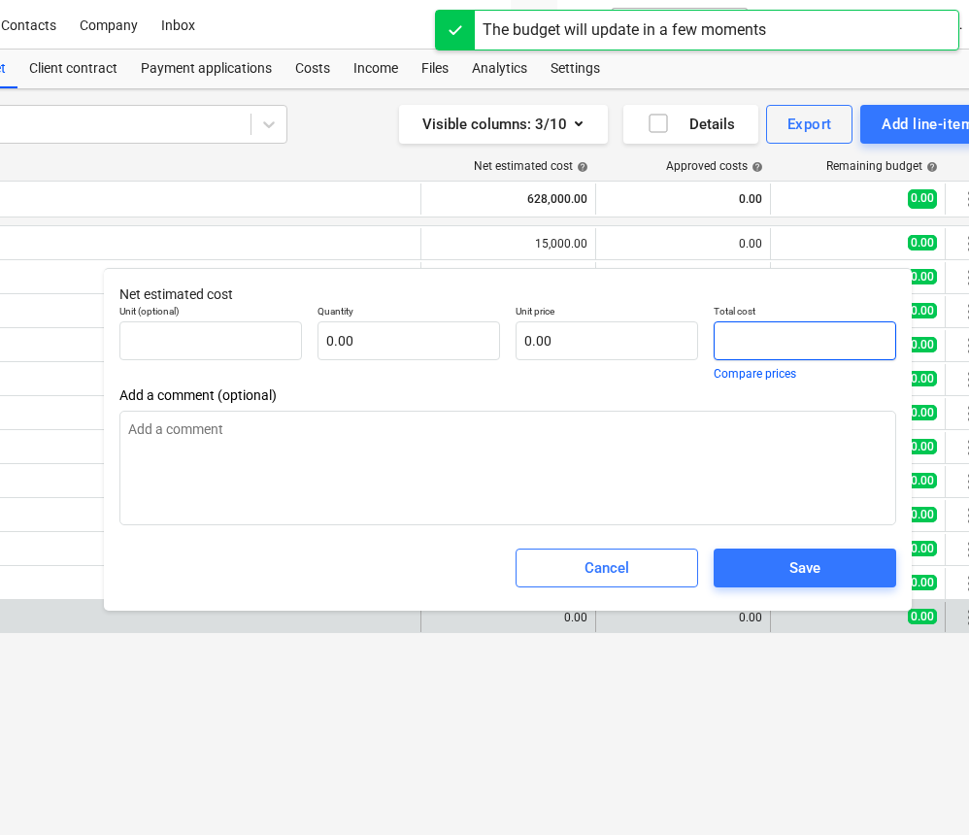
click at [759, 340] on input "text" at bounding box center [805, 341] width 183 height 39
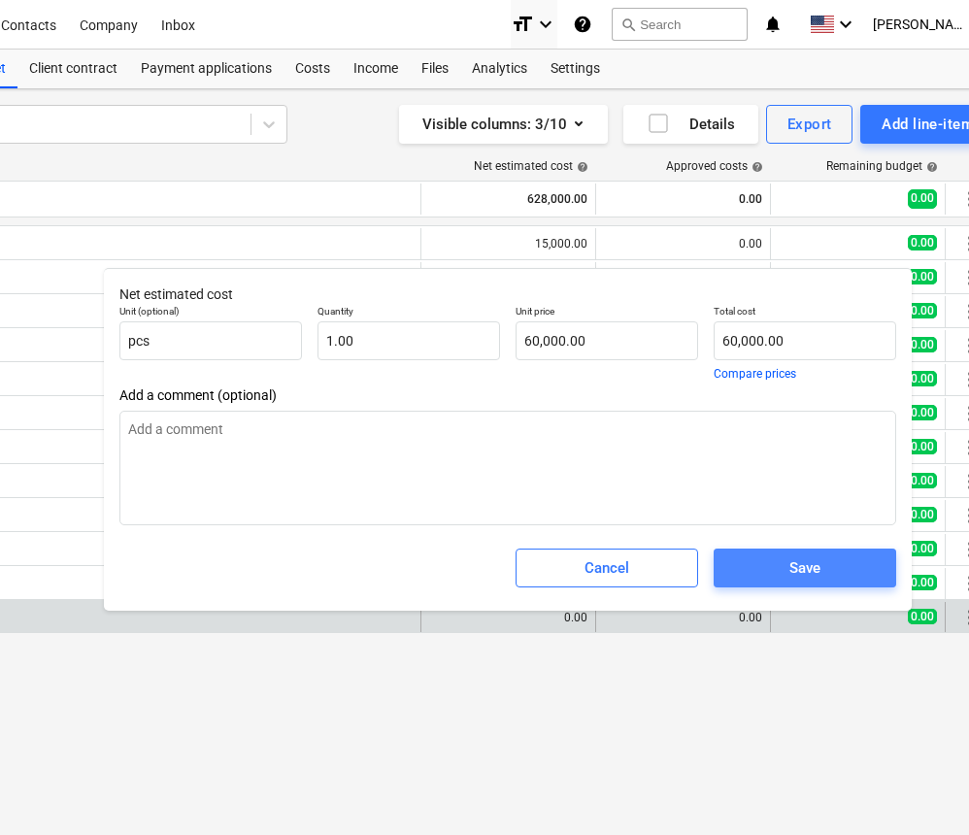
click at [818, 568] on div "Save" at bounding box center [805, 568] width 31 height 25
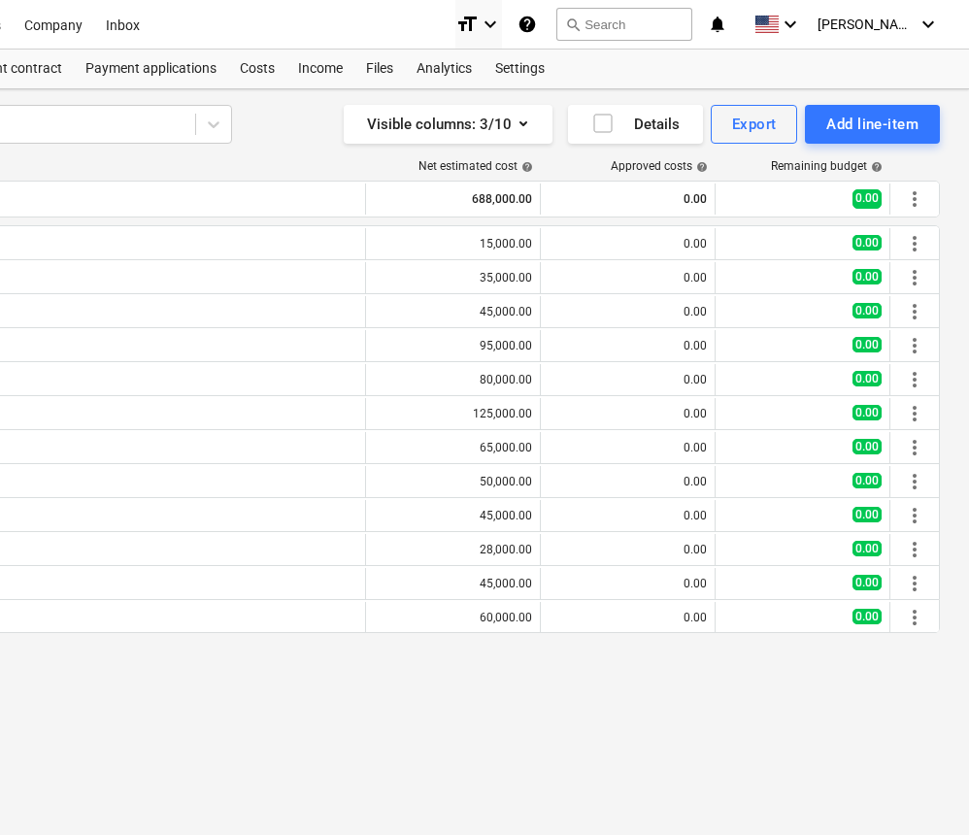
scroll to position [0, 359]
click at [845, 123] on div "Add line-item" at bounding box center [873, 124] width 92 height 25
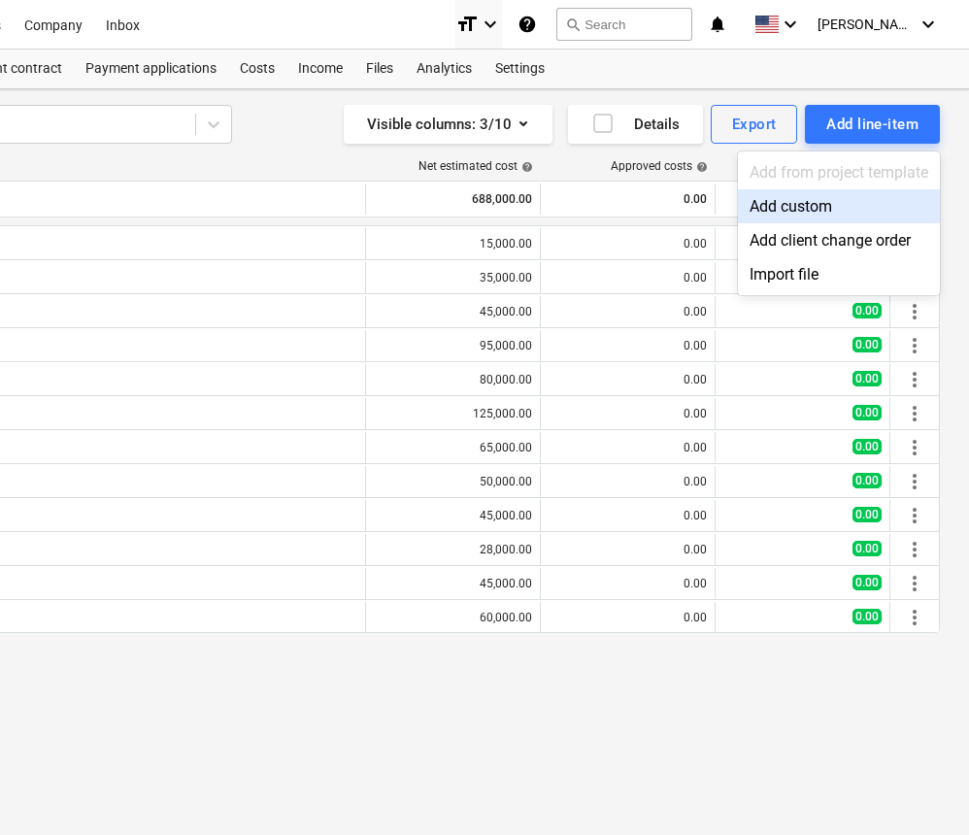
click at [817, 211] on div "Add custom" at bounding box center [839, 206] width 202 height 34
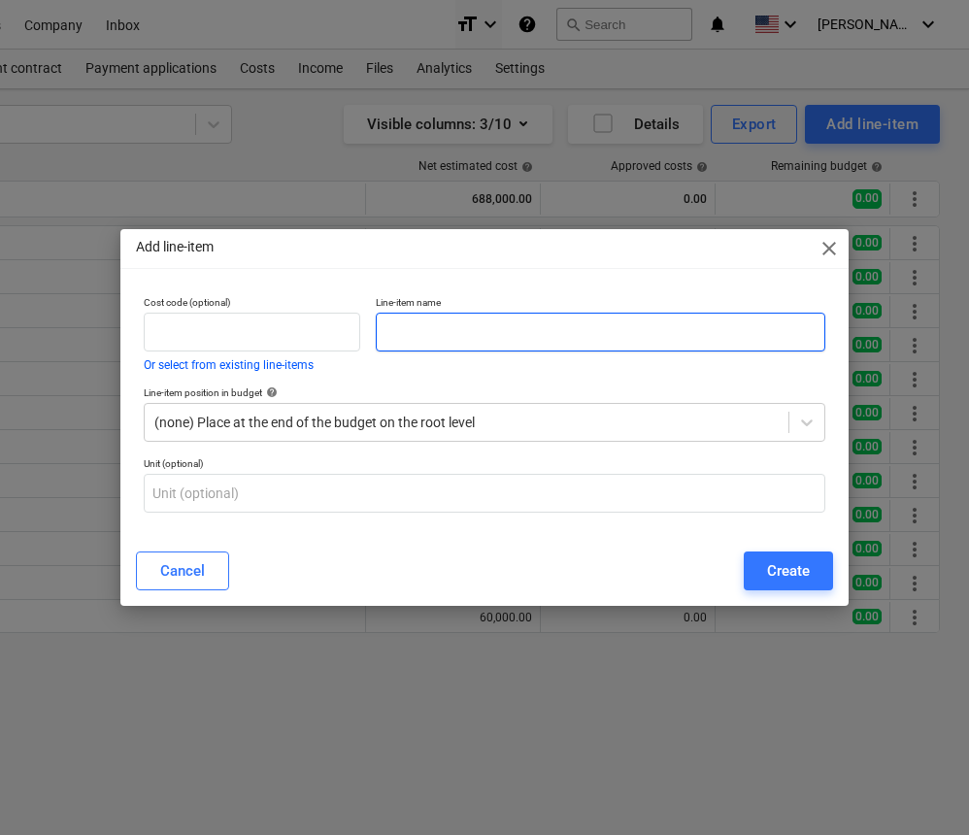
click at [690, 314] on input "text" at bounding box center [601, 332] width 450 height 39
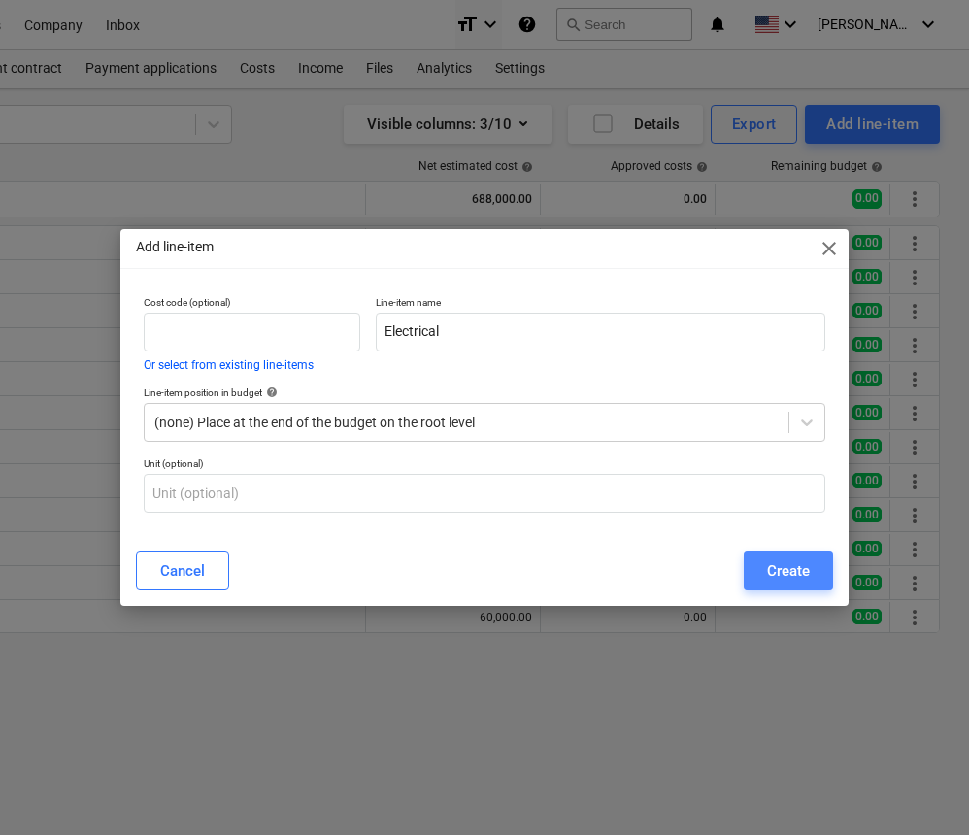
click at [796, 559] on div "Create" at bounding box center [788, 571] width 43 height 25
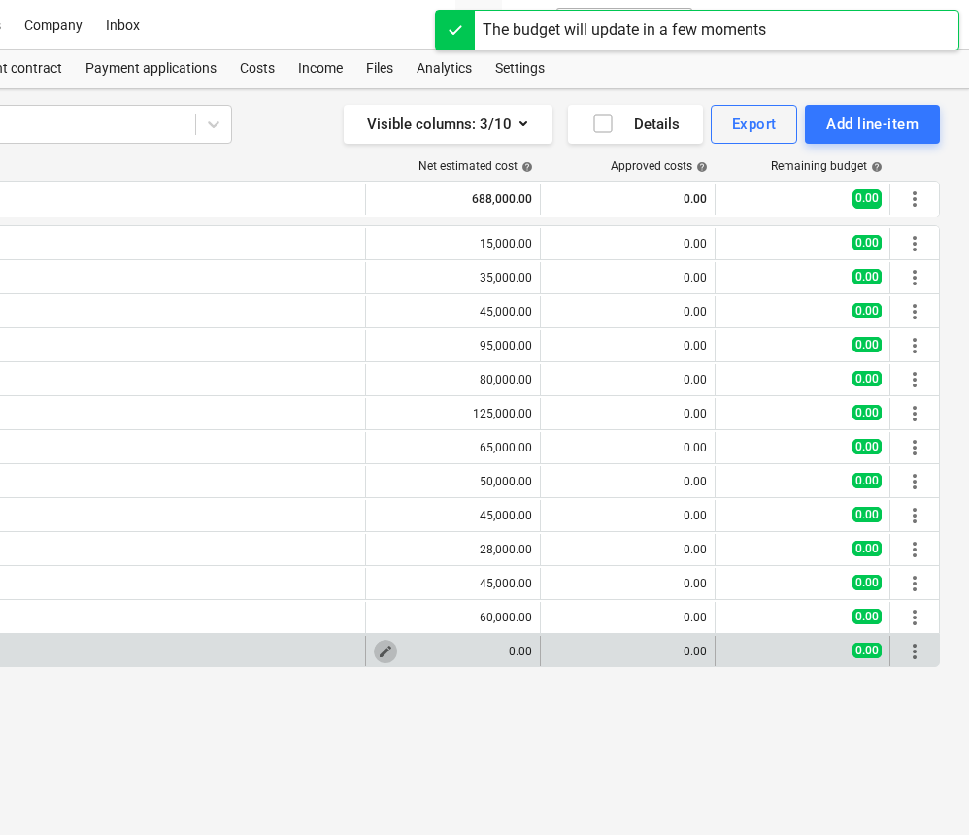
click at [382, 649] on span "edit" at bounding box center [386, 652] width 16 height 16
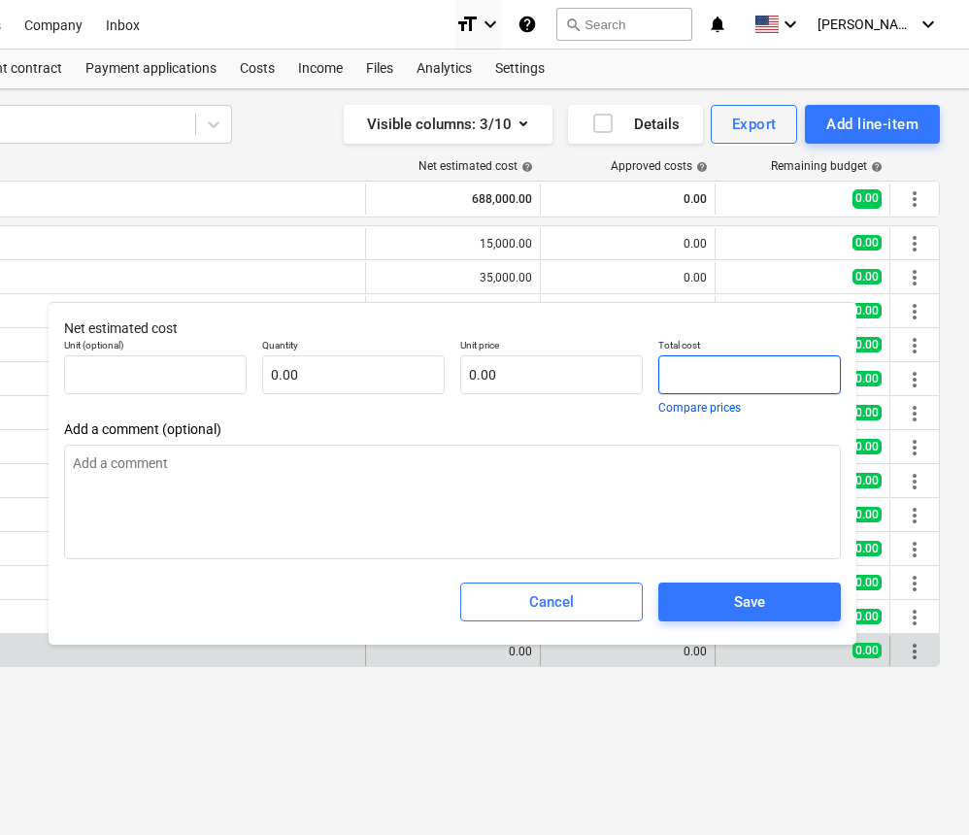
click at [693, 375] on input "text" at bounding box center [750, 375] width 183 height 39
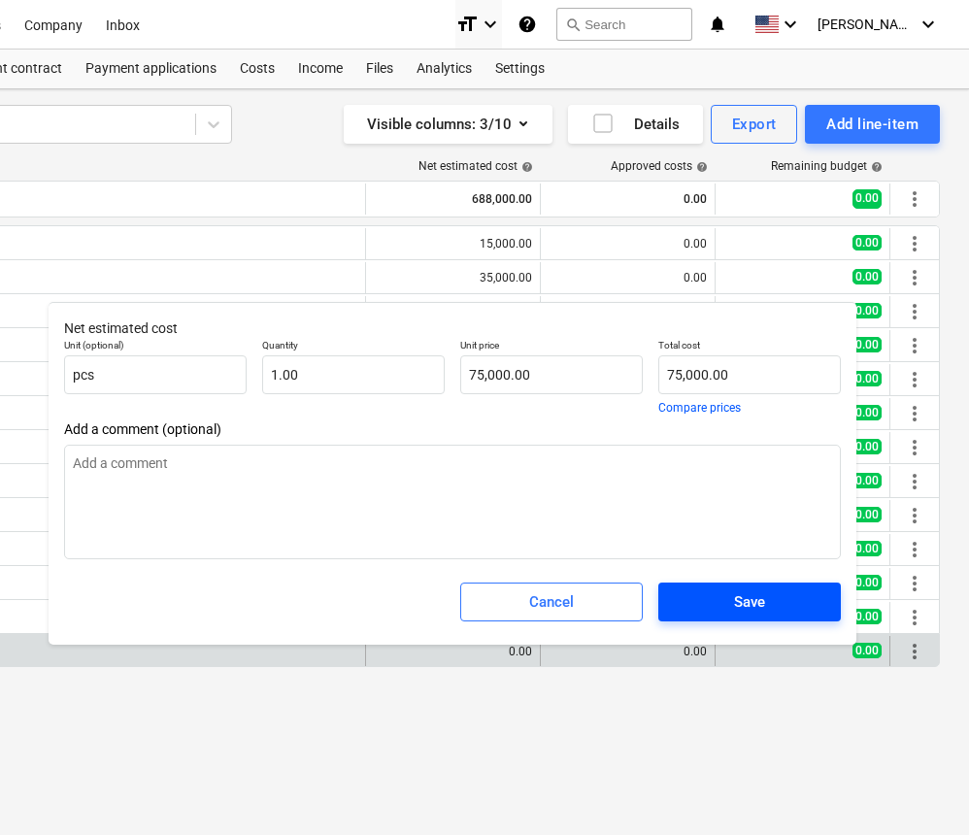
click at [719, 605] on span "Save" at bounding box center [750, 602] width 136 height 25
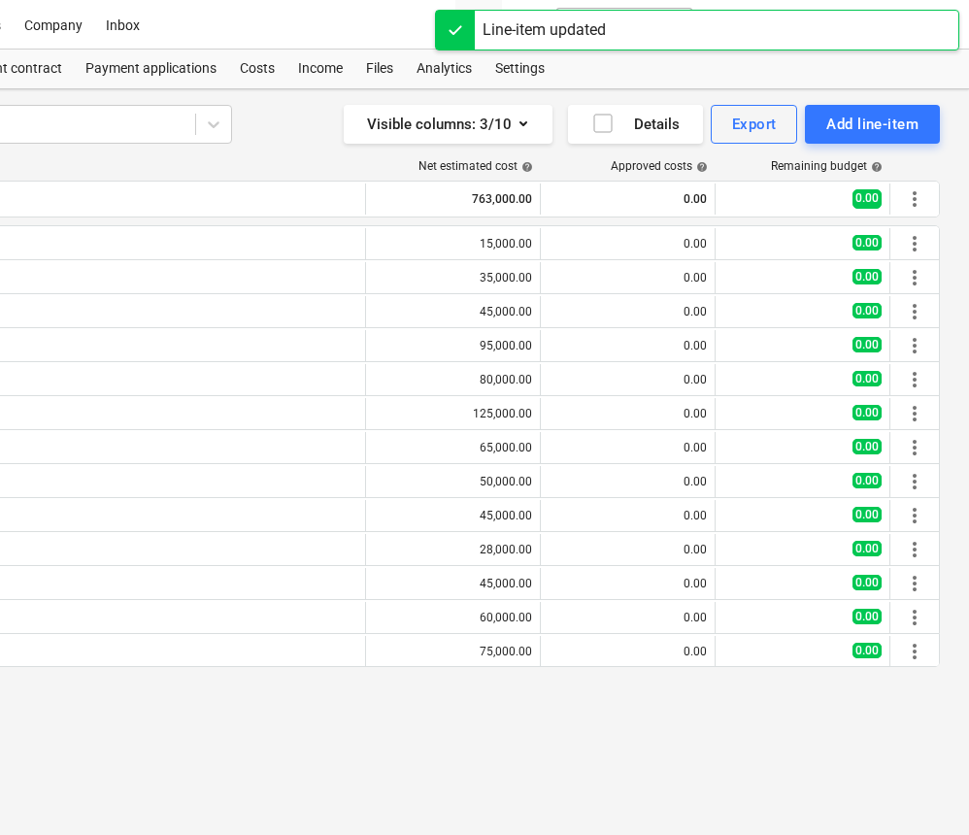
scroll to position [0, 359]
click at [883, 136] on div "Add line-item" at bounding box center [873, 124] width 92 height 25
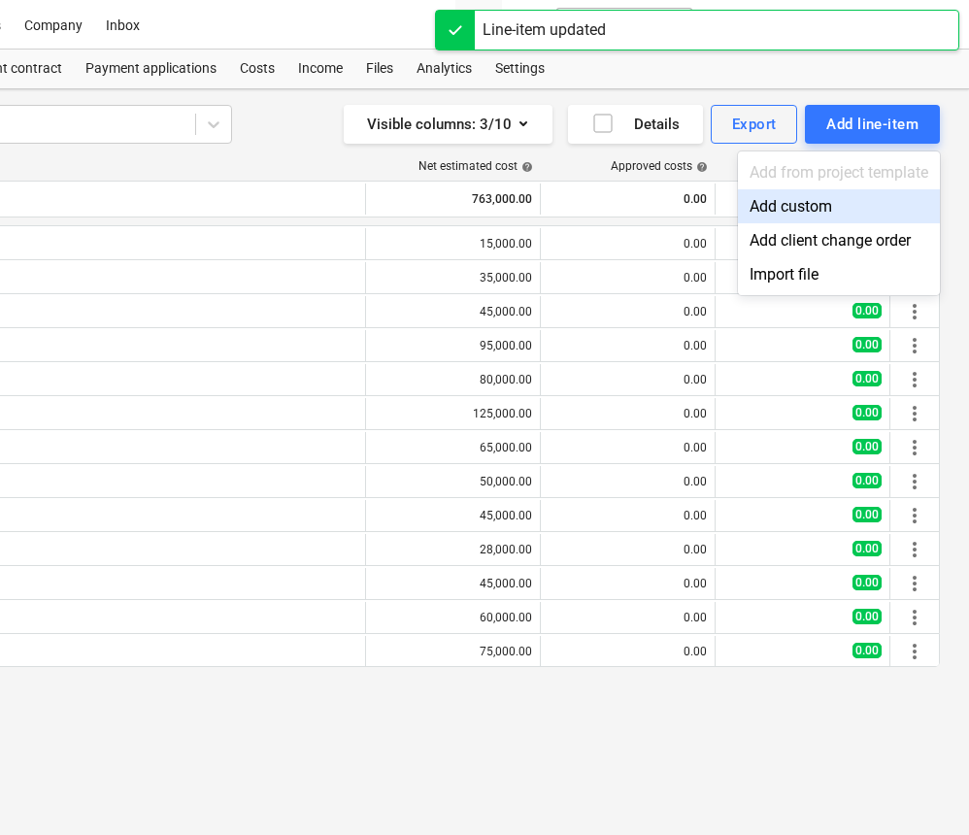
click at [801, 209] on div "Add custom" at bounding box center [839, 206] width 202 height 34
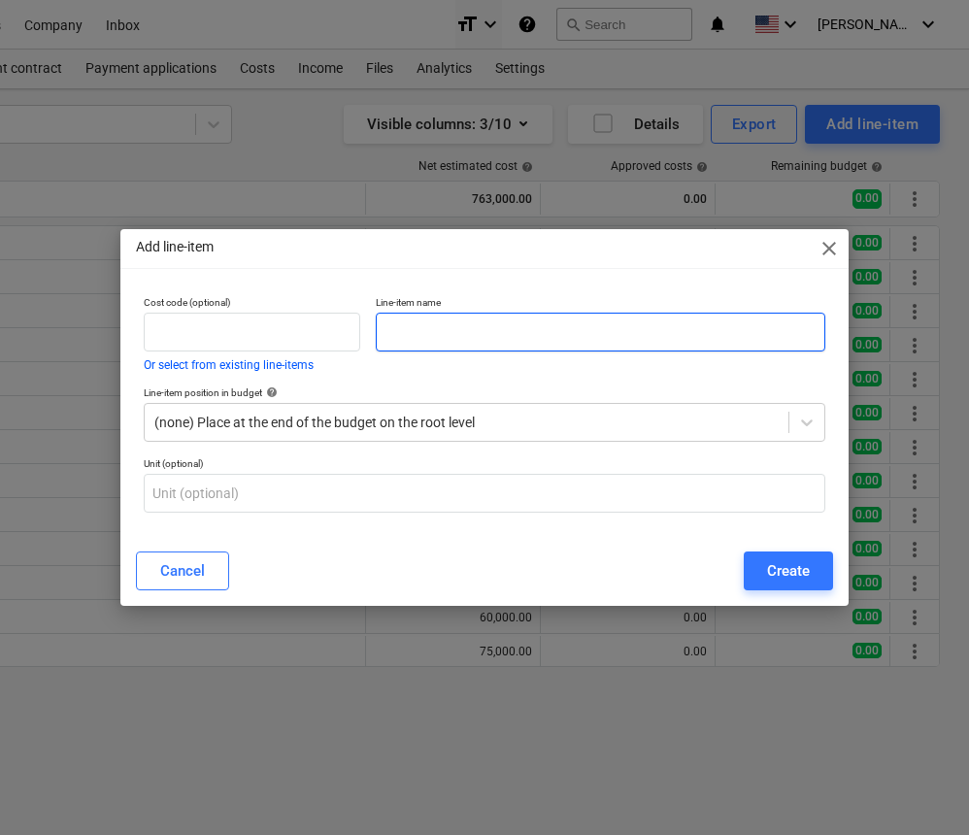
click at [678, 337] on input "text" at bounding box center [601, 332] width 450 height 39
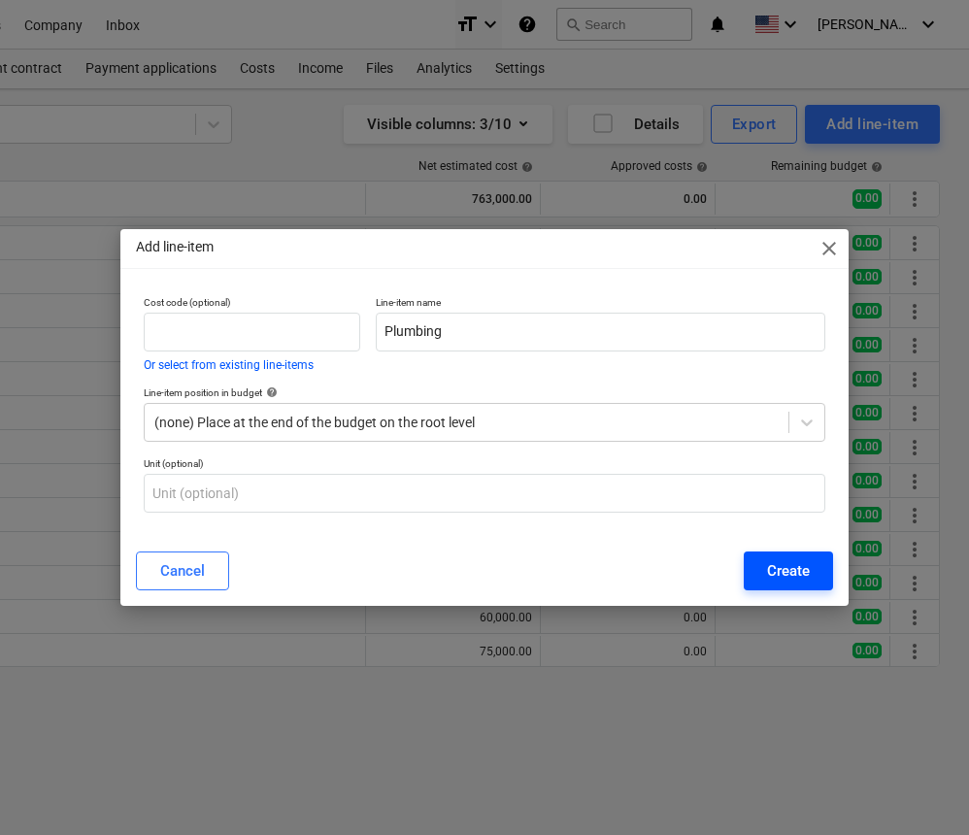
click at [814, 572] on button "Create" at bounding box center [788, 571] width 89 height 39
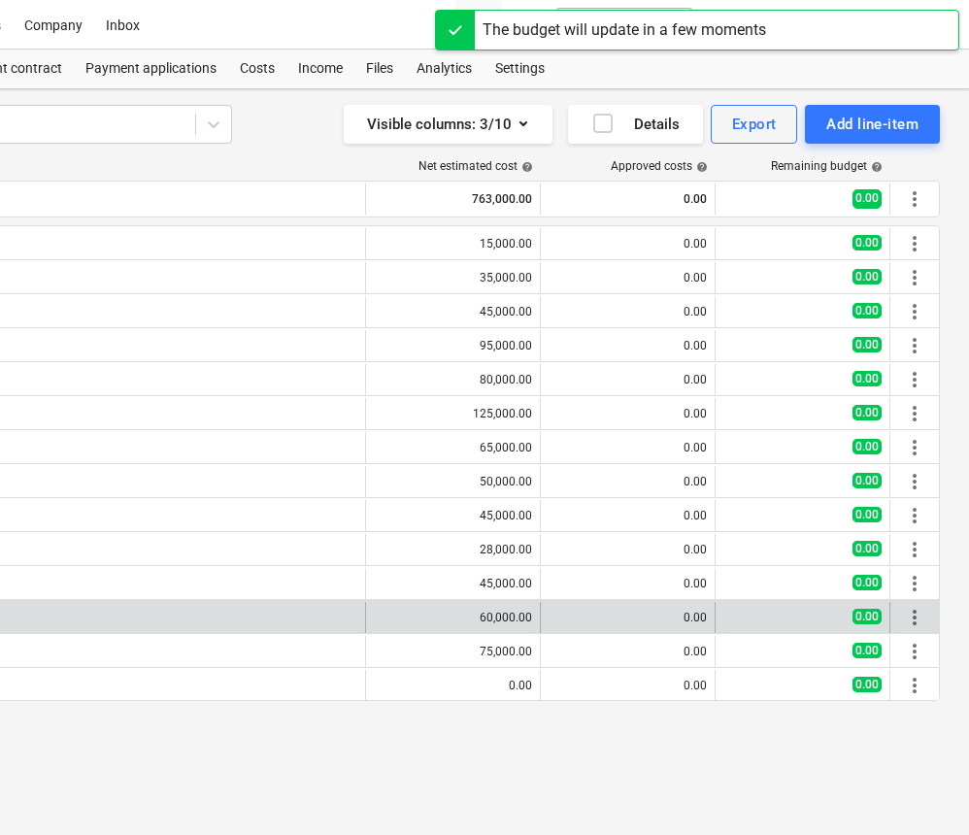
scroll to position [0, 359]
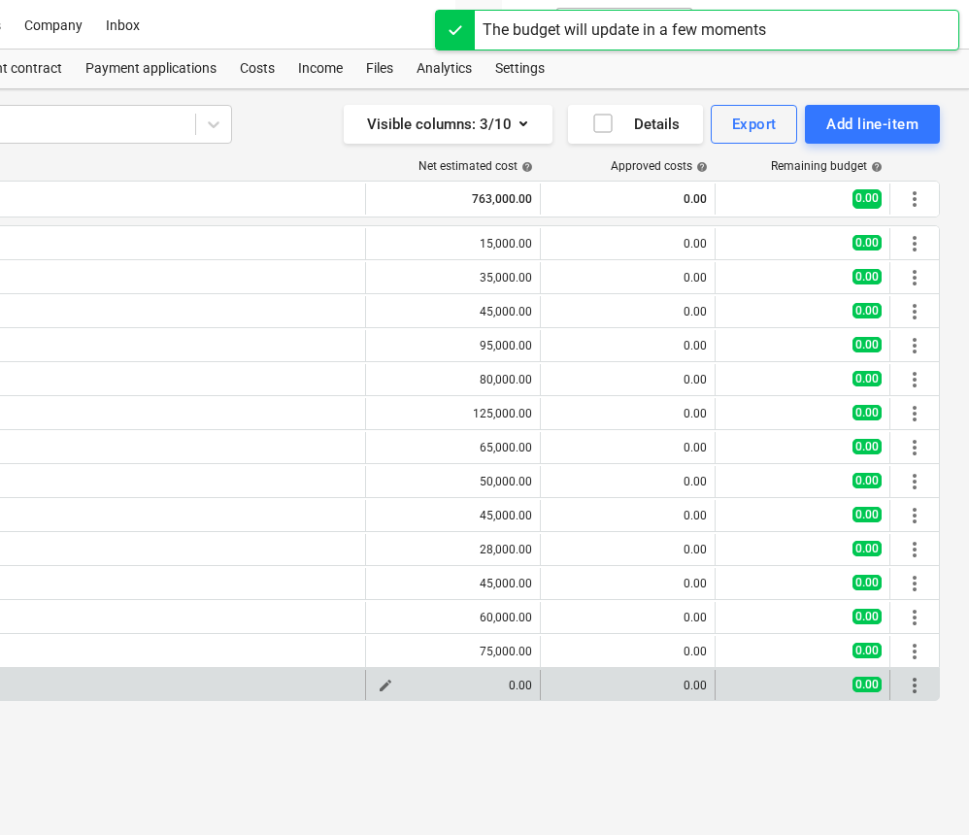
click at [388, 682] on span "edit" at bounding box center [386, 686] width 16 height 16
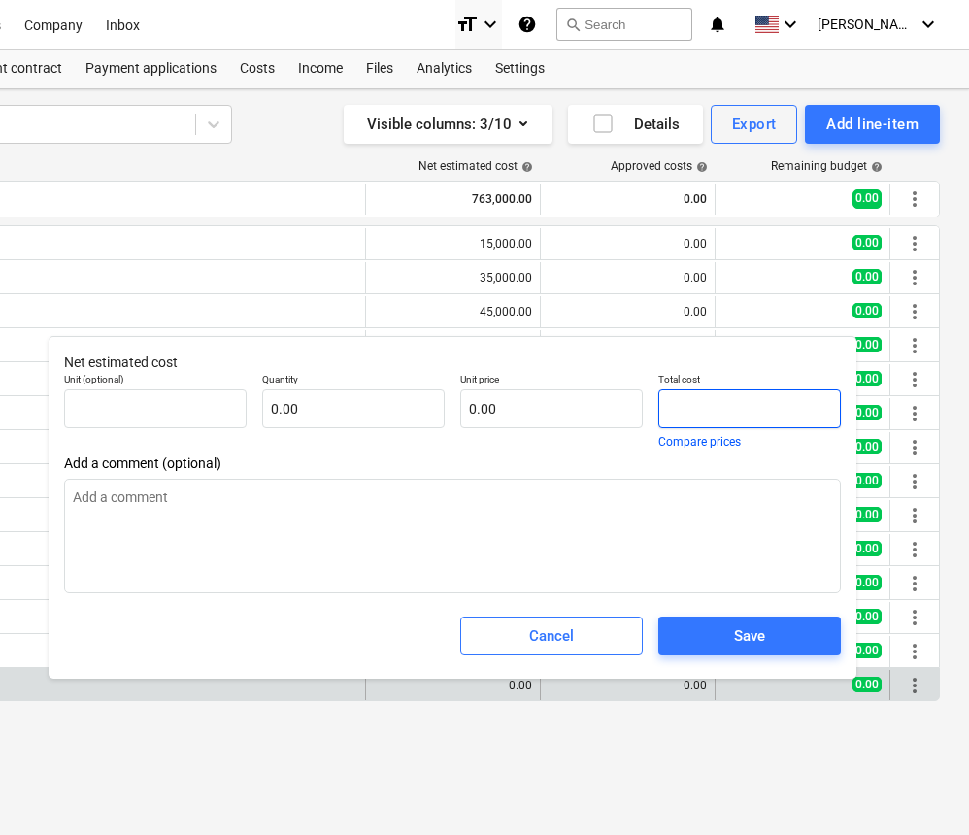
click at [706, 413] on input "text" at bounding box center [750, 409] width 183 height 39
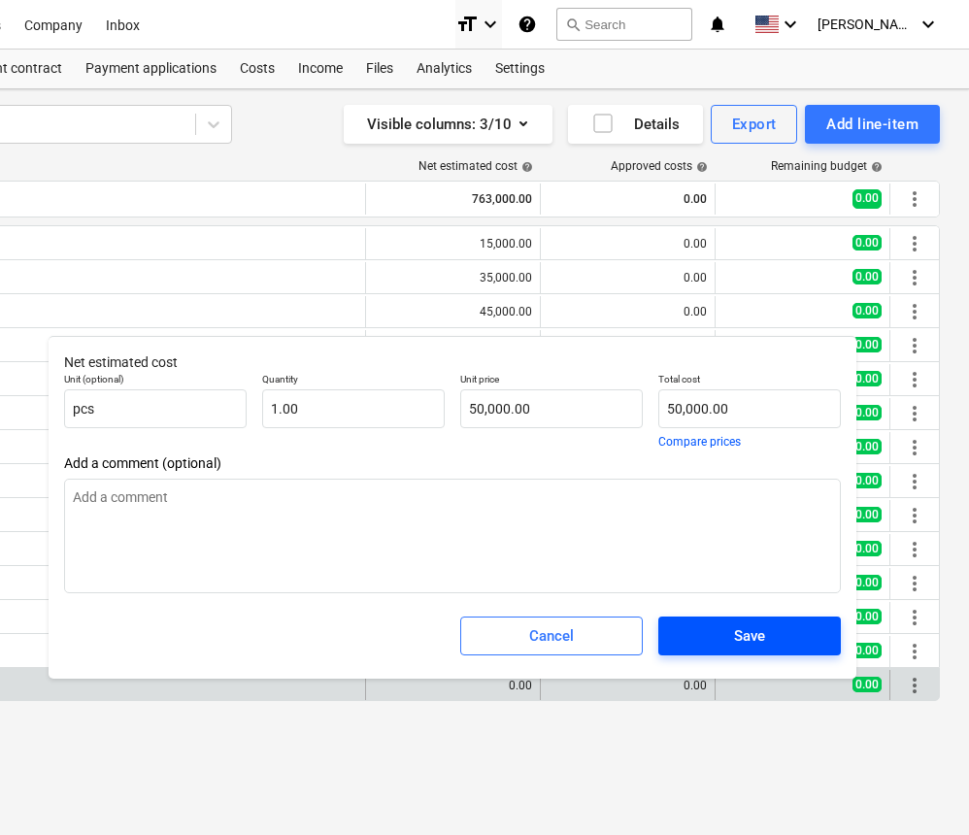
click at [785, 630] on span "Save" at bounding box center [750, 636] width 136 height 25
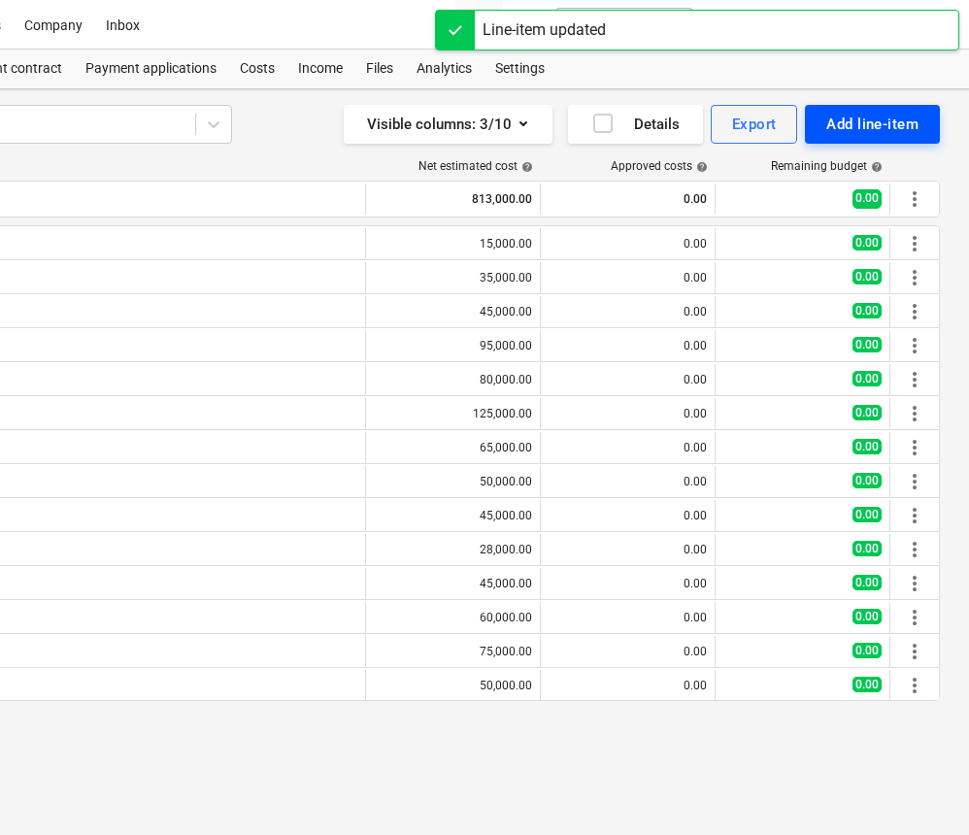
click at [885, 135] on div "Add line-item" at bounding box center [873, 124] width 92 height 25
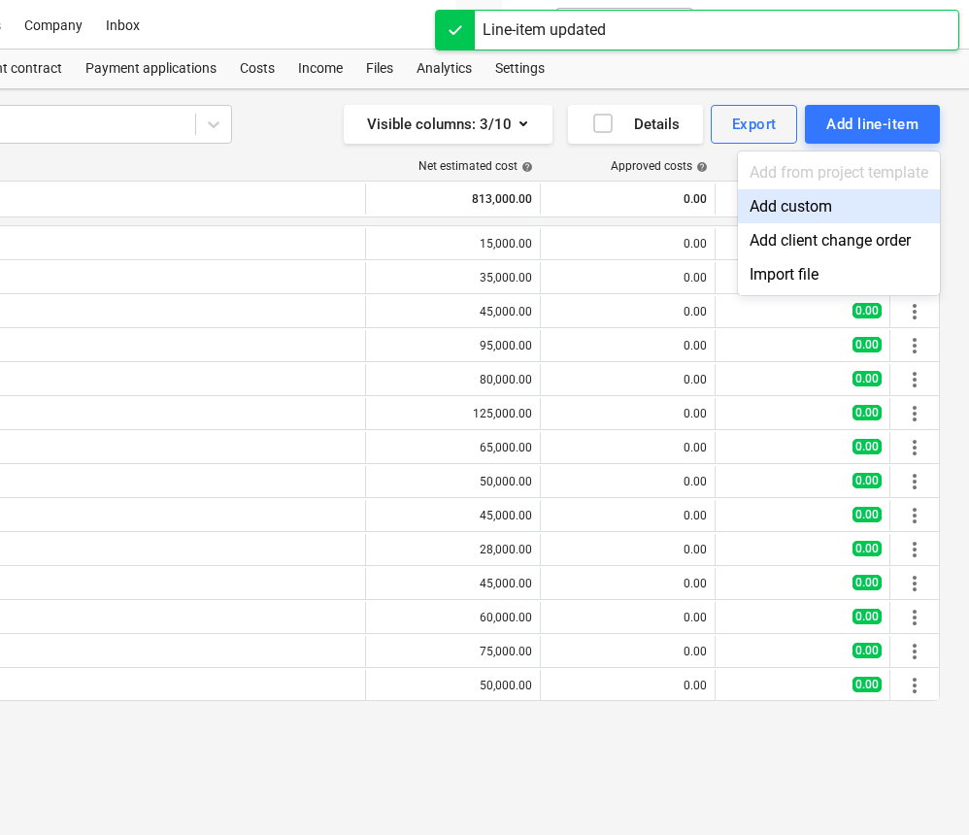
click at [797, 203] on div "Add custom" at bounding box center [839, 206] width 202 height 34
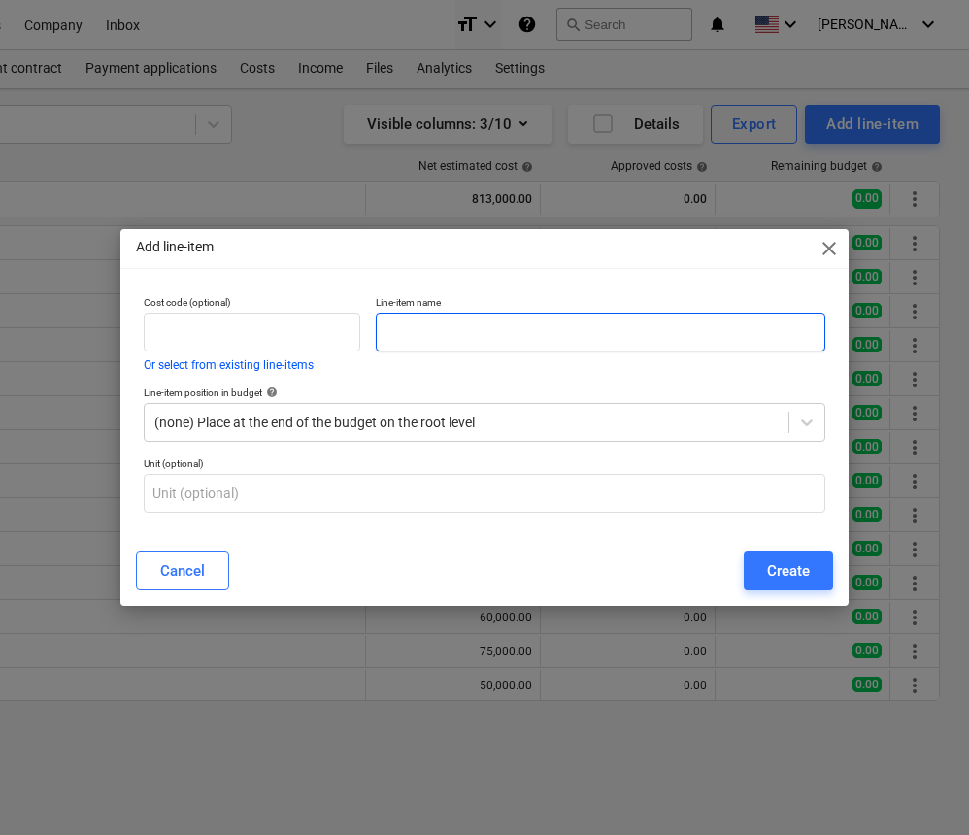
click at [537, 343] on input "text" at bounding box center [601, 332] width 450 height 39
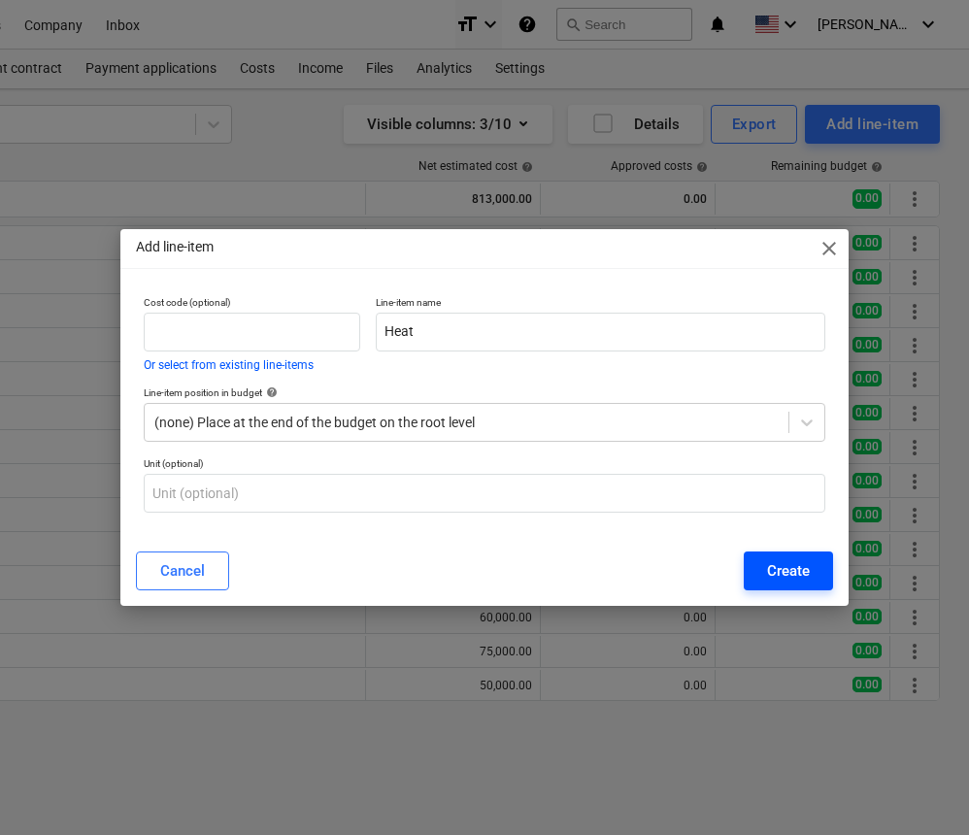
click at [784, 566] on div "Create" at bounding box center [788, 571] width 43 height 25
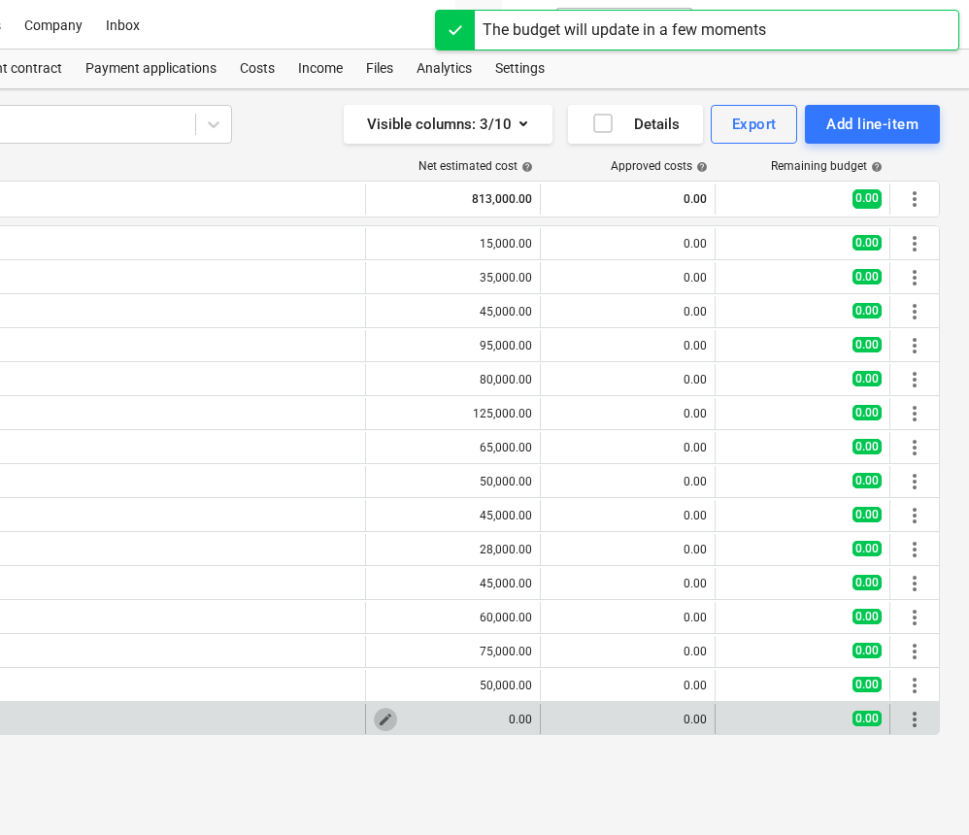
click at [389, 721] on span "edit" at bounding box center [386, 720] width 16 height 16
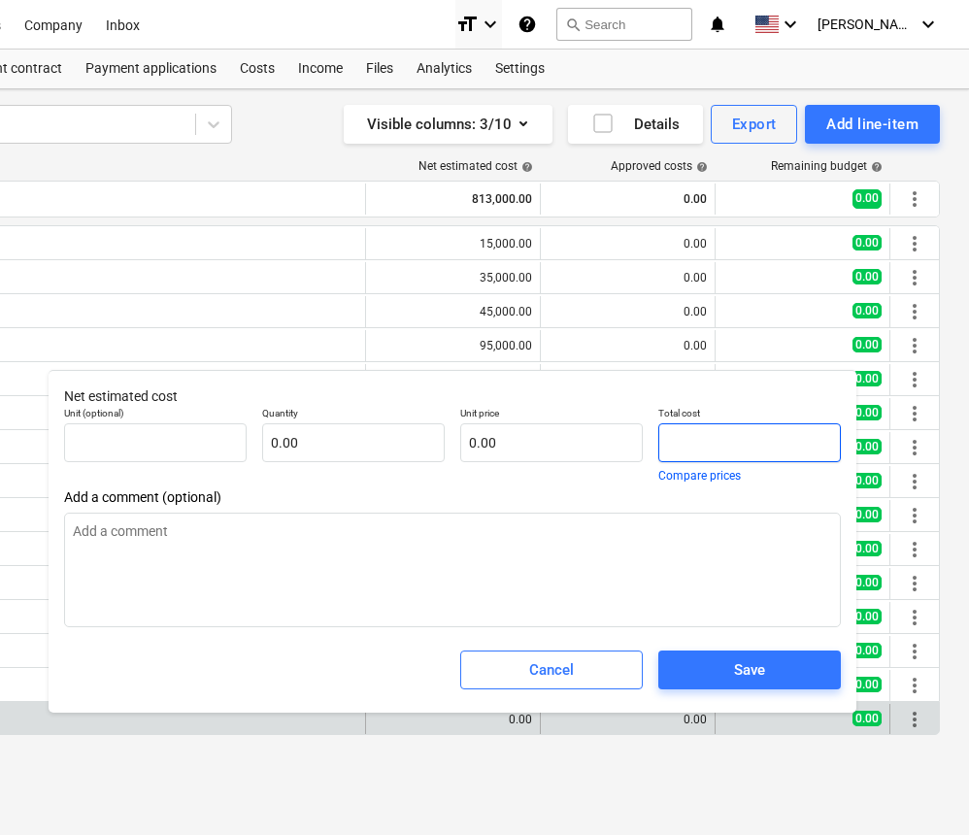
click at [664, 438] on input "text" at bounding box center [750, 443] width 183 height 39
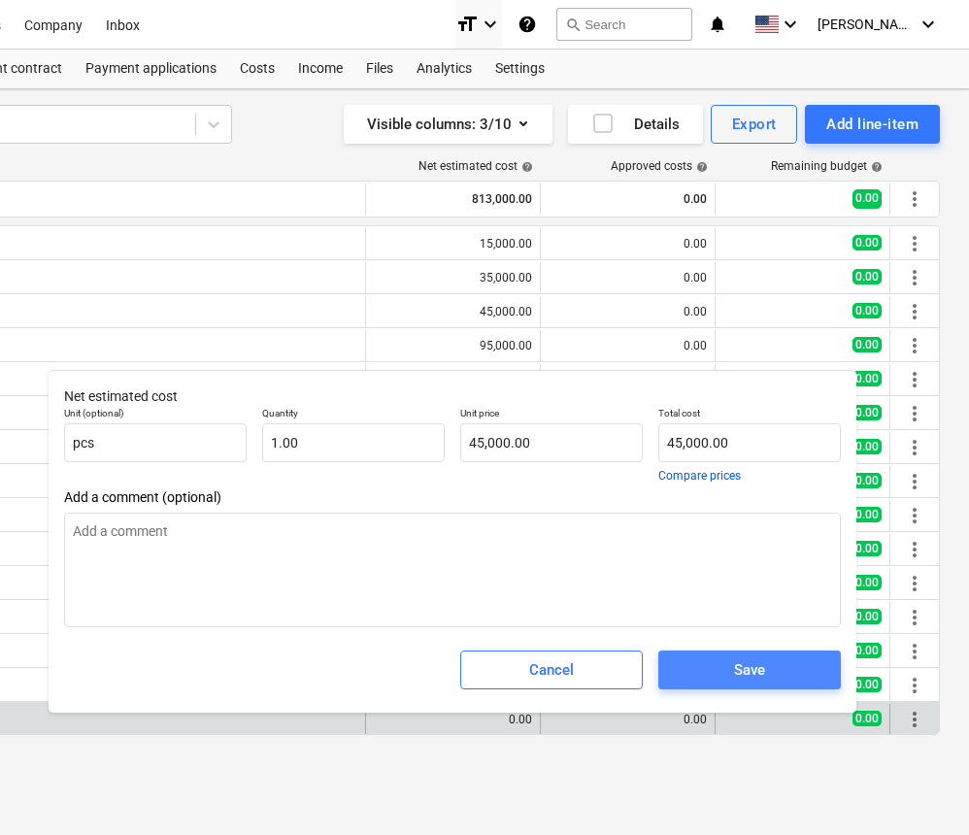
click at [724, 681] on span "Save" at bounding box center [750, 670] width 136 height 25
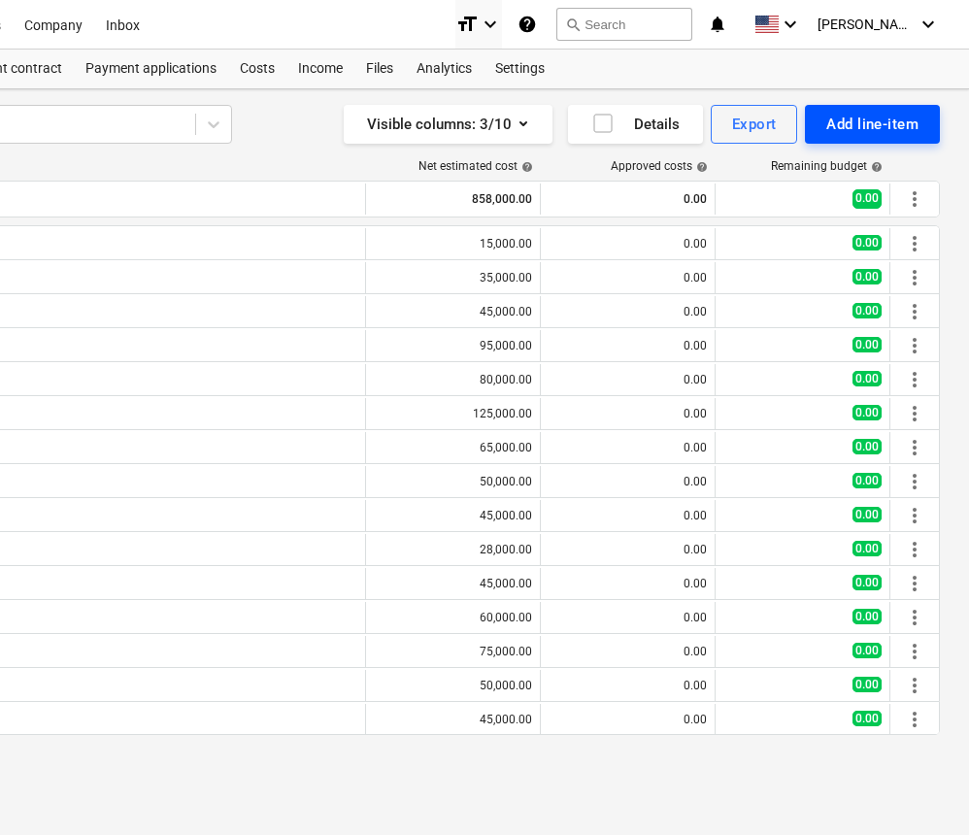
scroll to position [0, 359]
click at [847, 127] on div "Add line-item" at bounding box center [873, 124] width 92 height 25
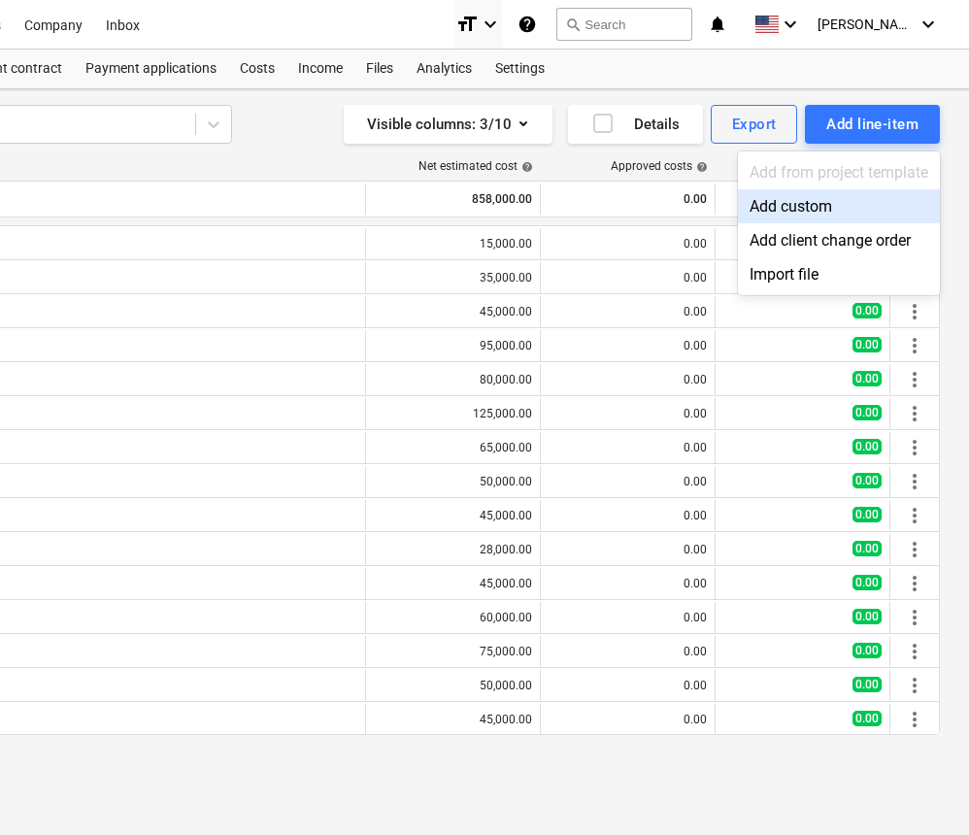
click at [790, 203] on div "Add custom" at bounding box center [839, 206] width 202 height 34
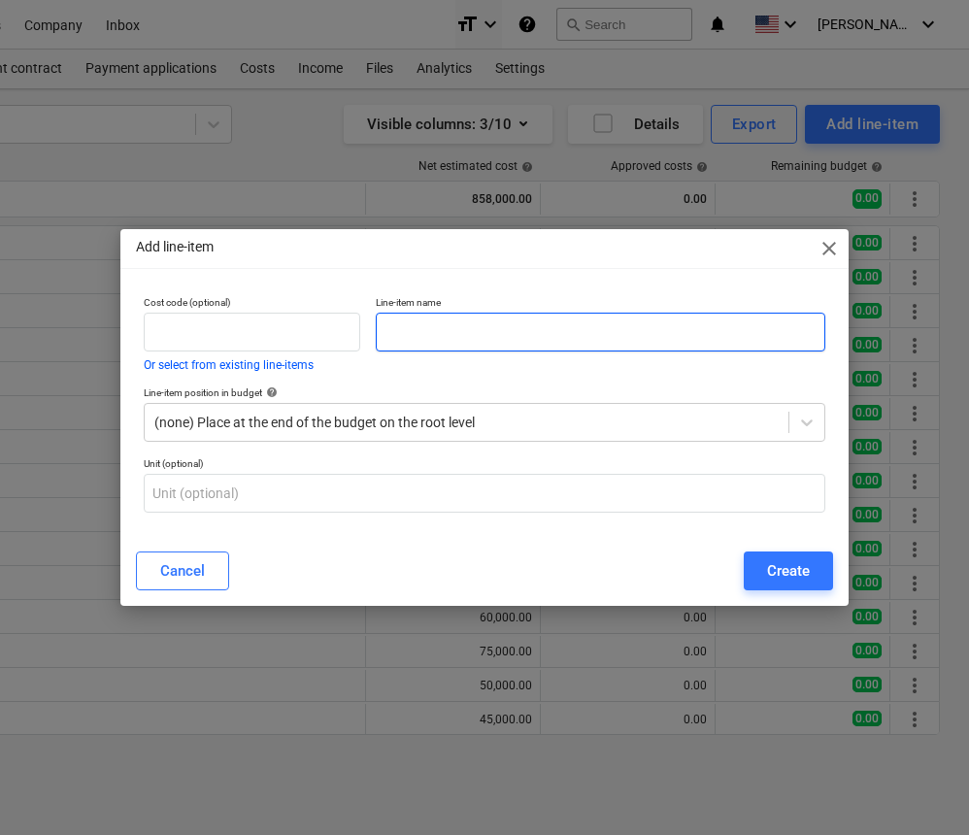
click at [647, 315] on input "text" at bounding box center [601, 332] width 450 height 39
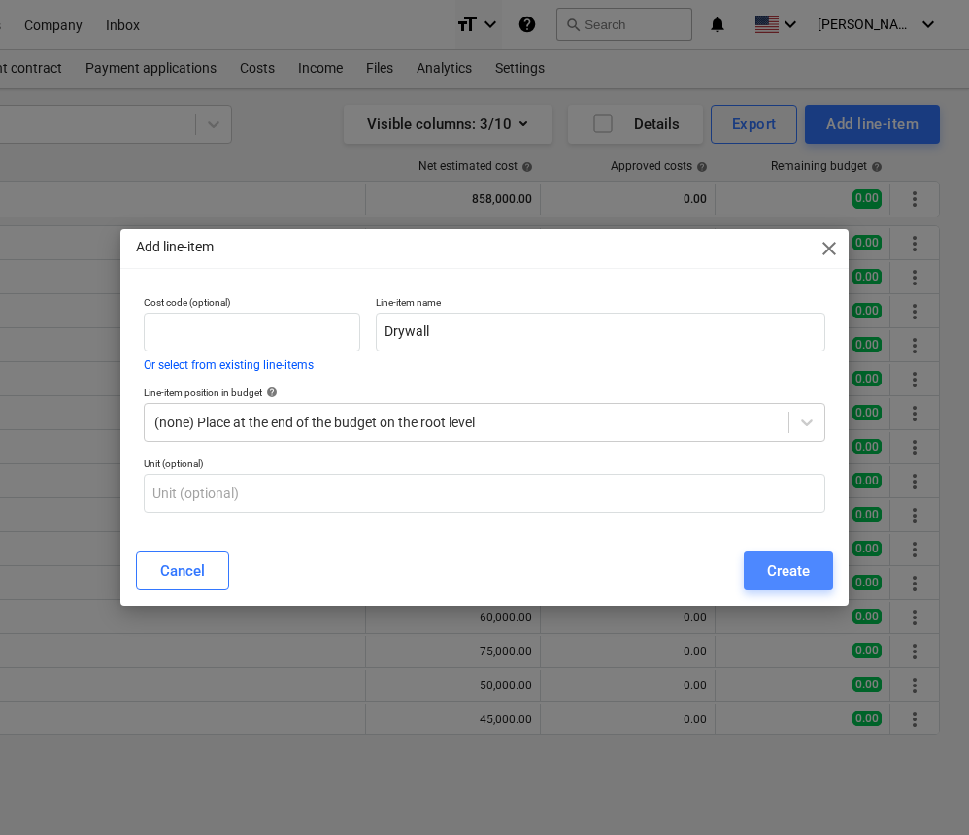
click at [778, 567] on div "Create" at bounding box center [788, 571] width 43 height 25
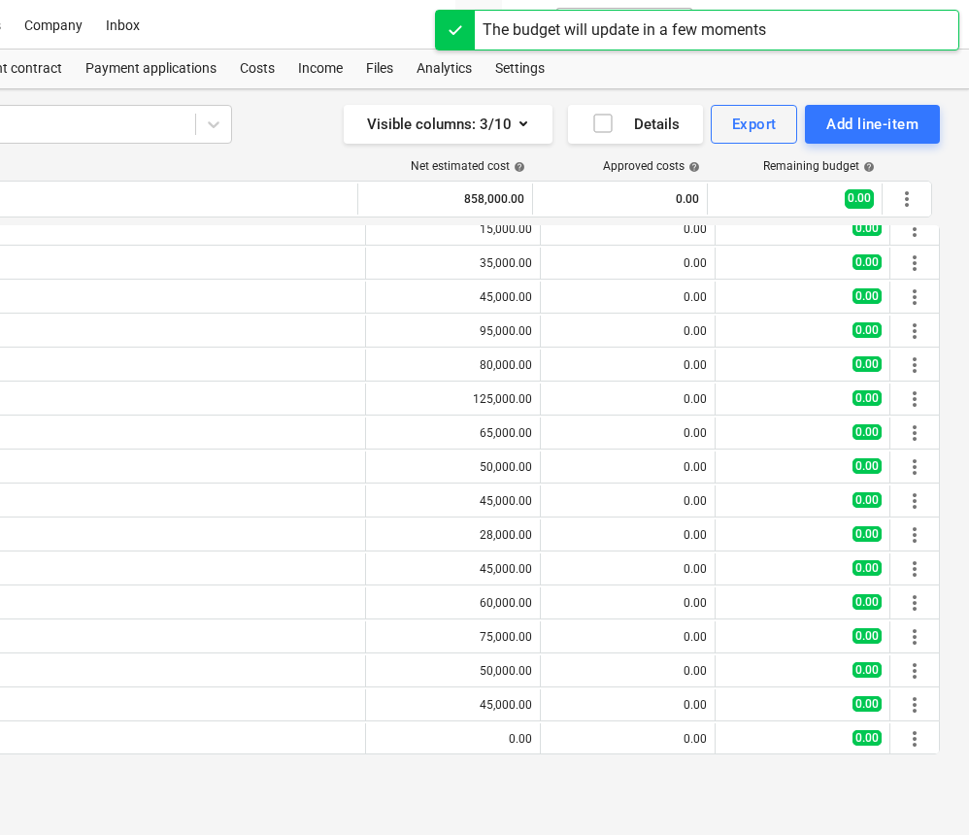
scroll to position [0, 359]
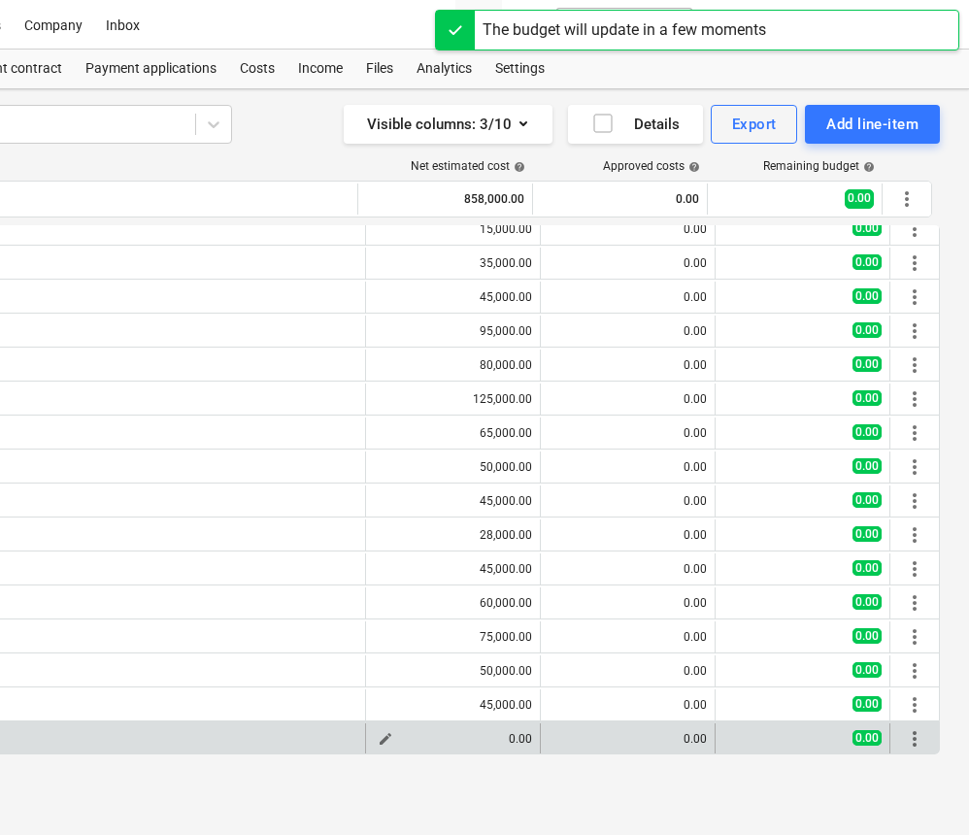
click at [380, 740] on span "edit" at bounding box center [386, 739] width 16 height 16
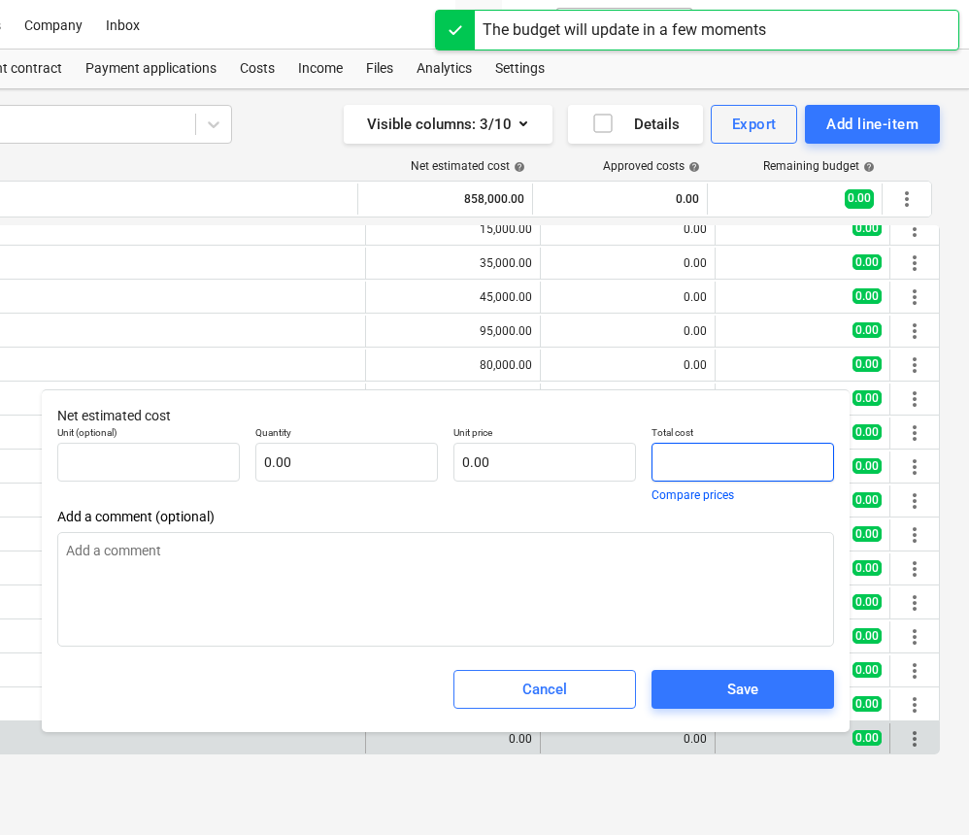
click at [688, 466] on input "text" at bounding box center [743, 462] width 183 height 39
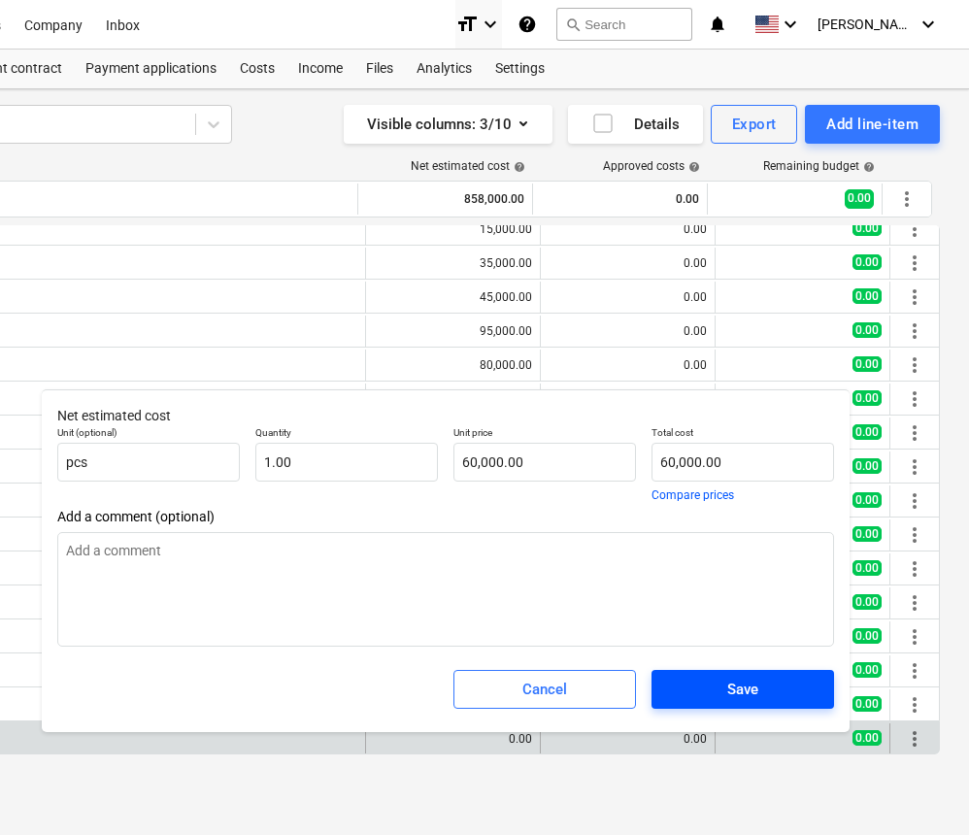
click at [715, 690] on span "Save" at bounding box center [743, 689] width 136 height 25
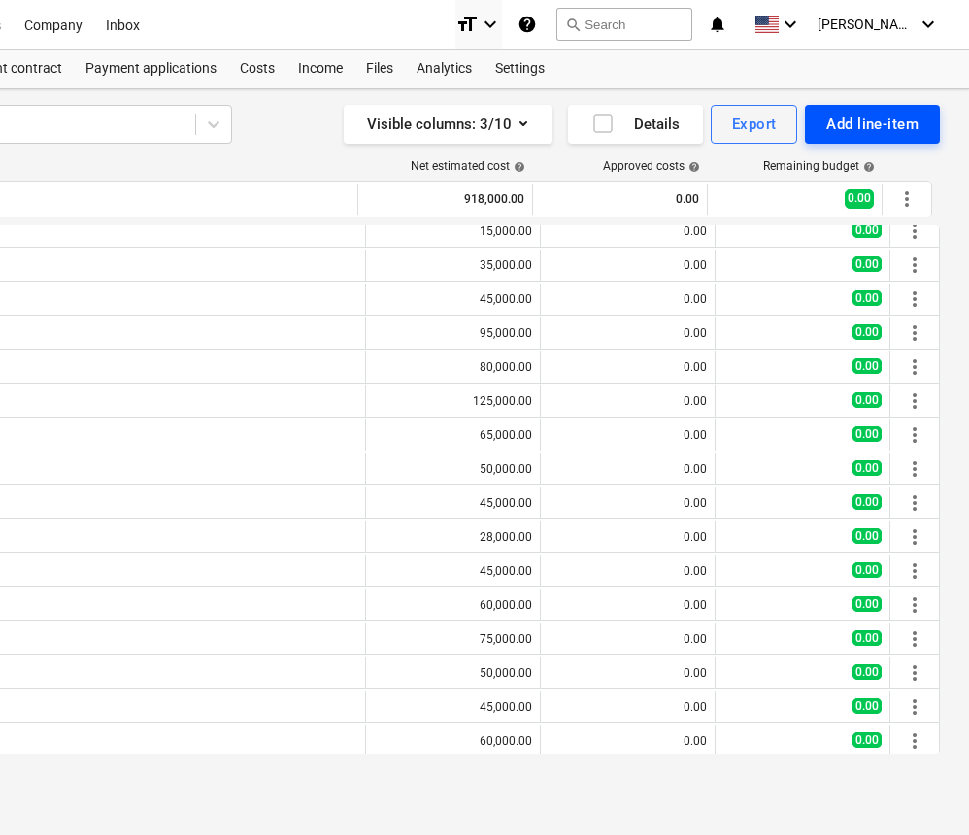
click at [871, 127] on div "Add line-item" at bounding box center [873, 124] width 92 height 25
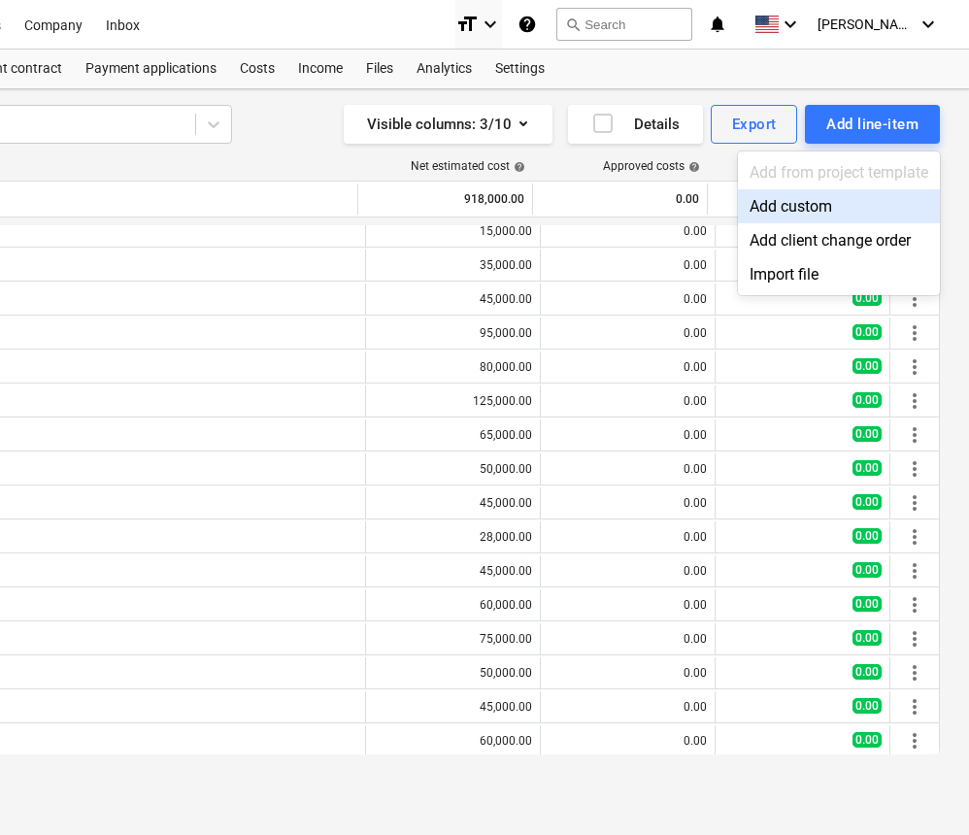
click at [783, 206] on div "Add custom" at bounding box center [839, 206] width 202 height 34
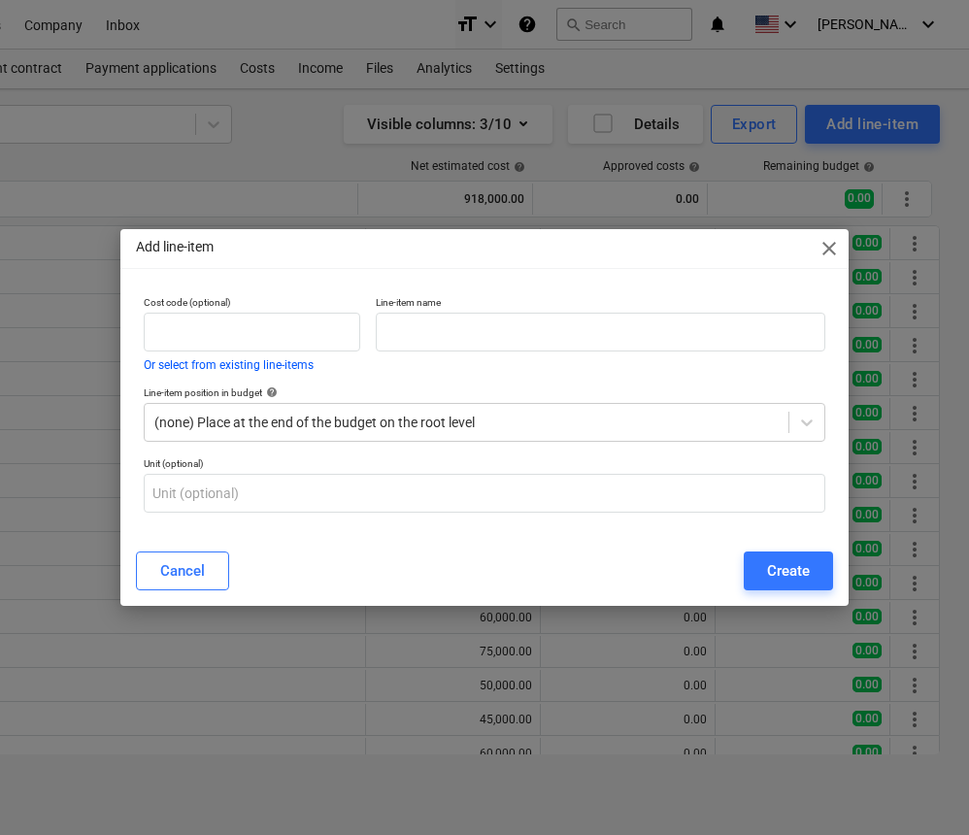
scroll to position [13, 0]
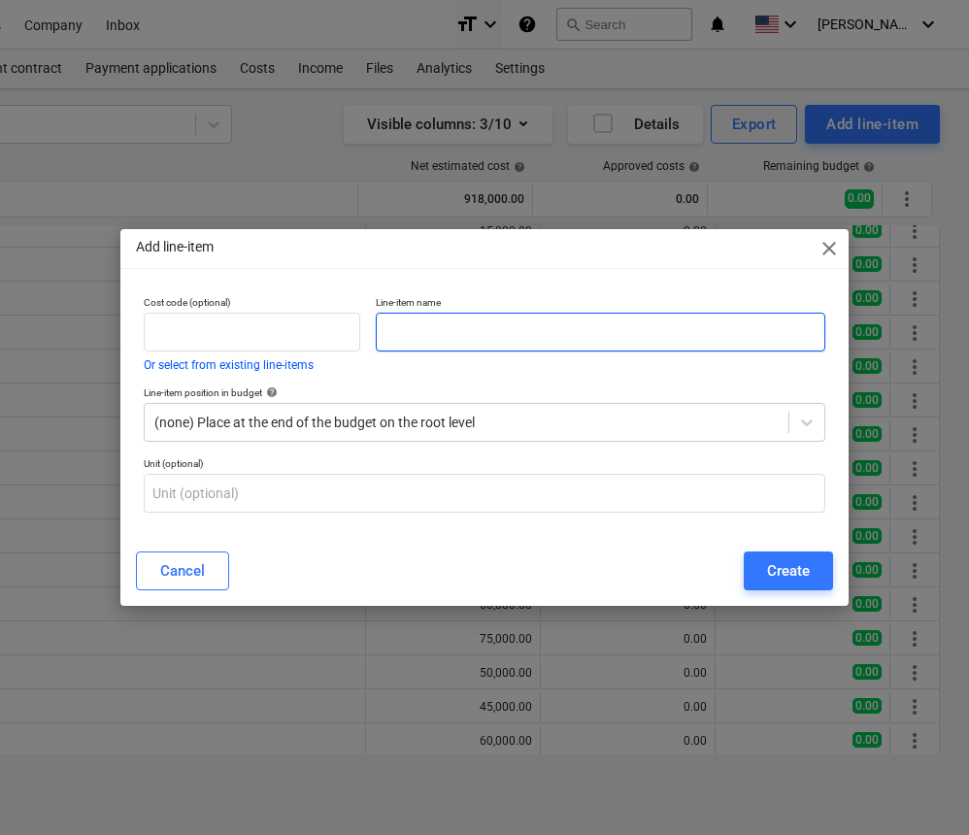
click at [507, 340] on input "text" at bounding box center [601, 332] width 450 height 39
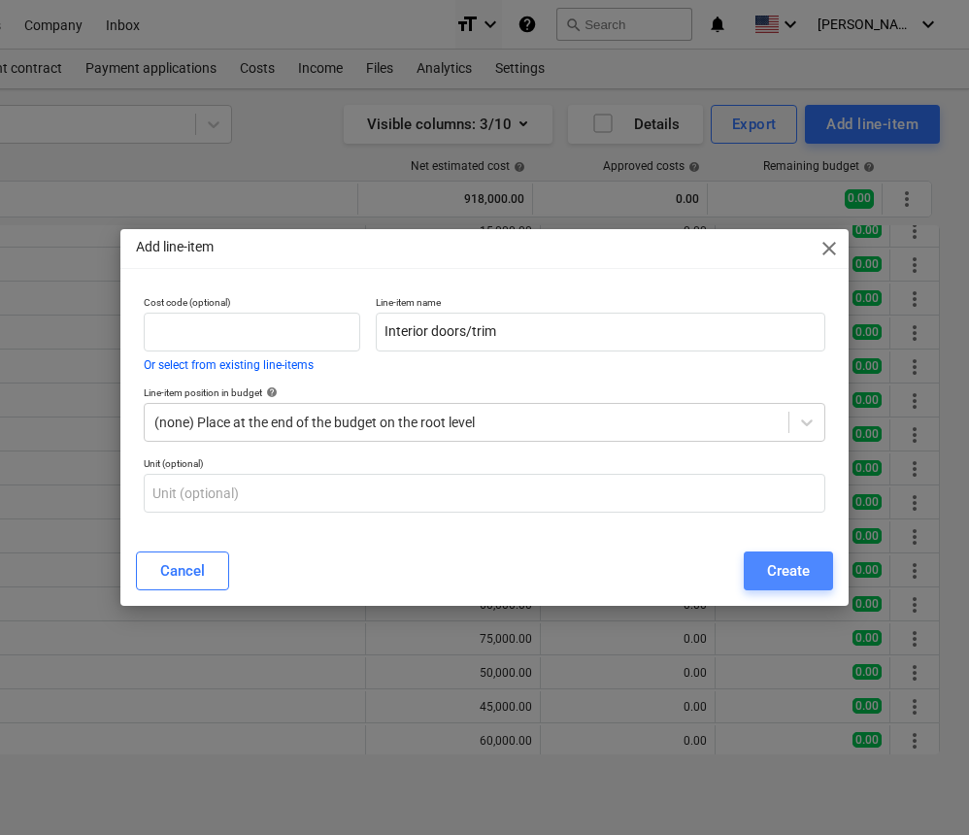
click at [759, 572] on button "Create" at bounding box center [788, 571] width 89 height 39
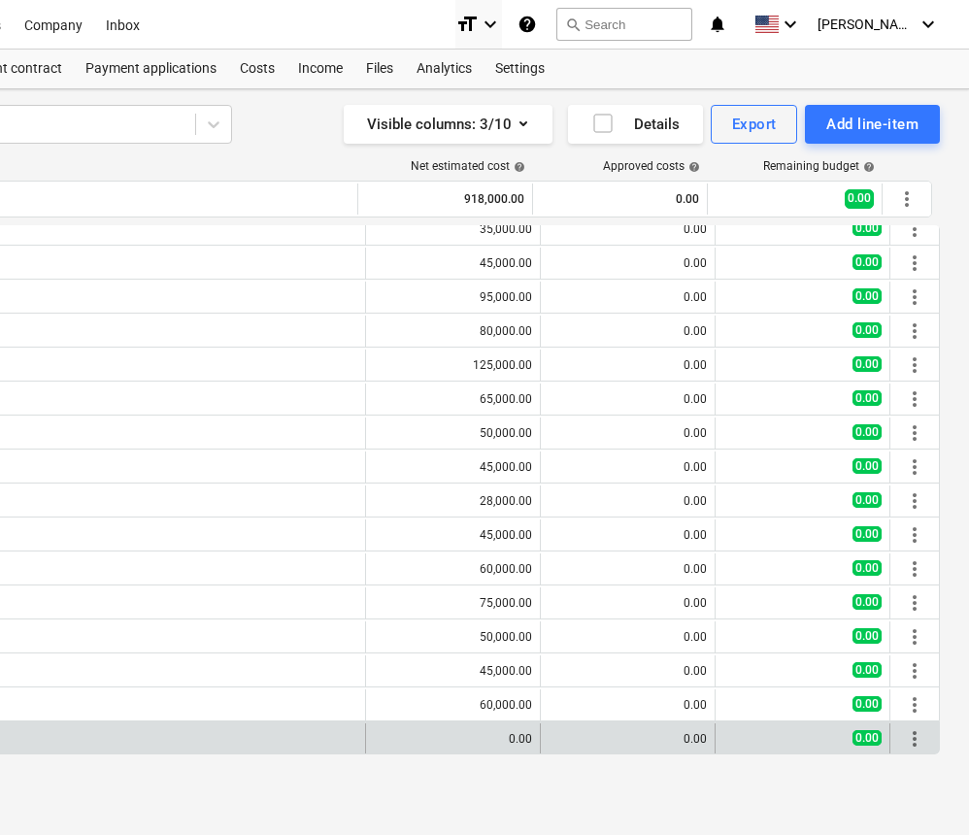
scroll to position [0, 359]
click at [382, 742] on span "edit" at bounding box center [386, 739] width 16 height 16
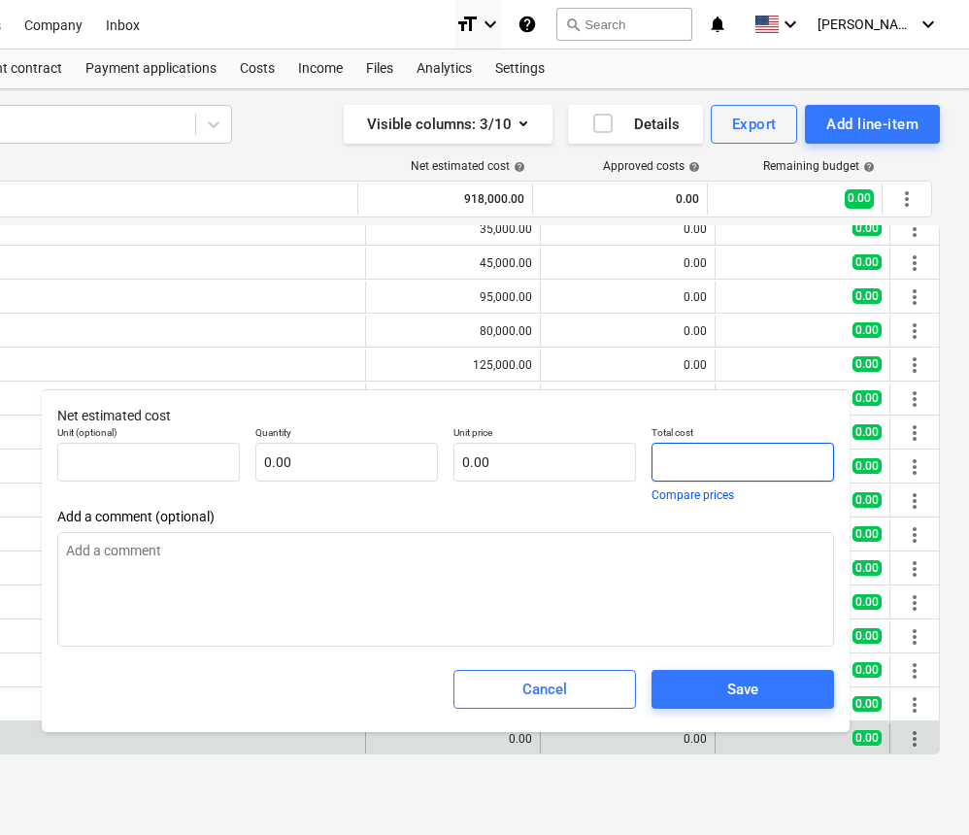
click at [695, 457] on input "text" at bounding box center [743, 462] width 183 height 39
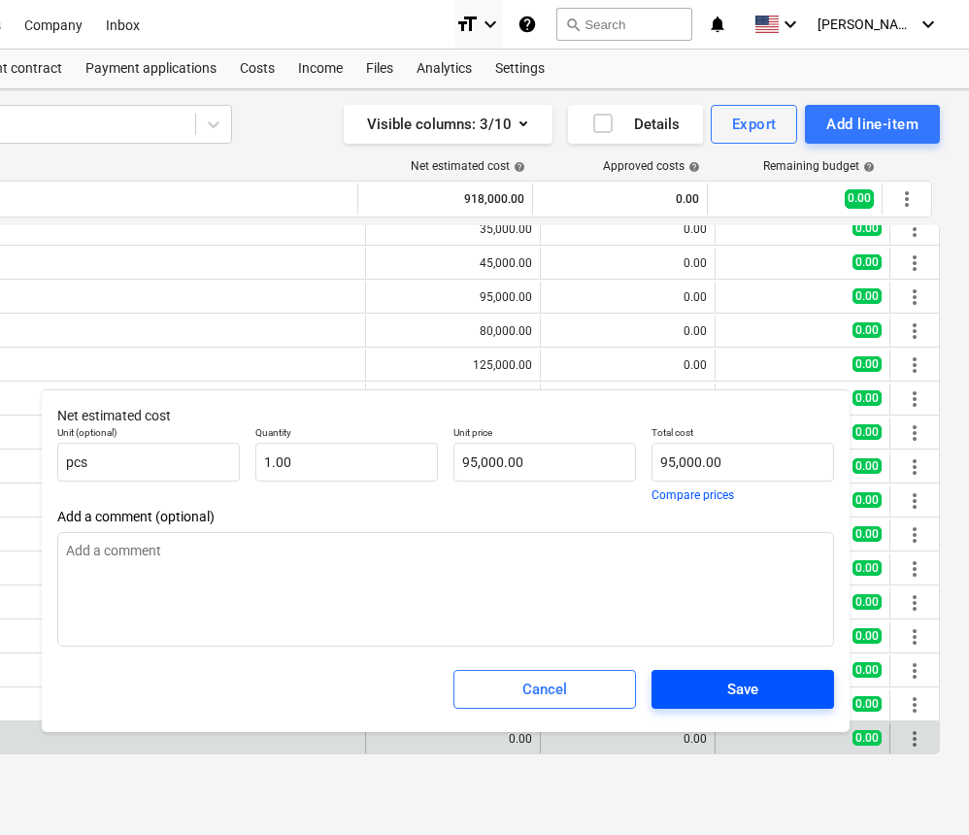
click at [747, 696] on div "Save" at bounding box center [743, 689] width 31 height 25
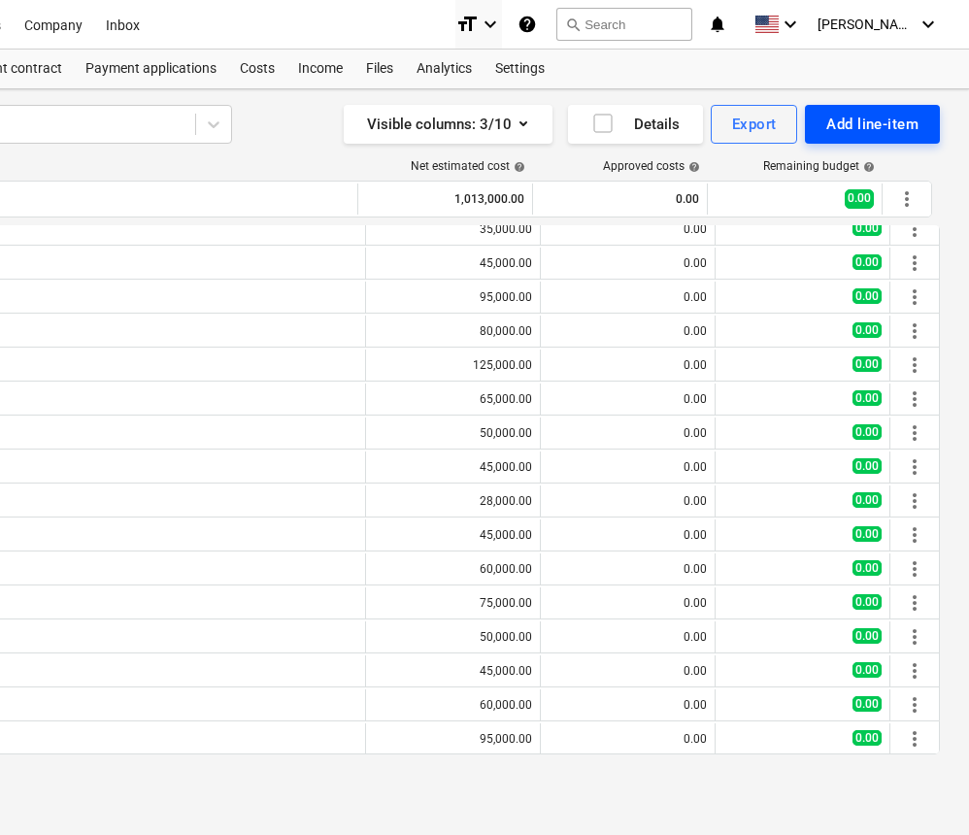
click at [858, 124] on div "Add line-item" at bounding box center [873, 124] width 92 height 25
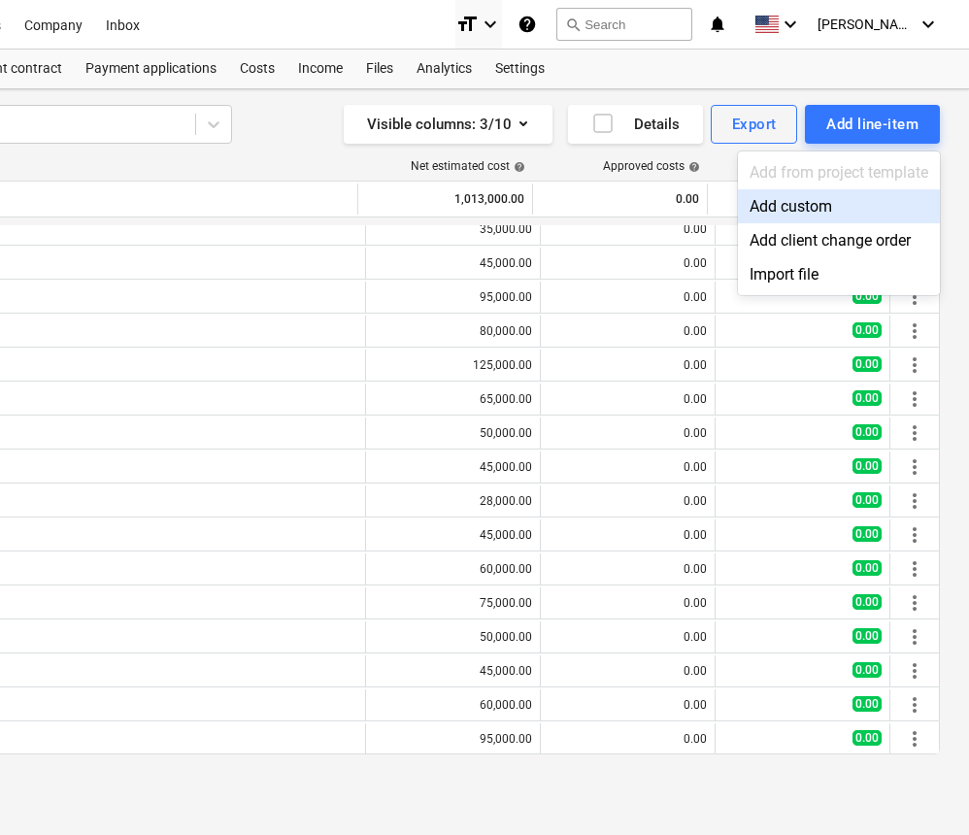
click at [810, 209] on div "Add custom" at bounding box center [839, 206] width 202 height 34
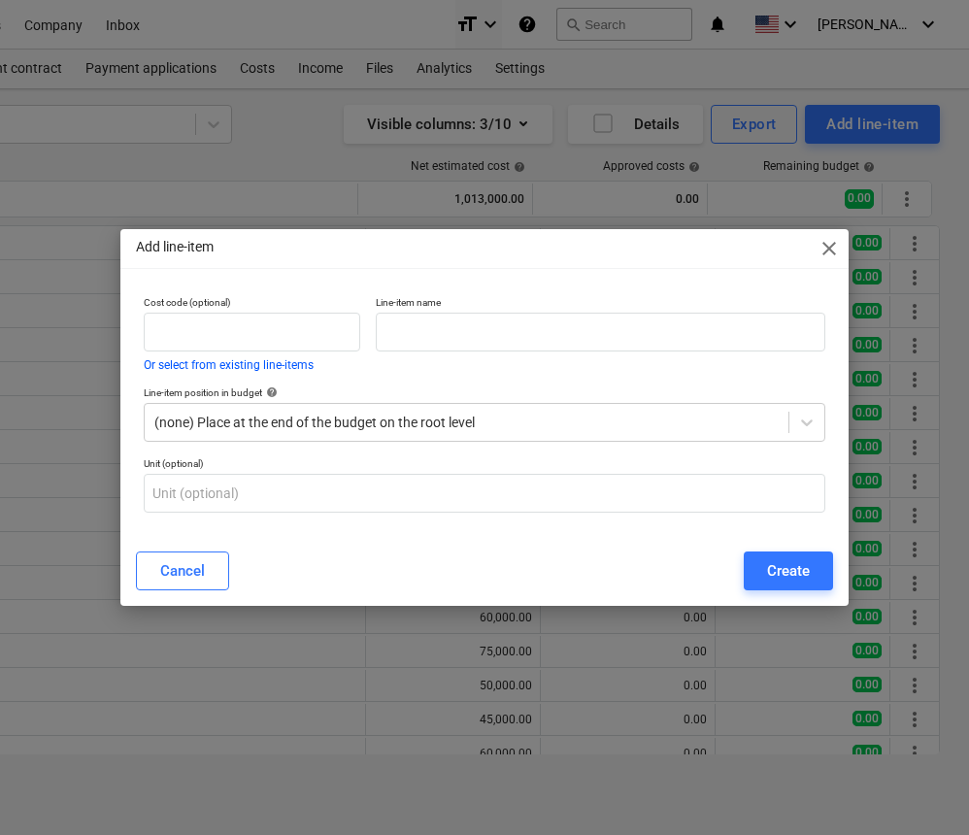
scroll to position [49, 0]
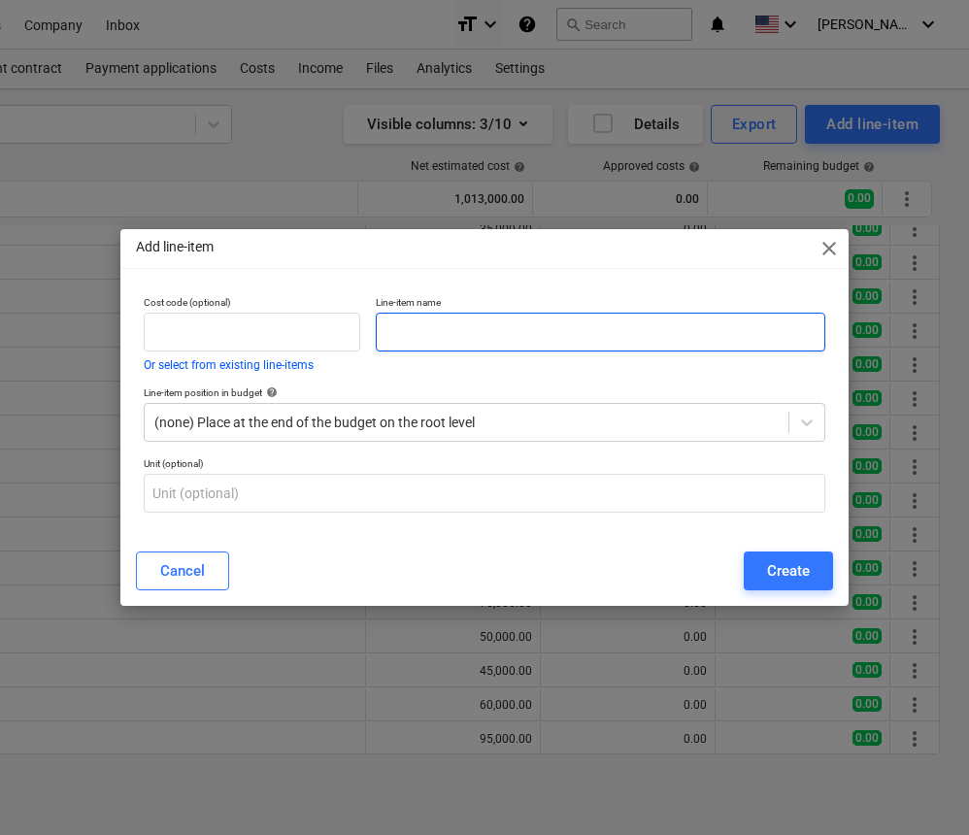
click at [756, 315] on input "text" at bounding box center [601, 332] width 450 height 39
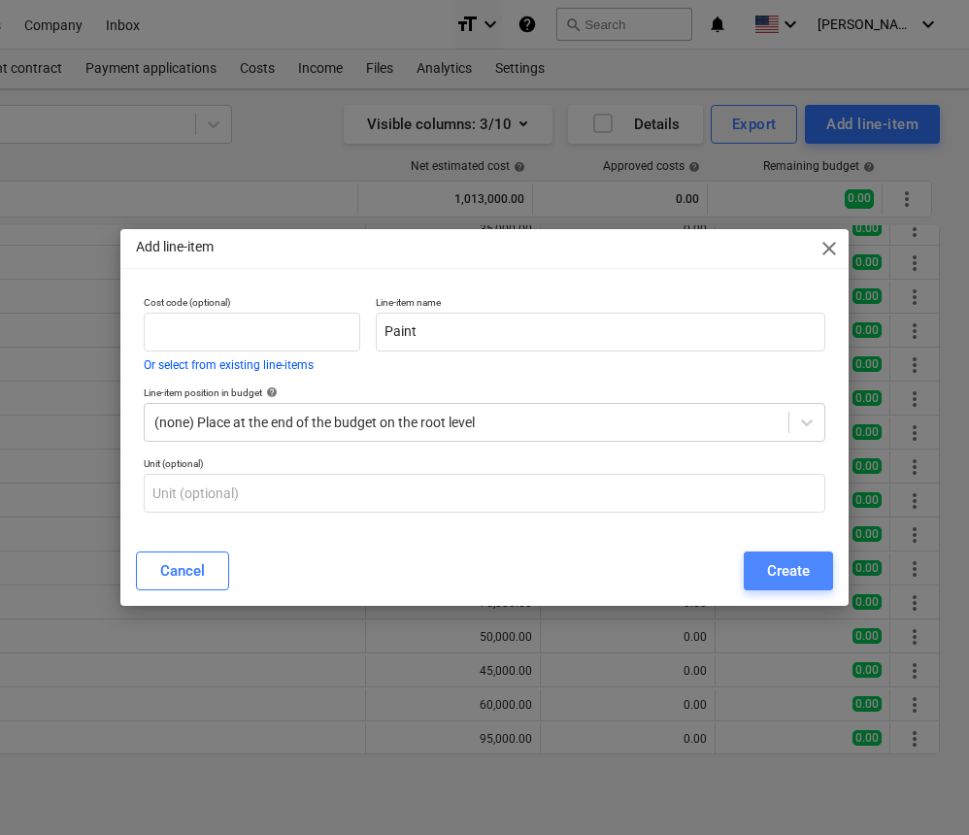
click at [782, 569] on div "Create" at bounding box center [788, 571] width 43 height 25
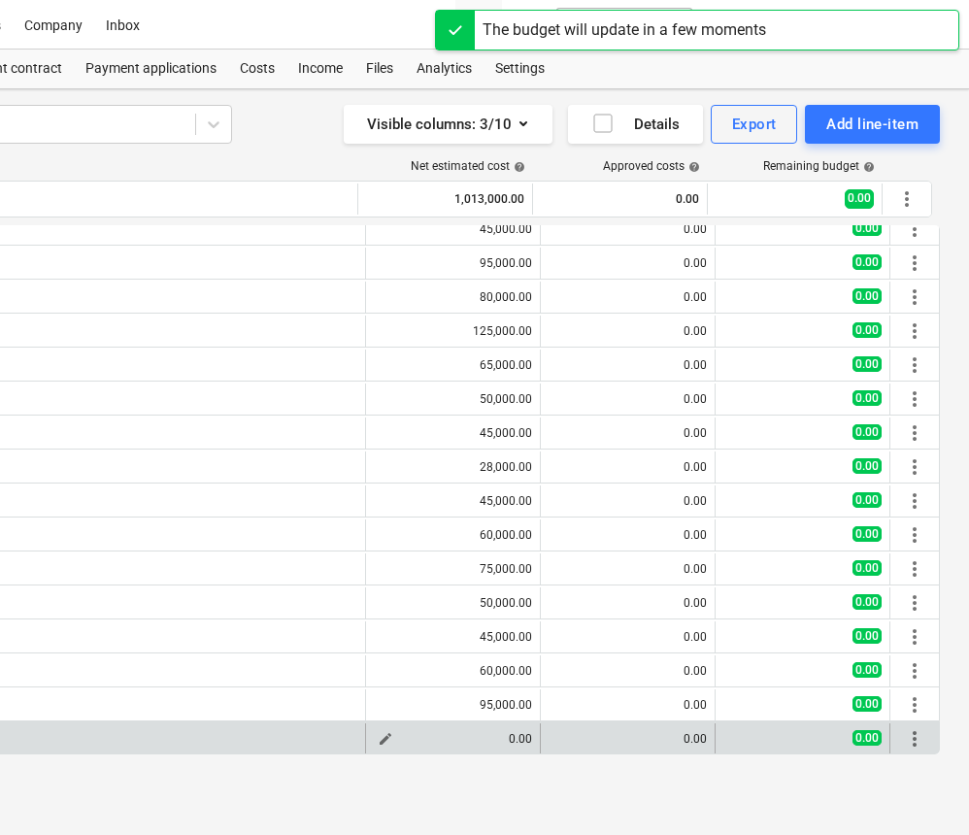
scroll to position [83, 0]
click at [378, 735] on span "edit" at bounding box center [386, 739] width 16 height 16
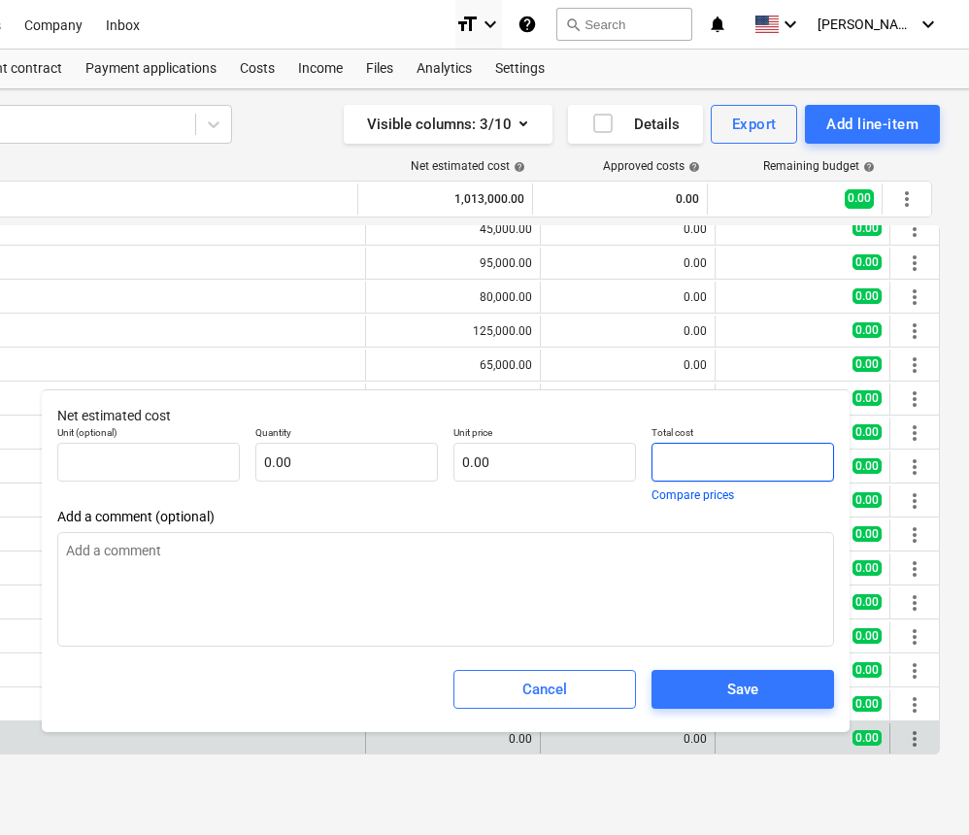
click at [660, 458] on input "text" at bounding box center [743, 462] width 183 height 39
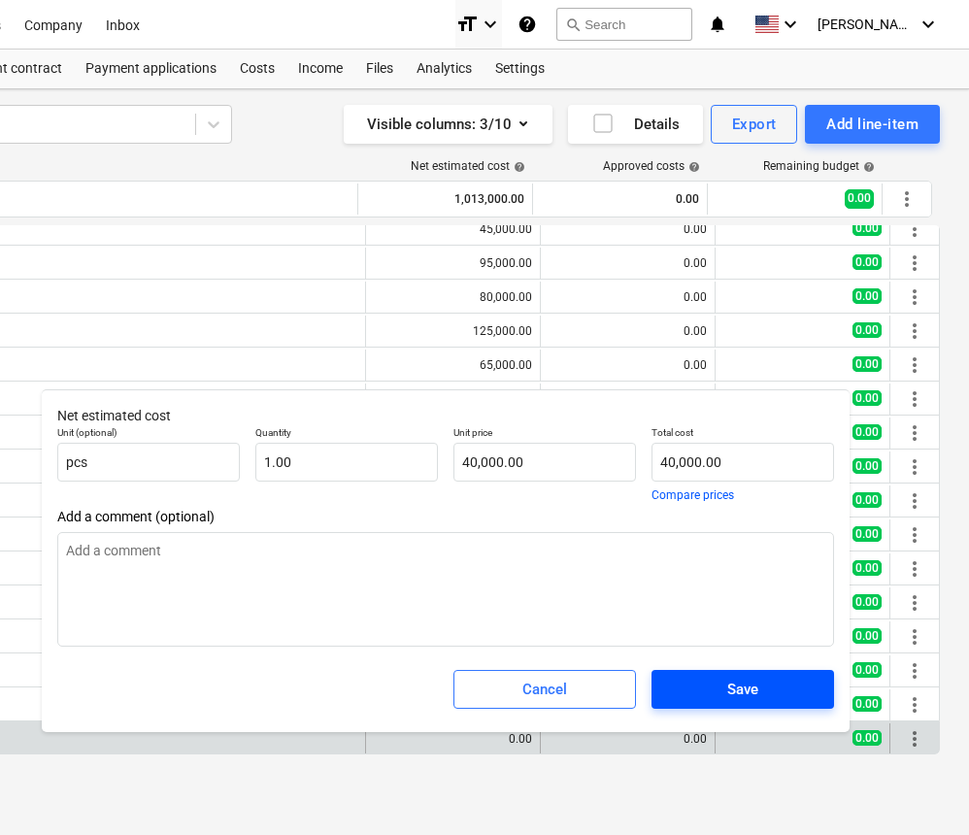
click at [695, 685] on span "Save" at bounding box center [743, 689] width 136 height 25
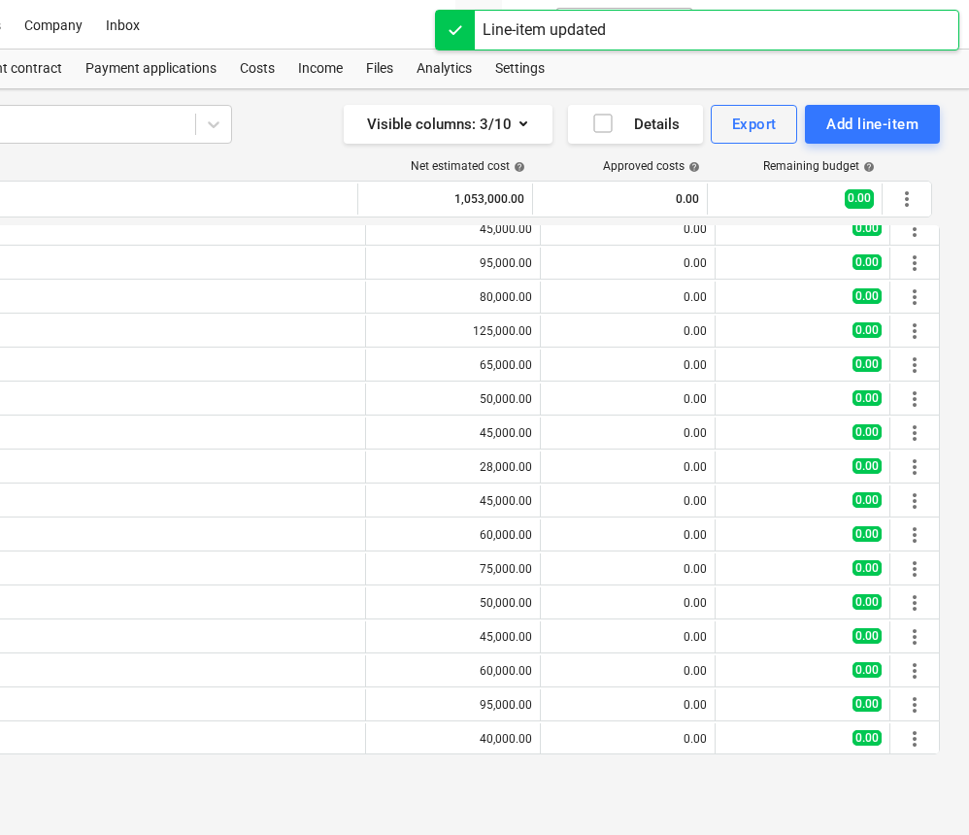
scroll to position [0, 359]
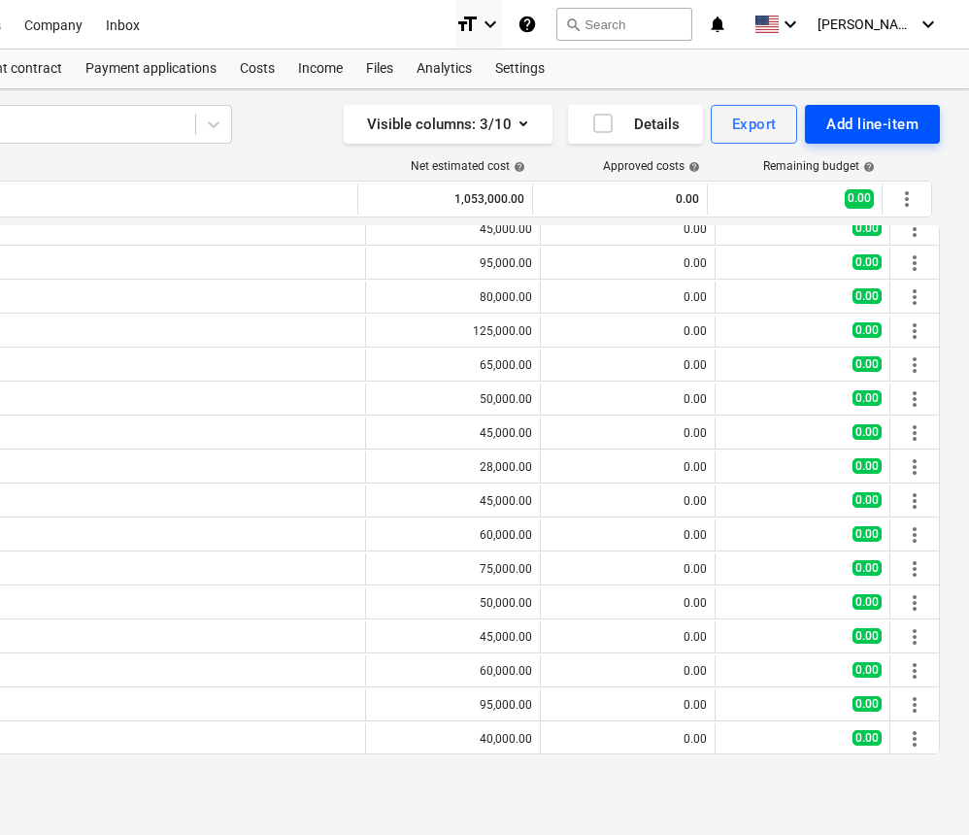
click at [891, 124] on div "Add line-item" at bounding box center [873, 124] width 92 height 25
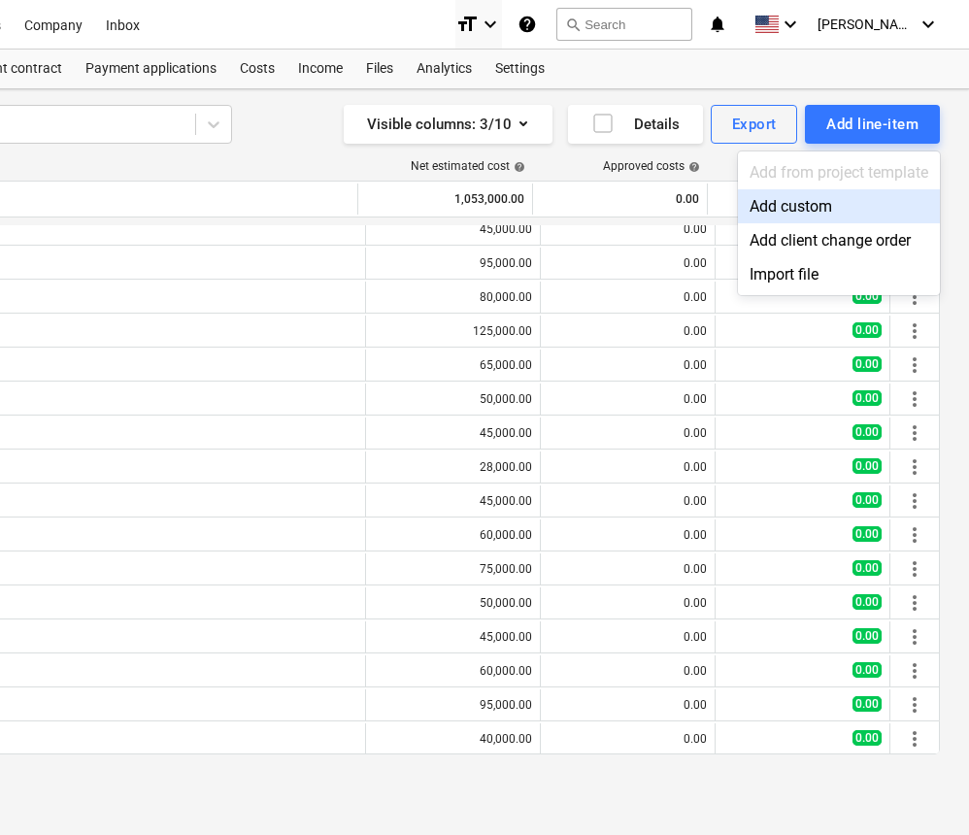
click at [817, 201] on div "Add custom" at bounding box center [839, 206] width 202 height 34
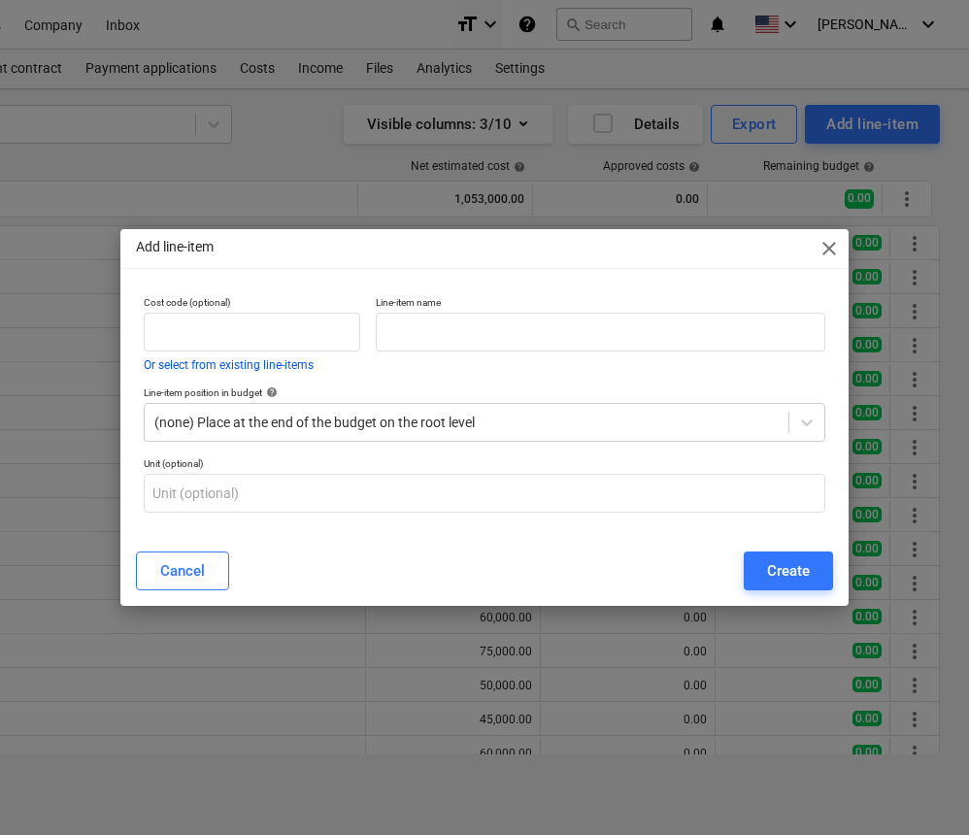
scroll to position [83, 0]
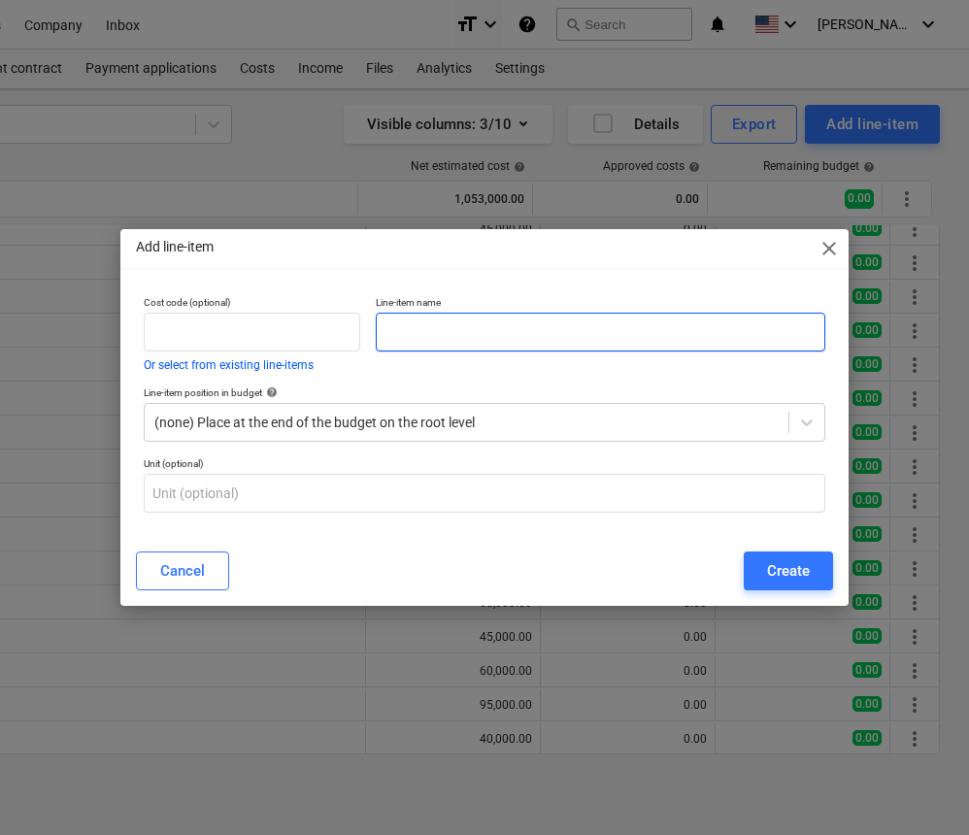
click at [726, 326] on input "text" at bounding box center [601, 332] width 450 height 39
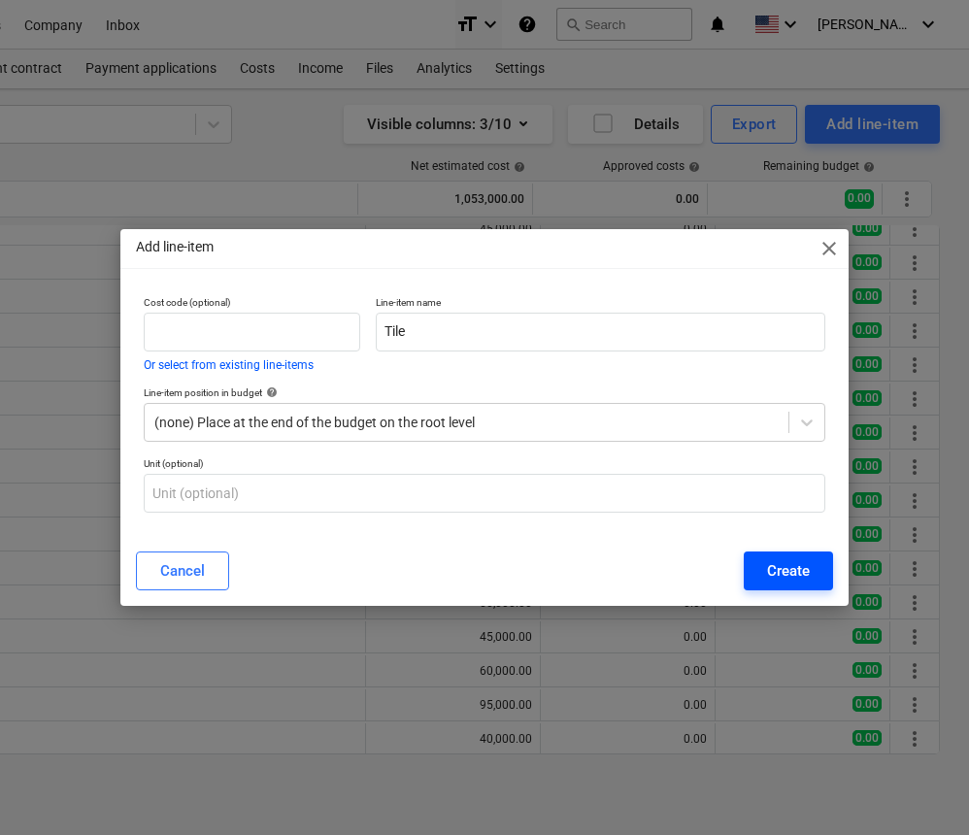
click at [764, 572] on button "Create" at bounding box center [788, 571] width 89 height 39
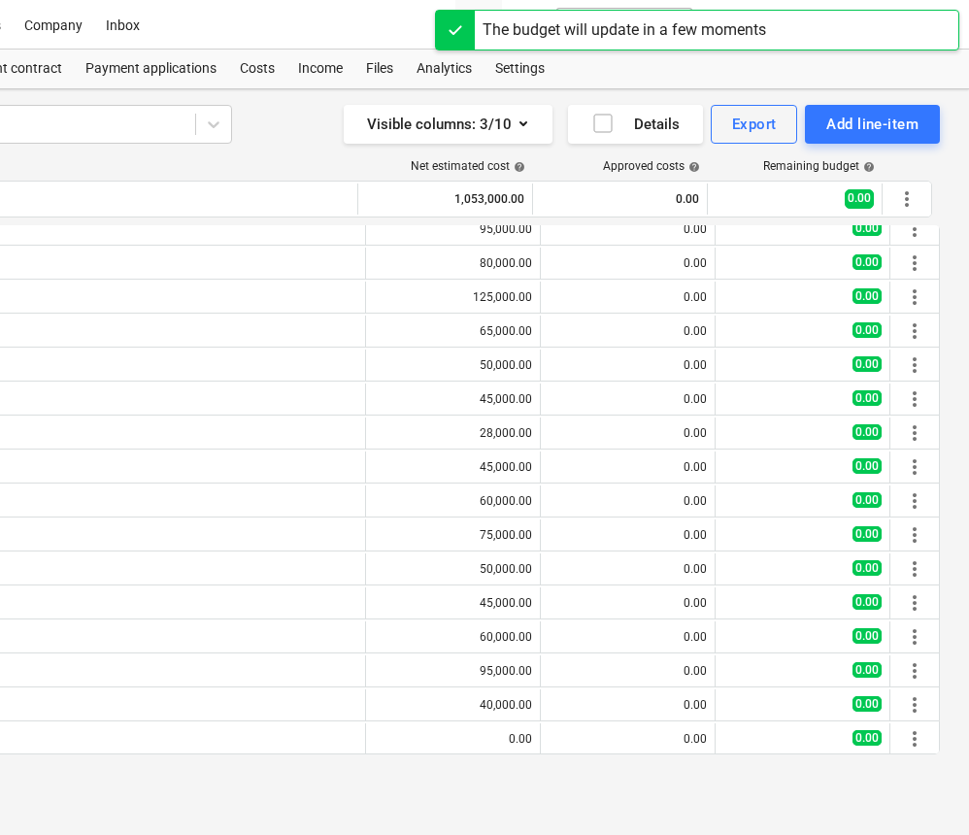
scroll to position [117, 0]
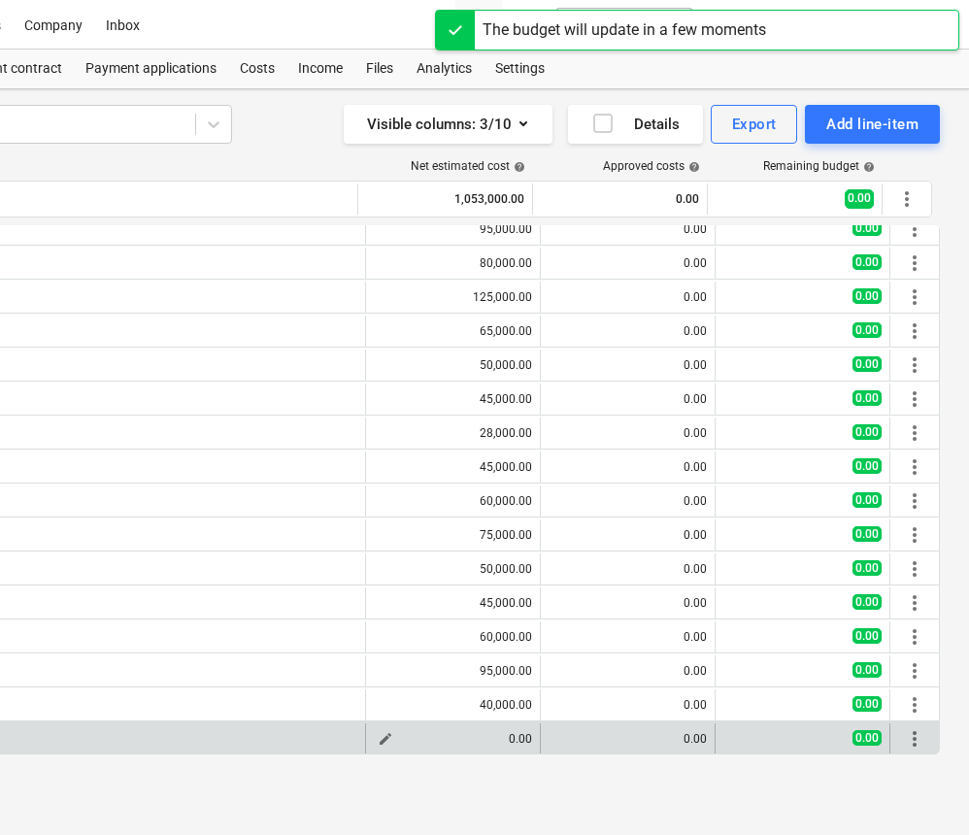
click at [378, 741] on span "edit" at bounding box center [386, 739] width 16 height 16
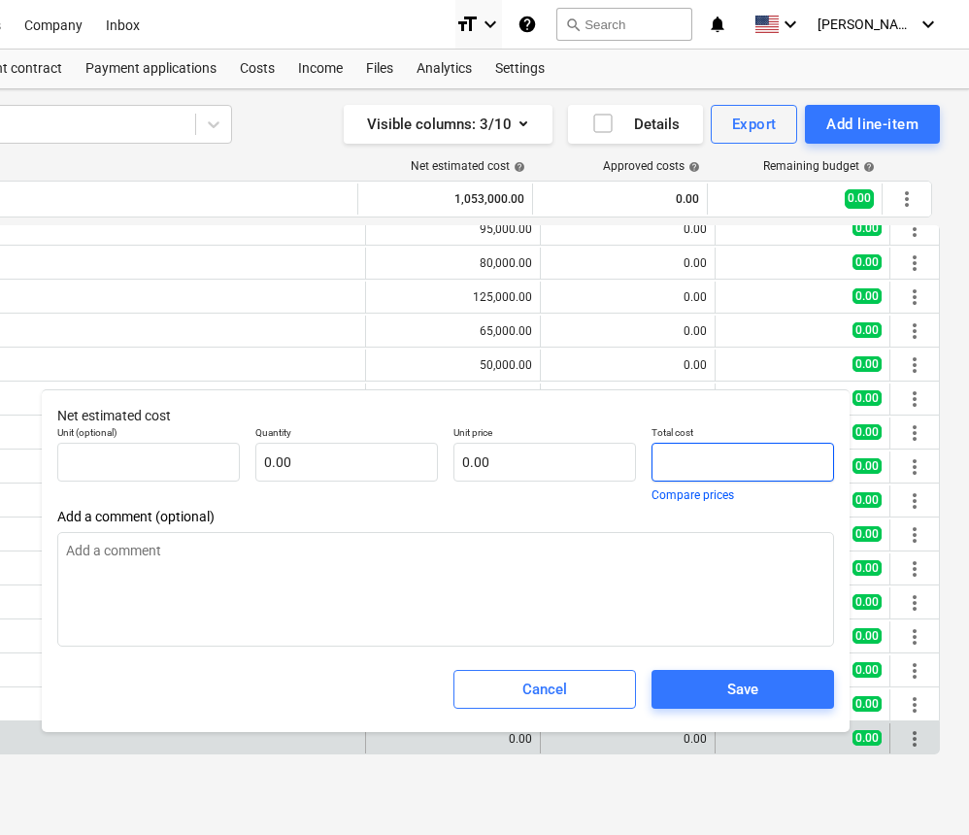
click at [660, 458] on input "text" at bounding box center [743, 462] width 183 height 39
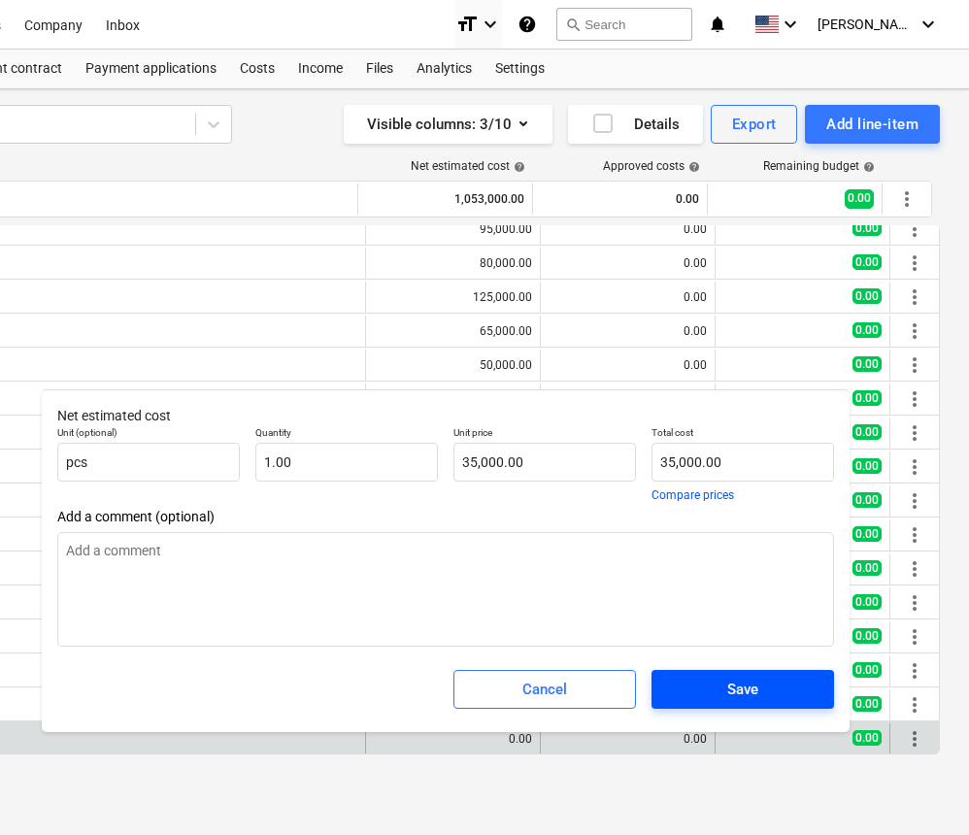
click at [712, 684] on span "Save" at bounding box center [743, 689] width 136 height 25
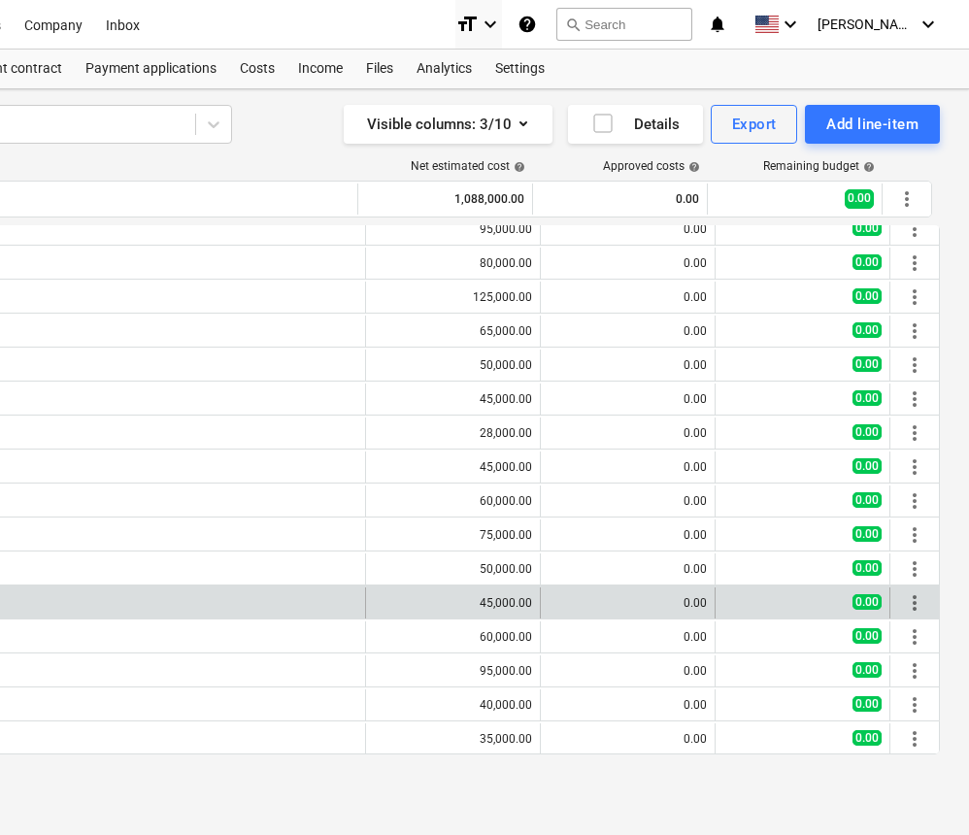
scroll to position [0, 359]
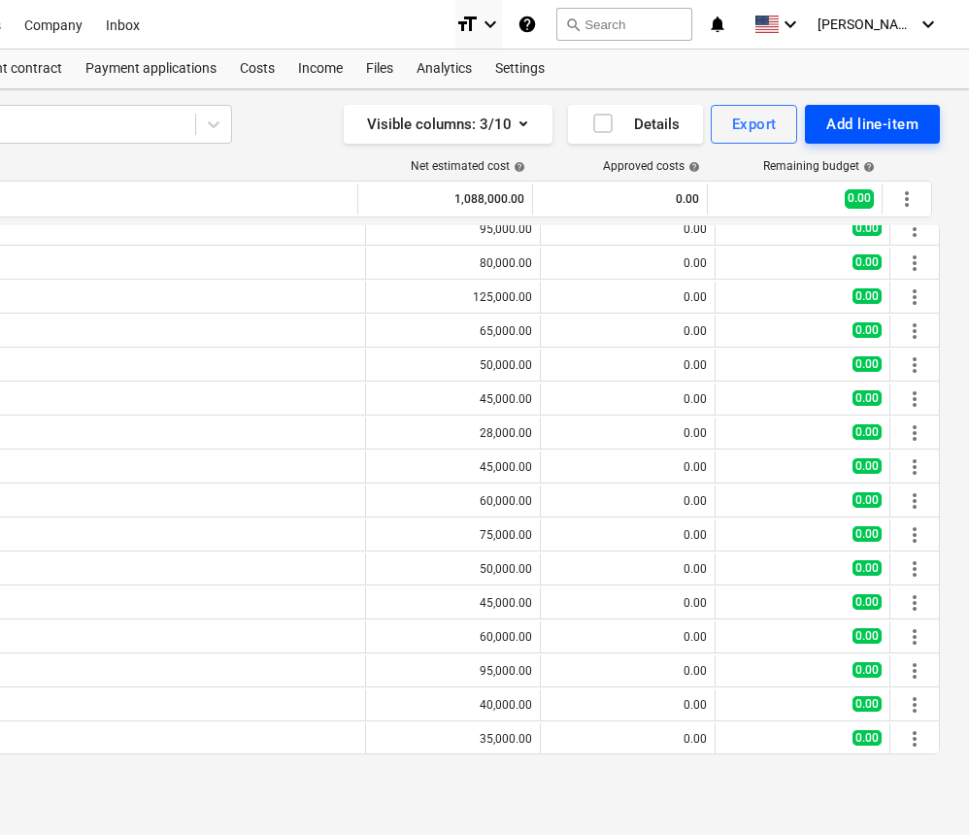
click at [876, 119] on div "Add line-item" at bounding box center [873, 124] width 92 height 25
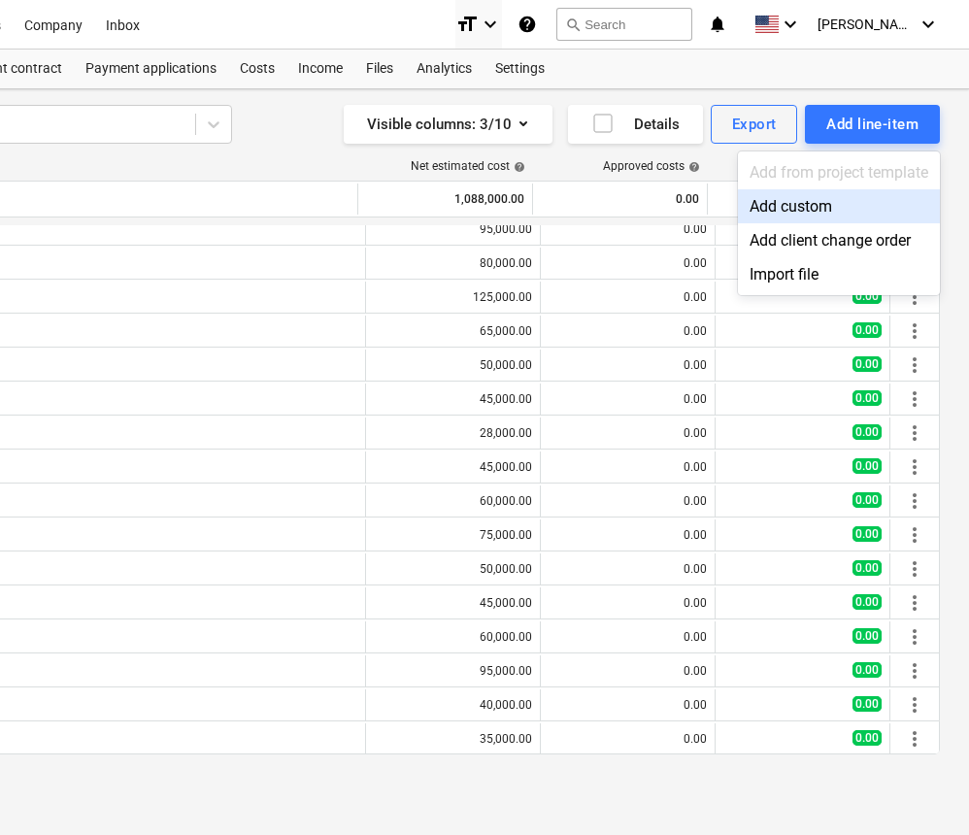
click at [817, 196] on div "Add custom" at bounding box center [839, 206] width 202 height 34
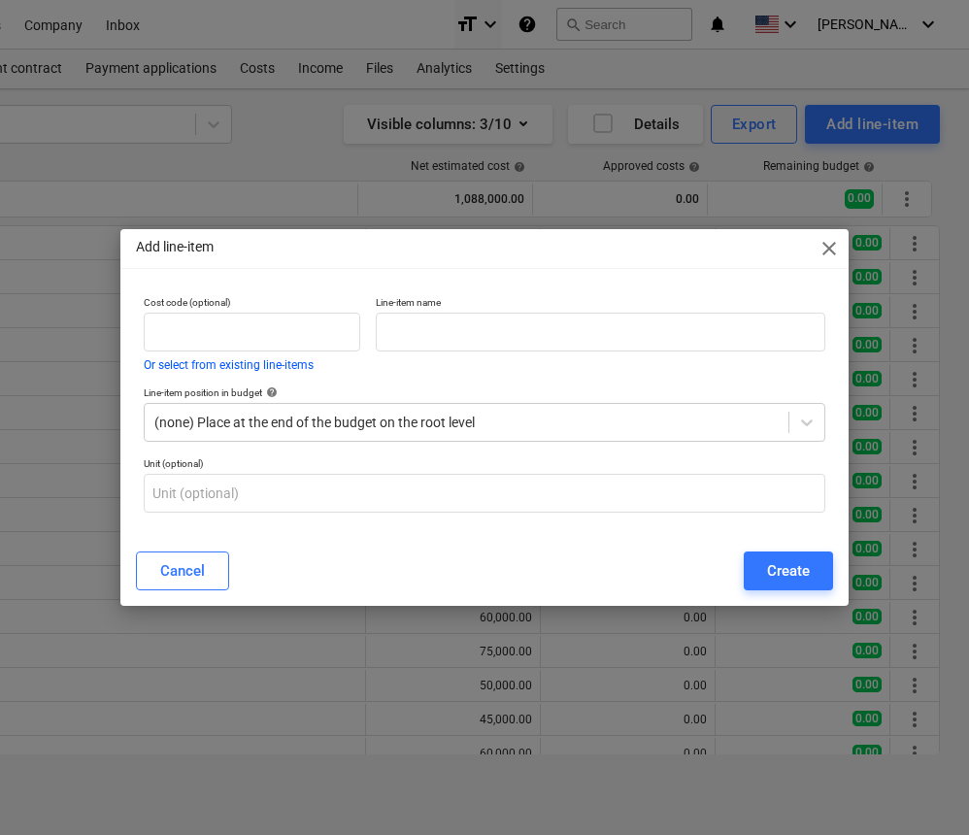
scroll to position [117, 0]
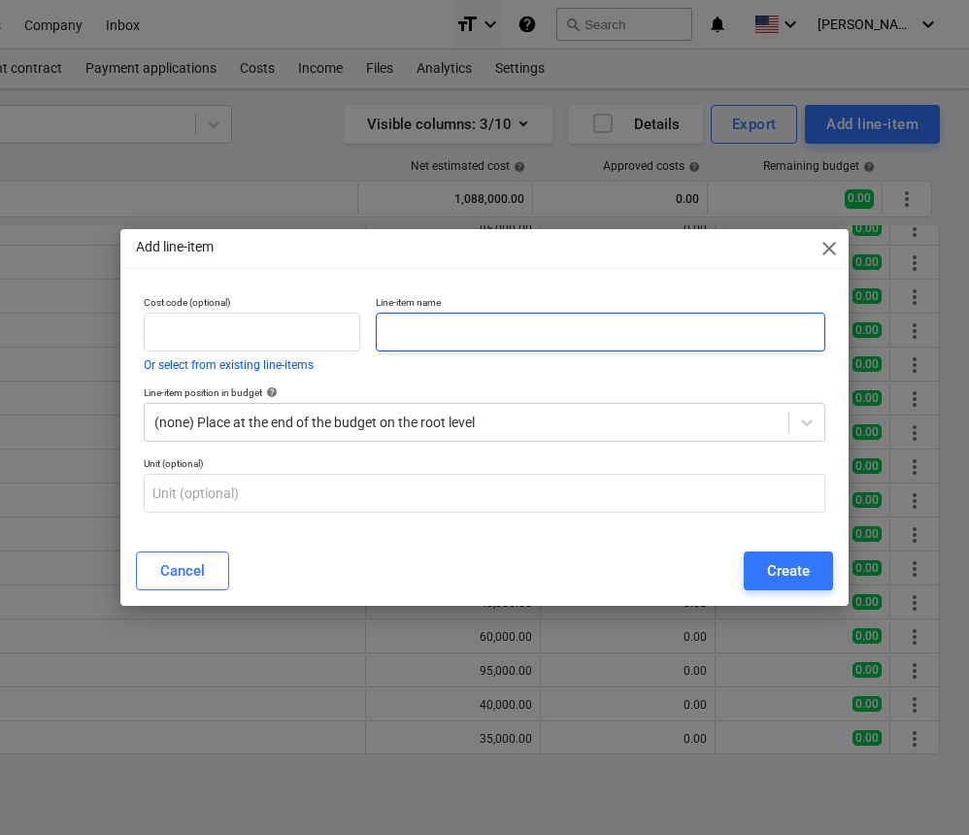
click at [675, 326] on input "text" at bounding box center [601, 332] width 450 height 39
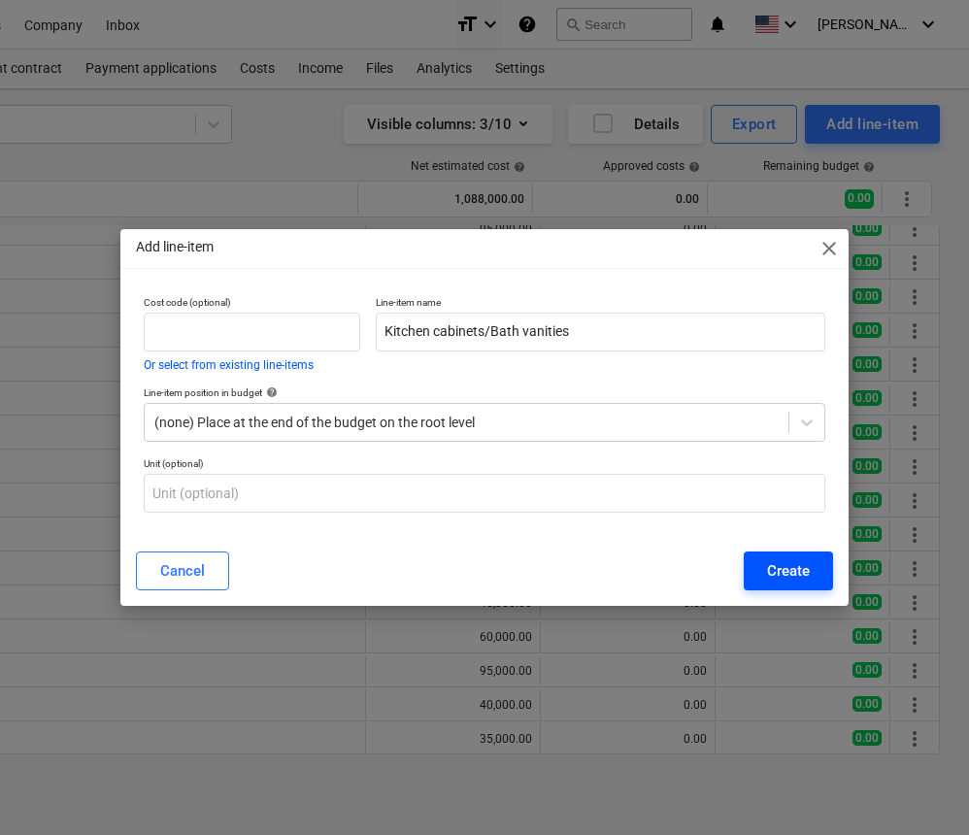
click at [789, 568] on div "Create" at bounding box center [788, 571] width 43 height 25
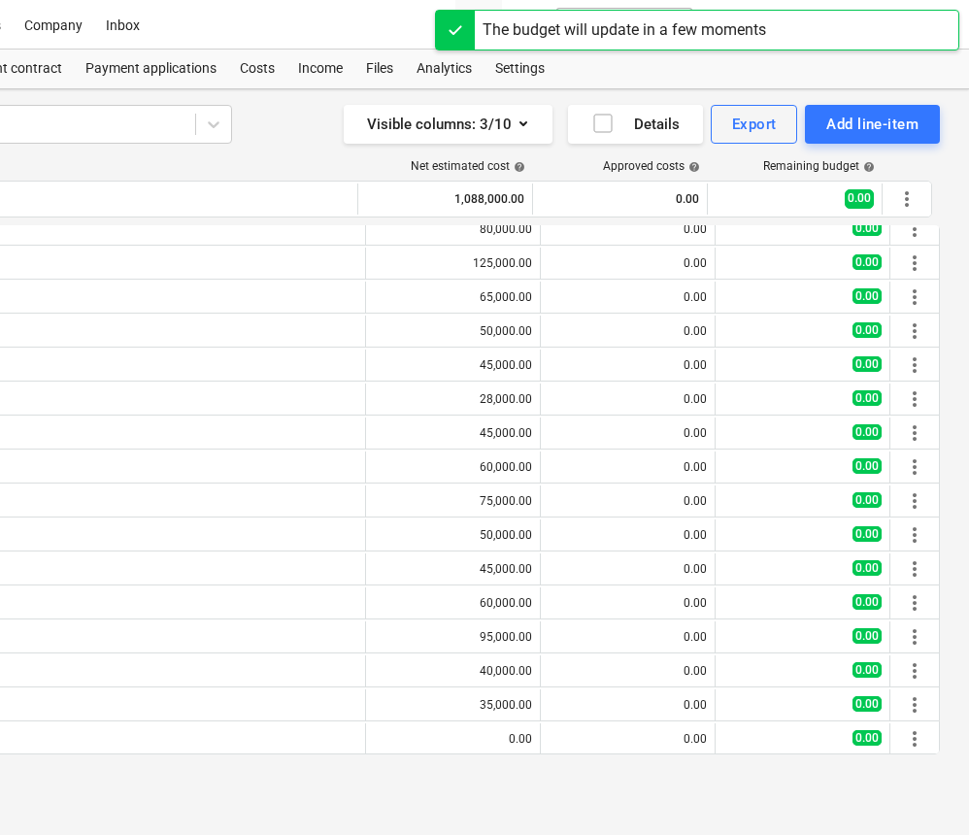
scroll to position [151, 0]
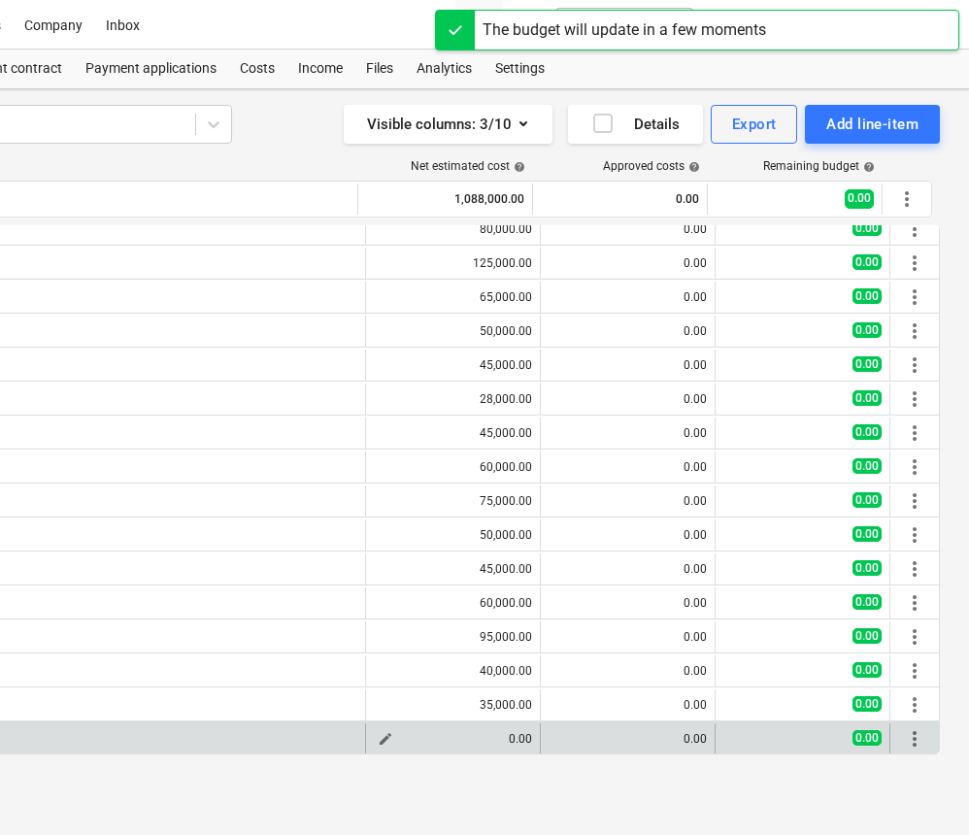
click at [381, 737] on span "edit" at bounding box center [386, 739] width 16 height 16
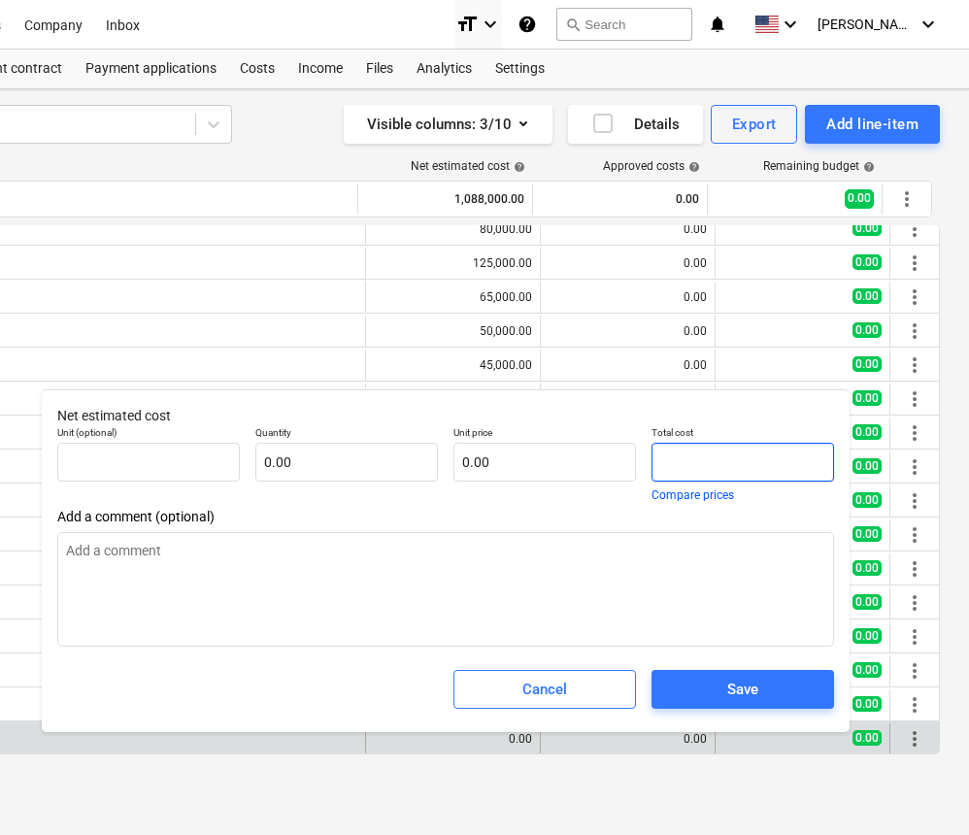
click at [661, 461] on input "text" at bounding box center [743, 462] width 183 height 39
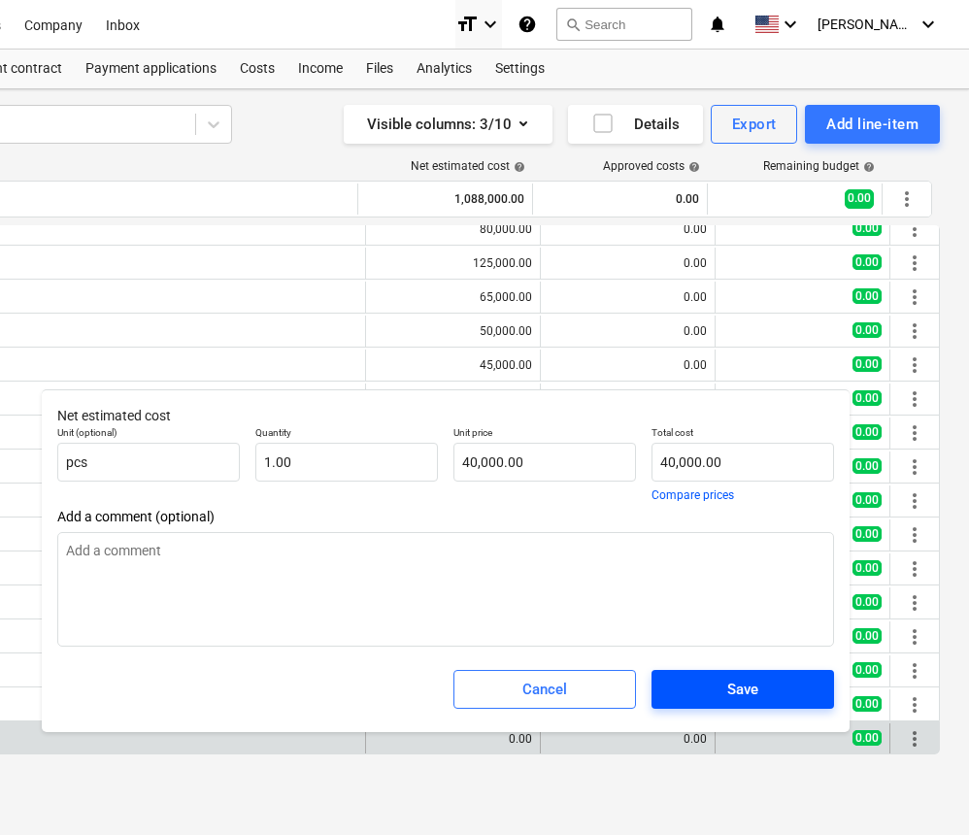
click at [760, 684] on span "Save" at bounding box center [743, 689] width 136 height 25
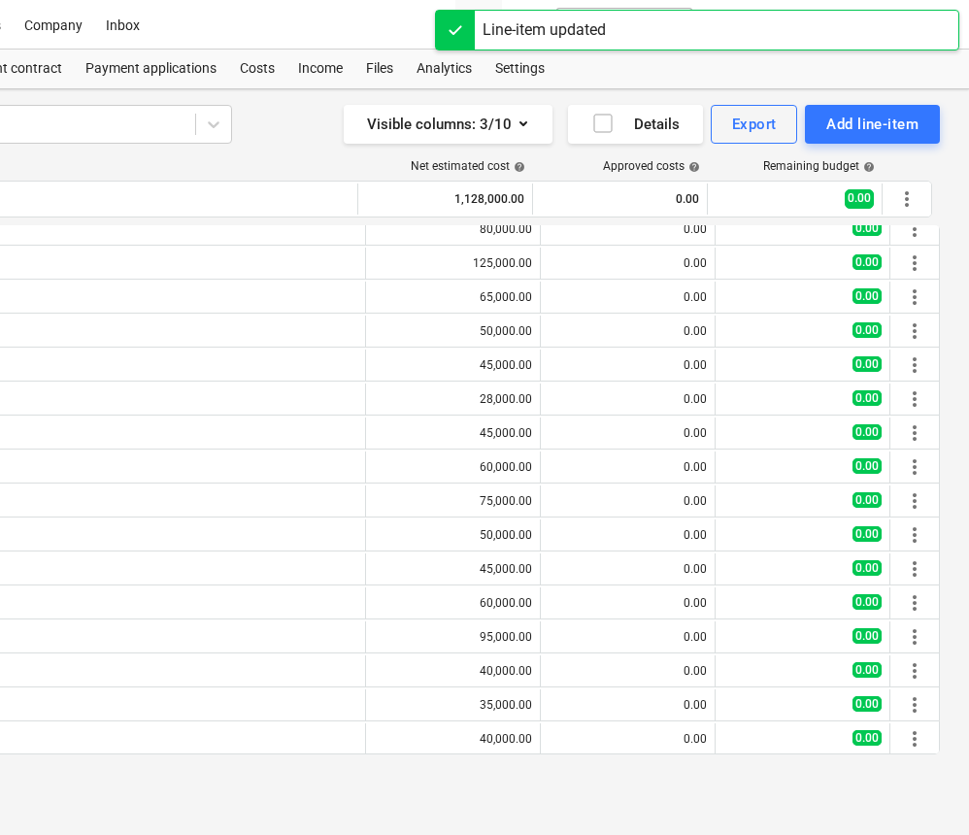
scroll to position [0, 359]
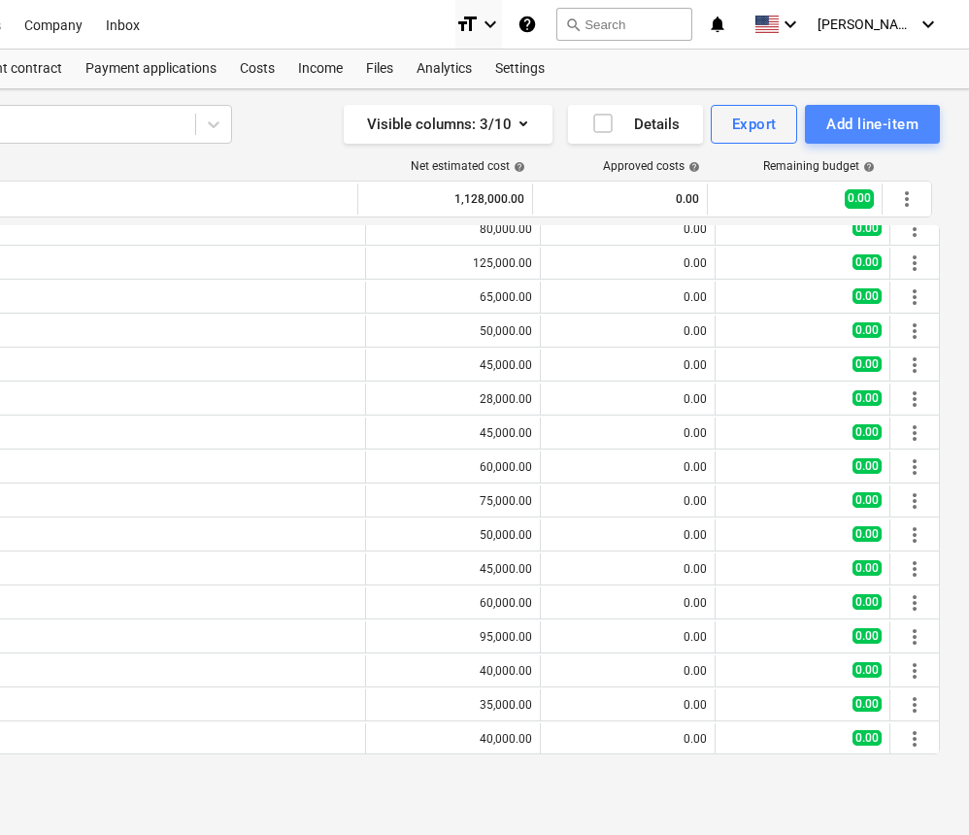
click at [856, 122] on div "Add line-item" at bounding box center [873, 124] width 92 height 25
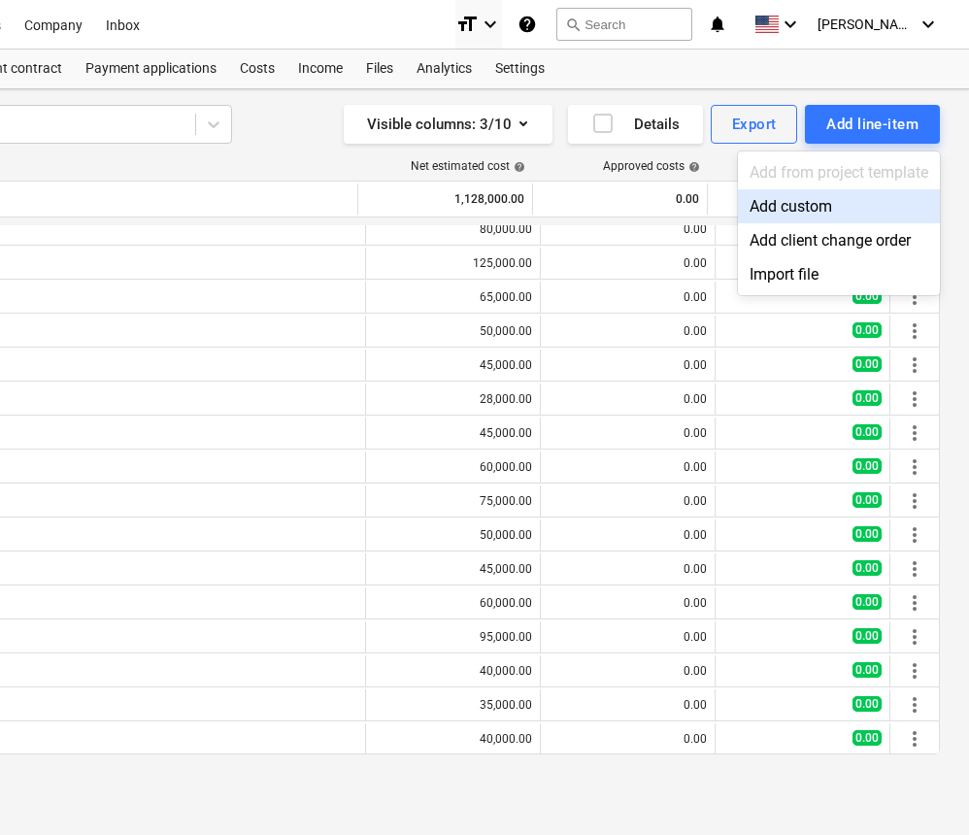
click at [800, 208] on div "Add custom" at bounding box center [839, 206] width 202 height 34
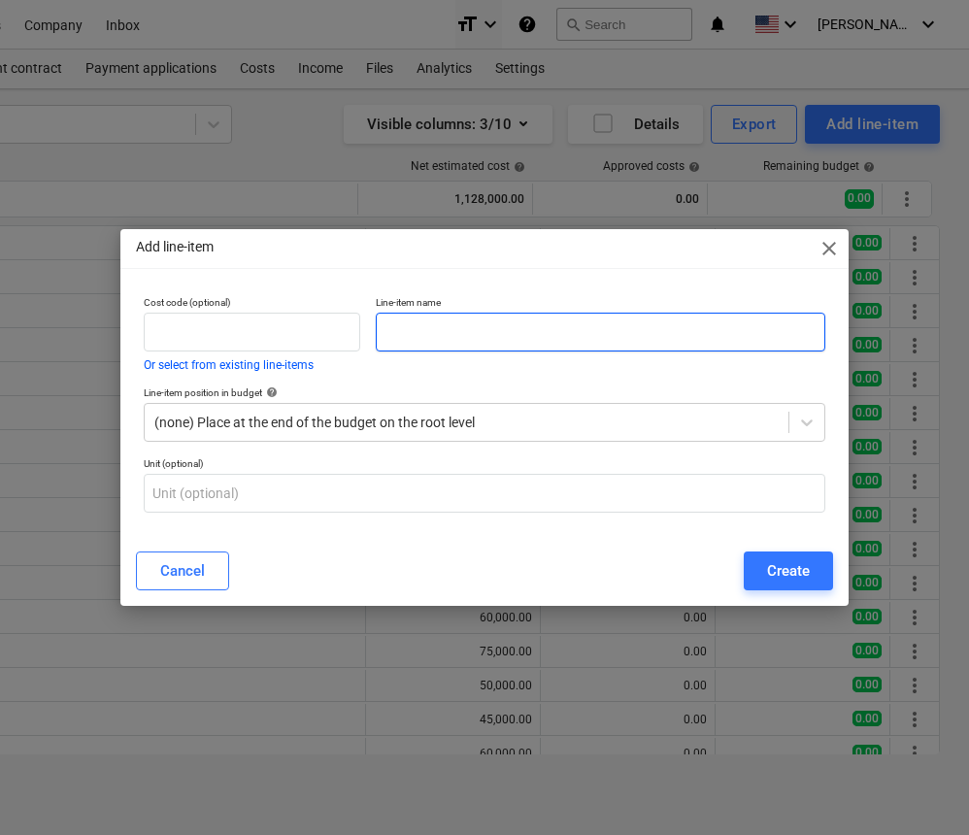
scroll to position [151, 0]
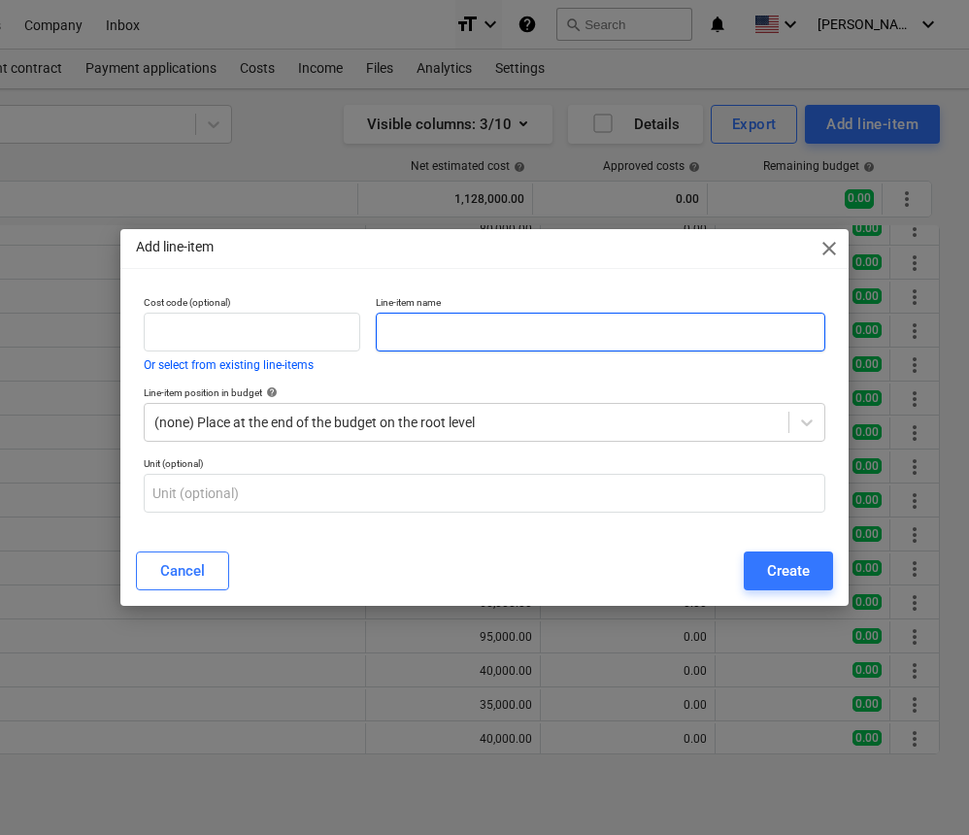
click at [617, 335] on input "text" at bounding box center [601, 332] width 450 height 39
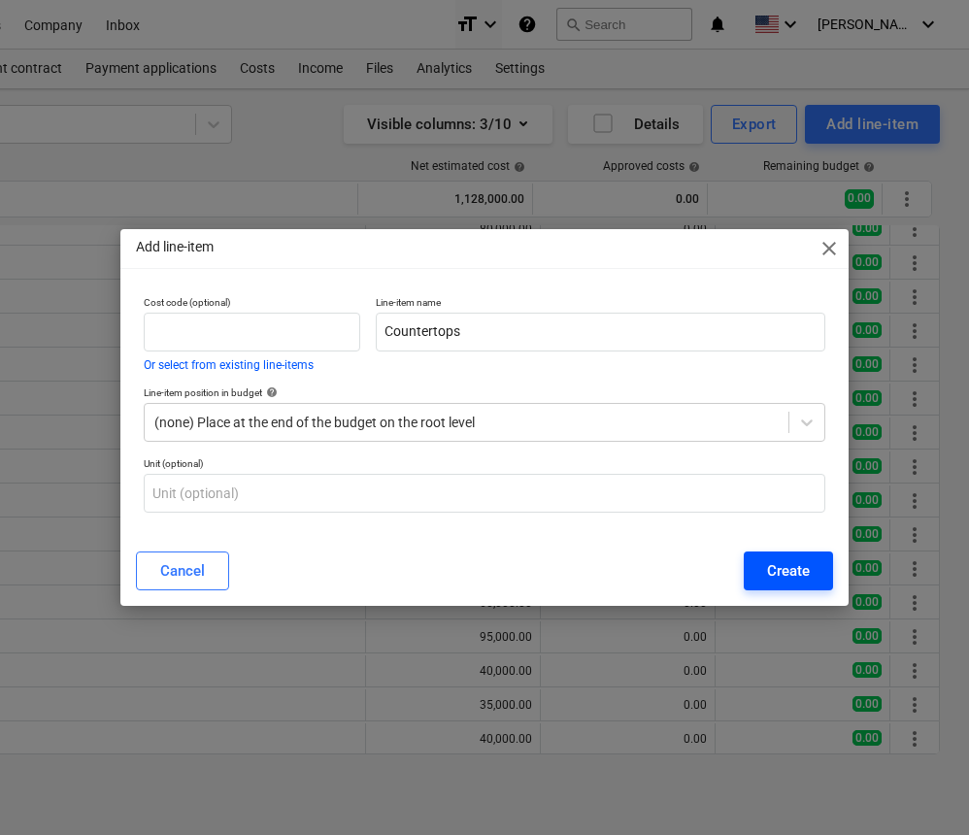
click at [791, 567] on div "Create" at bounding box center [788, 571] width 43 height 25
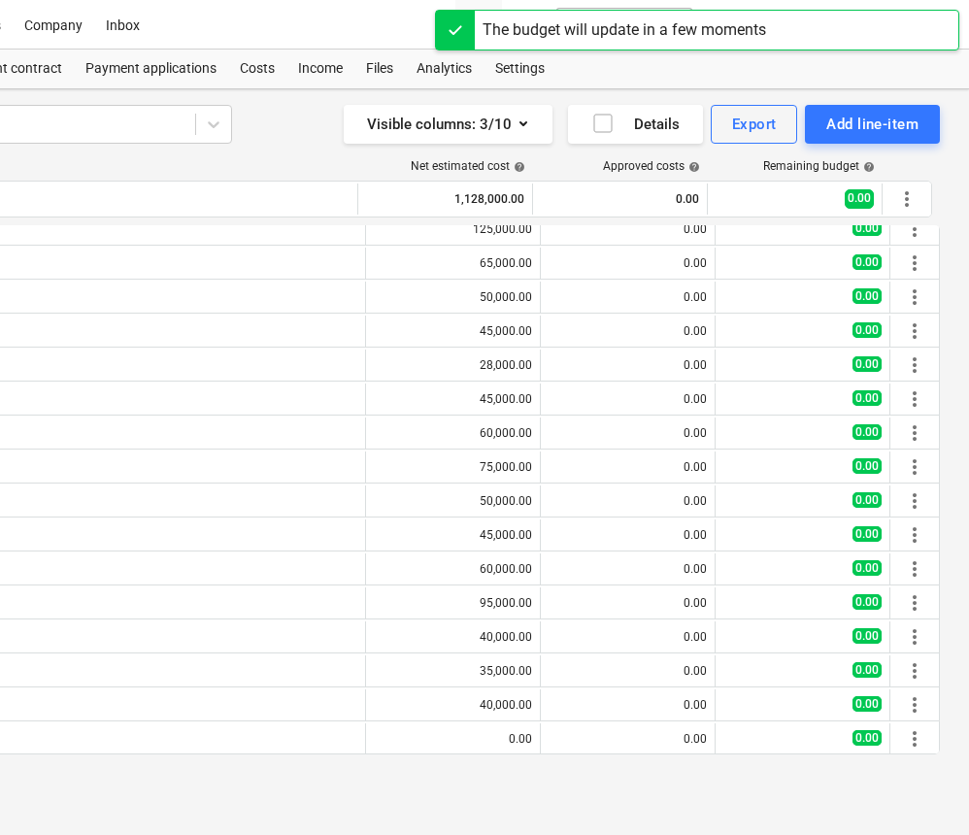
scroll to position [185, 0]
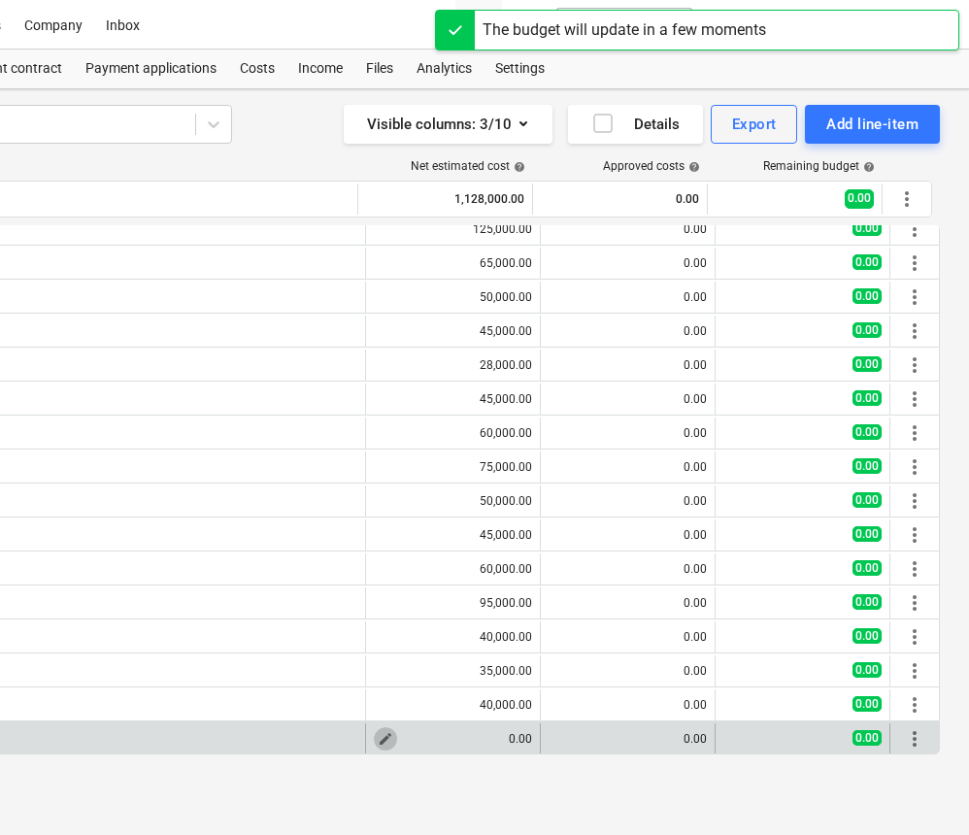
click at [380, 736] on span "edit" at bounding box center [386, 739] width 16 height 16
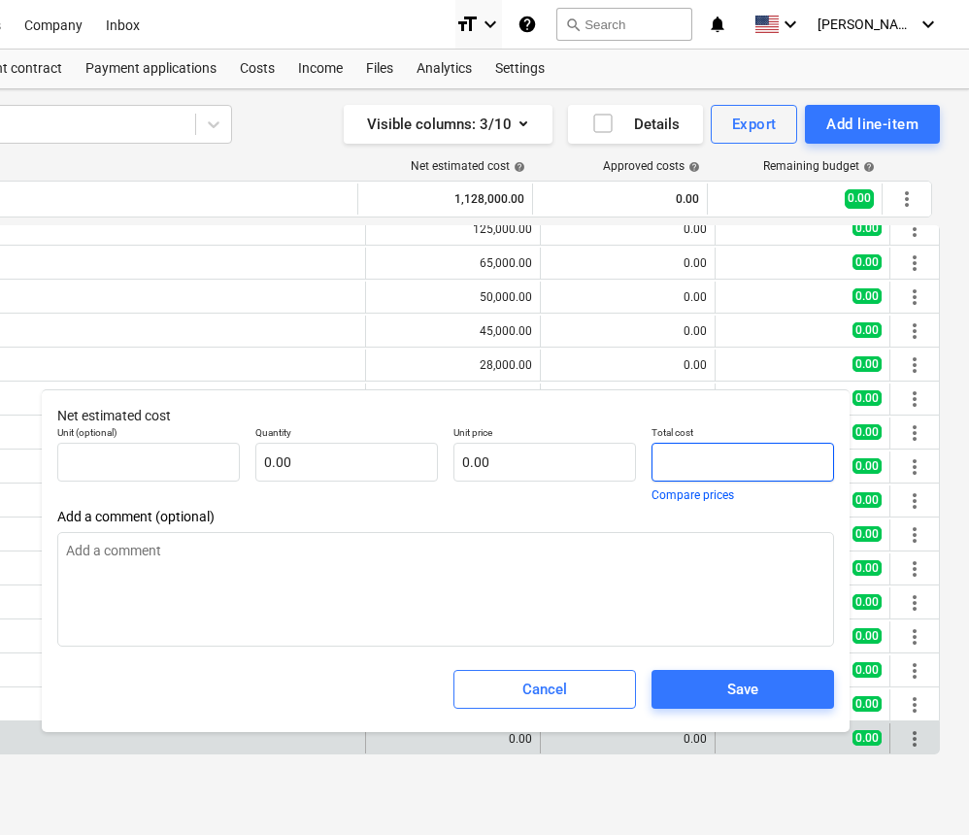
click at [660, 457] on input "text" at bounding box center [743, 462] width 183 height 39
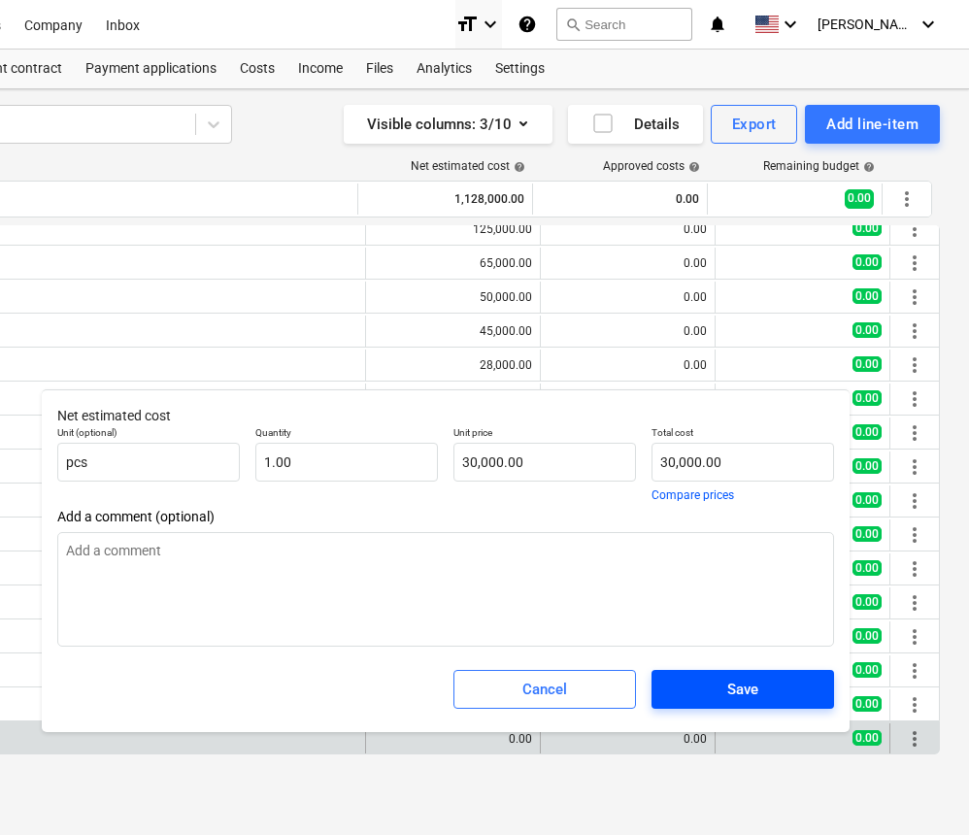
click at [738, 684] on div "Save" at bounding box center [743, 689] width 31 height 25
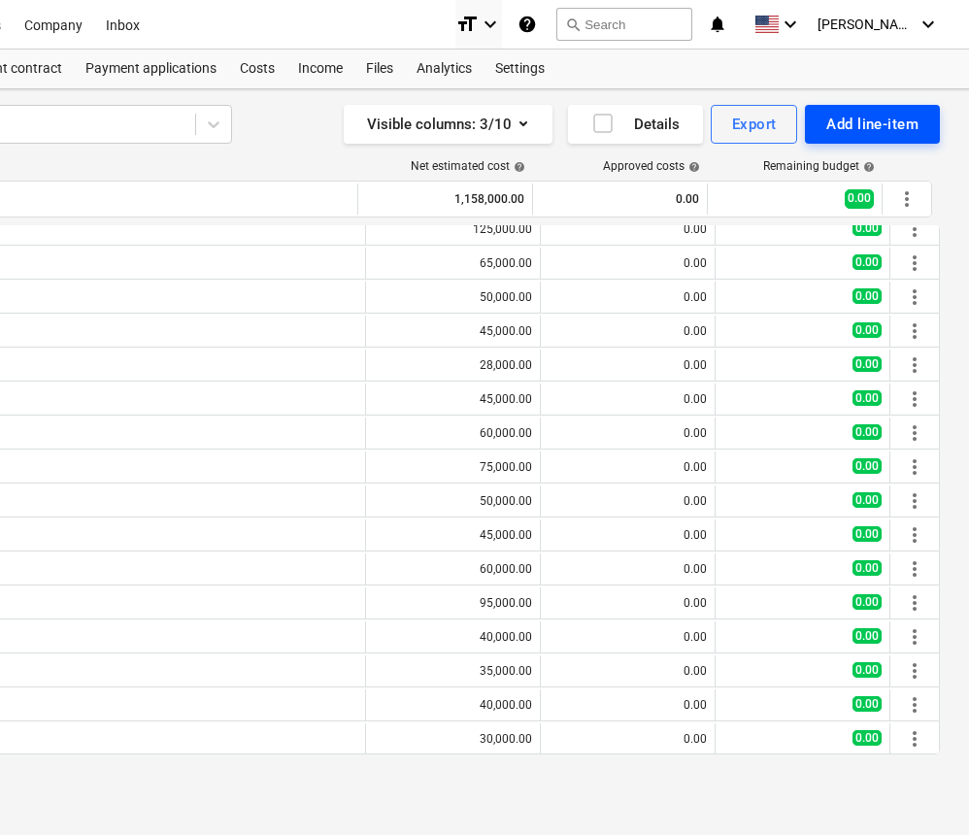
click at [897, 127] on div "Add line-item" at bounding box center [873, 124] width 92 height 25
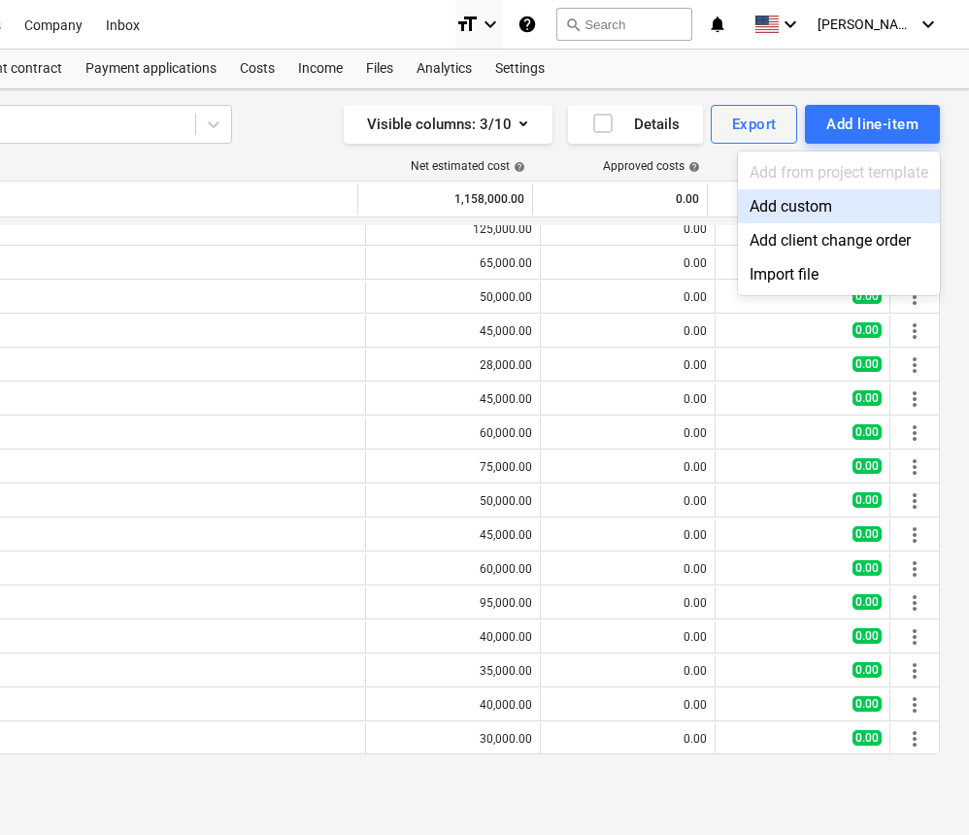
click at [800, 214] on div "Add custom" at bounding box center [839, 206] width 202 height 34
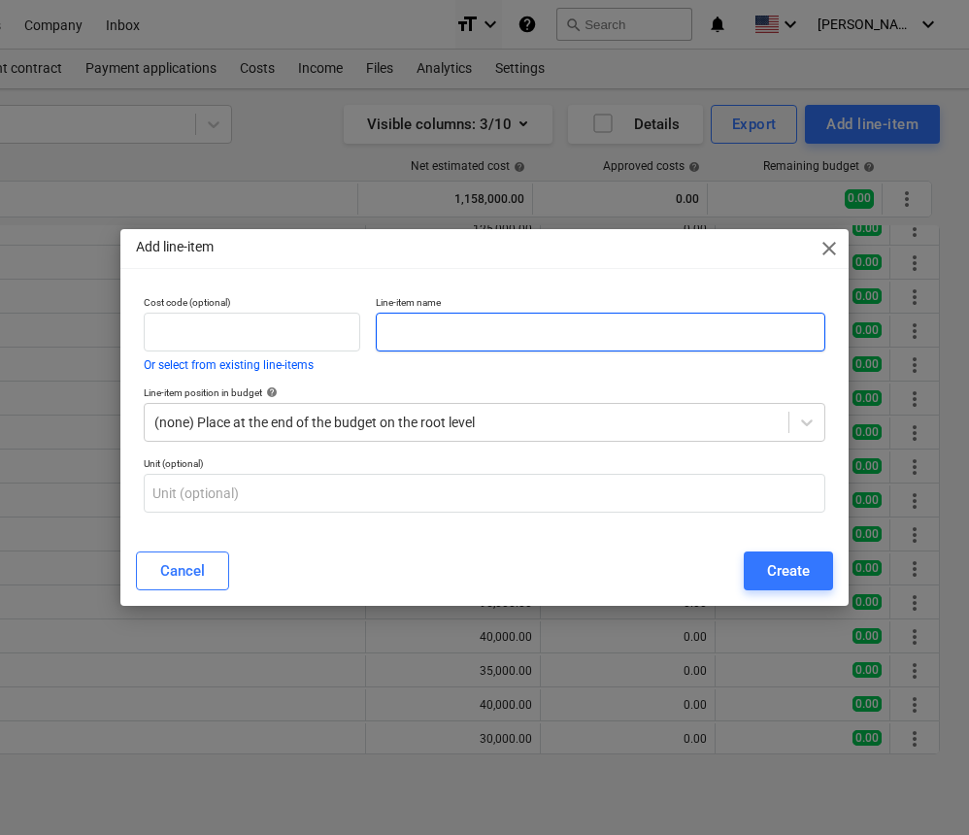
click at [662, 336] on input "text" at bounding box center [601, 332] width 450 height 39
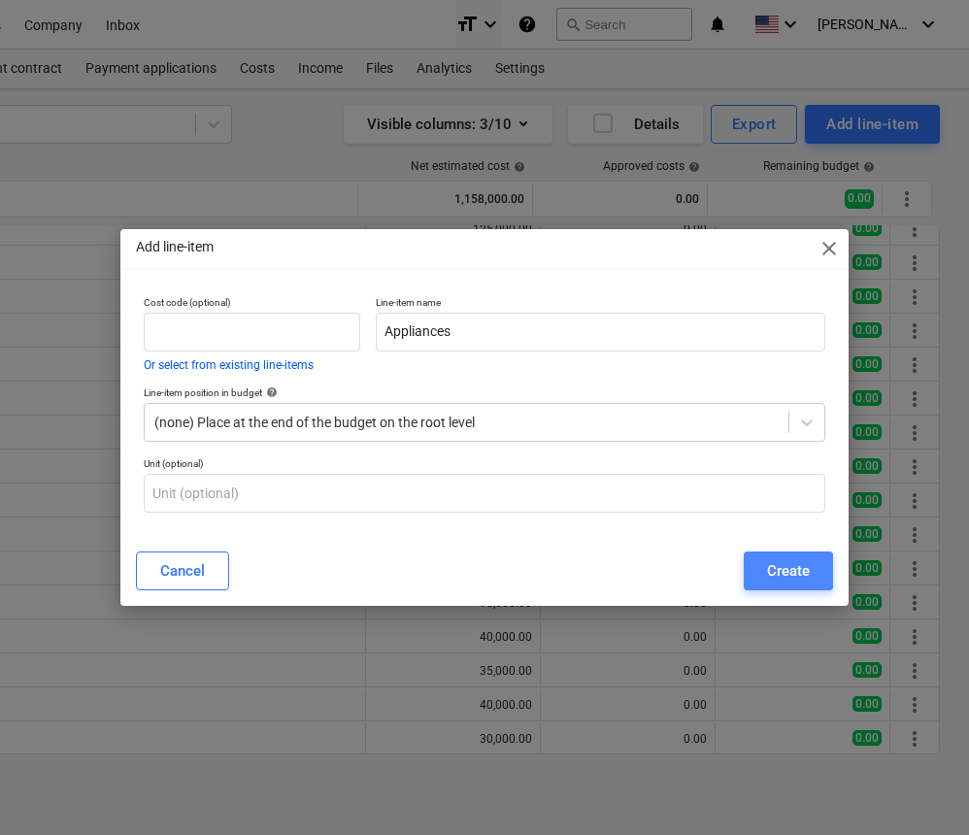
click at [809, 572] on div "Create" at bounding box center [788, 571] width 43 height 25
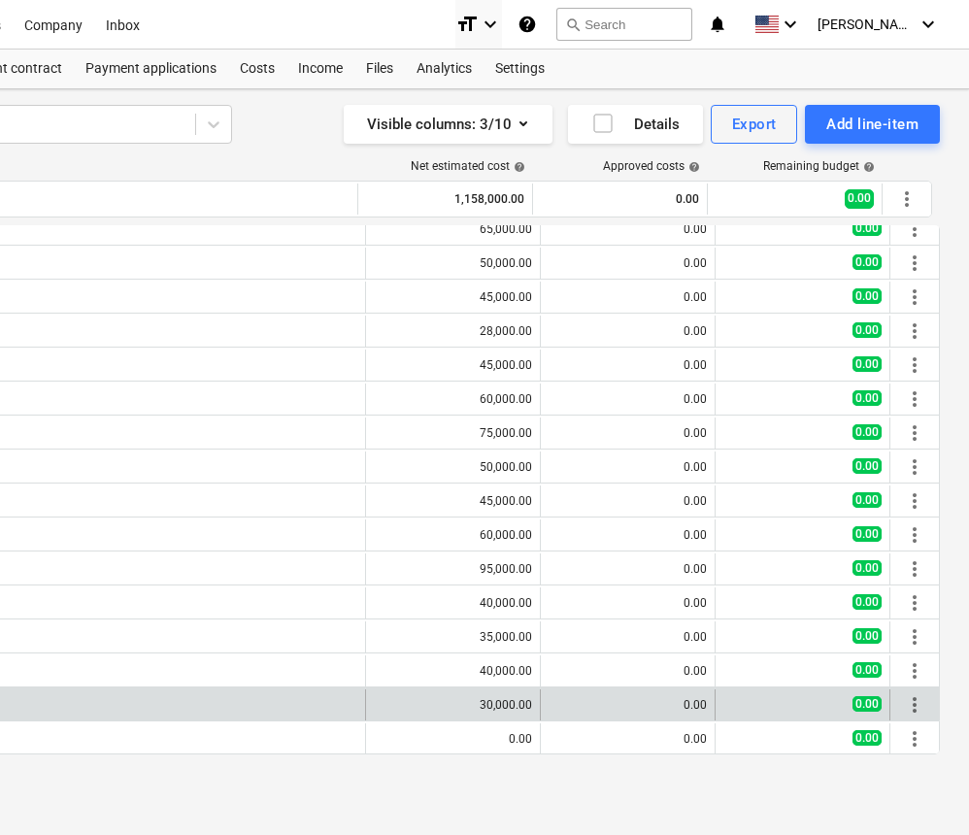
scroll to position [219, 0]
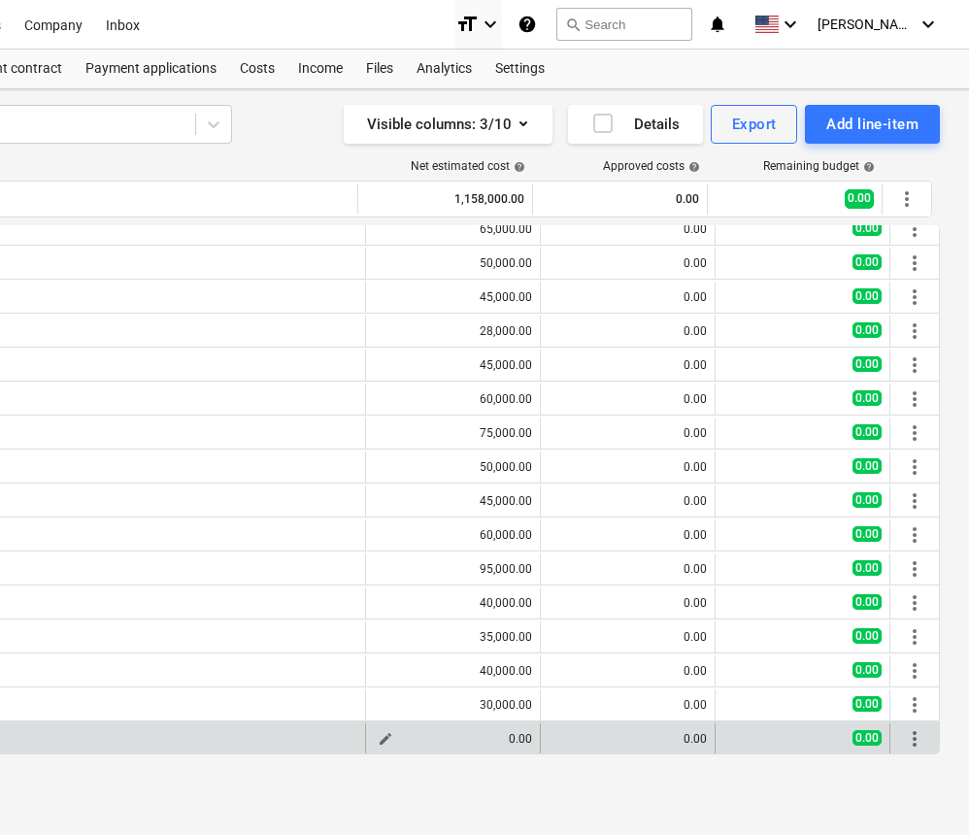
click at [451, 732] on div "0.00" at bounding box center [453, 739] width 158 height 14
click at [383, 736] on span "edit" at bounding box center [386, 739] width 16 height 16
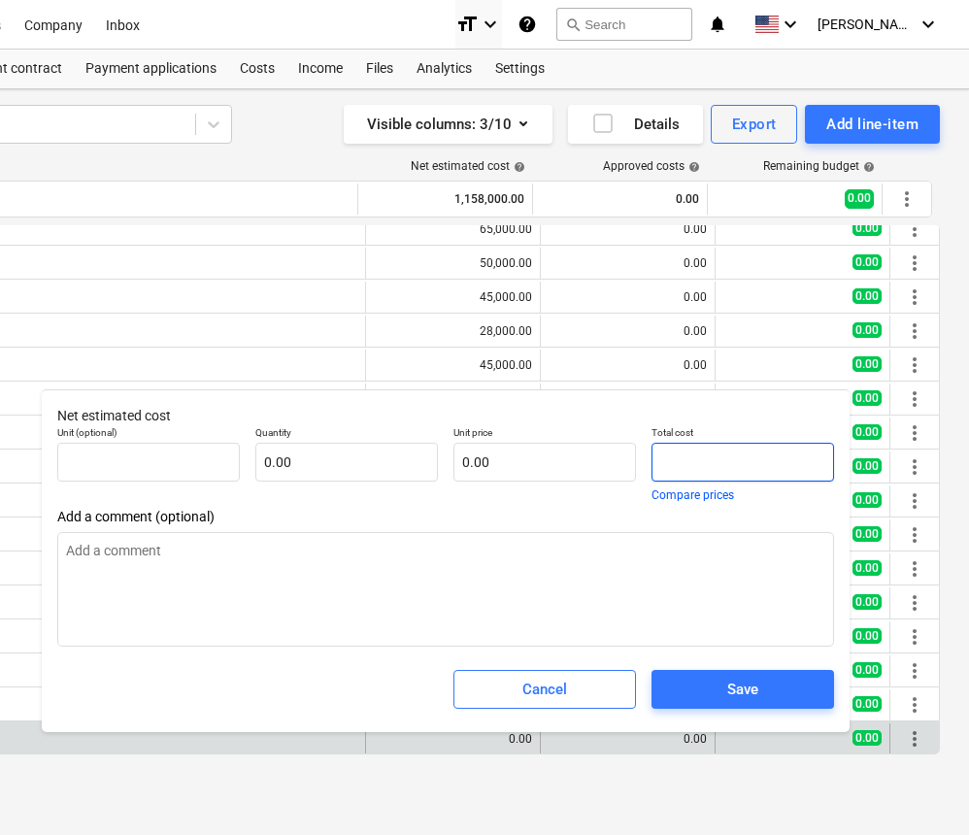
click at [656, 464] on input "text" at bounding box center [743, 462] width 183 height 39
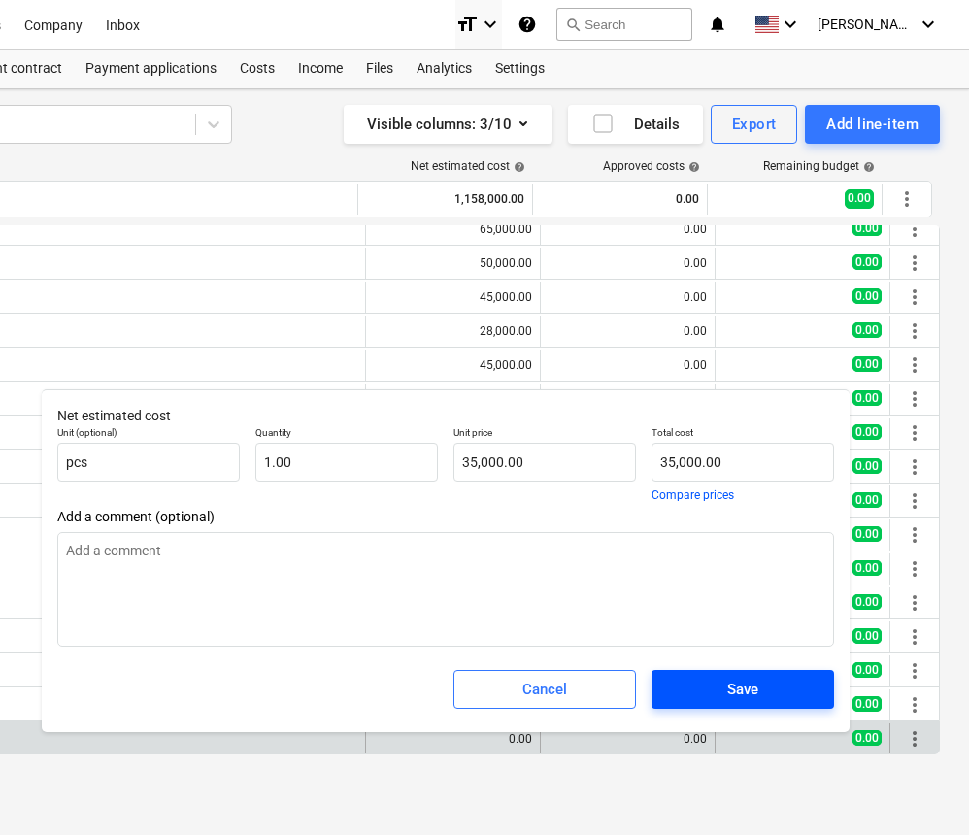
click at [731, 682] on div "Save" at bounding box center [743, 689] width 31 height 25
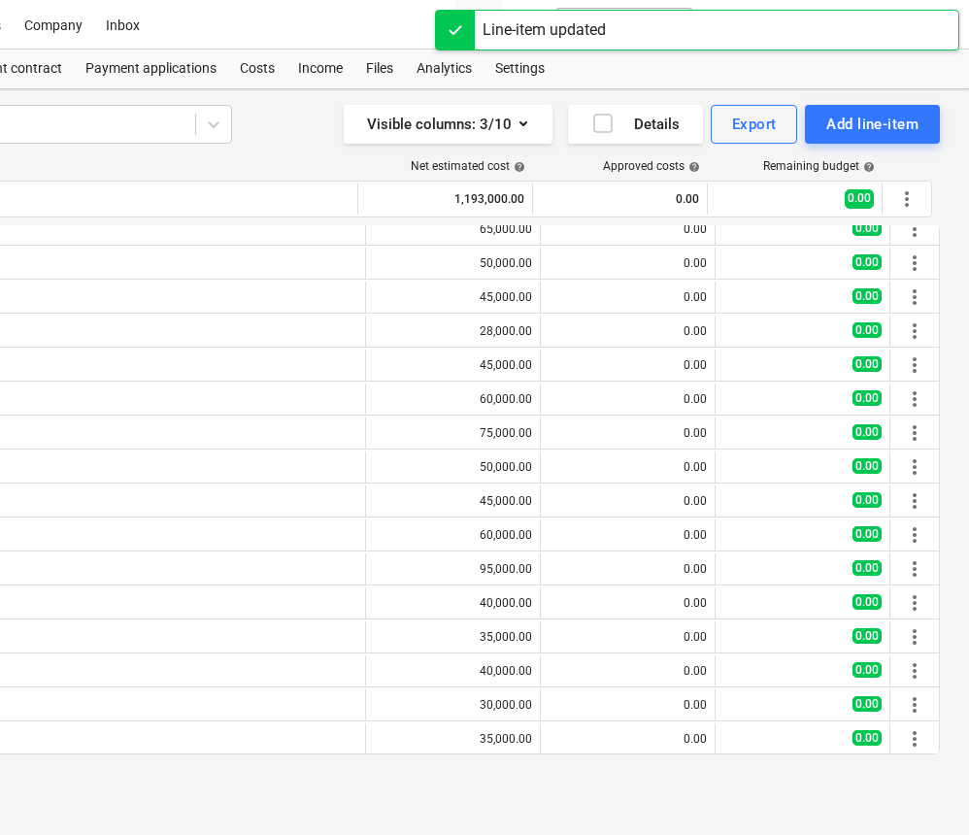
scroll to position [0, 359]
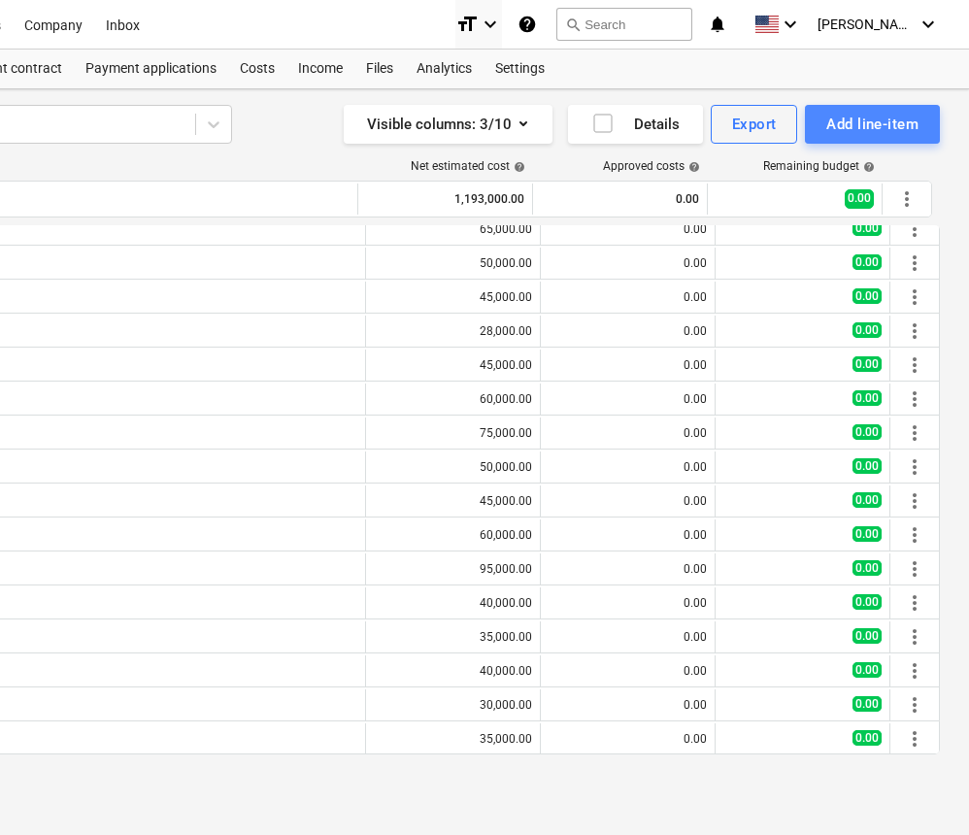
click at [851, 124] on div "Add line-item" at bounding box center [873, 124] width 92 height 25
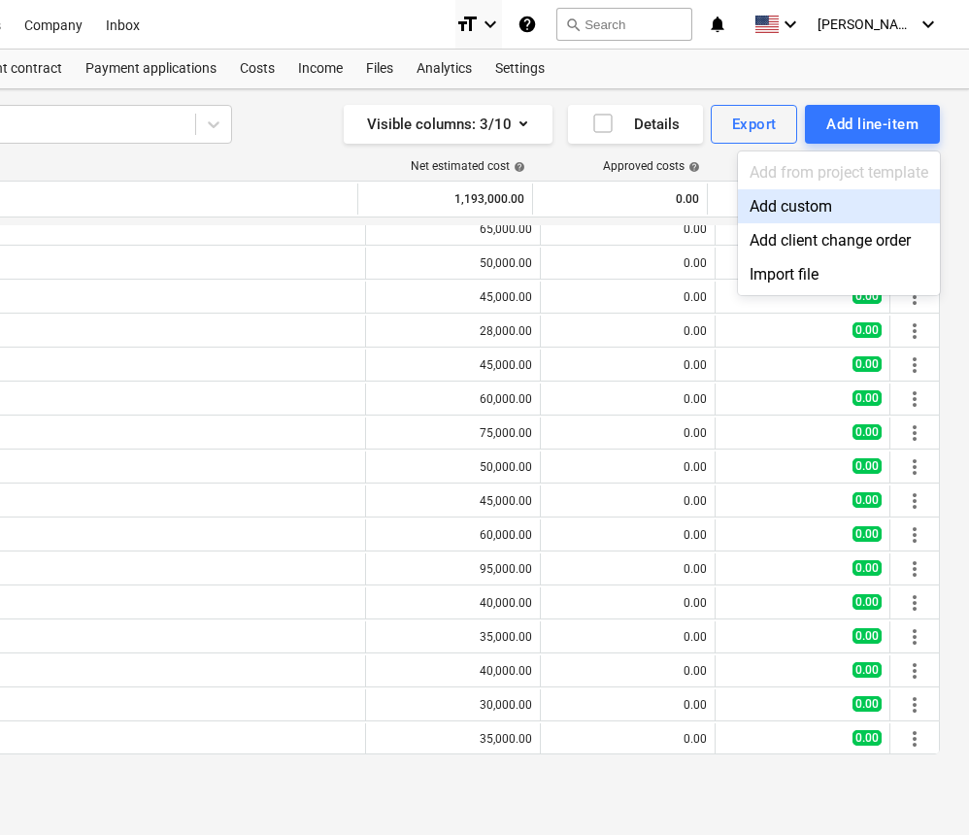
click at [784, 211] on div "Add custom" at bounding box center [839, 206] width 202 height 34
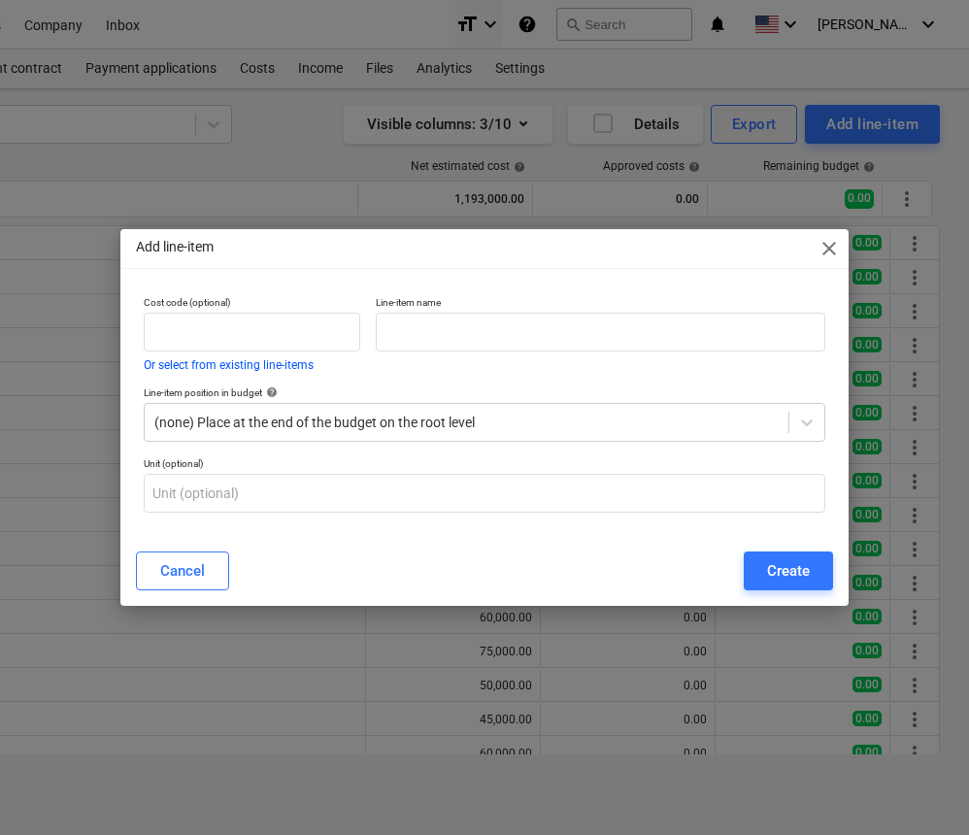
scroll to position [219, 0]
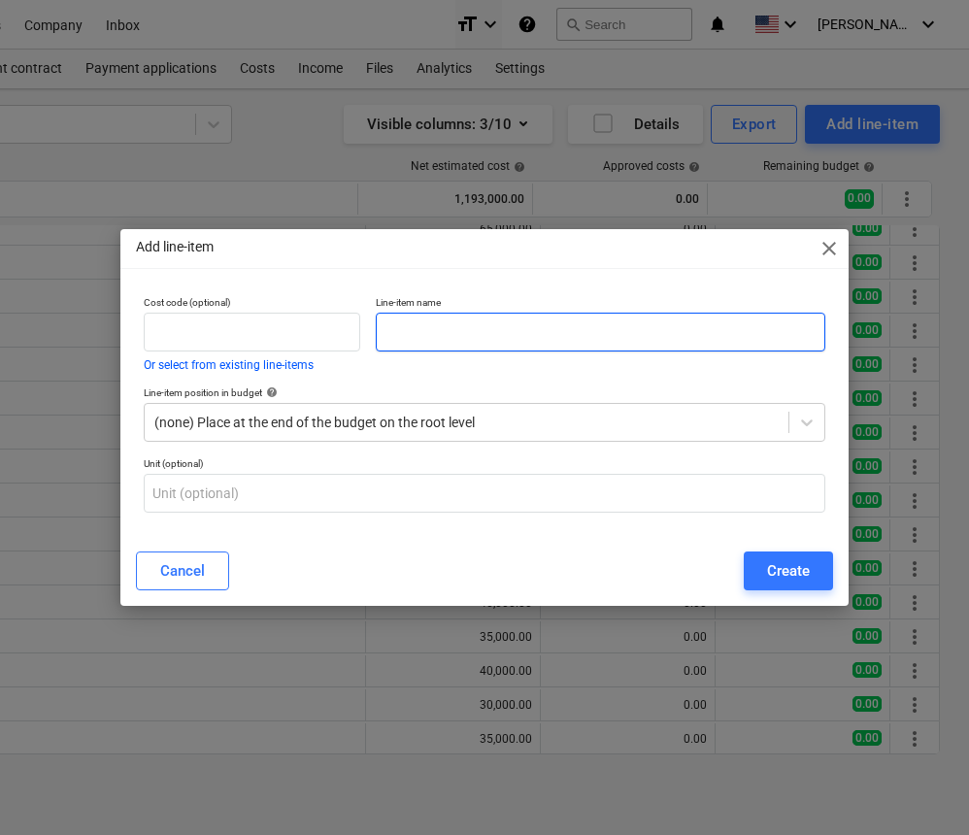
click at [652, 344] on input "text" at bounding box center [601, 332] width 450 height 39
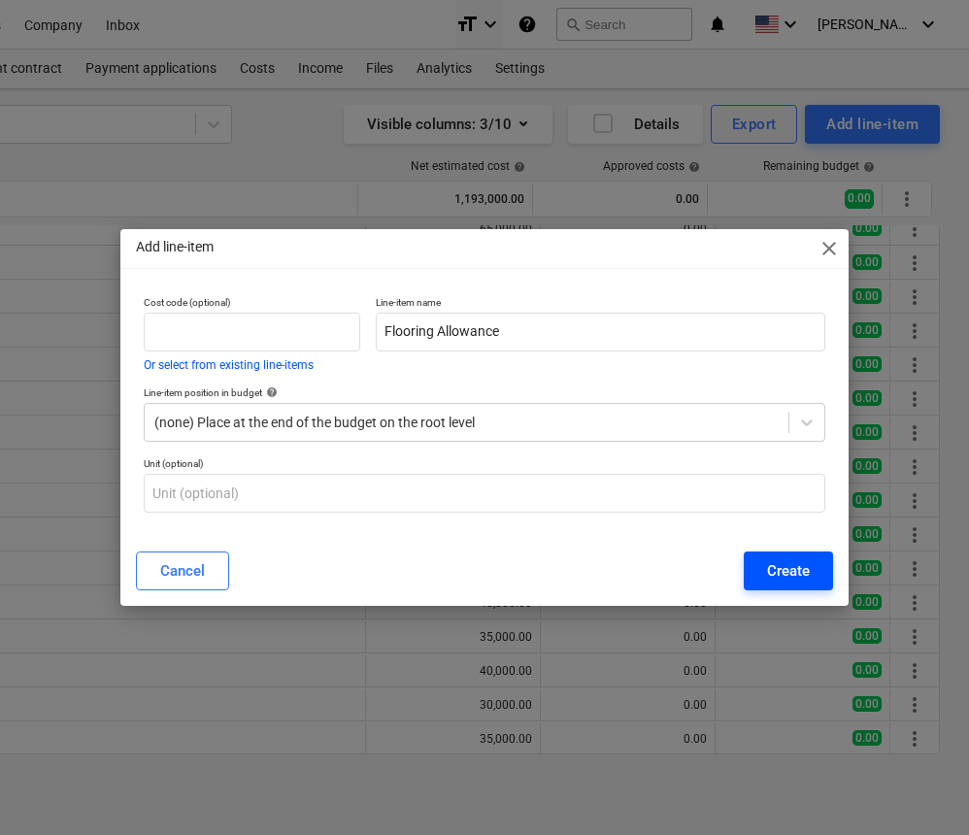
click at [817, 571] on button "Create" at bounding box center [788, 571] width 89 height 39
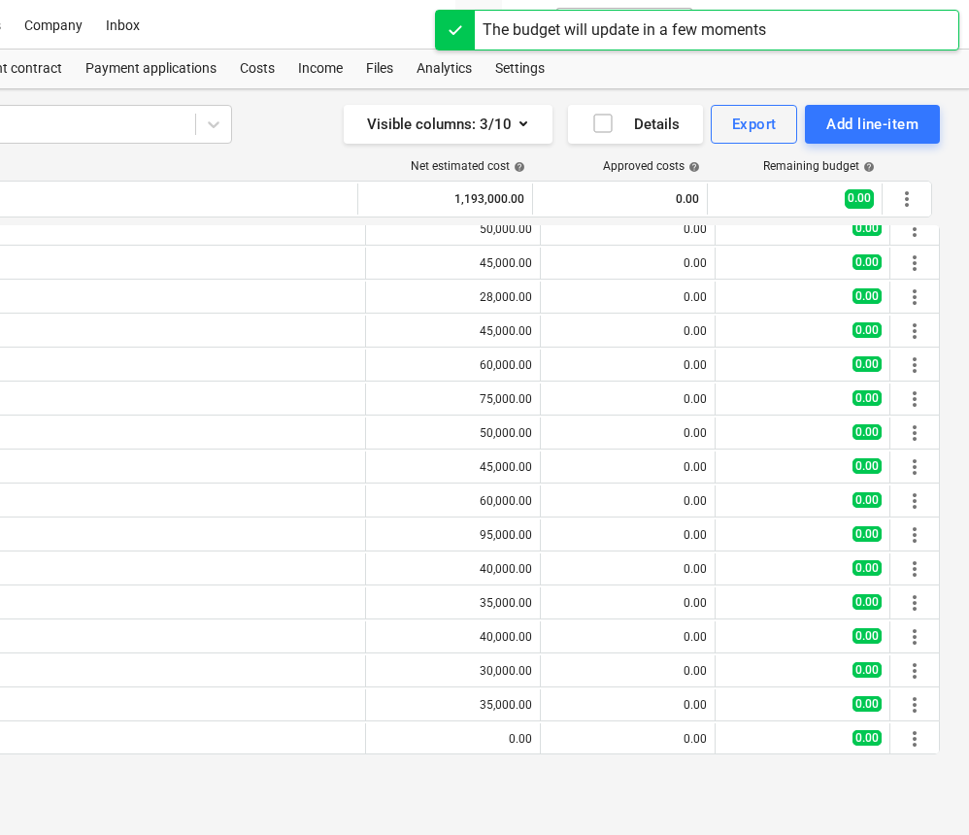
scroll to position [253, 0]
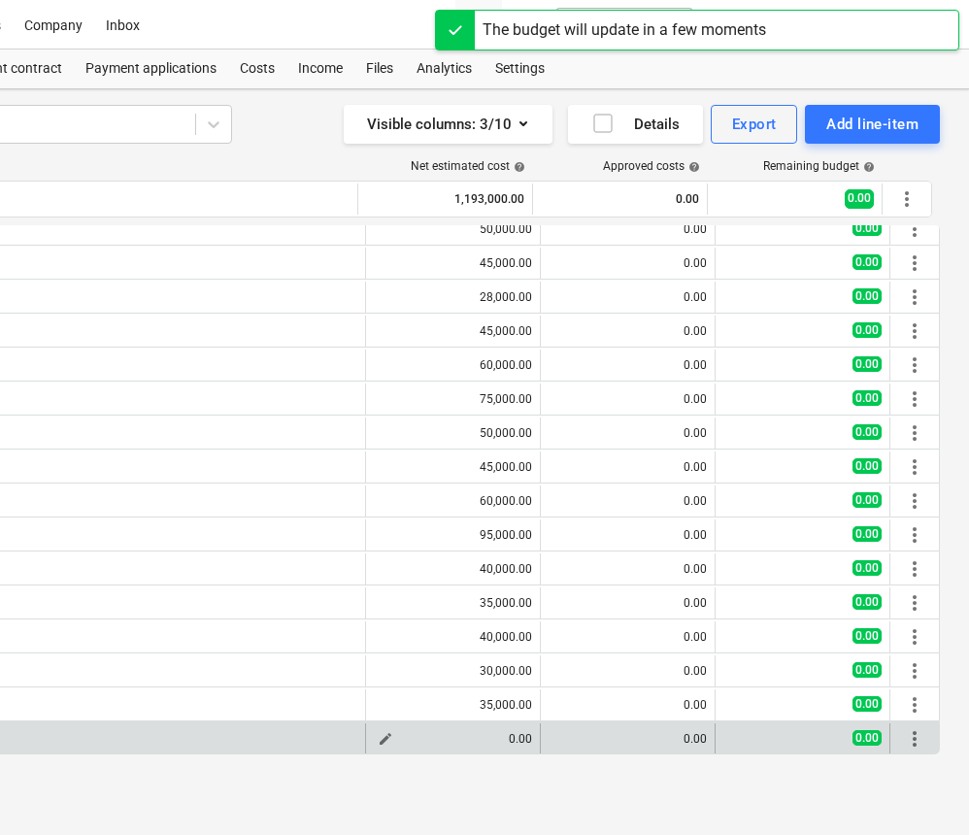
click at [381, 737] on span "edit" at bounding box center [386, 739] width 16 height 16
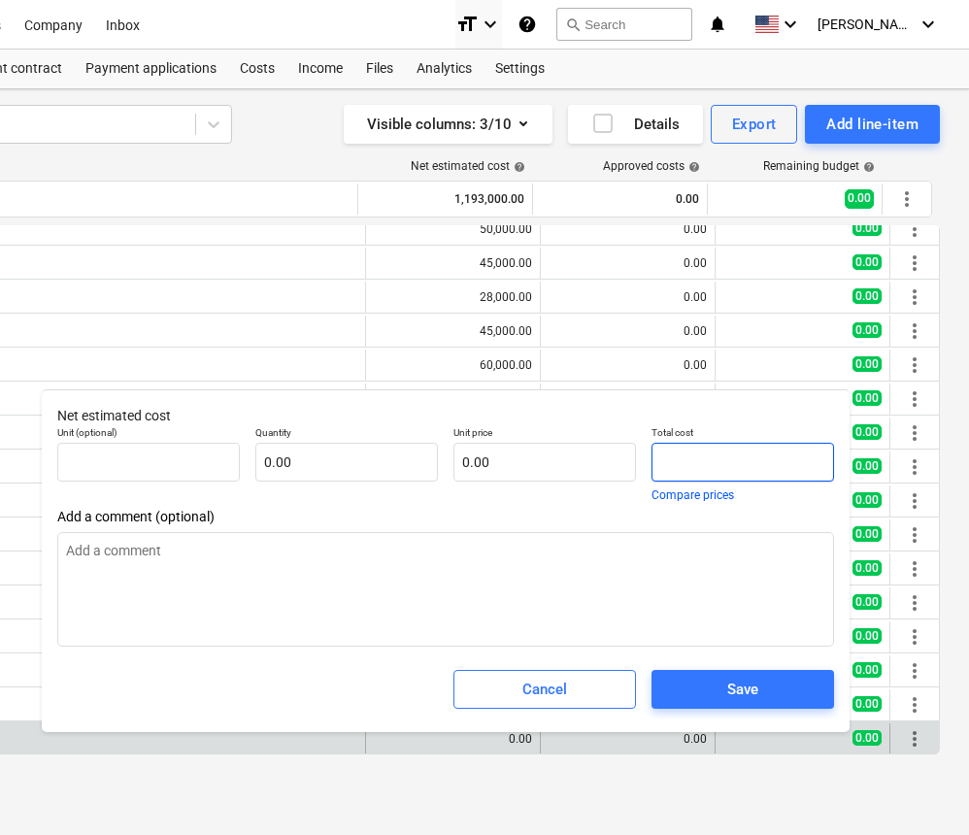
click at [660, 456] on input "text" at bounding box center [743, 462] width 183 height 39
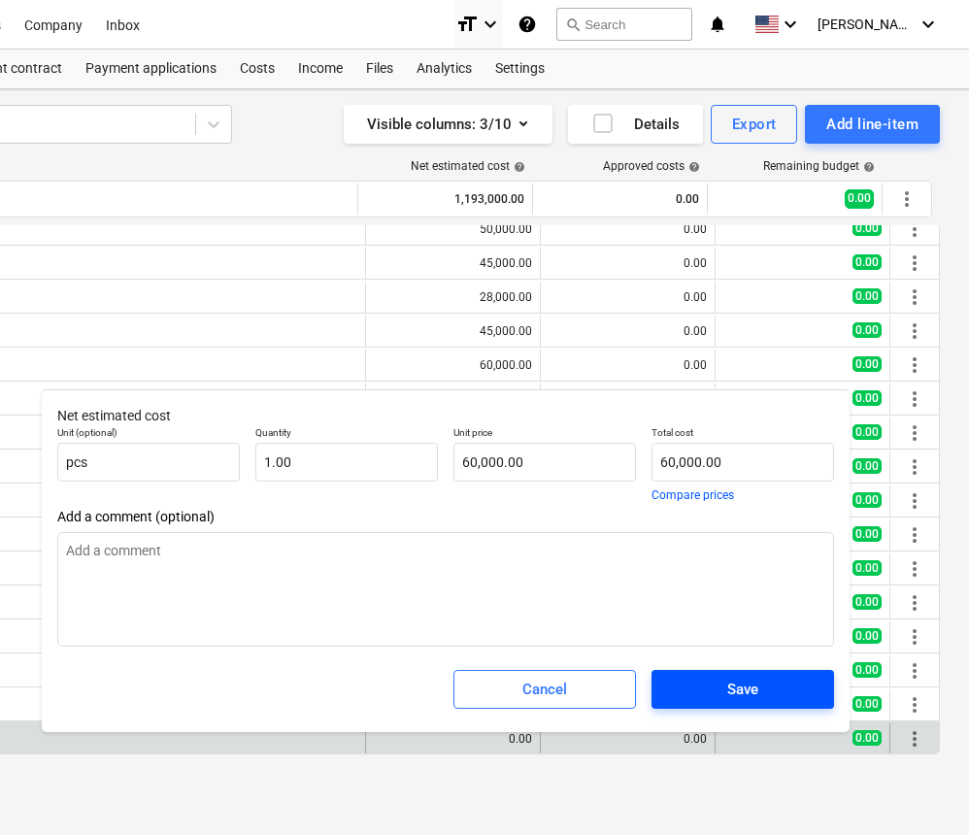
click at [701, 695] on span "Save" at bounding box center [743, 689] width 136 height 25
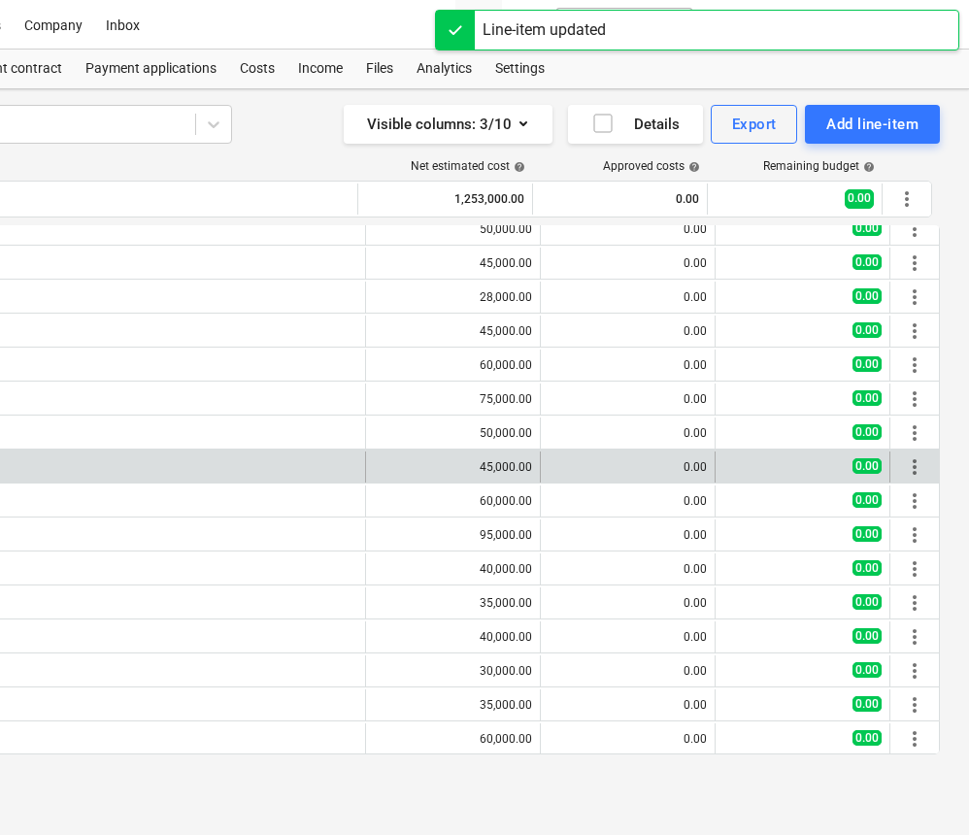
scroll to position [0, 359]
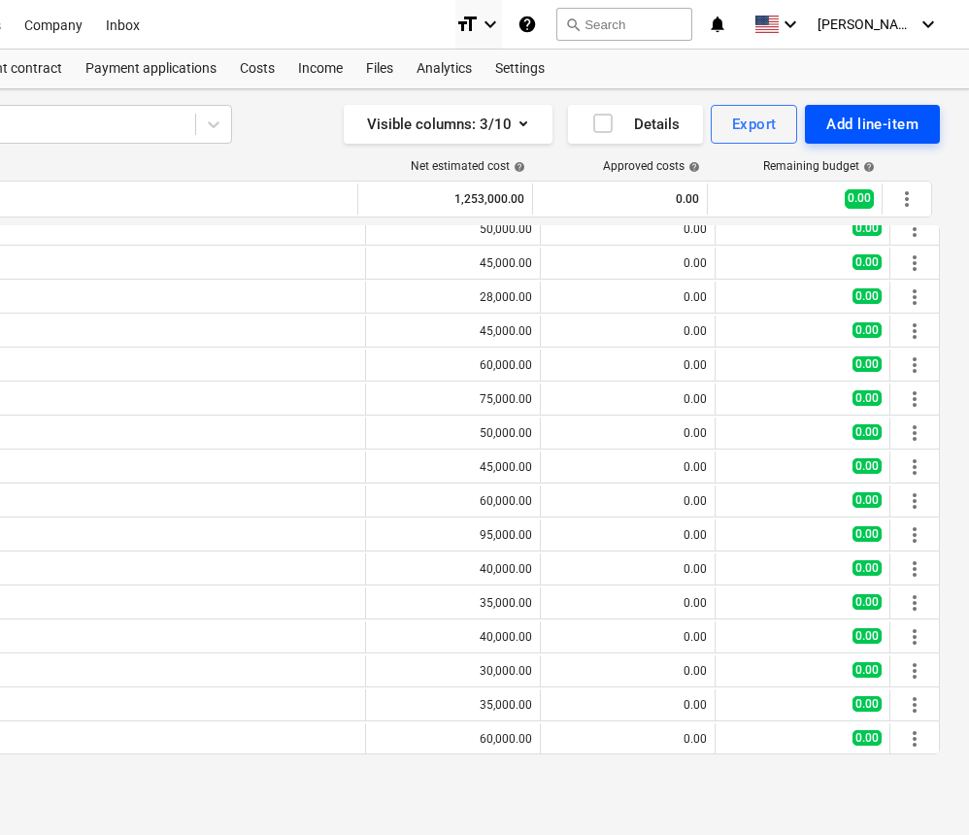
click at [834, 127] on div "Add line-item" at bounding box center [873, 124] width 92 height 25
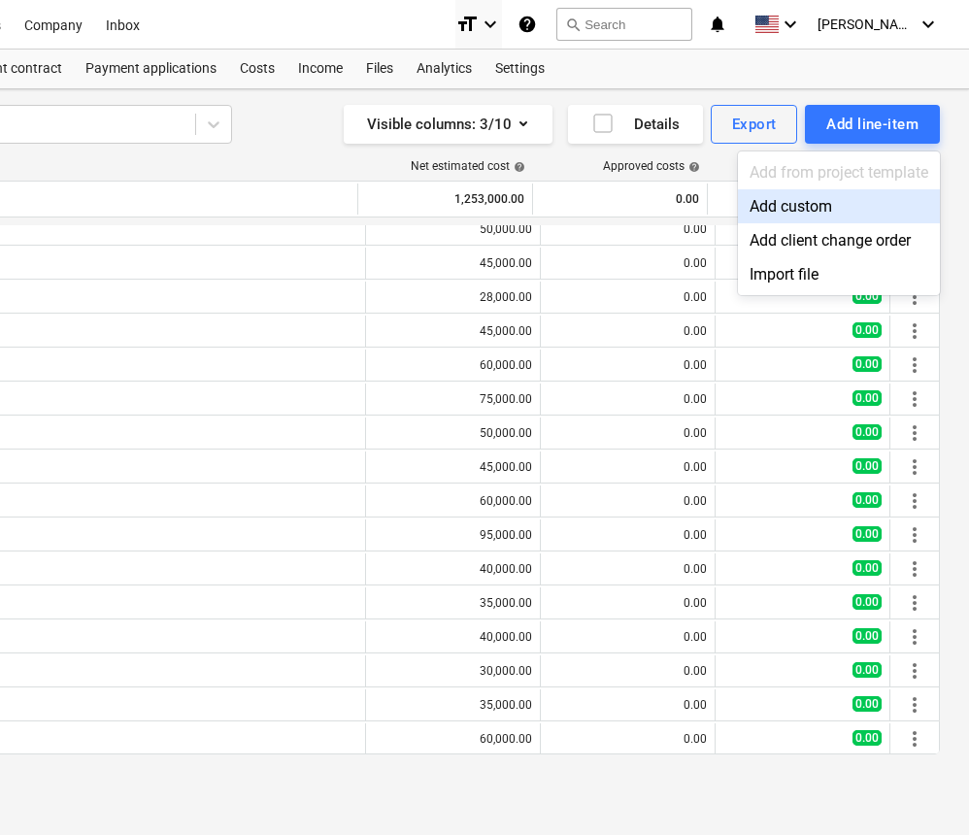
click at [801, 199] on div "Add custom" at bounding box center [839, 206] width 202 height 34
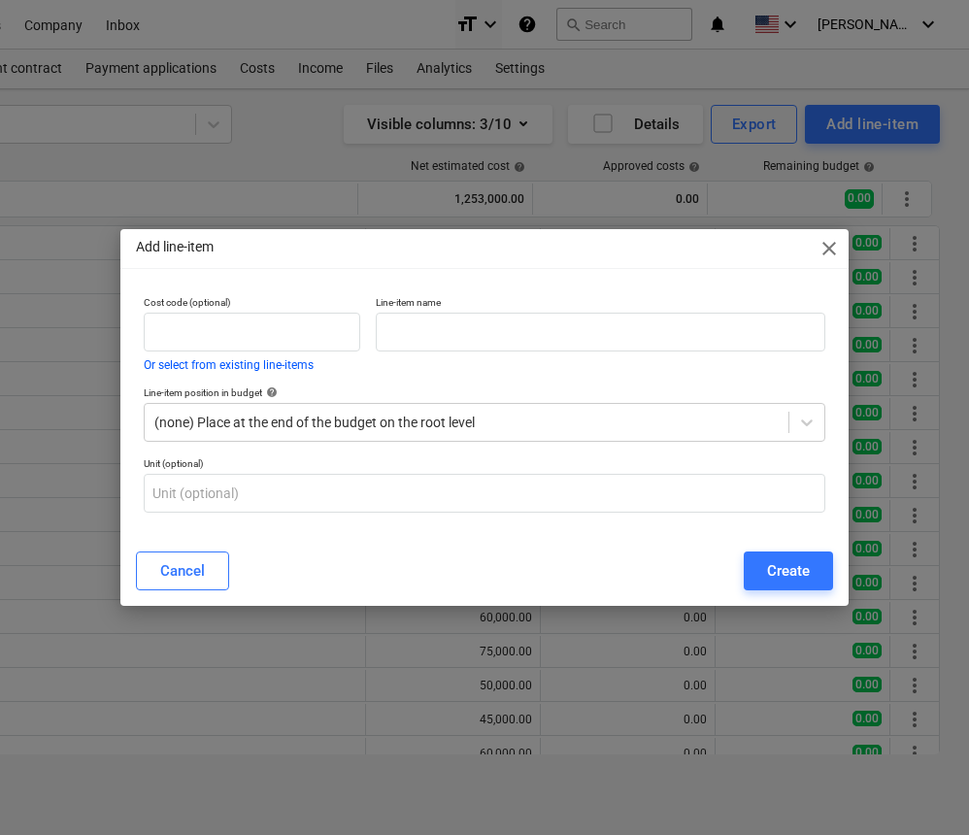
scroll to position [253, 0]
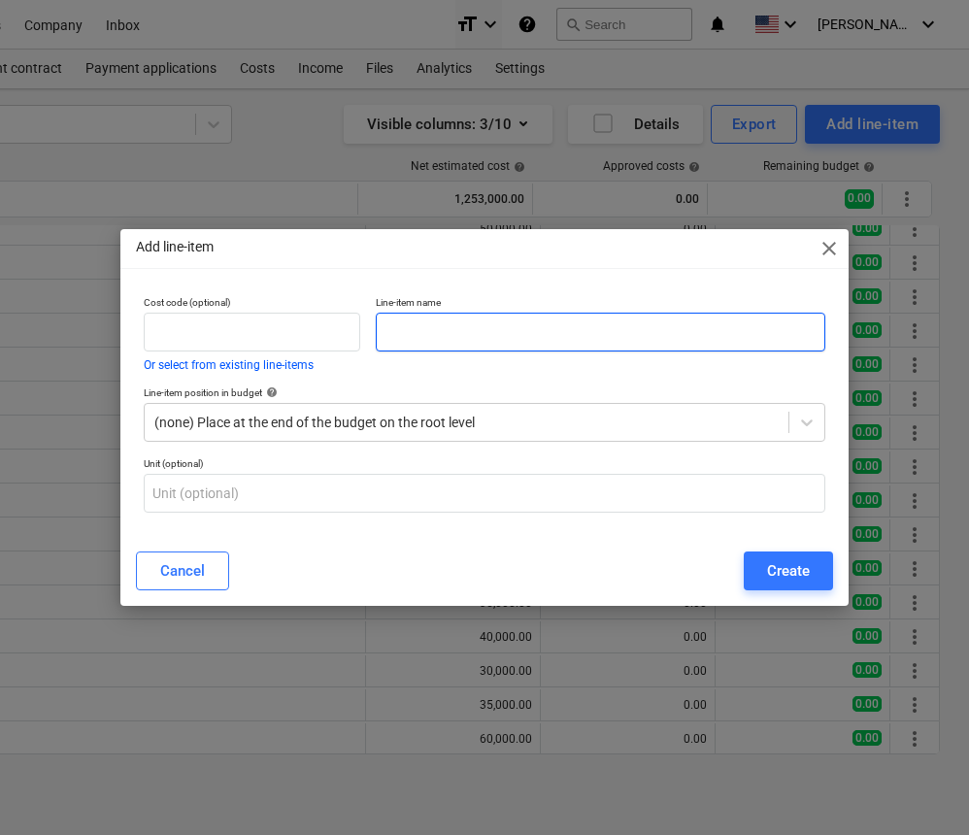
click at [619, 329] on input "text" at bounding box center [601, 332] width 450 height 39
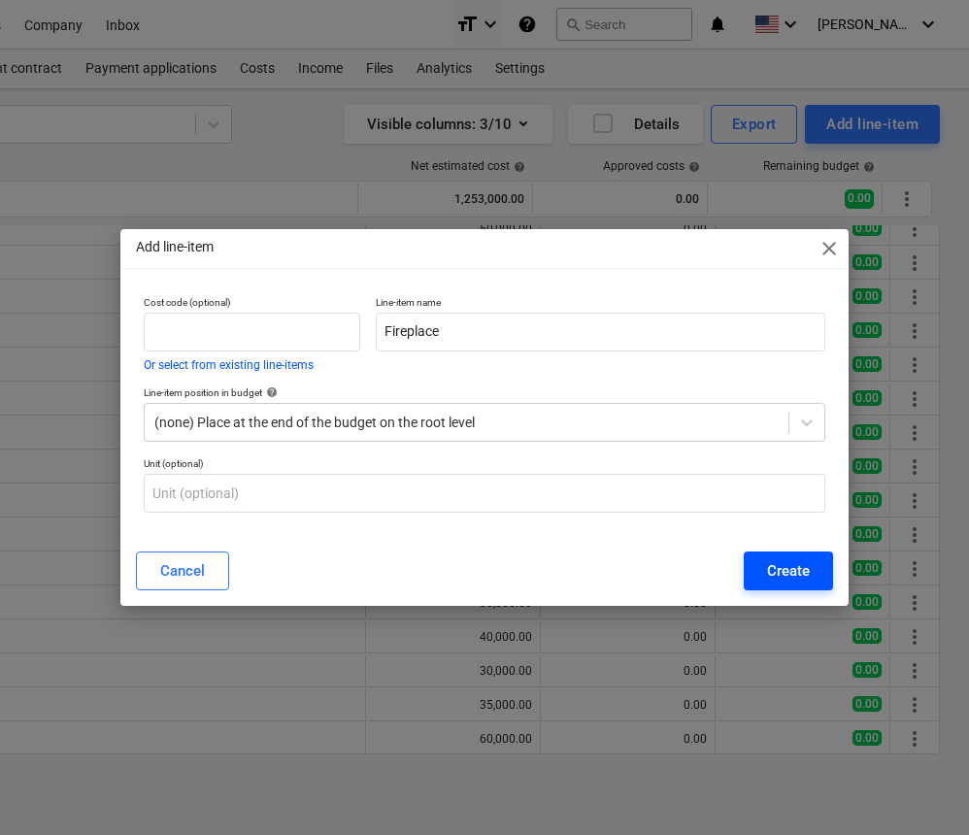
click at [798, 573] on div "Create" at bounding box center [788, 571] width 43 height 25
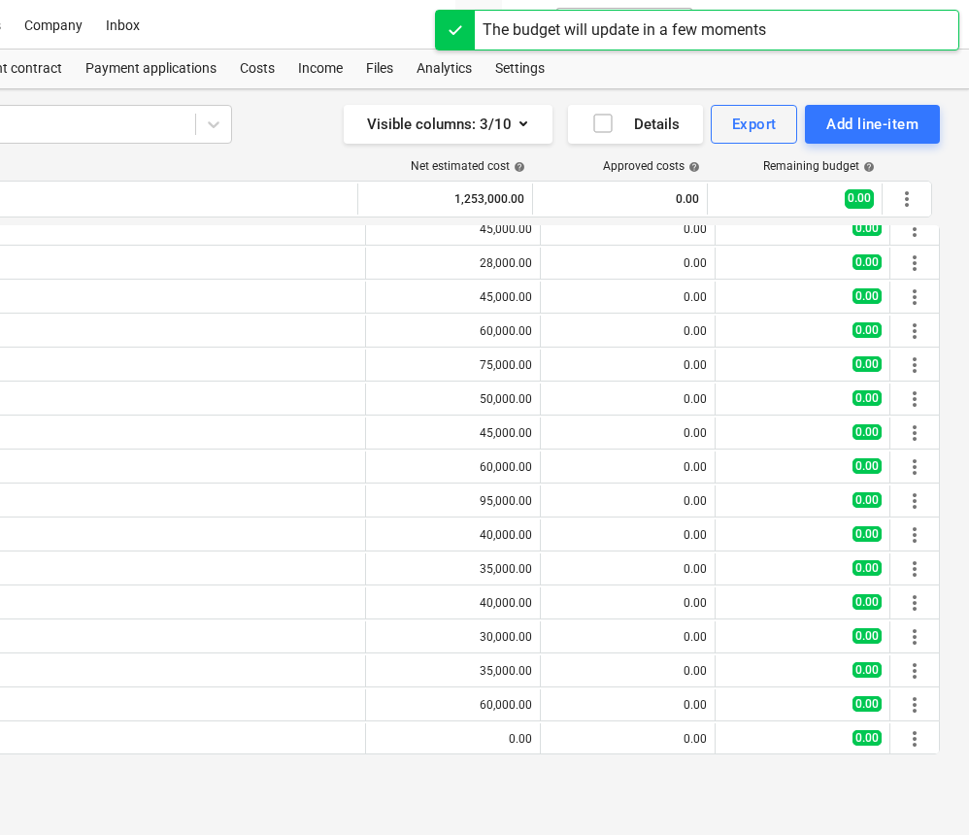
scroll to position [287, 0]
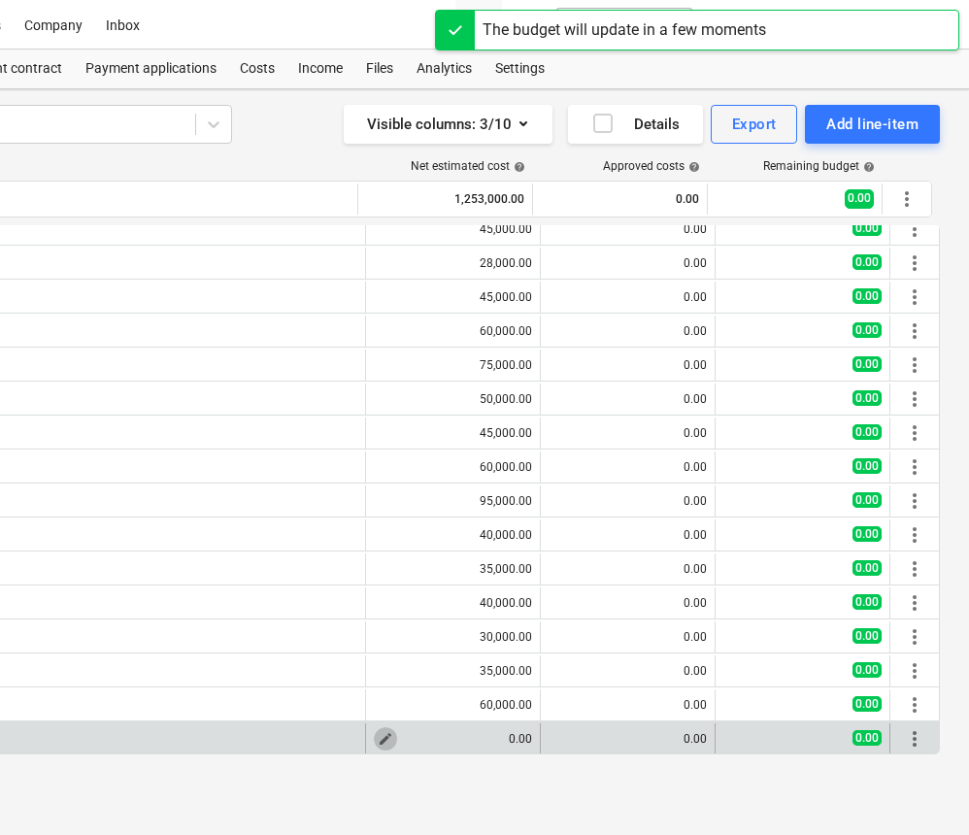
click at [378, 736] on span "edit" at bounding box center [386, 739] width 16 height 16
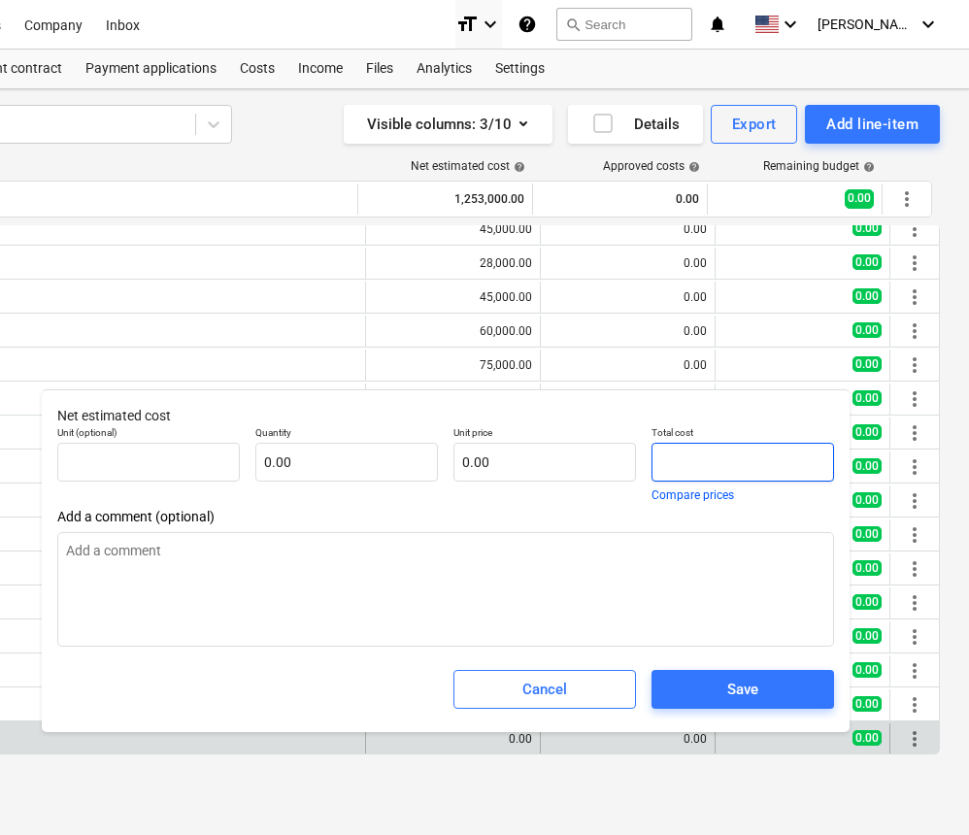
click at [662, 459] on input "text" at bounding box center [743, 462] width 183 height 39
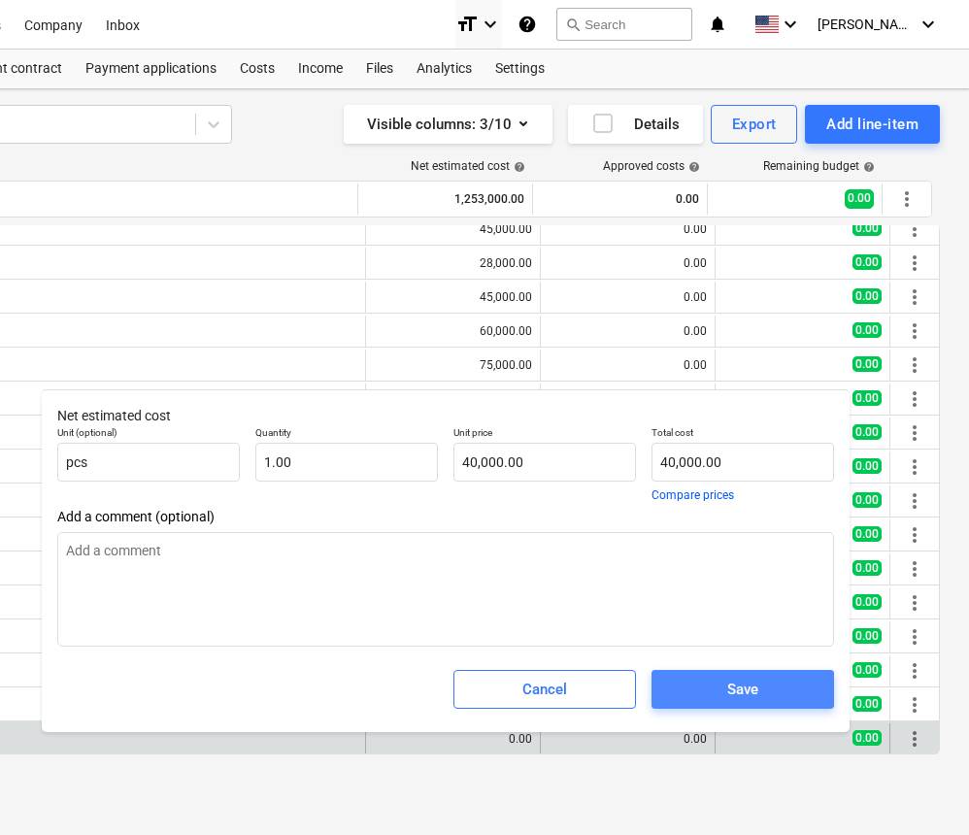
click at [681, 681] on span "Save" at bounding box center [743, 689] width 136 height 25
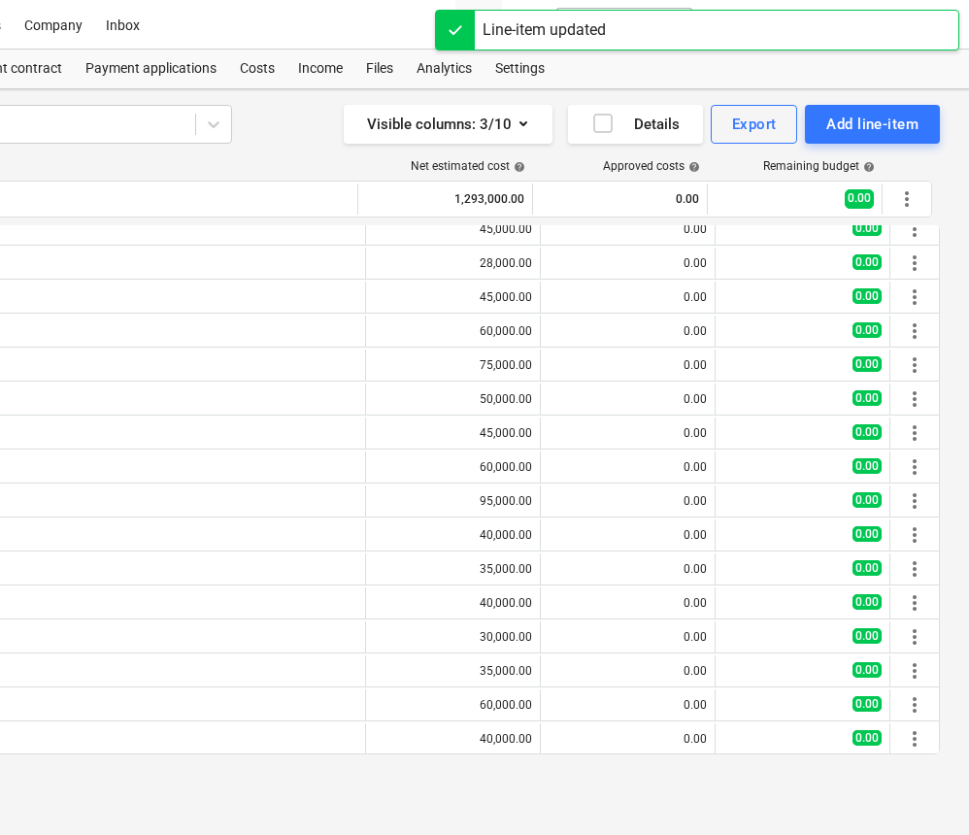
scroll to position [0, 359]
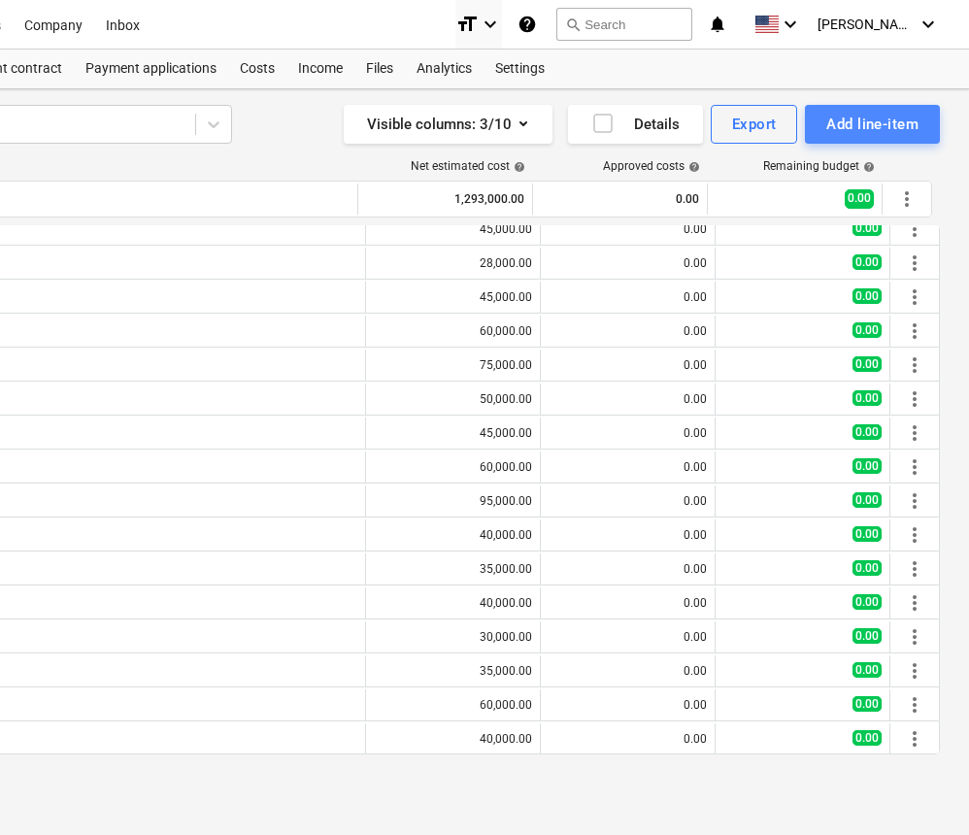
click at [875, 120] on div "Add line-item" at bounding box center [873, 124] width 92 height 25
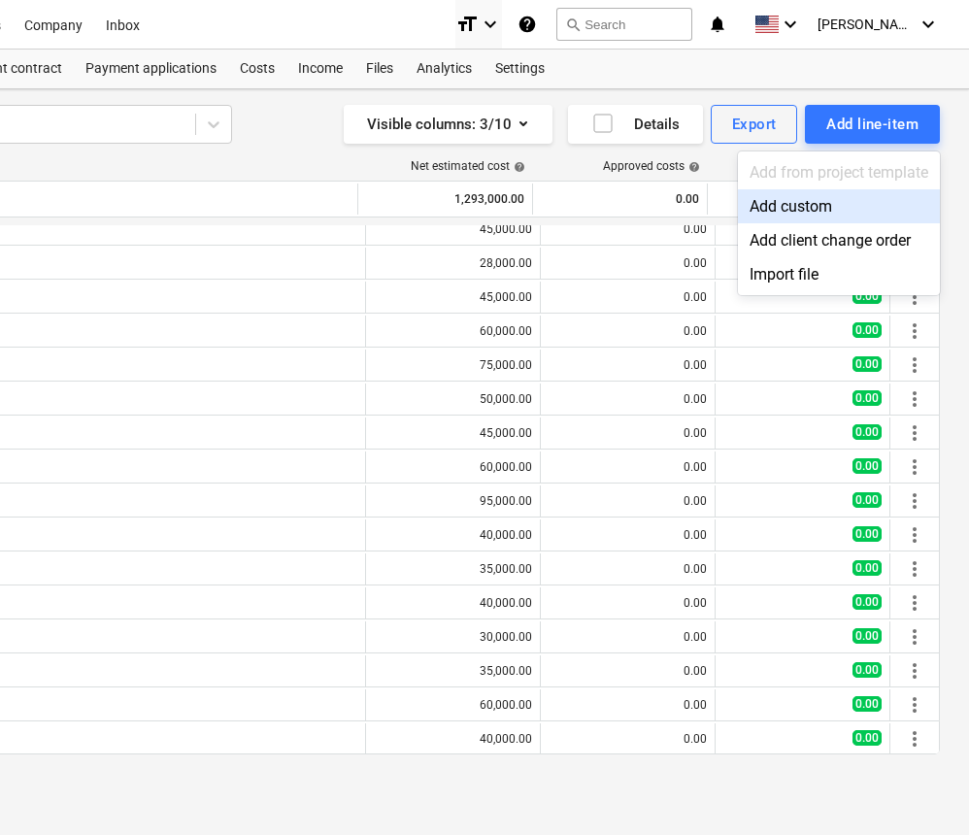
click at [803, 197] on div "Add custom" at bounding box center [839, 206] width 202 height 34
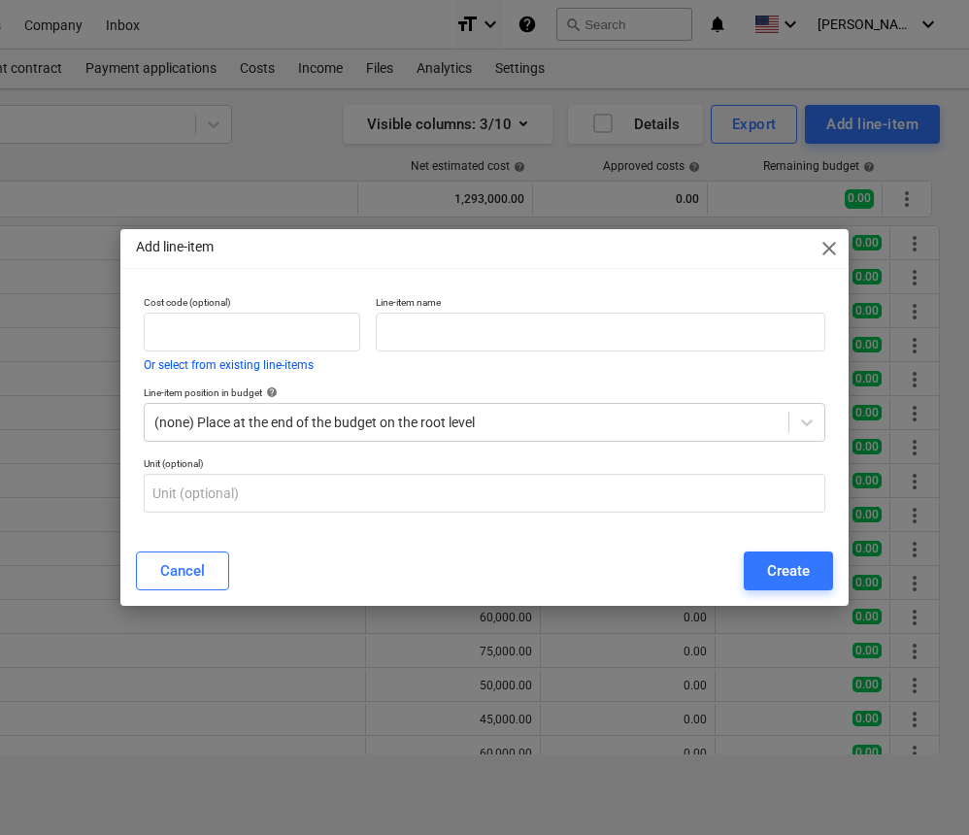
scroll to position [287, 0]
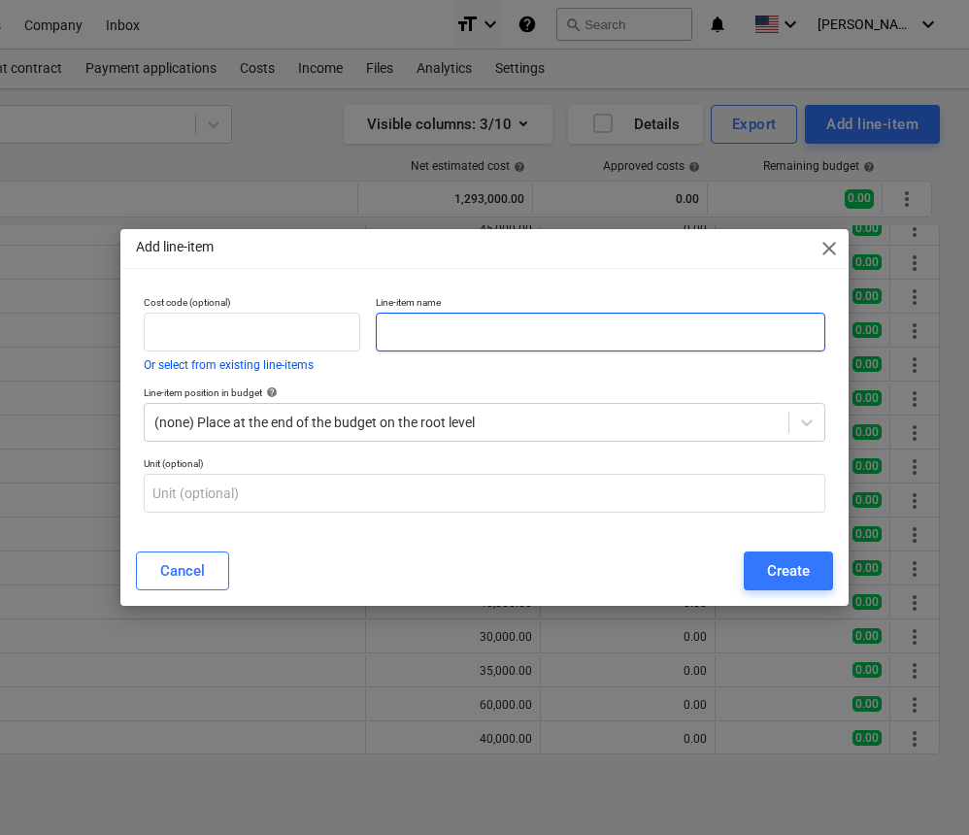
click at [625, 333] on input "text" at bounding box center [601, 332] width 450 height 39
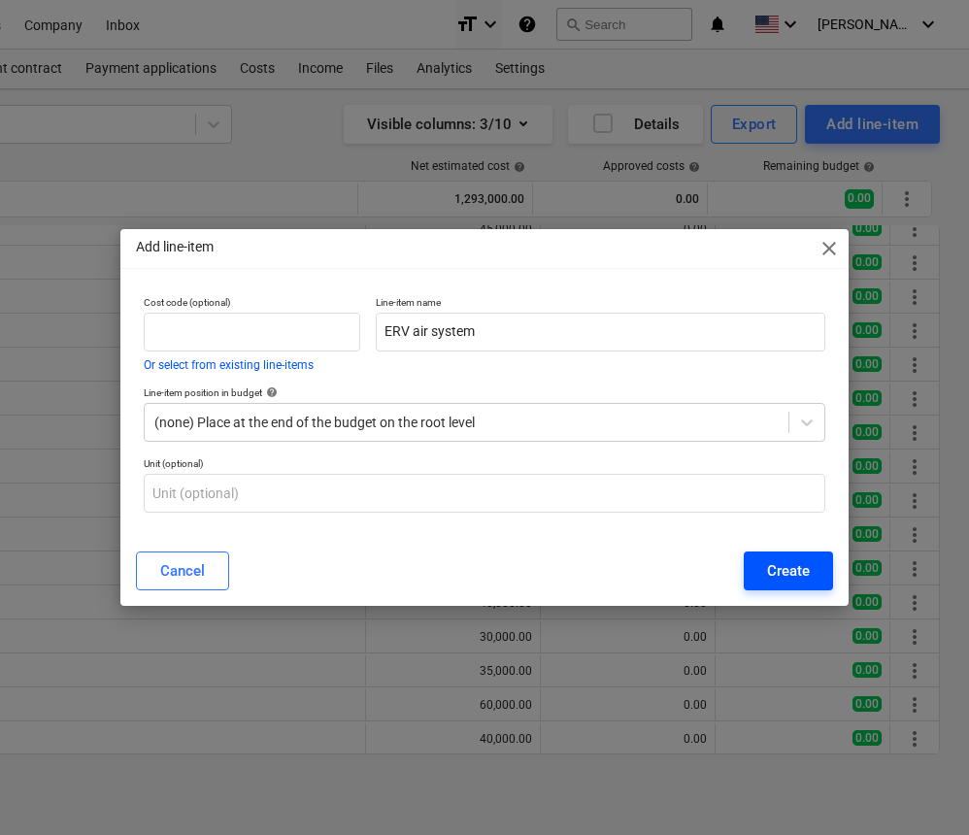
click at [779, 574] on div "Create" at bounding box center [788, 571] width 43 height 25
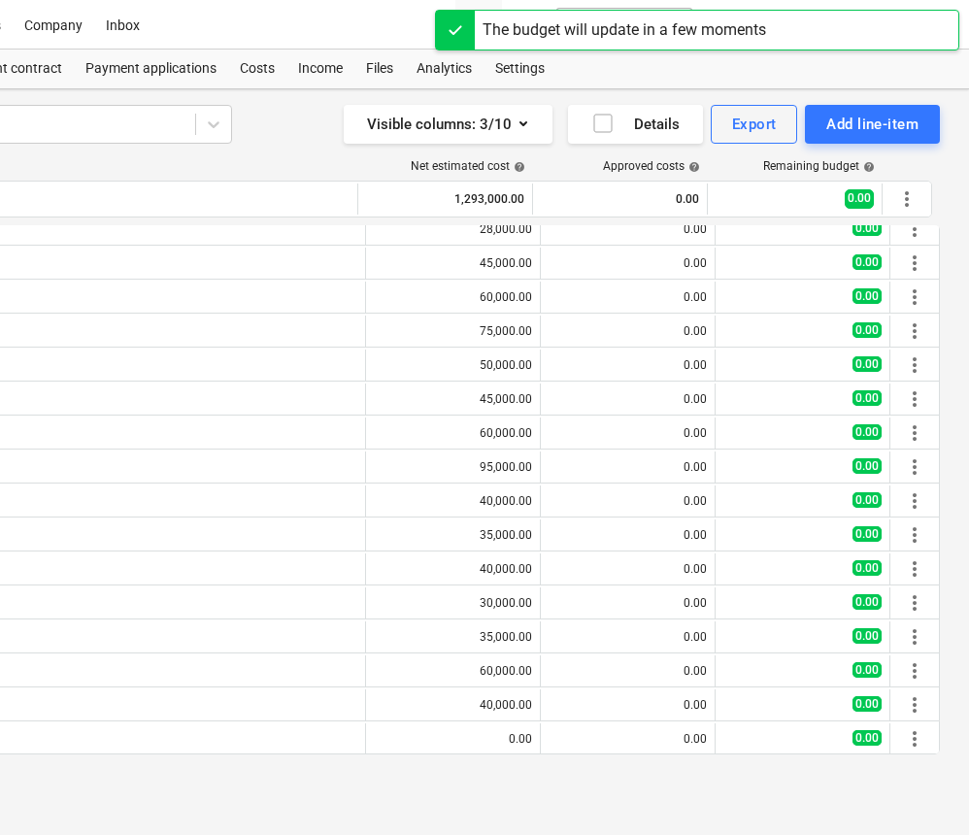
scroll to position [321, 0]
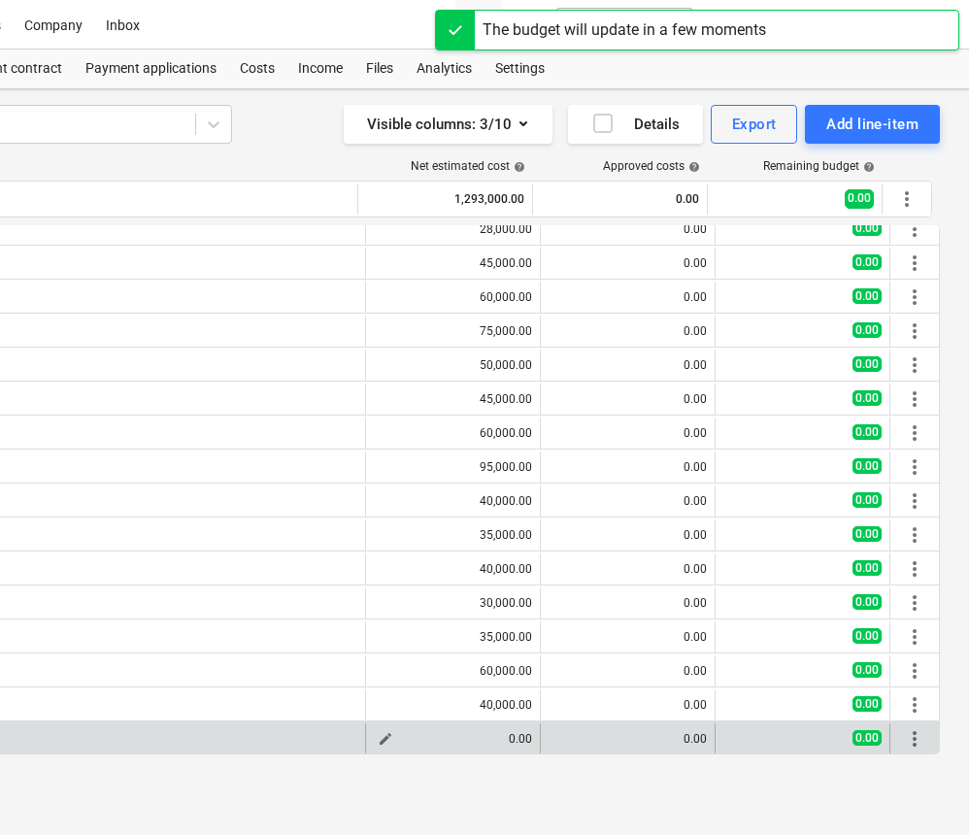
click at [387, 738] on button "edit" at bounding box center [385, 739] width 23 height 23
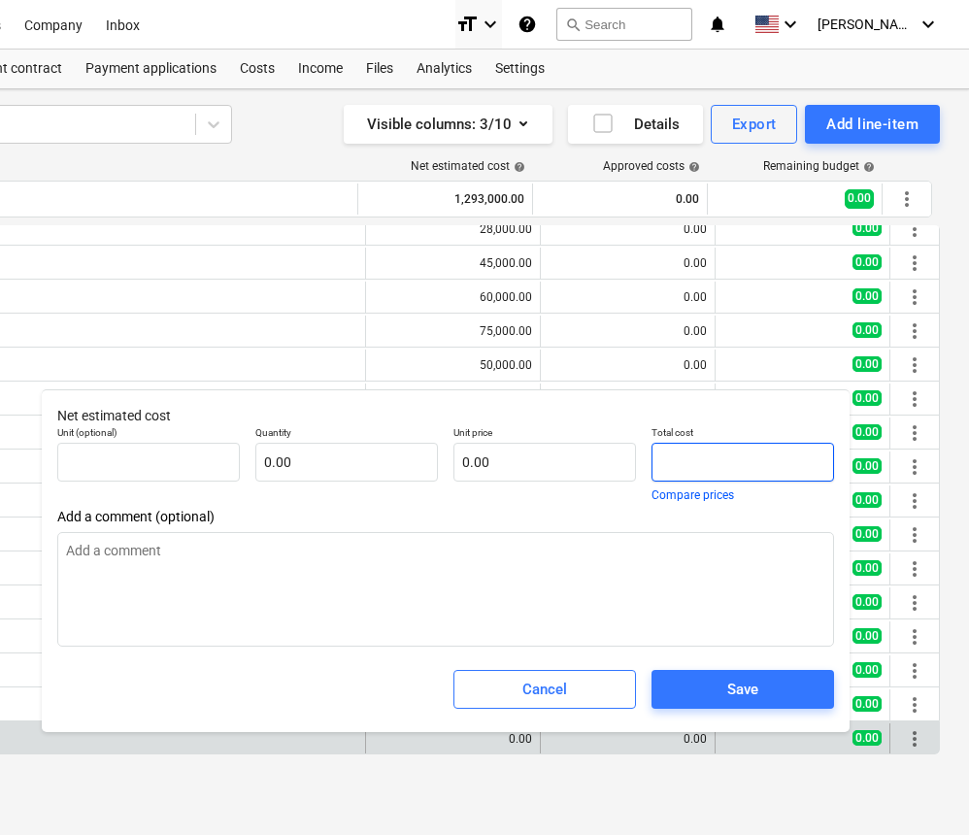
click at [661, 460] on input "text" at bounding box center [743, 462] width 183 height 39
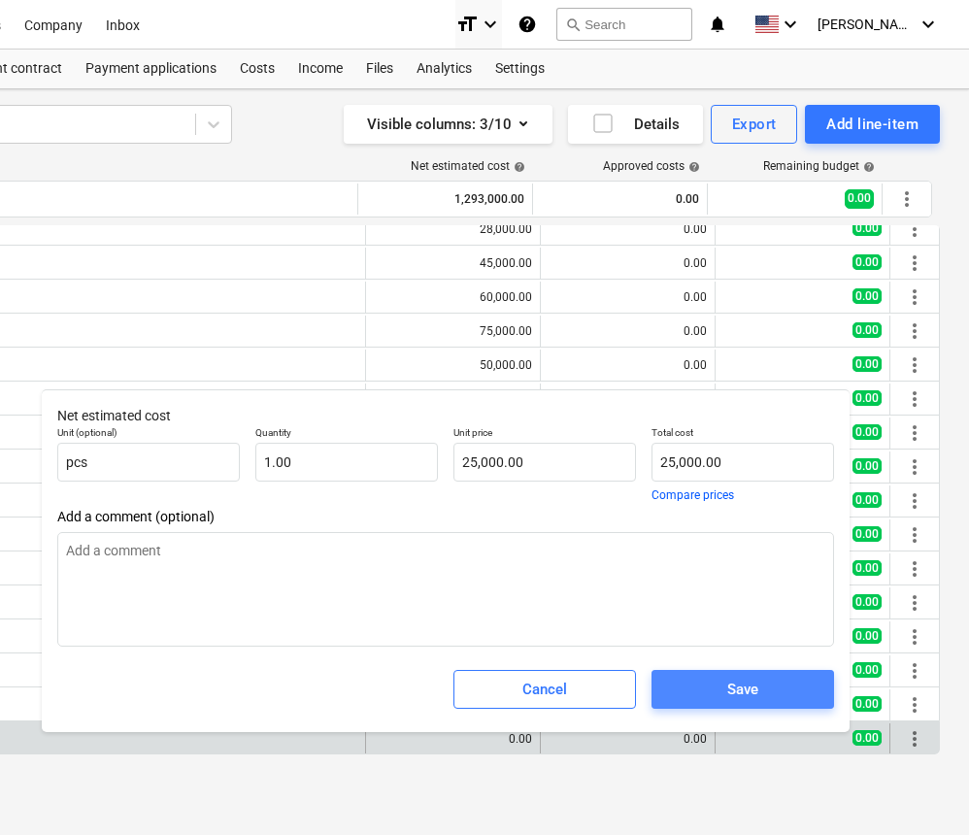
click at [730, 672] on button "Save" at bounding box center [743, 689] width 183 height 39
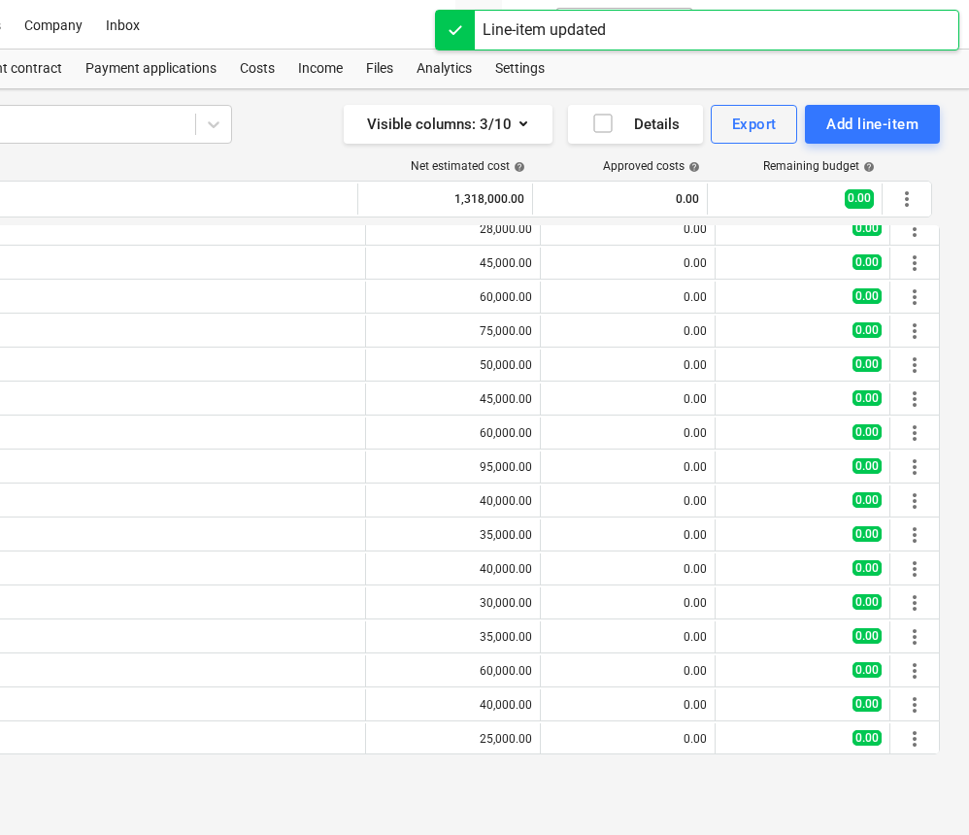
scroll to position [0, 359]
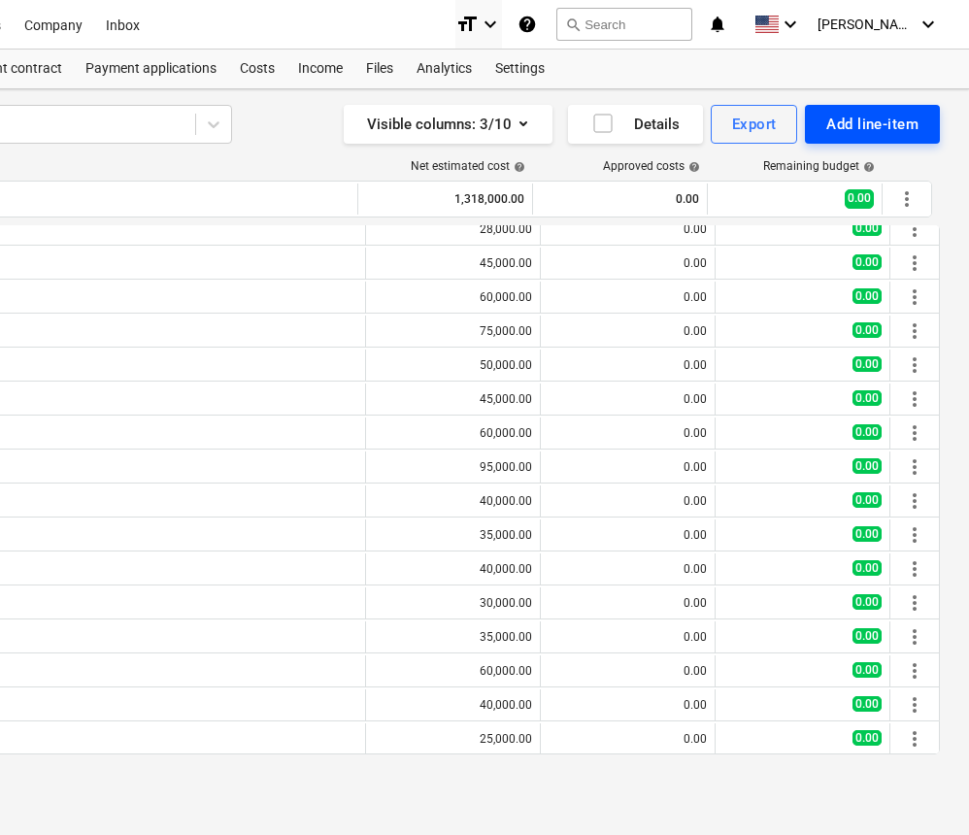
click at [860, 130] on div "Add line-item" at bounding box center [873, 124] width 92 height 25
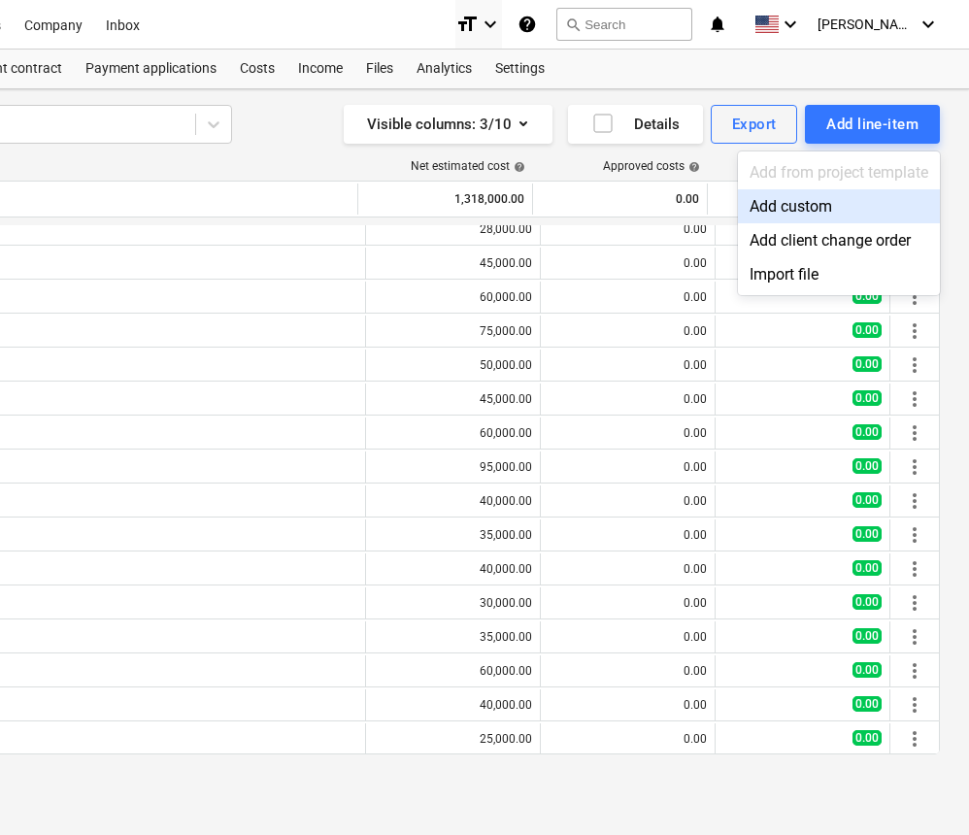
click at [818, 209] on div "Add custom" at bounding box center [839, 206] width 202 height 34
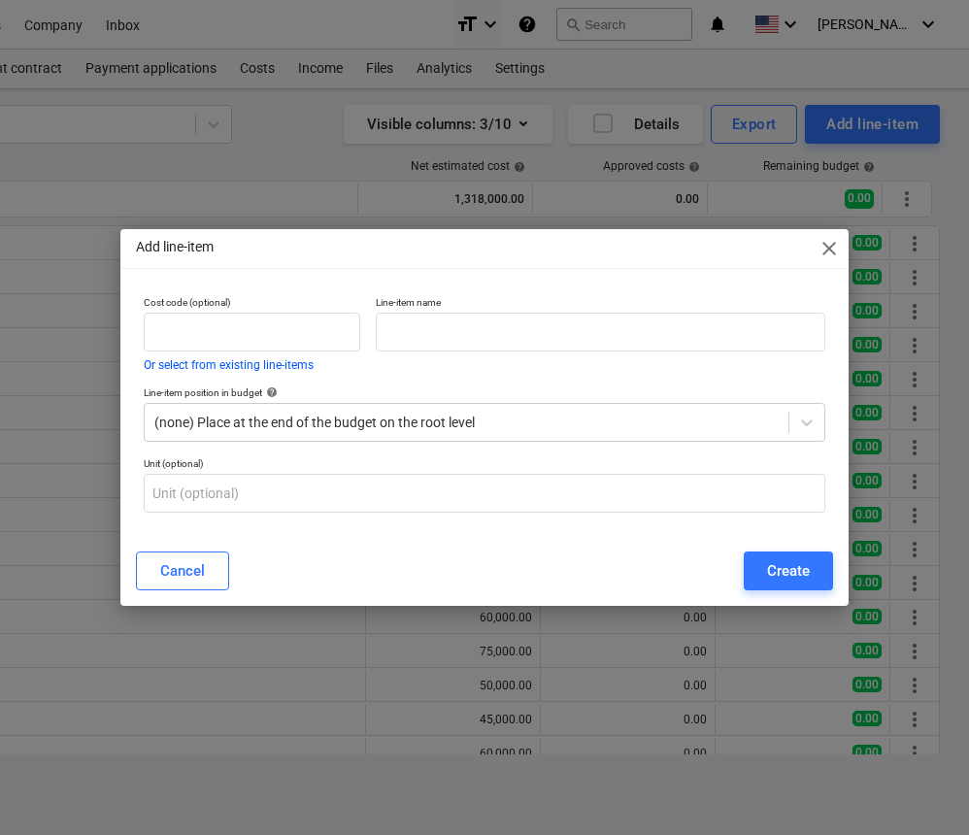
scroll to position [321, 0]
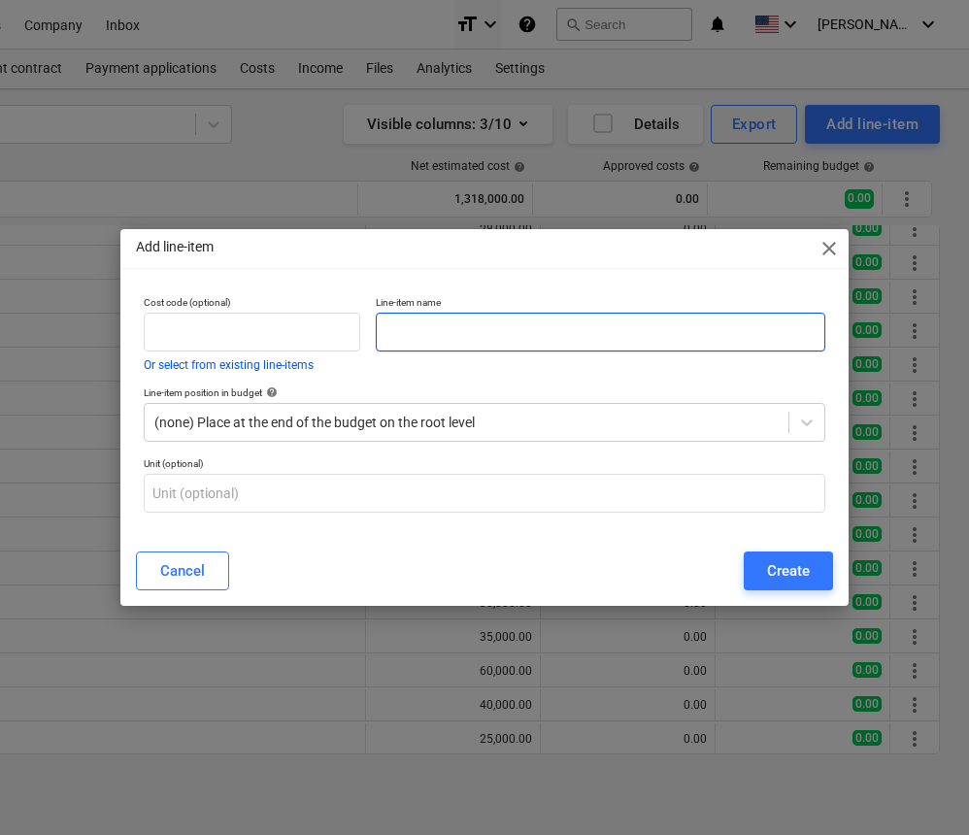
click at [463, 337] on input "text" at bounding box center [601, 332] width 450 height 39
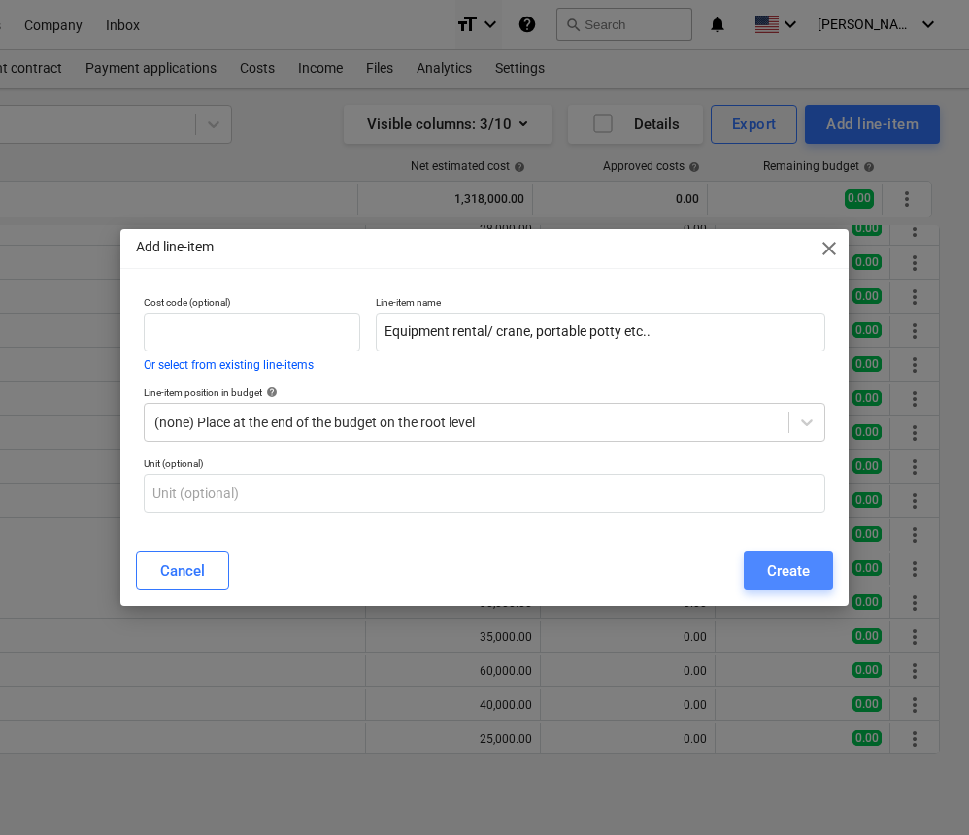
click at [758, 569] on button "Create" at bounding box center [788, 571] width 89 height 39
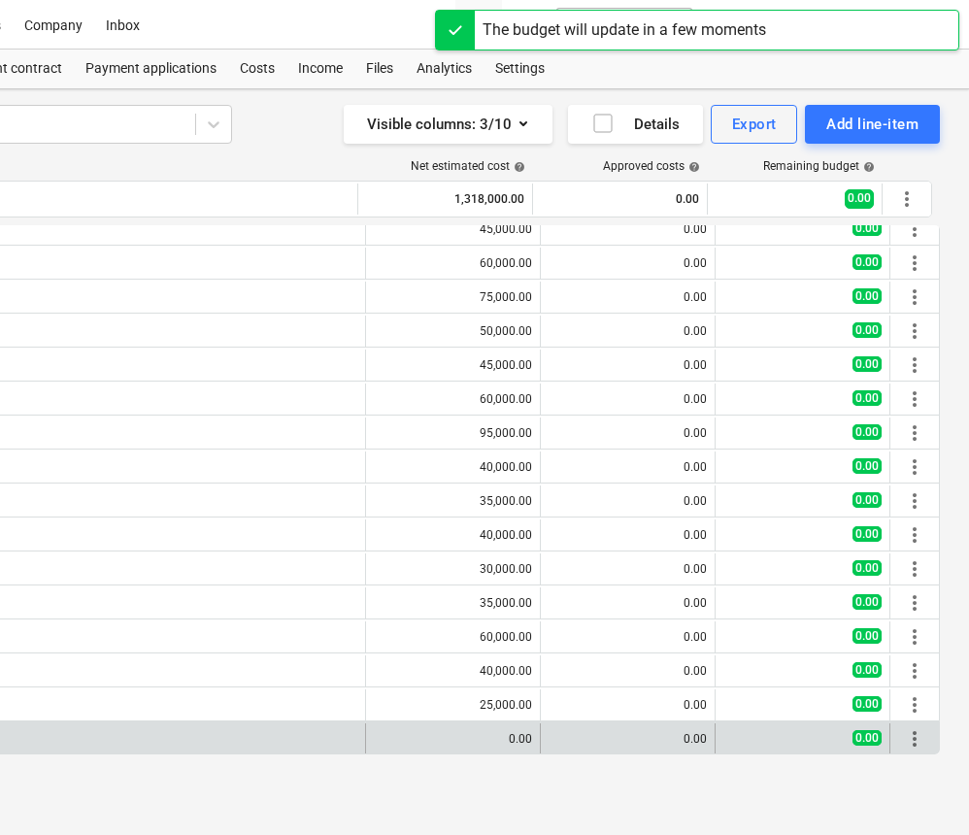
scroll to position [355, 0]
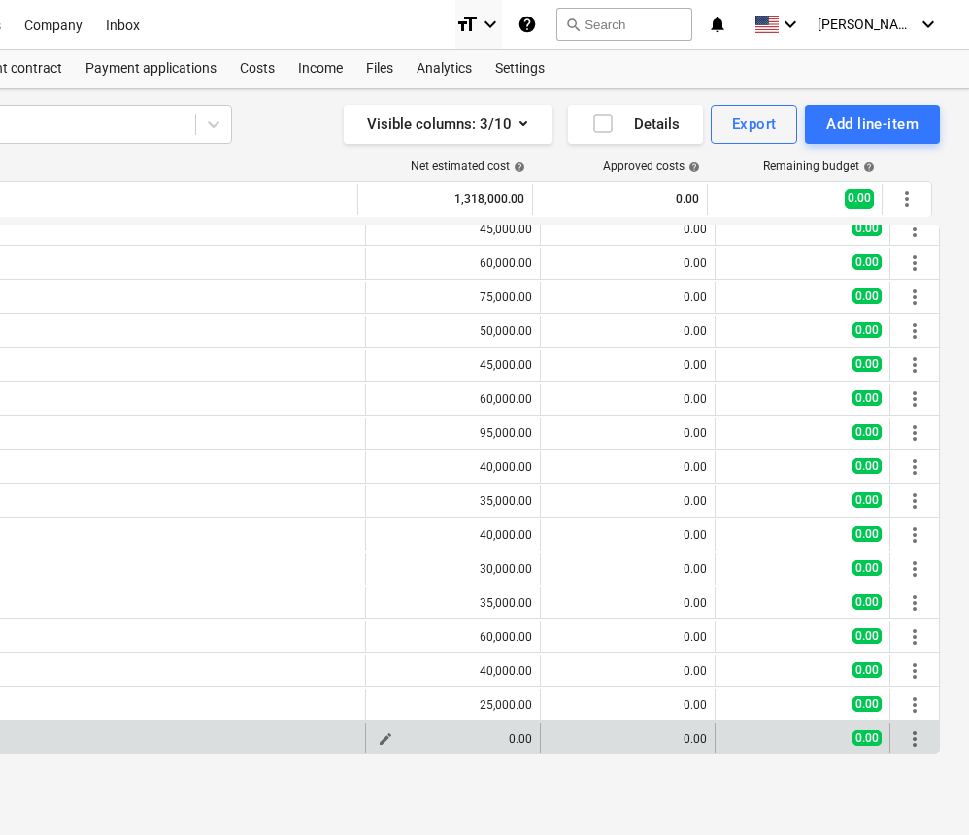
click at [378, 738] on span "edit" at bounding box center [386, 739] width 16 height 16
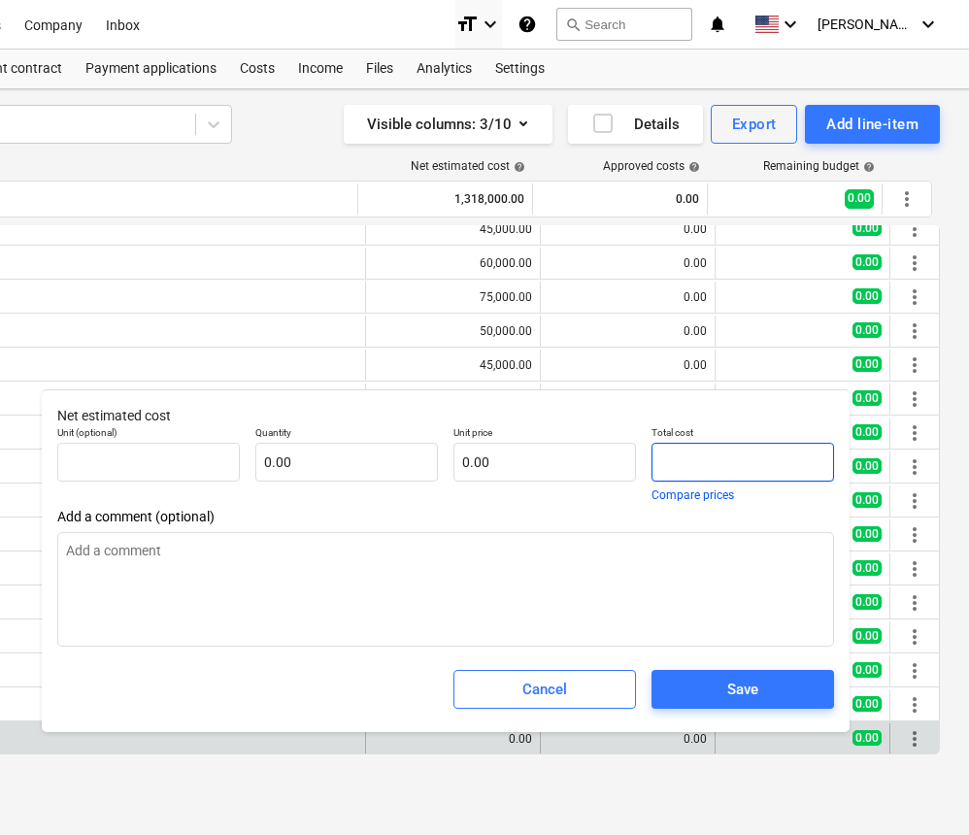
click at [657, 461] on input "text" at bounding box center [743, 462] width 183 height 39
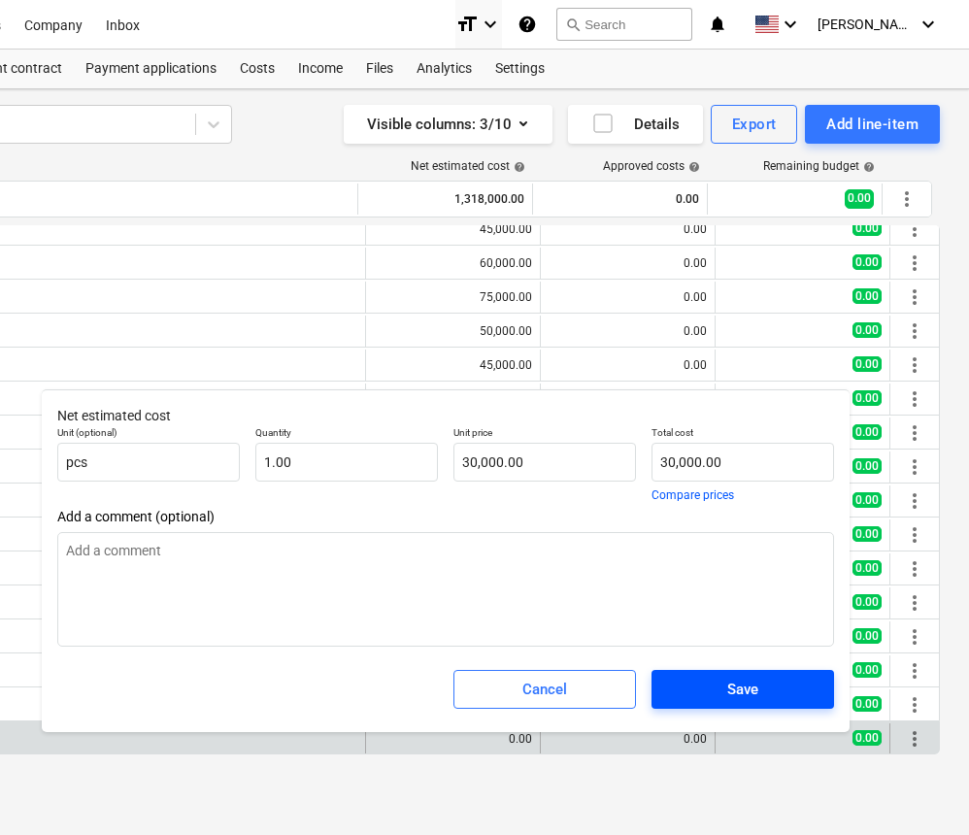
click at [725, 693] on span "Save" at bounding box center [743, 689] width 136 height 25
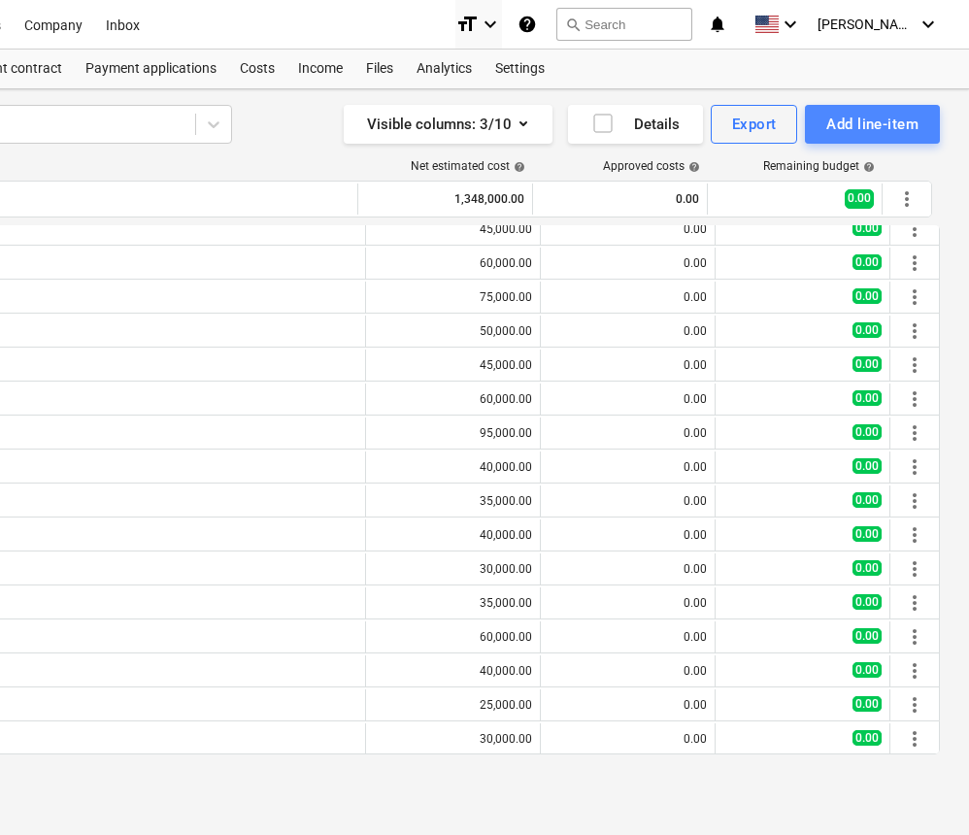
click at [877, 119] on div "Add line-item" at bounding box center [873, 124] width 92 height 25
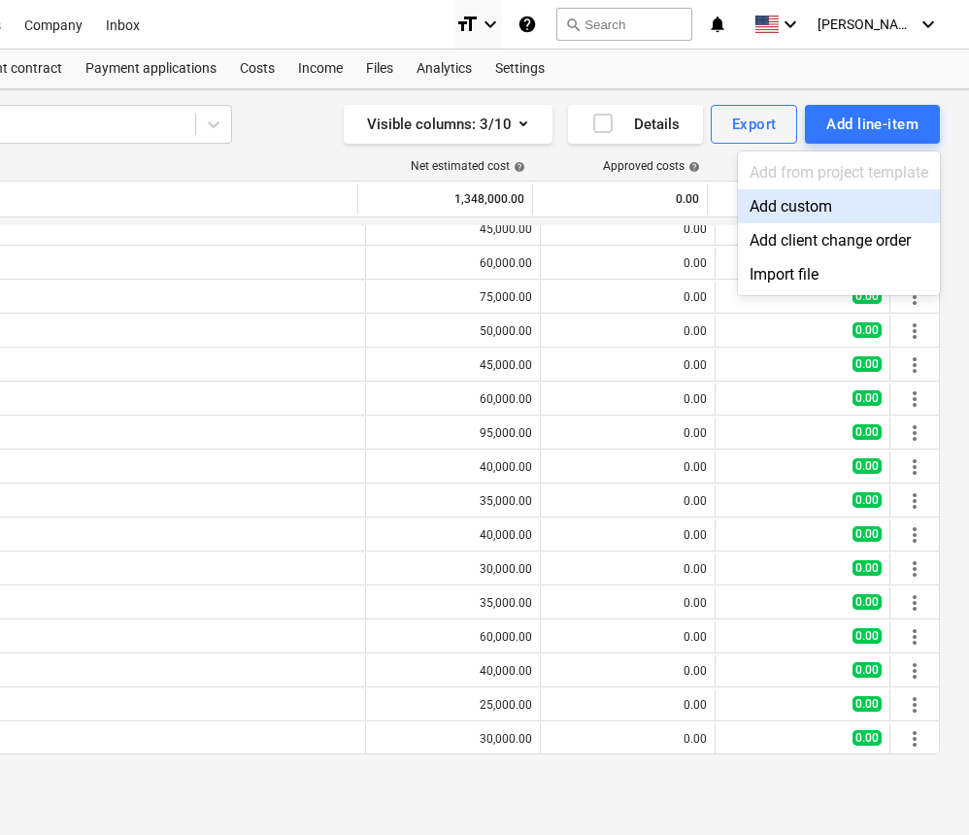
click at [794, 204] on div "Add custom" at bounding box center [839, 206] width 202 height 34
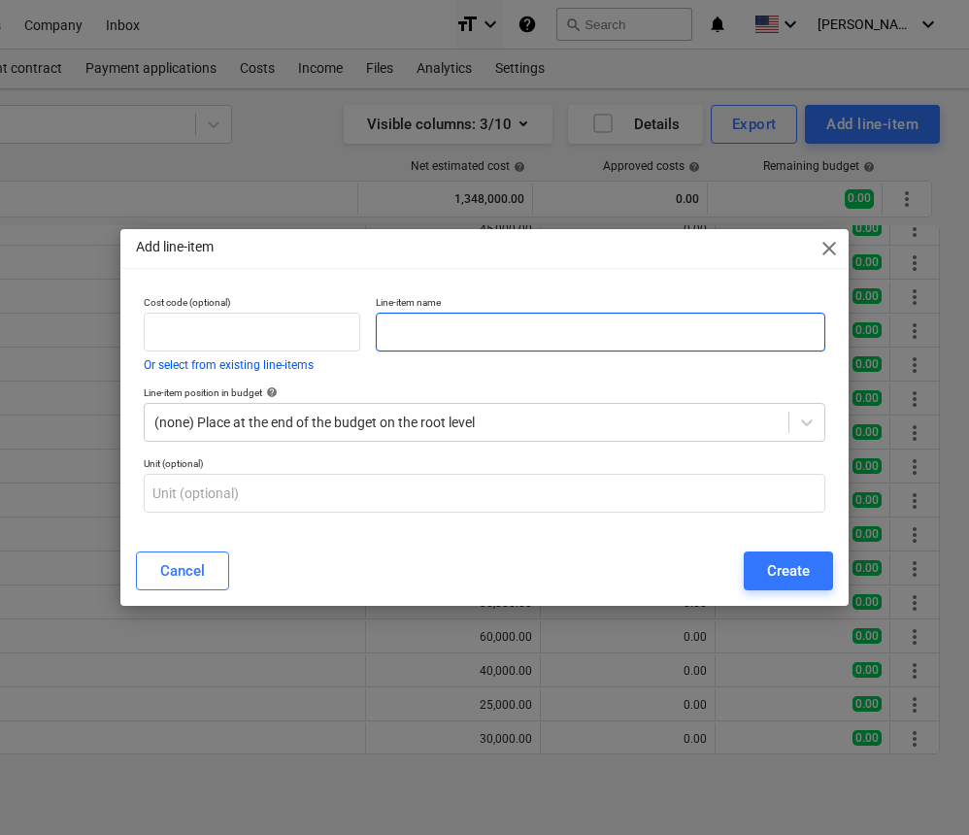
click at [503, 341] on input "text" at bounding box center [601, 332] width 450 height 39
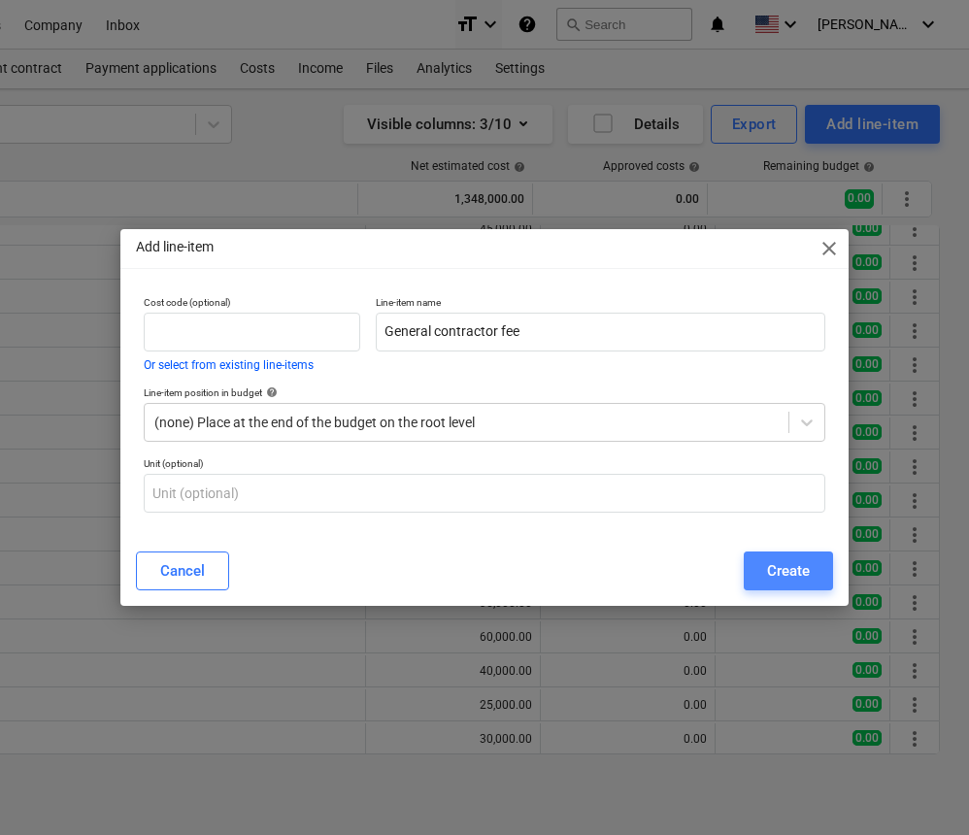
click at [773, 573] on div "Create" at bounding box center [788, 571] width 43 height 25
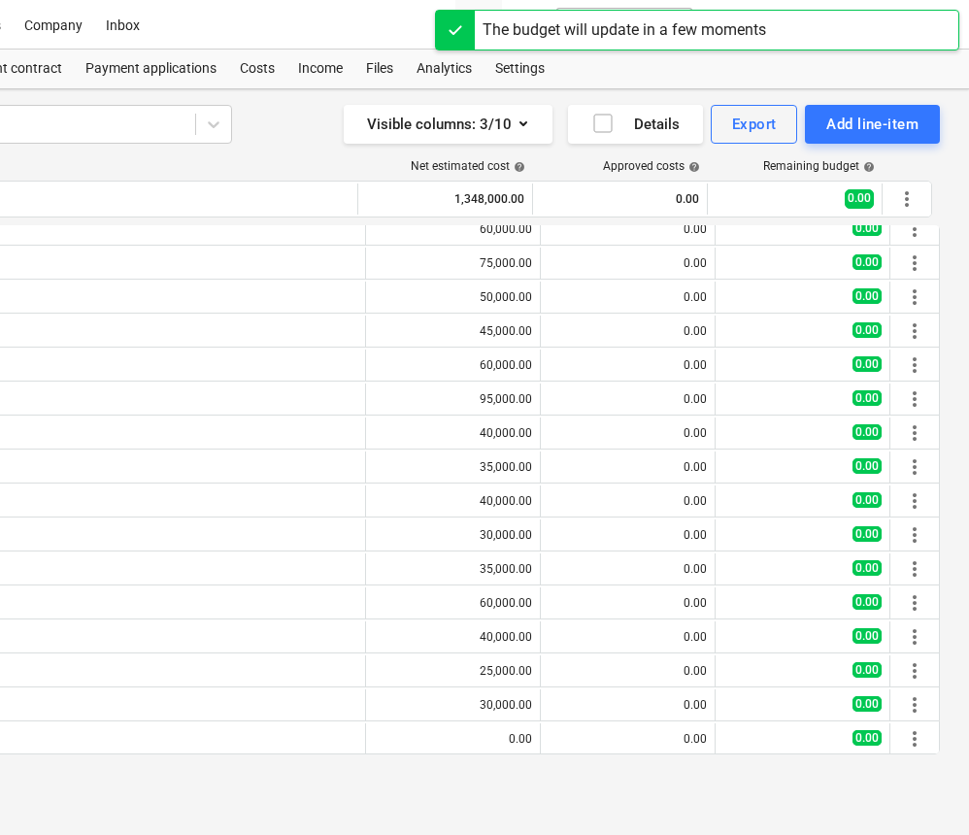
scroll to position [389, 0]
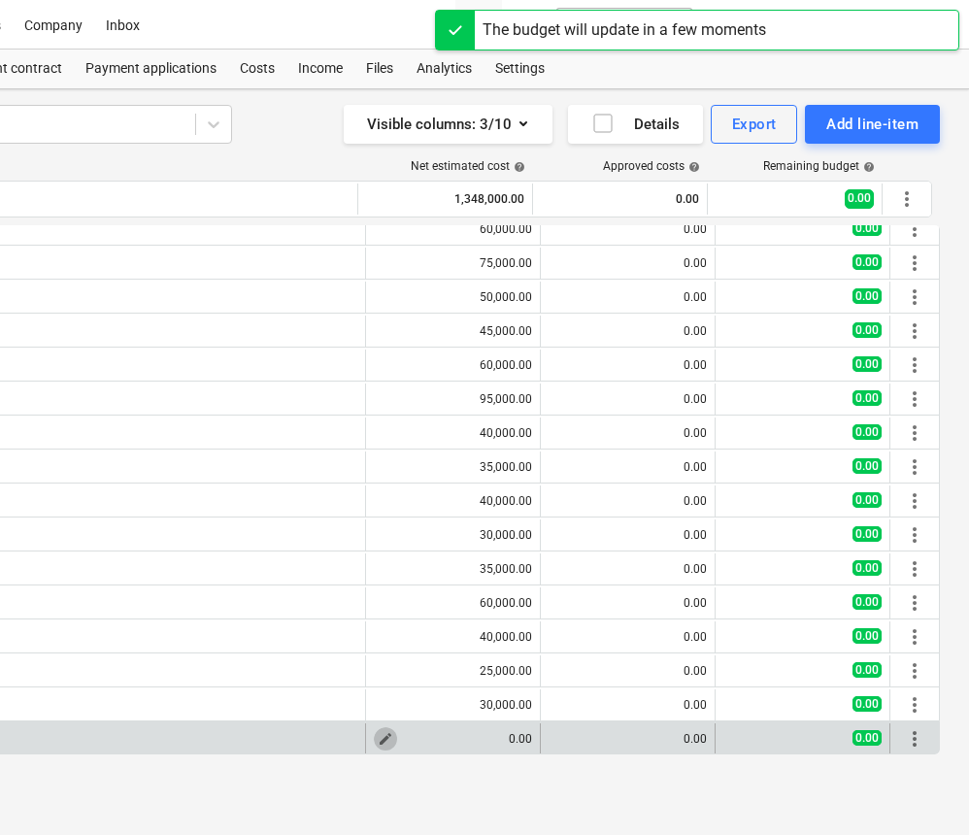
click at [378, 739] on span "edit" at bounding box center [386, 739] width 16 height 16
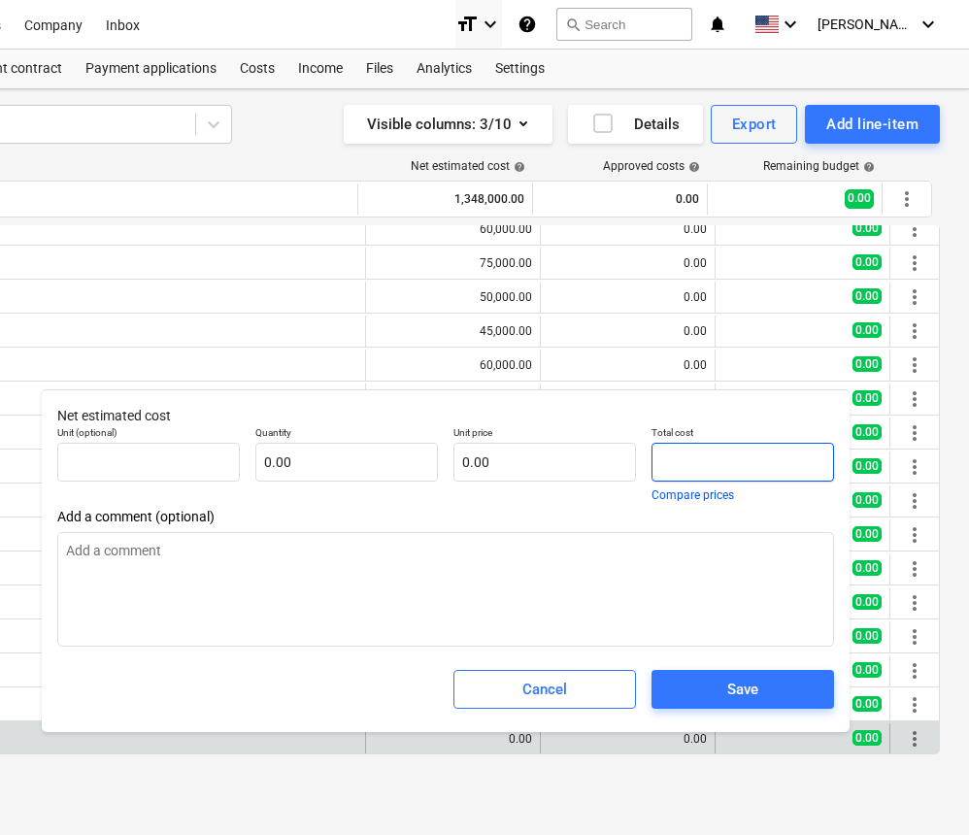
click at [658, 463] on input "text" at bounding box center [743, 462] width 183 height 39
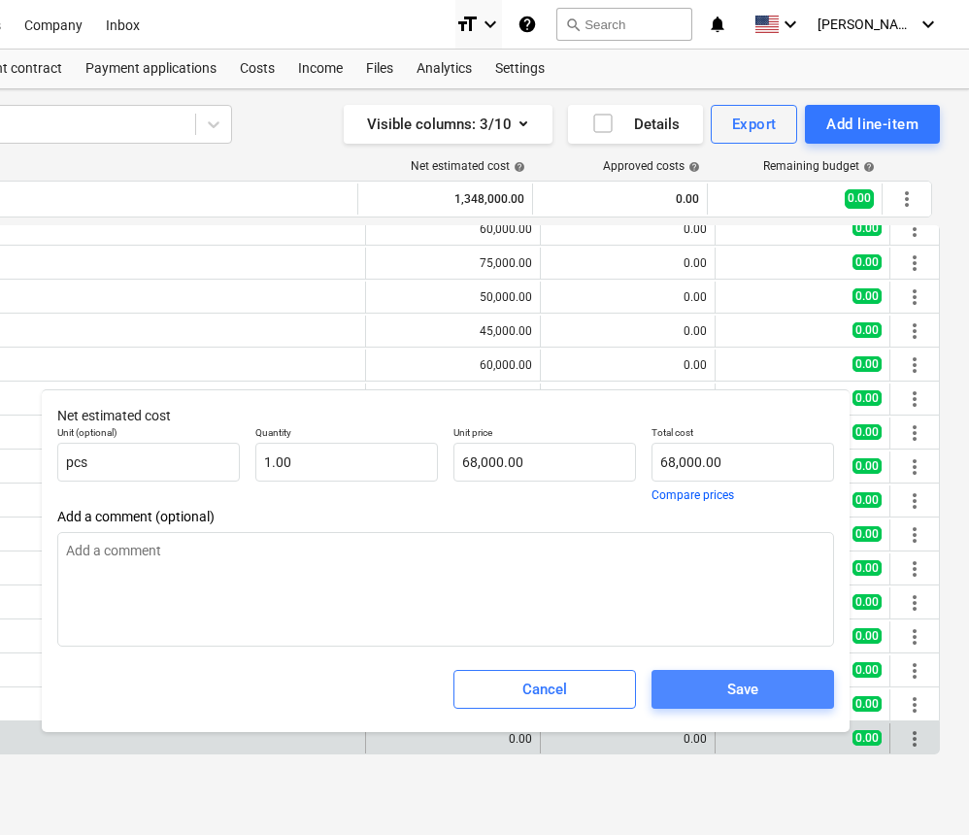
click at [731, 691] on div "Save" at bounding box center [743, 689] width 31 height 25
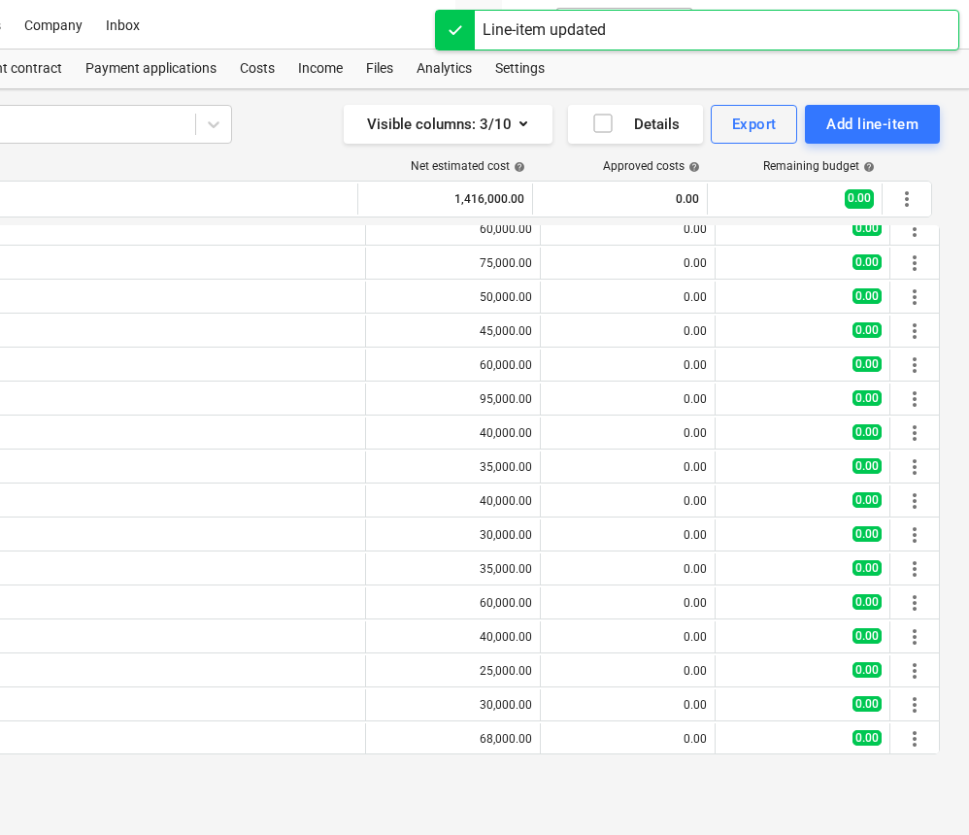
scroll to position [0, 359]
click at [849, 126] on div "Add line-item" at bounding box center [873, 124] width 92 height 25
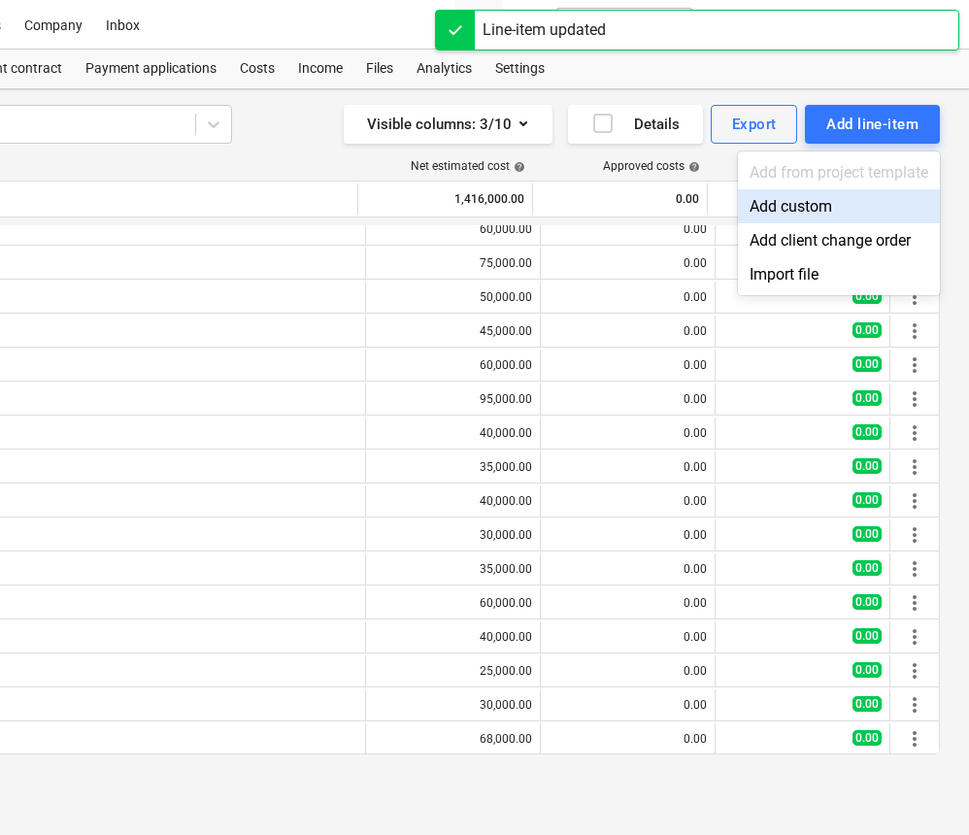
click at [812, 207] on div "Add custom" at bounding box center [839, 206] width 202 height 34
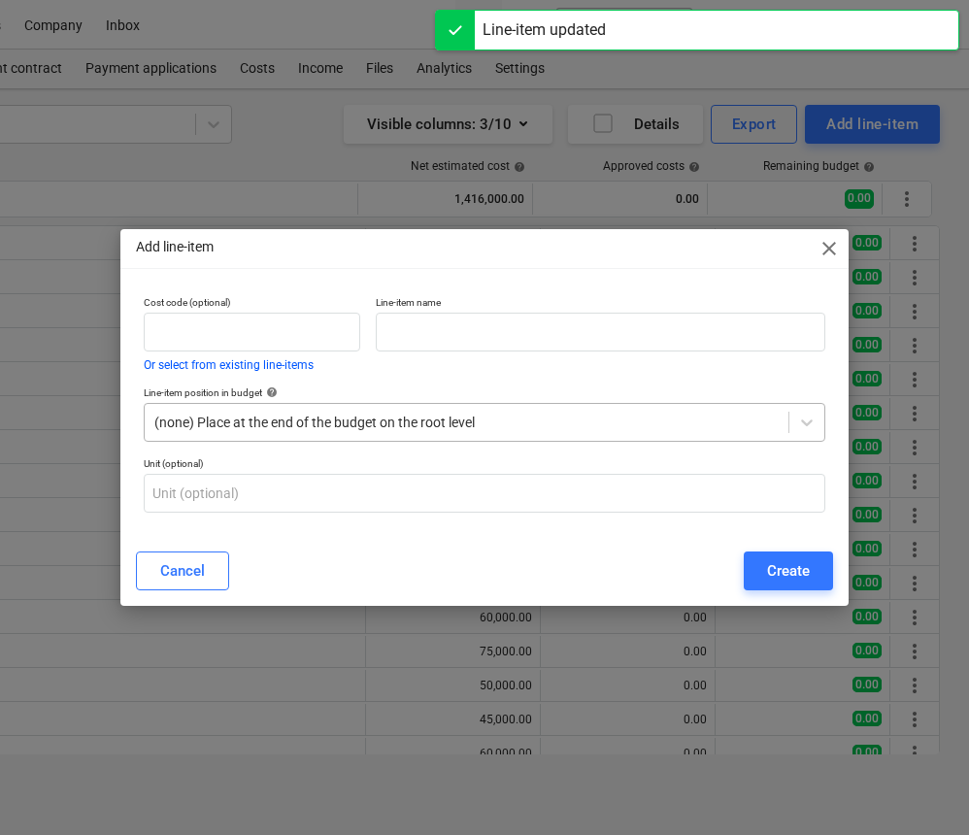
scroll to position [389, 0]
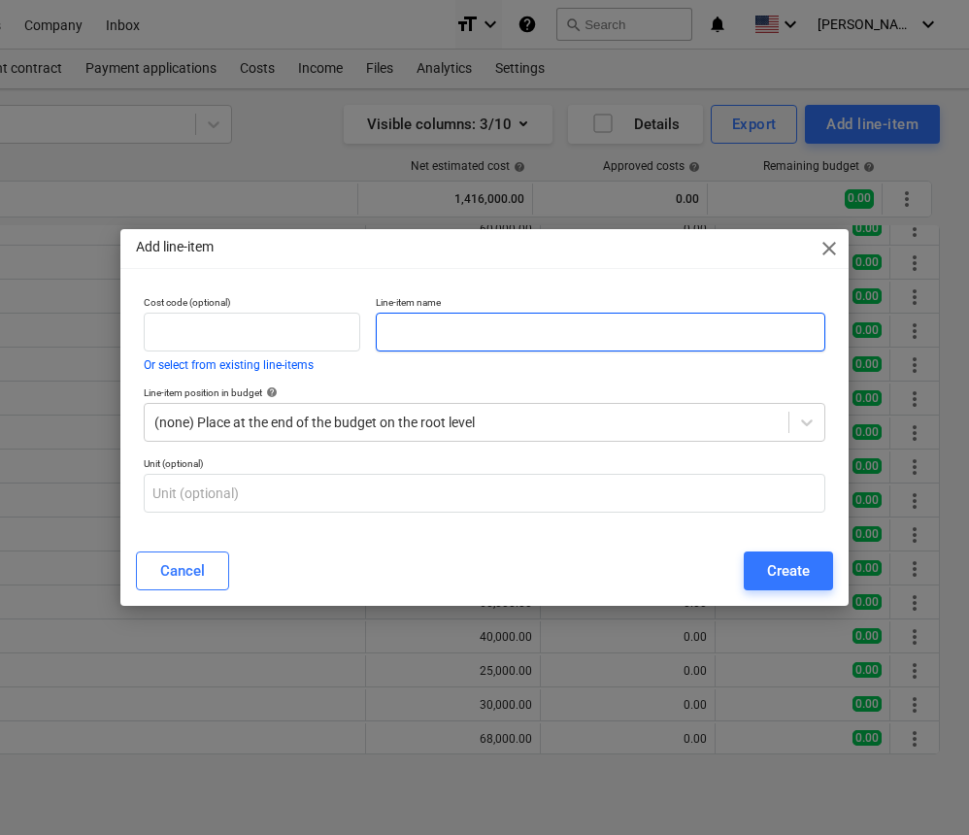
click at [501, 339] on input "text" at bounding box center [601, 332] width 450 height 39
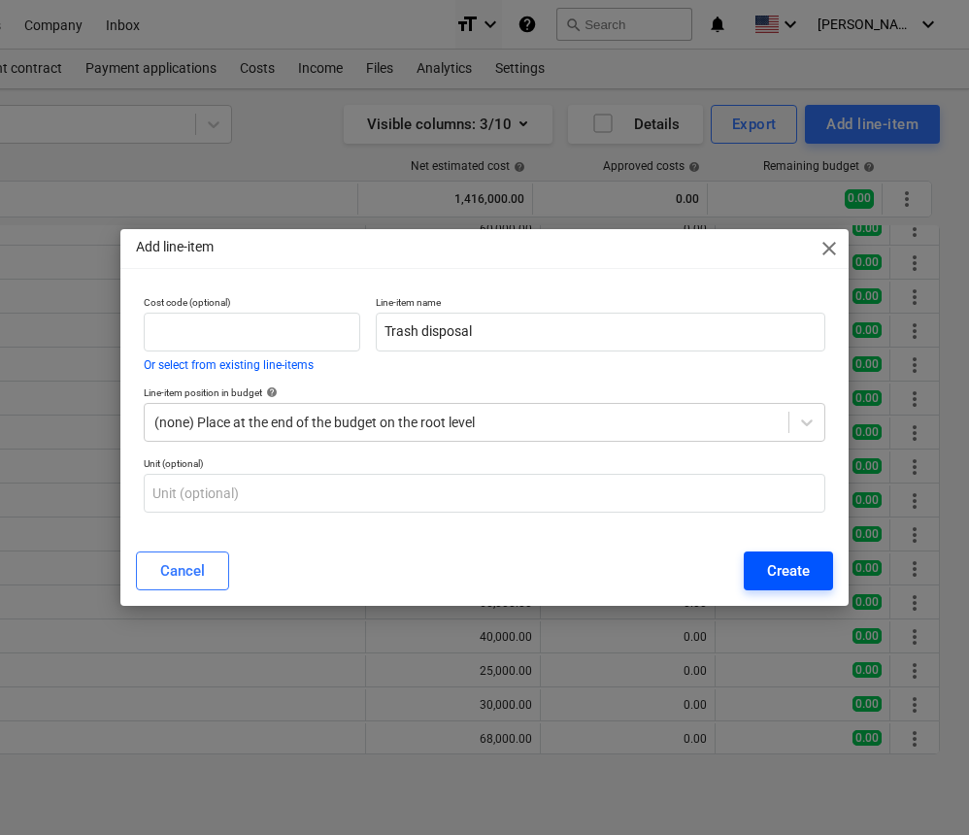
click at [784, 575] on div "Create" at bounding box center [788, 571] width 43 height 25
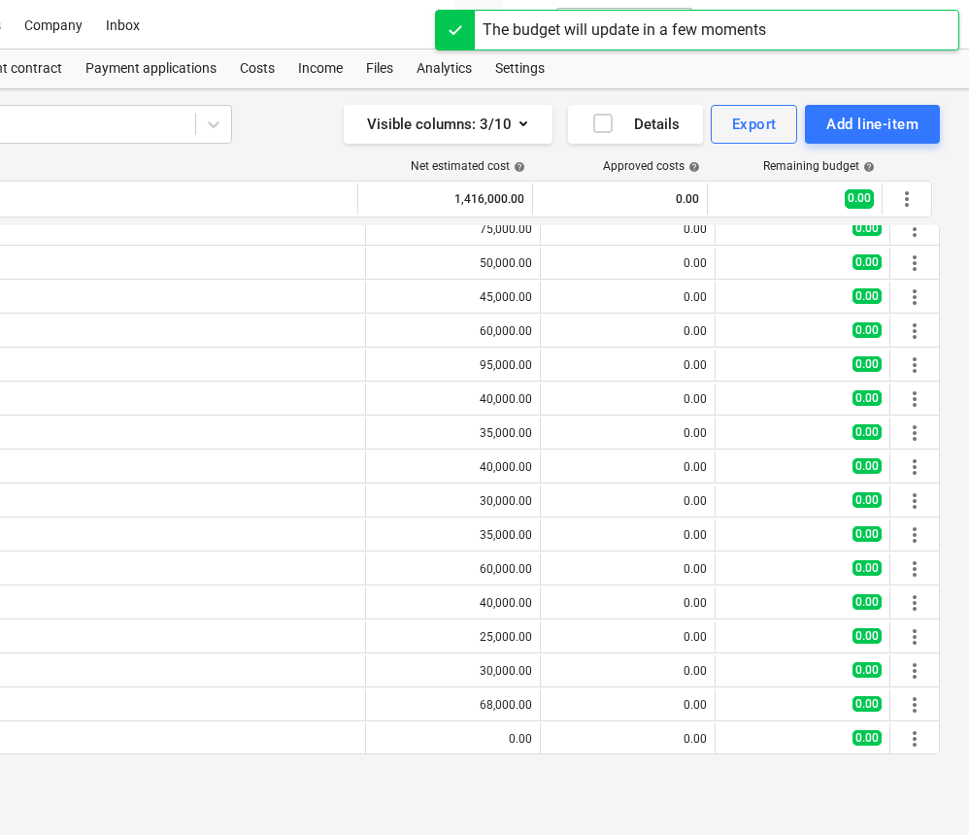
scroll to position [423, 0]
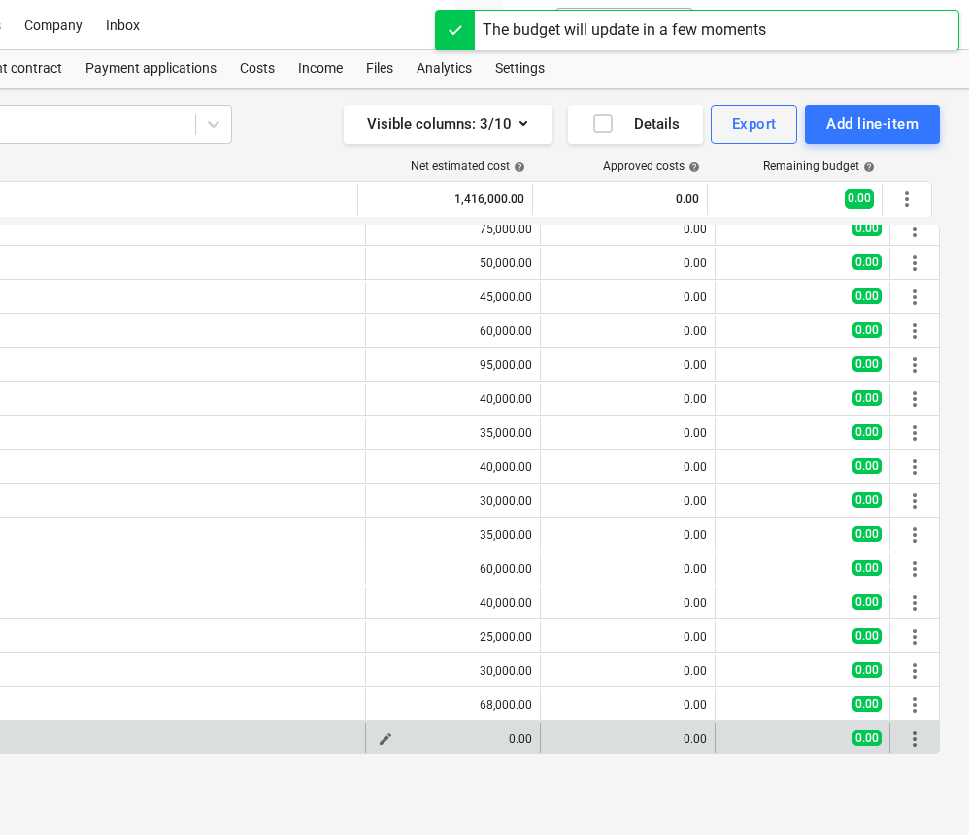
click at [380, 739] on span "edit" at bounding box center [386, 739] width 16 height 16
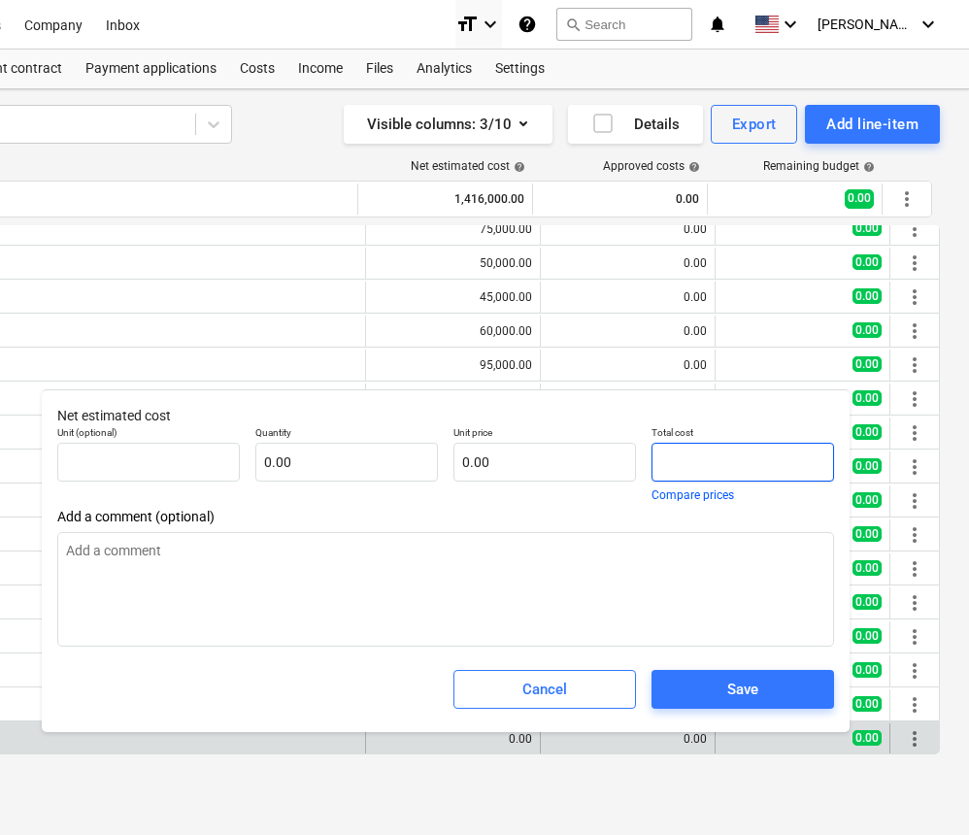
click at [662, 461] on input "text" at bounding box center [743, 462] width 183 height 39
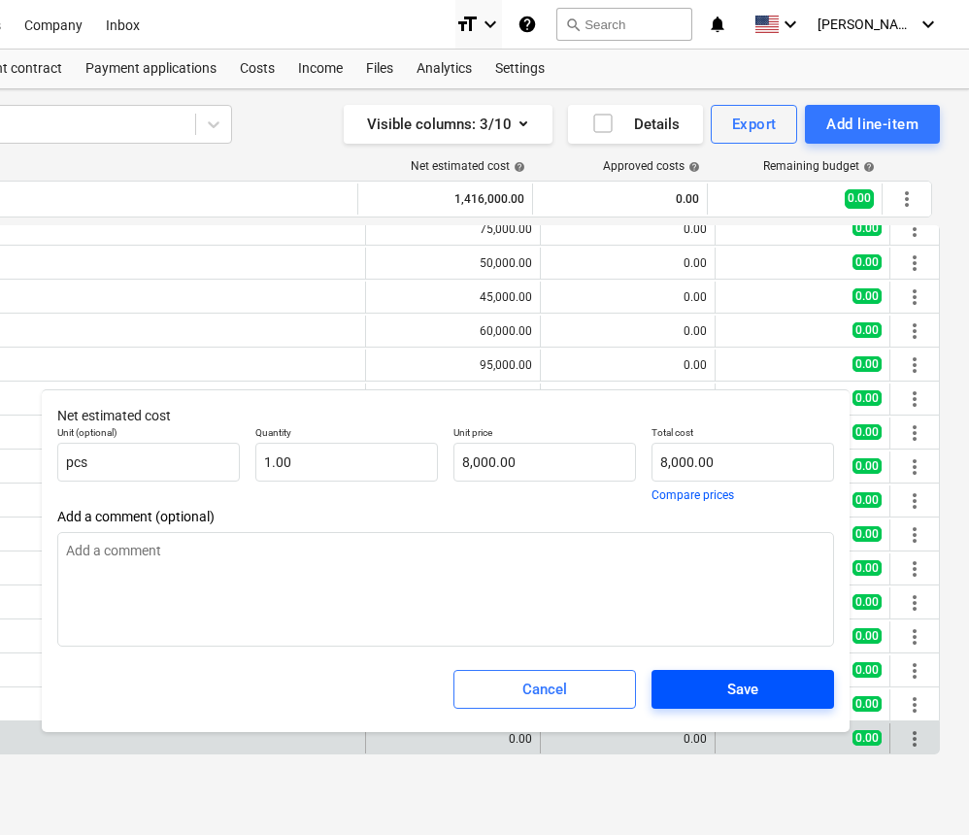
click at [697, 688] on span "Save" at bounding box center [743, 689] width 136 height 25
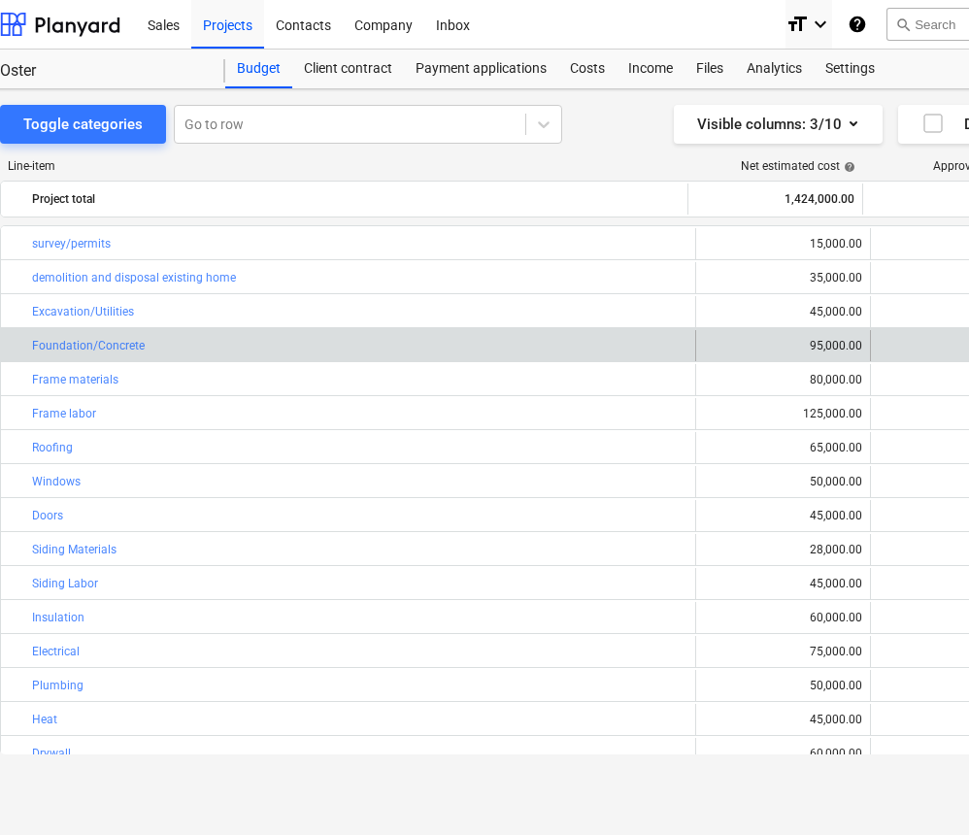
scroll to position [0, 29]
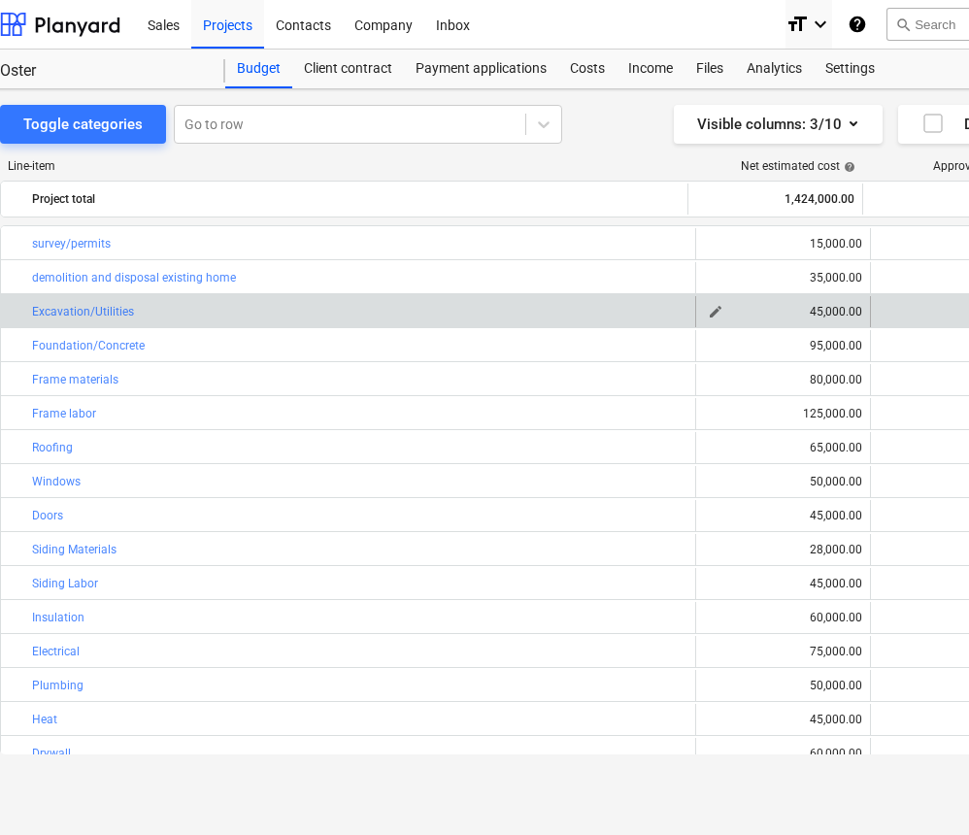
click at [812, 312] on div "45,000.00" at bounding box center [783, 312] width 158 height 14
click at [708, 311] on span "edit" at bounding box center [716, 312] width 16 height 16
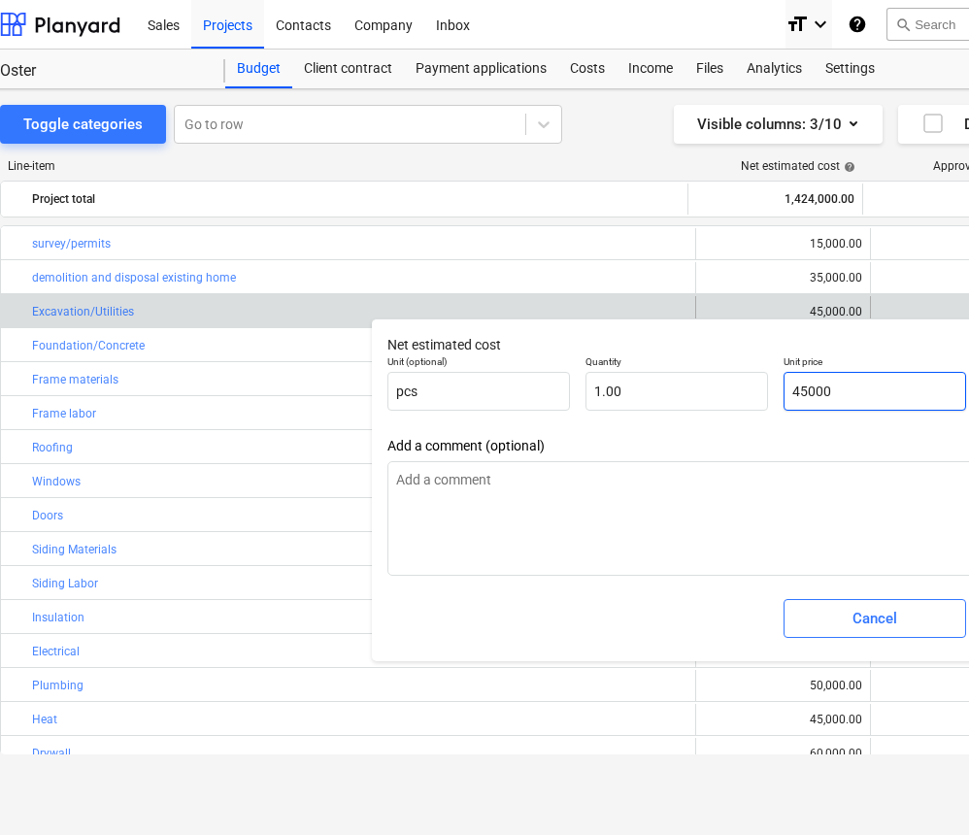
click at [800, 391] on input "45000" at bounding box center [875, 391] width 183 height 39
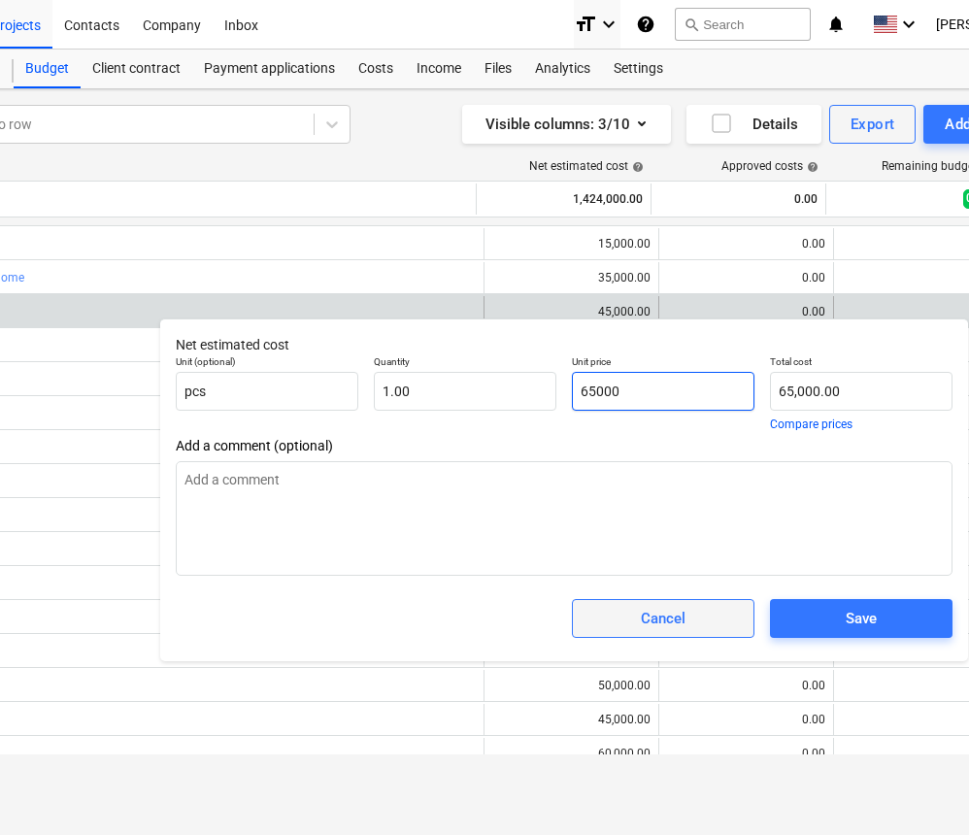
scroll to position [0, 243]
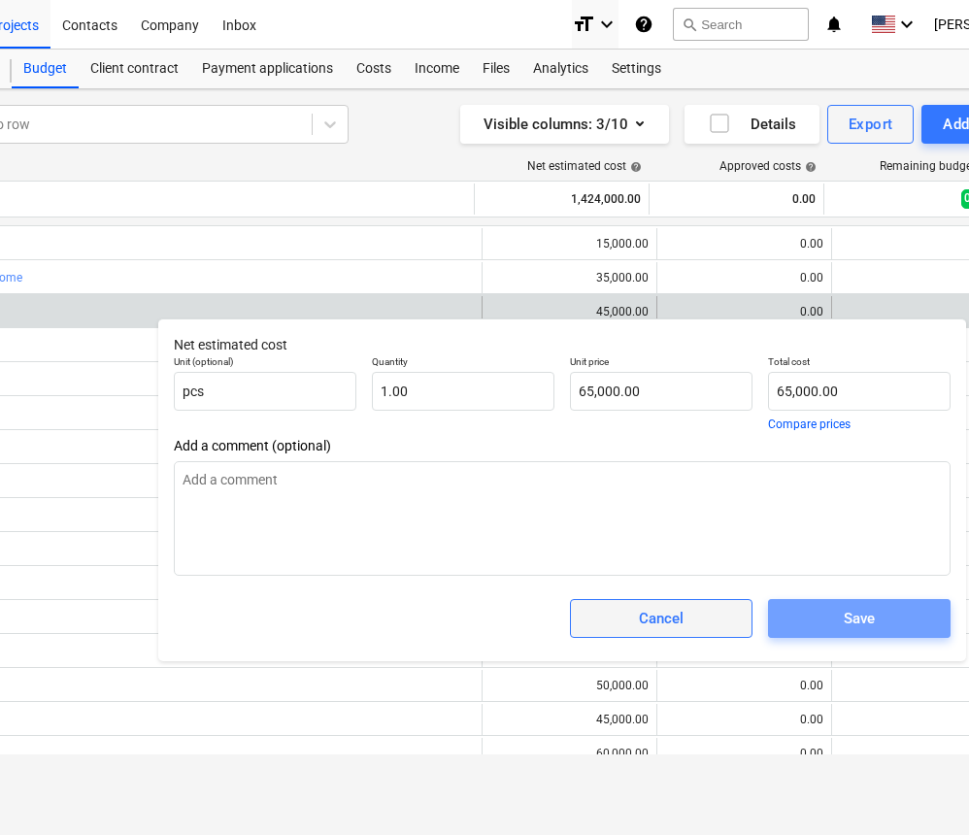
click at [878, 614] on span "Save" at bounding box center [860, 618] width 136 height 25
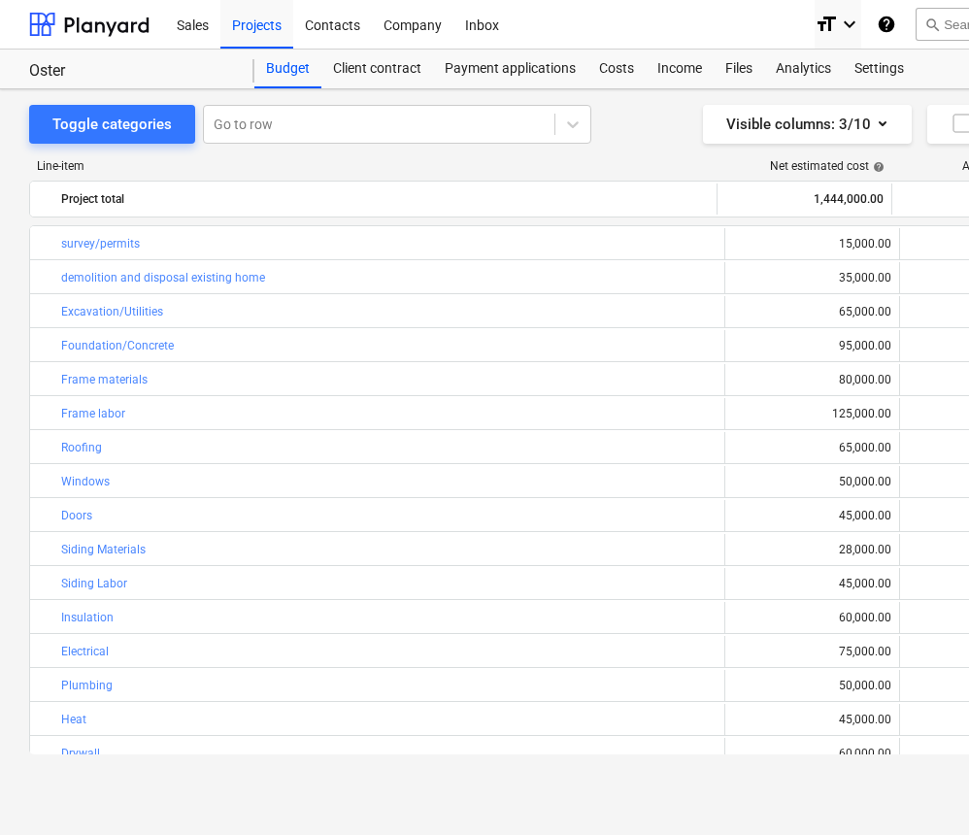
scroll to position [0, 0]
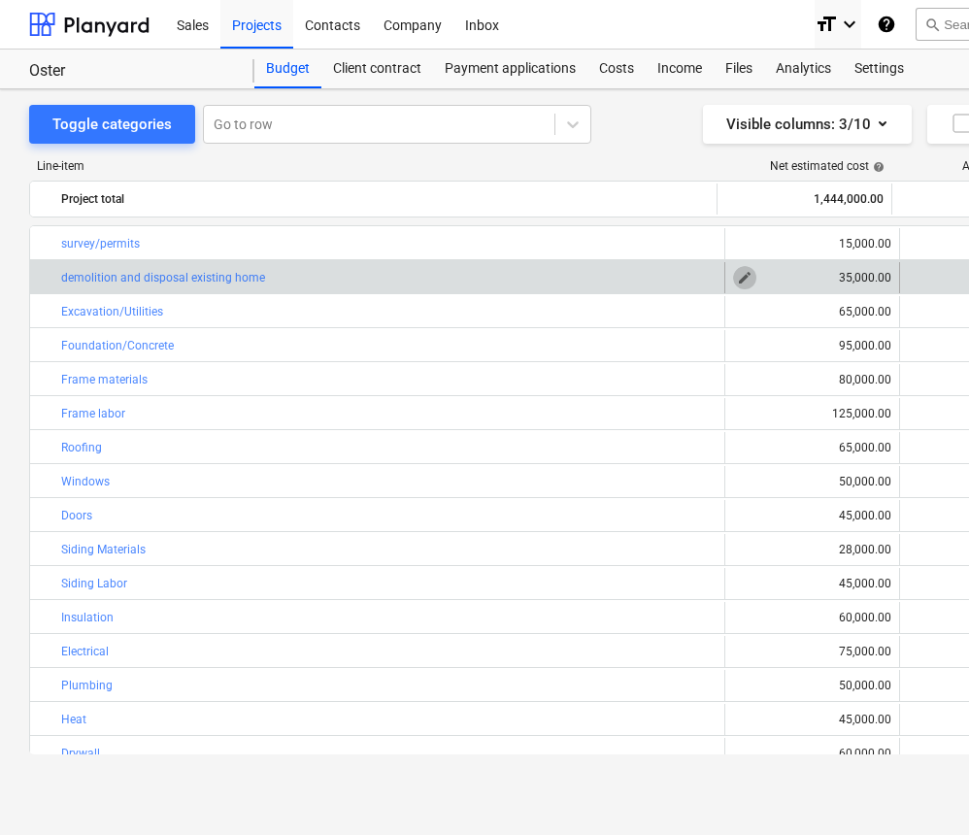
click at [744, 274] on span "edit" at bounding box center [745, 278] width 16 height 16
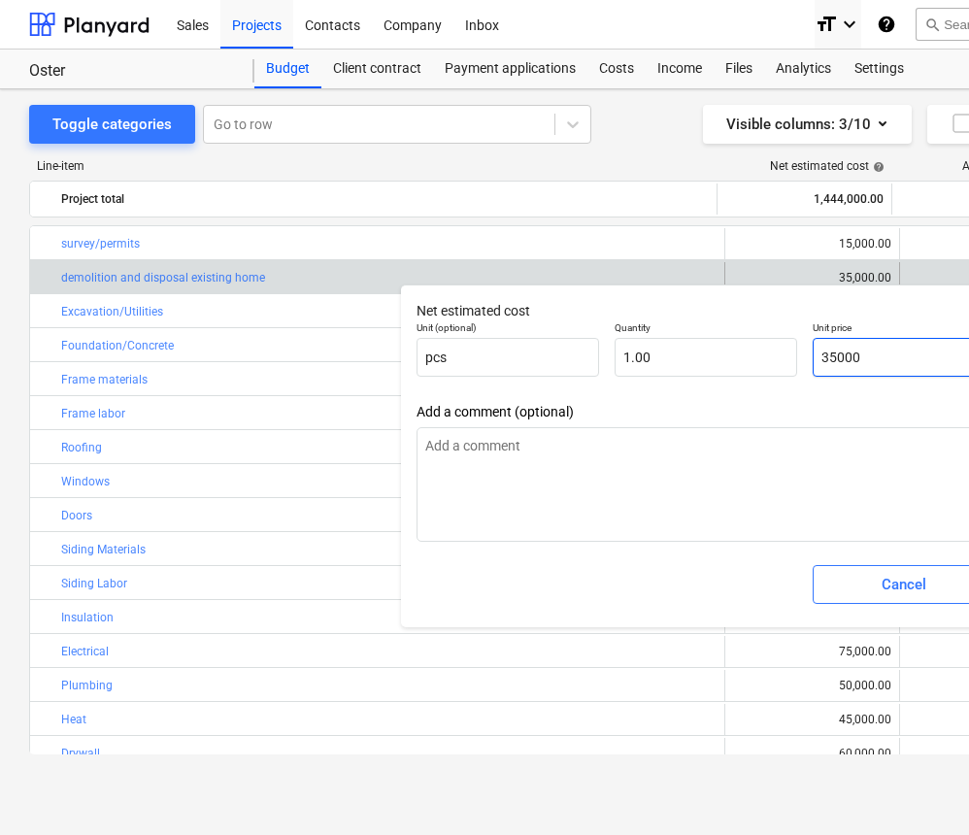
click at [828, 360] on input "35000" at bounding box center [904, 357] width 183 height 39
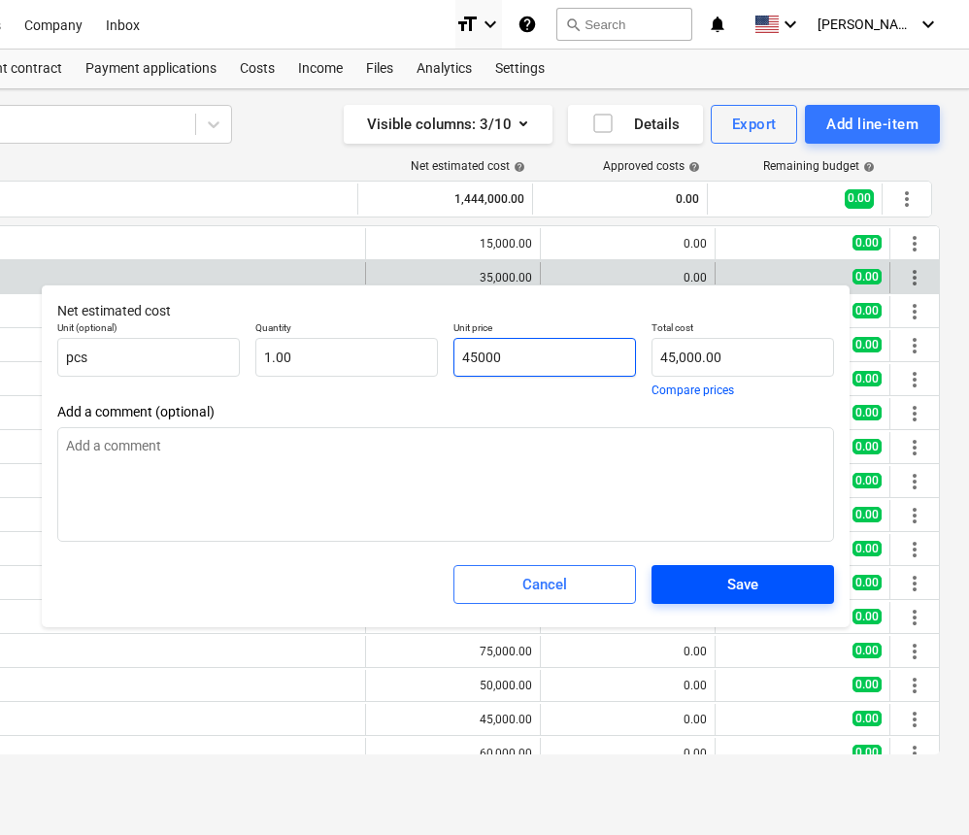
scroll to position [0, 359]
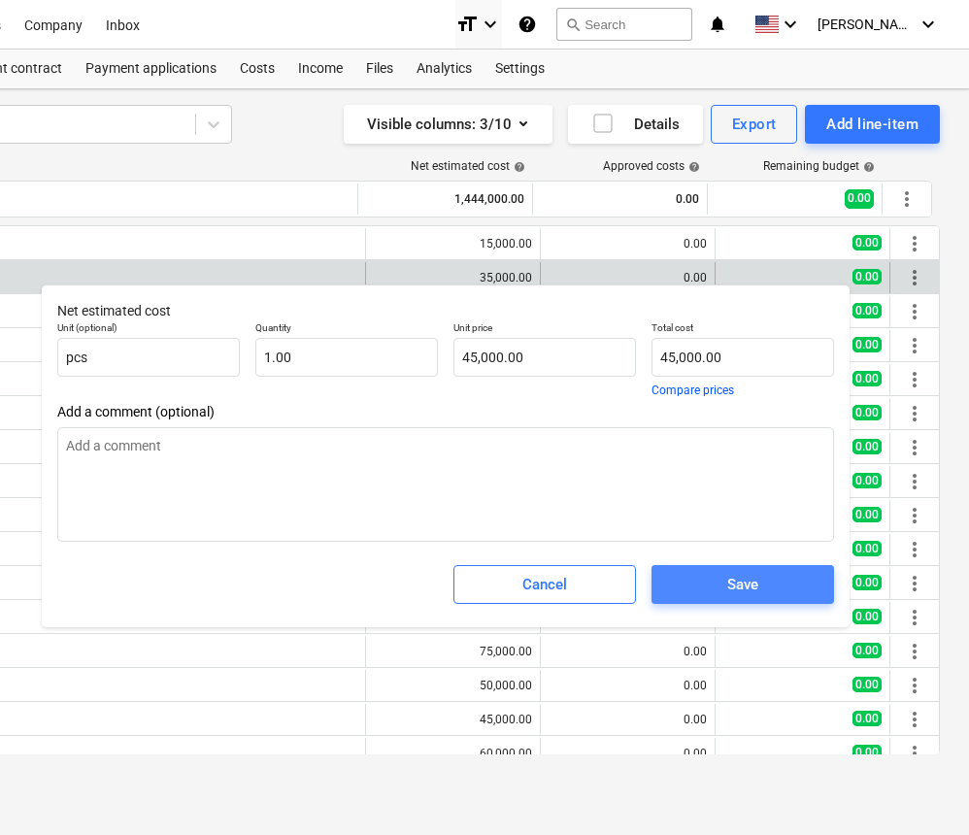
click at [807, 579] on span "Save" at bounding box center [743, 584] width 136 height 25
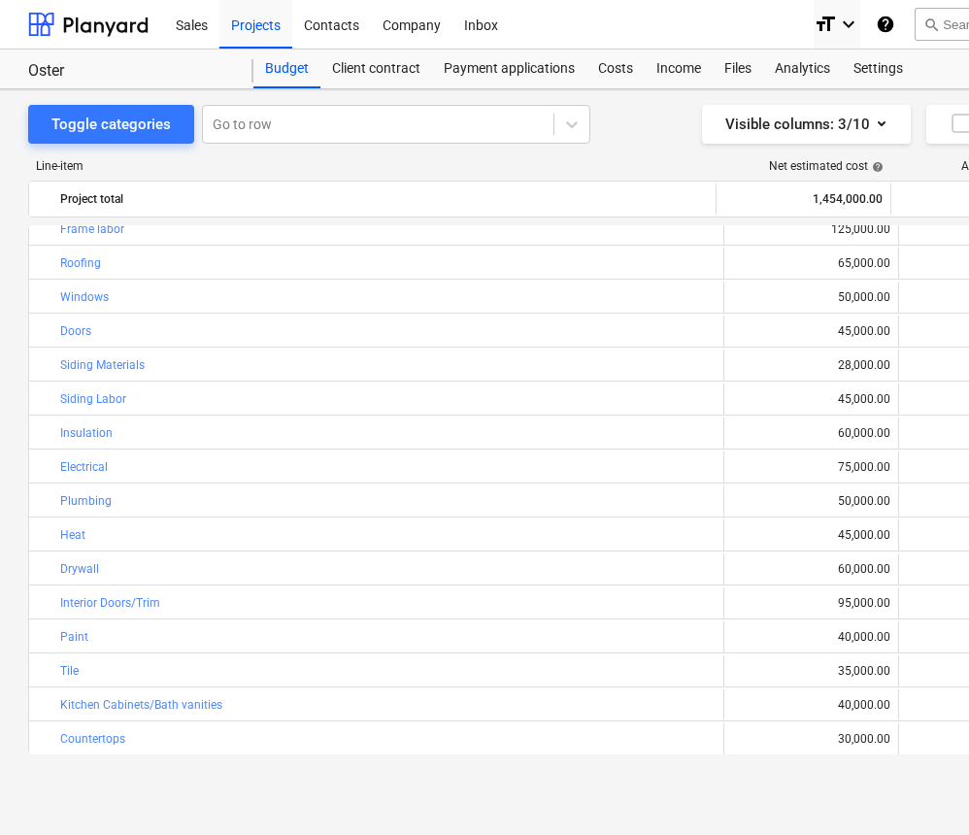
scroll to position [219, 0]
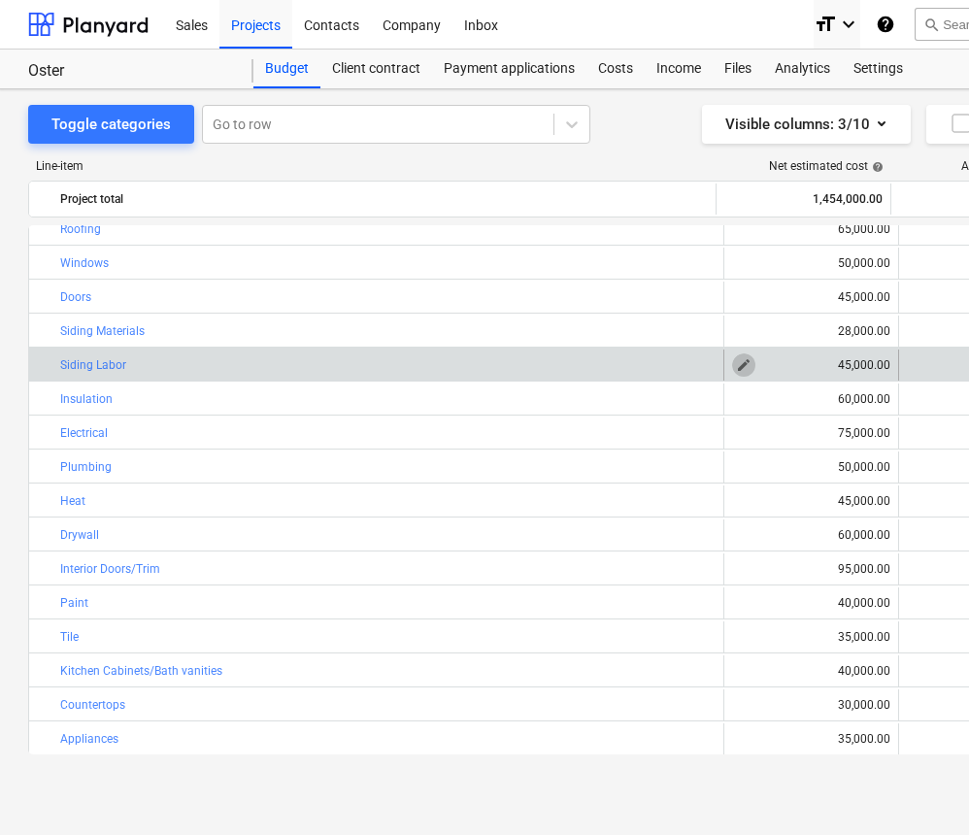
click at [741, 365] on span "edit" at bounding box center [744, 365] width 16 height 16
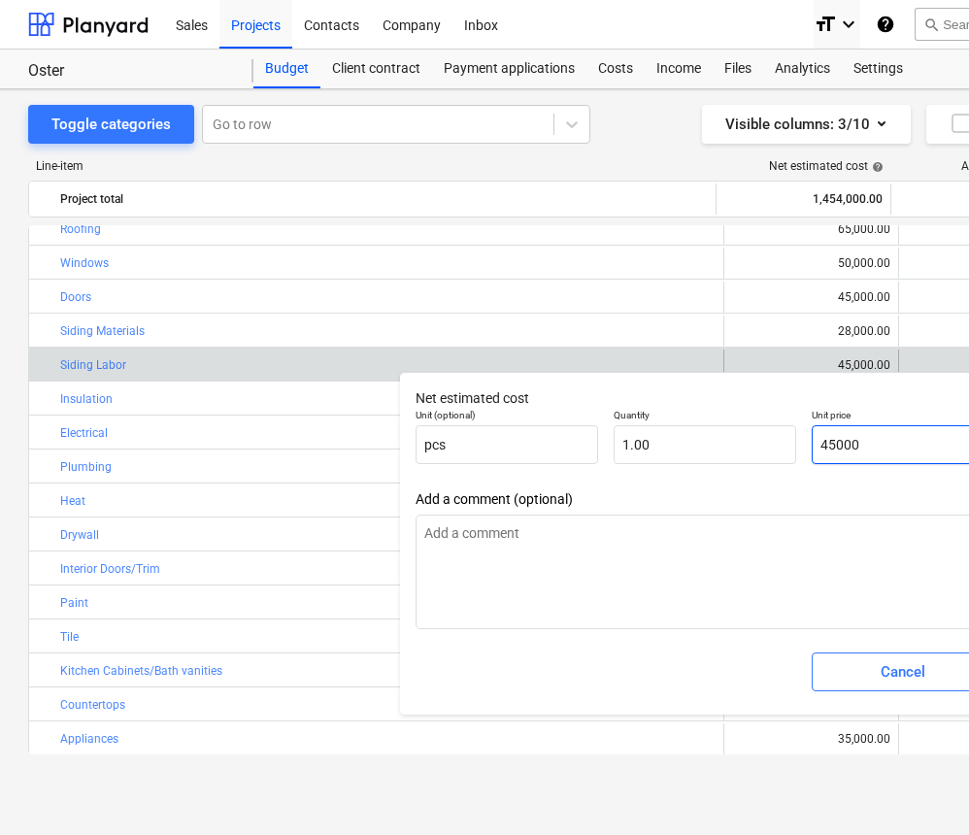
click at [830, 444] on input "45000" at bounding box center [903, 444] width 183 height 39
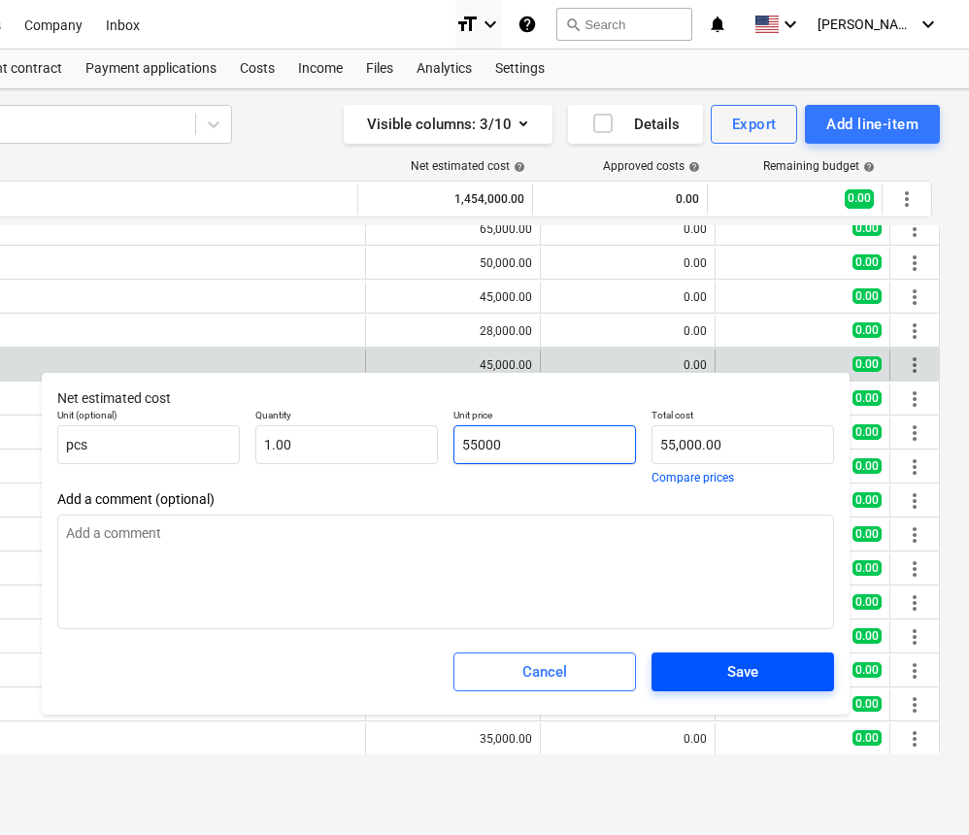
scroll to position [0, 359]
click at [796, 668] on span "Save" at bounding box center [743, 672] width 136 height 25
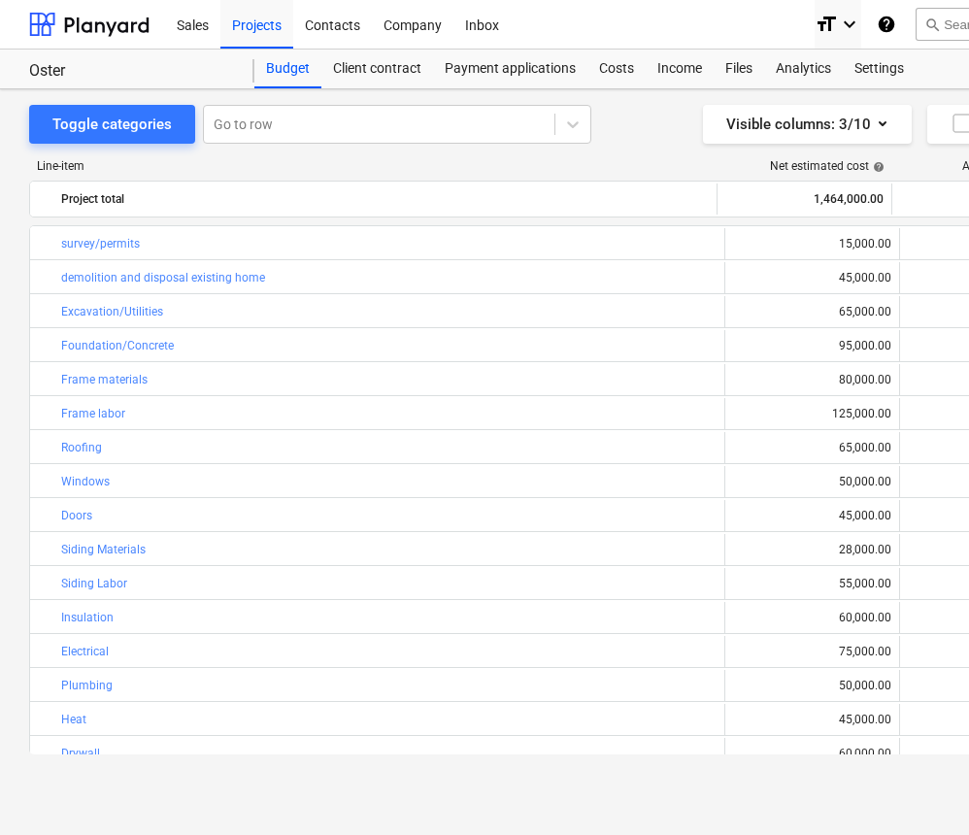
scroll to position [0, 0]
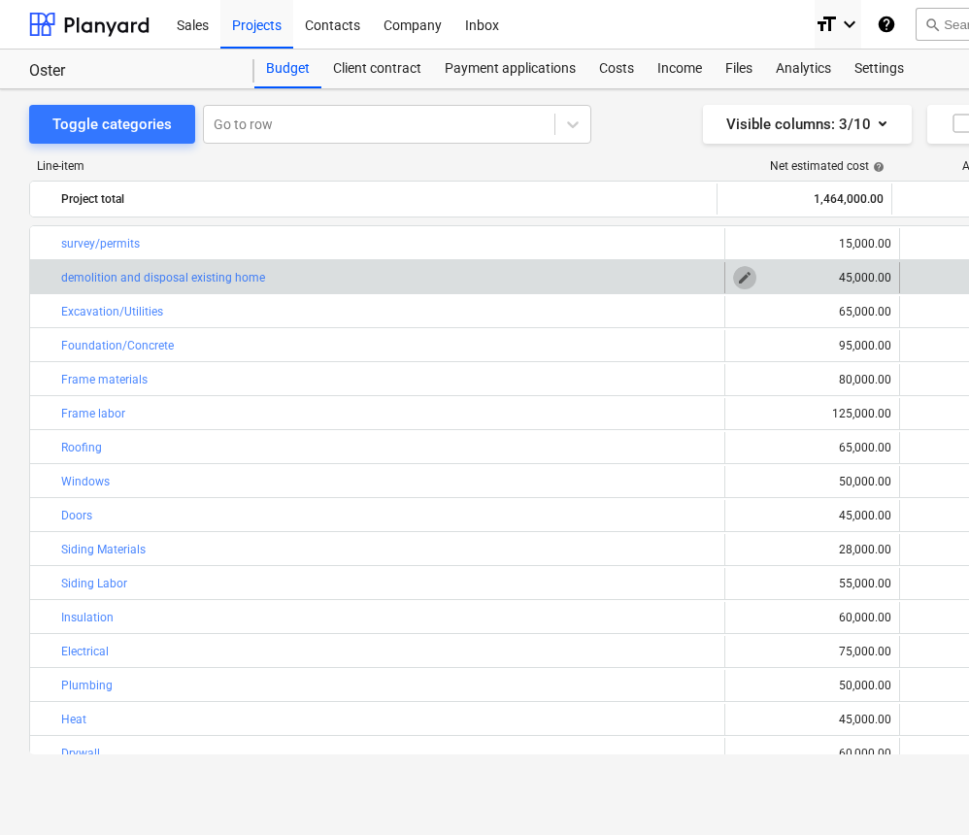
click at [742, 275] on span "edit" at bounding box center [745, 278] width 16 height 16
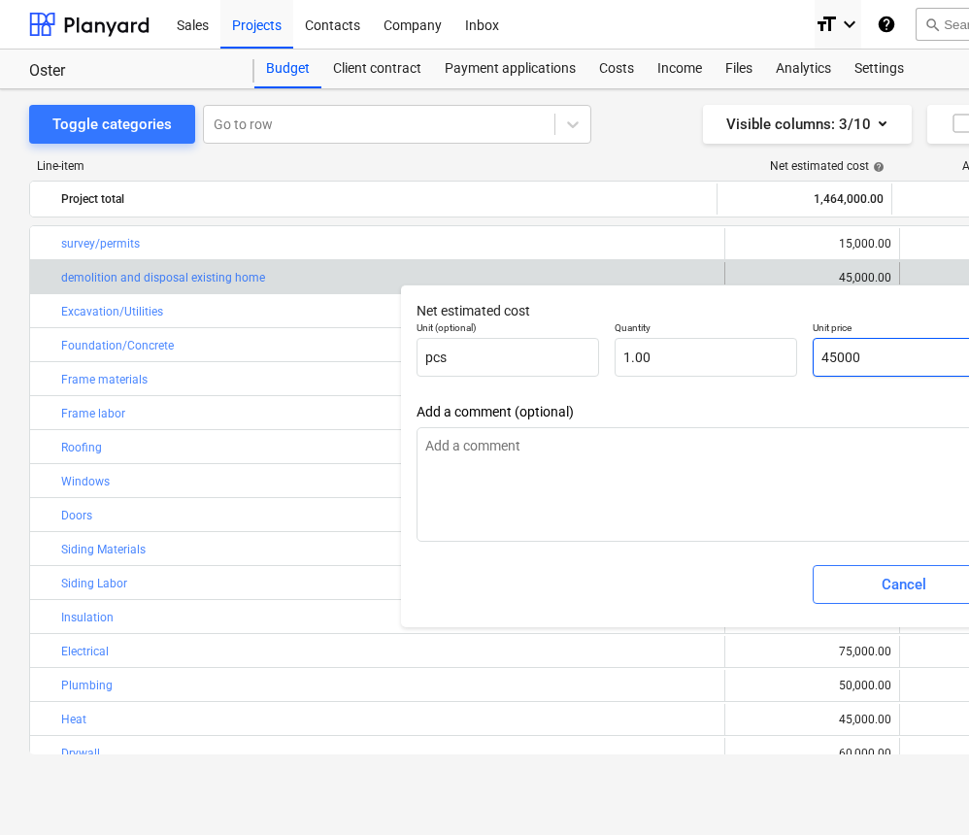
click at [828, 357] on input "45000" at bounding box center [904, 357] width 183 height 39
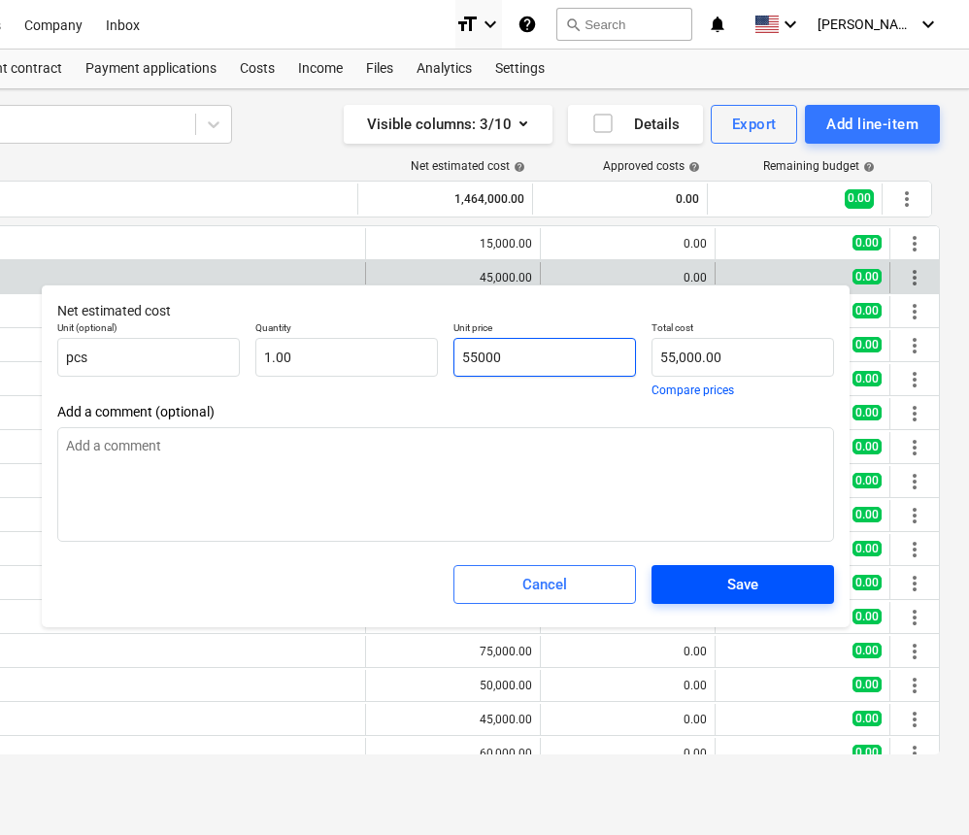
scroll to position [0, 359]
click at [770, 579] on span "Save" at bounding box center [743, 584] width 136 height 25
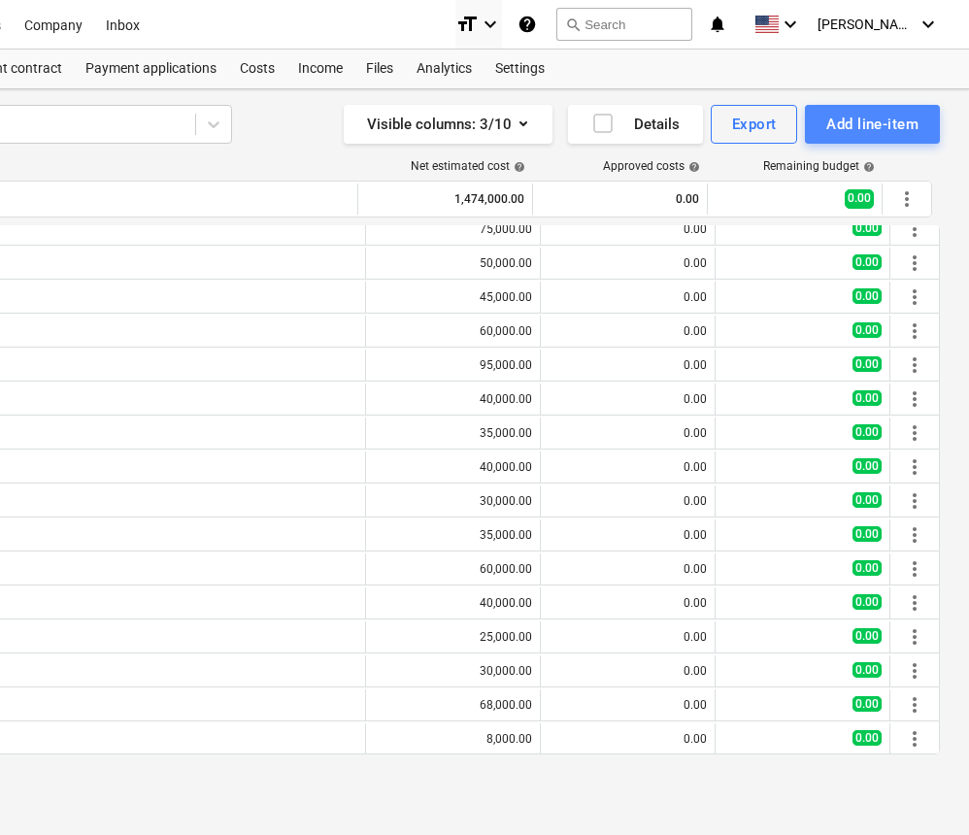
click at [843, 125] on div "Add line-item" at bounding box center [873, 124] width 92 height 25
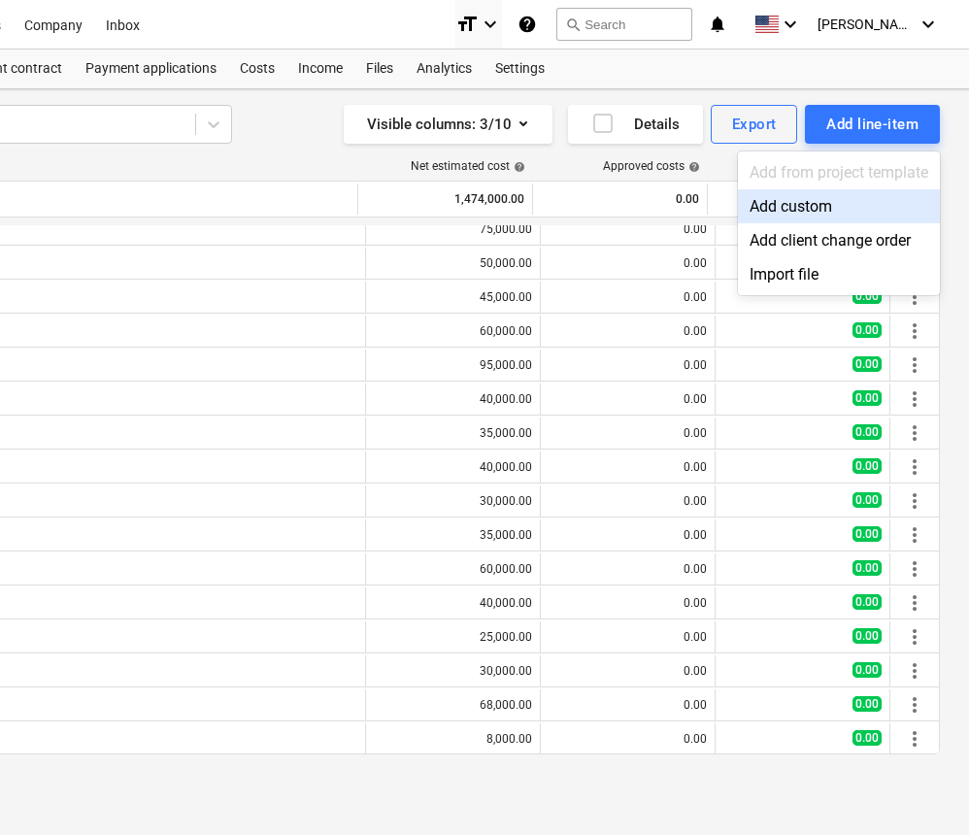
click at [785, 211] on div "Add custom" at bounding box center [839, 206] width 202 height 34
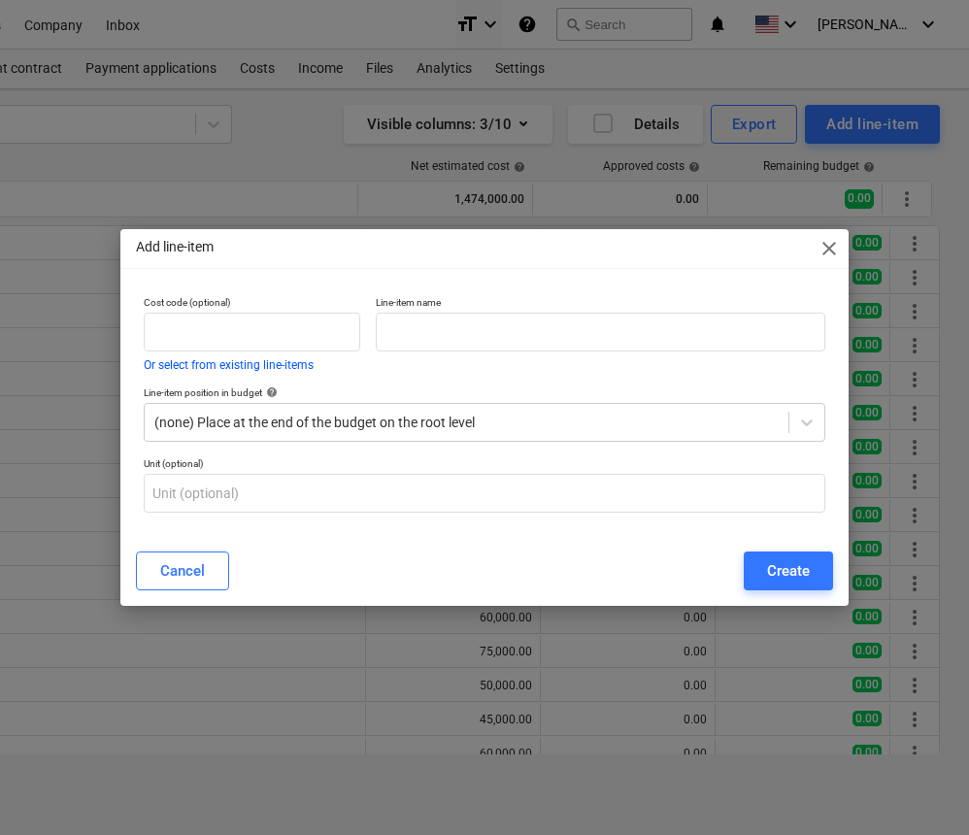
scroll to position [423, 0]
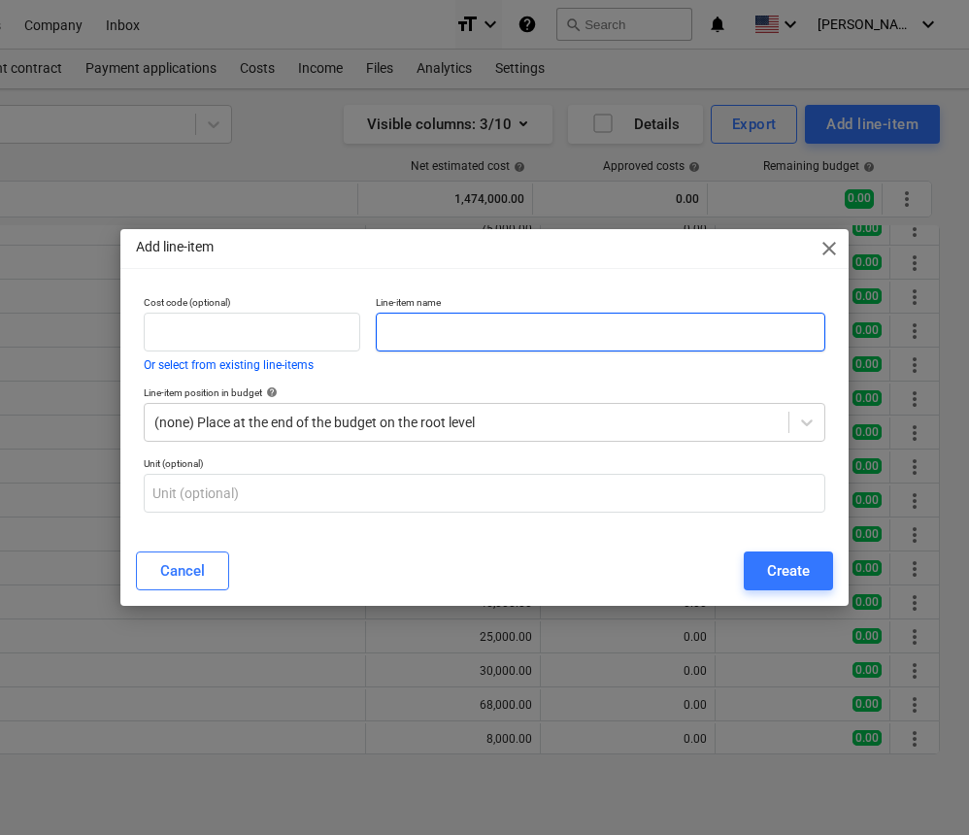
click at [534, 337] on input "text" at bounding box center [601, 332] width 450 height 39
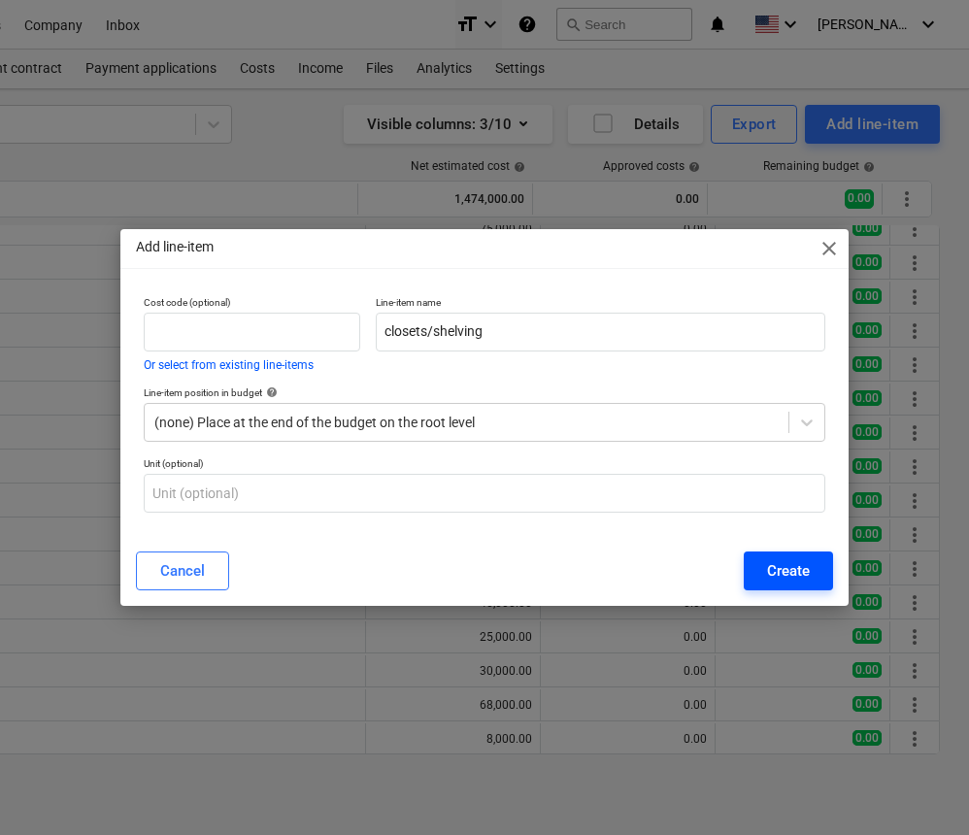
click at [783, 575] on div "Create" at bounding box center [788, 571] width 43 height 25
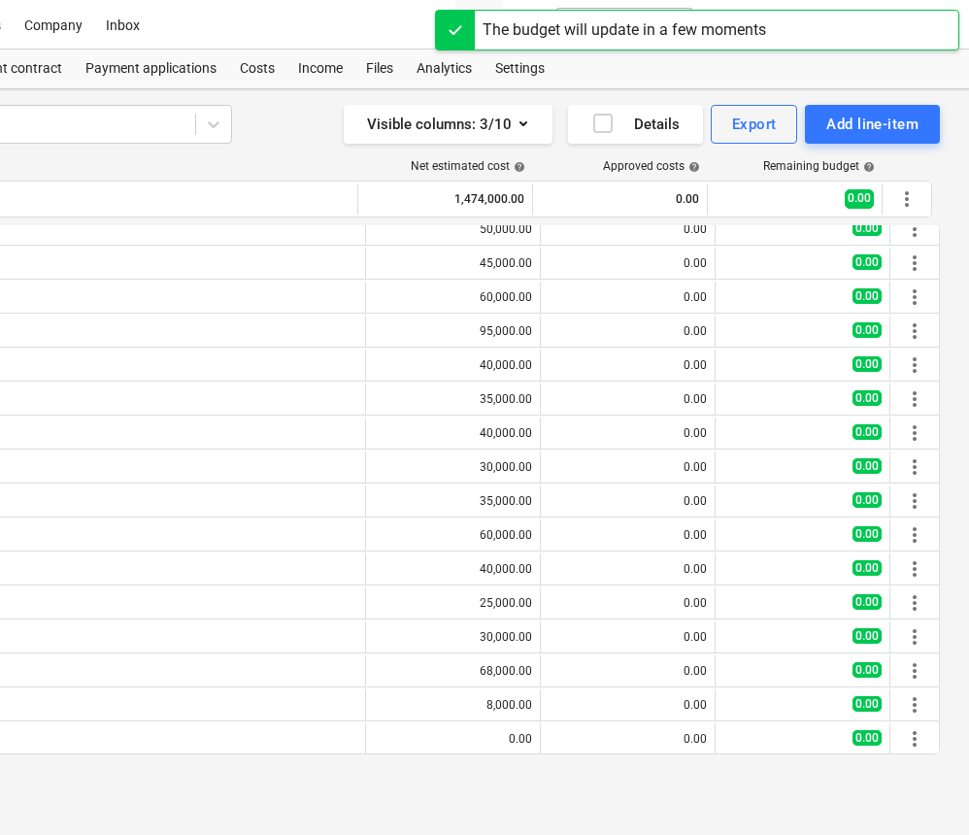
scroll to position [457, 0]
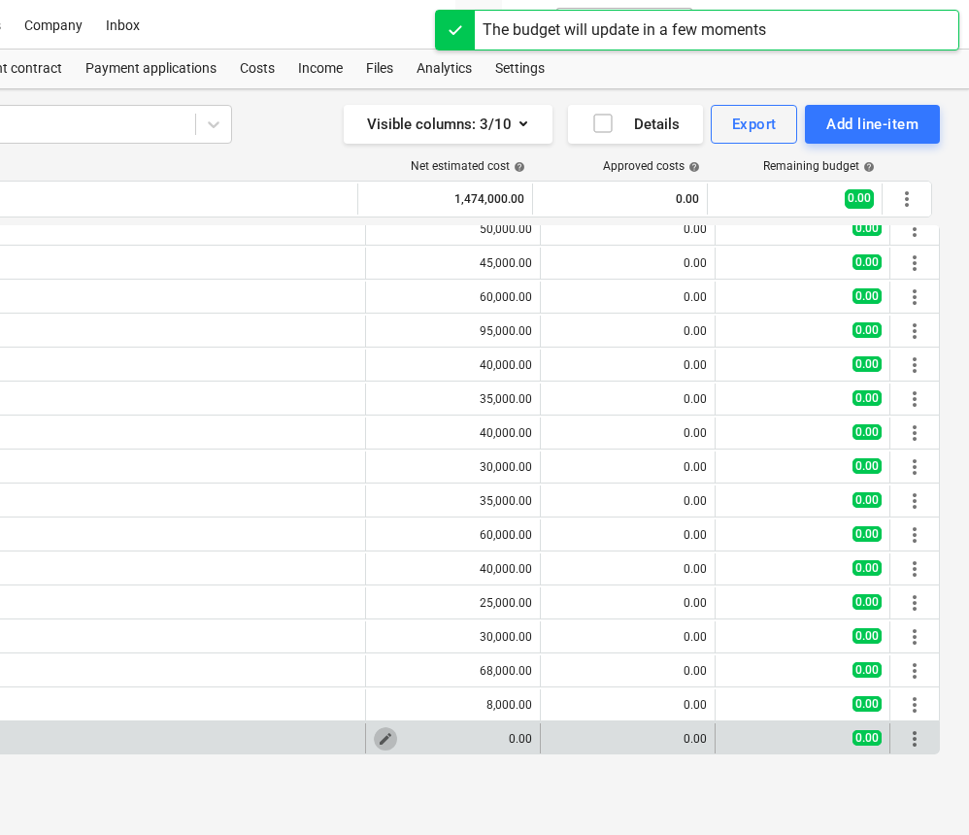
click at [379, 741] on span "edit" at bounding box center [386, 739] width 16 height 16
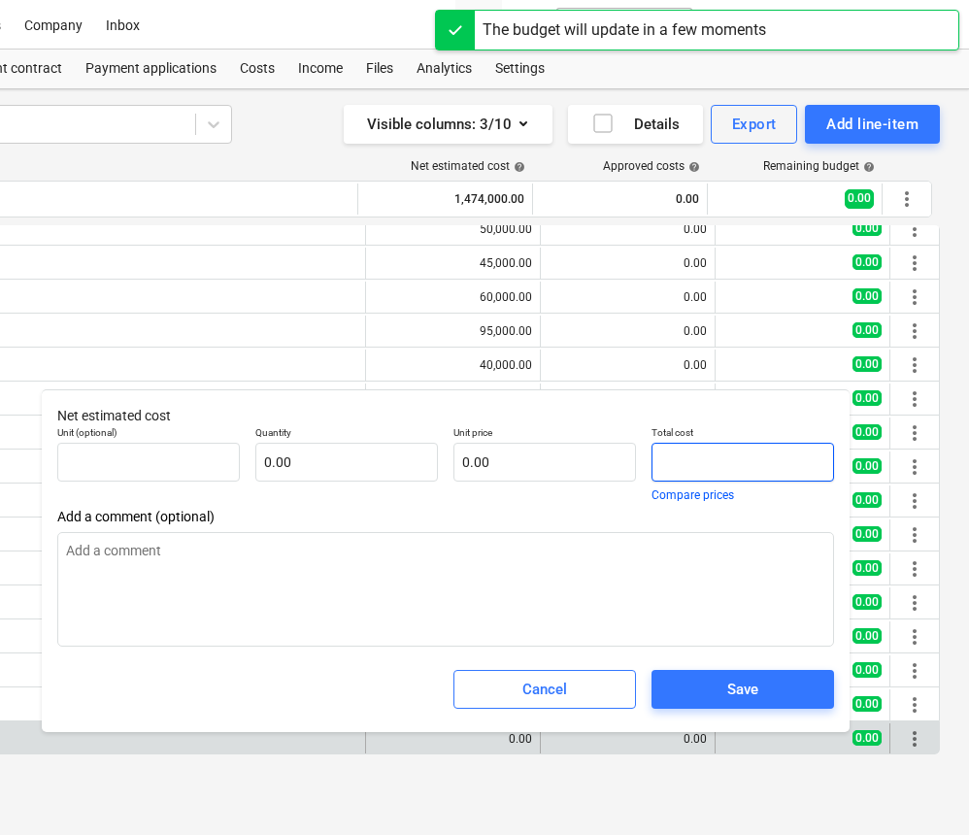
click at [662, 460] on input "text" at bounding box center [743, 462] width 183 height 39
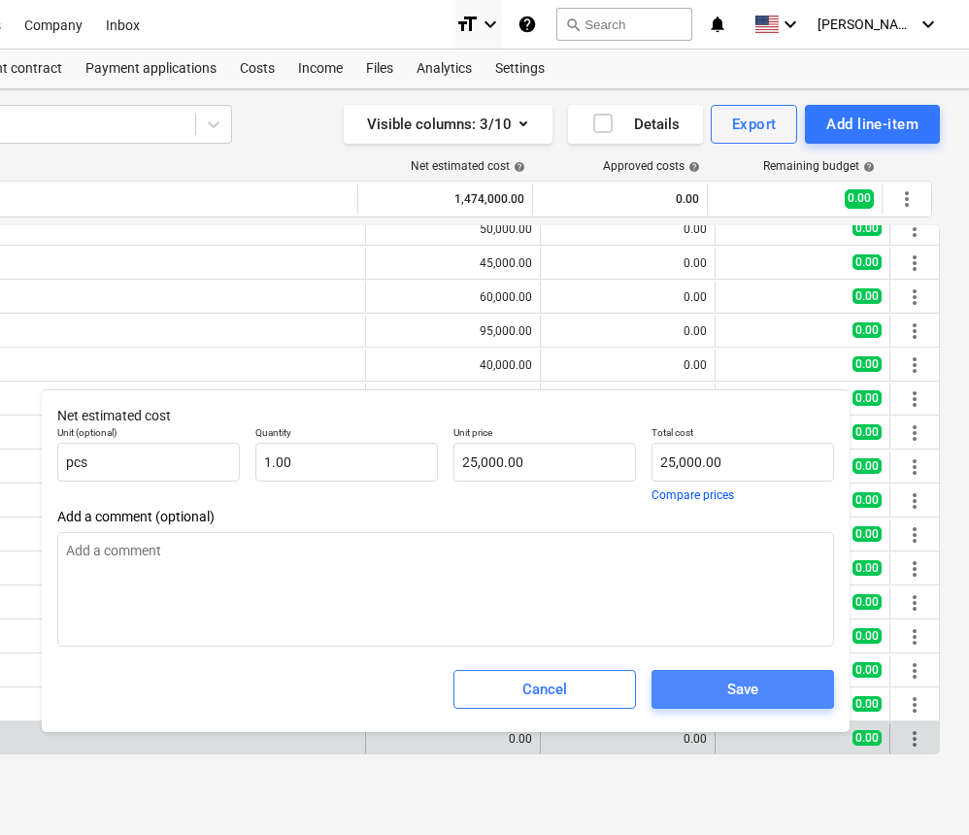
click at [757, 688] on div "Save" at bounding box center [743, 689] width 31 height 25
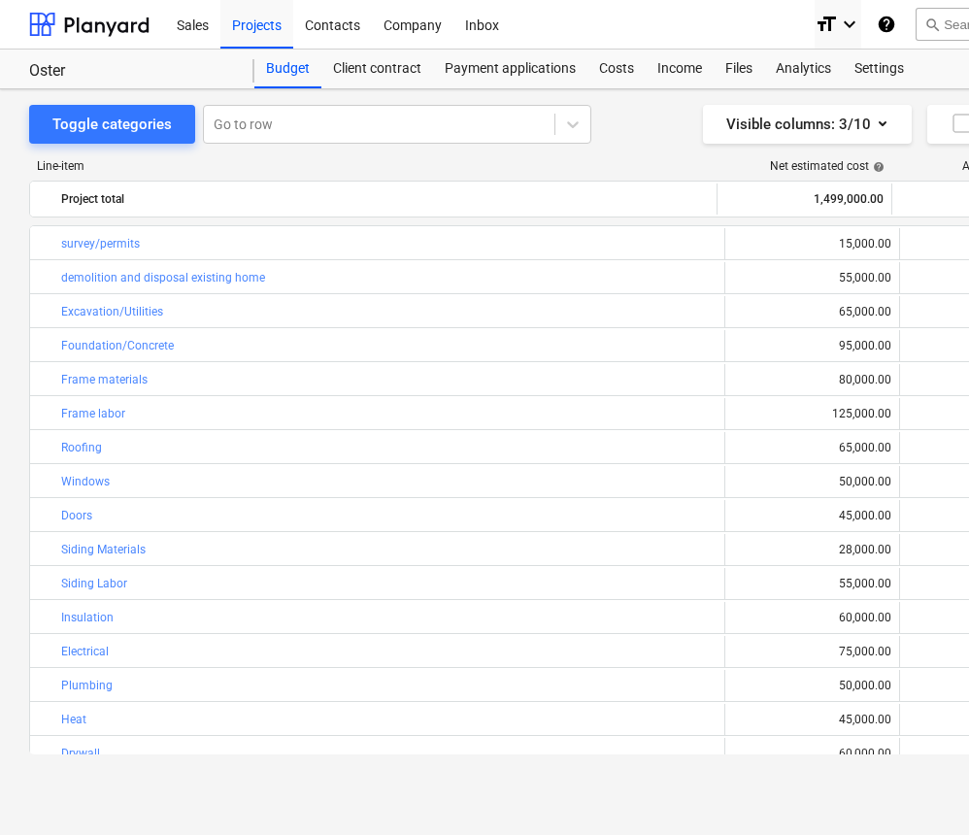
scroll to position [0, 0]
